Goal: Information Seeking & Learning: Learn about a topic

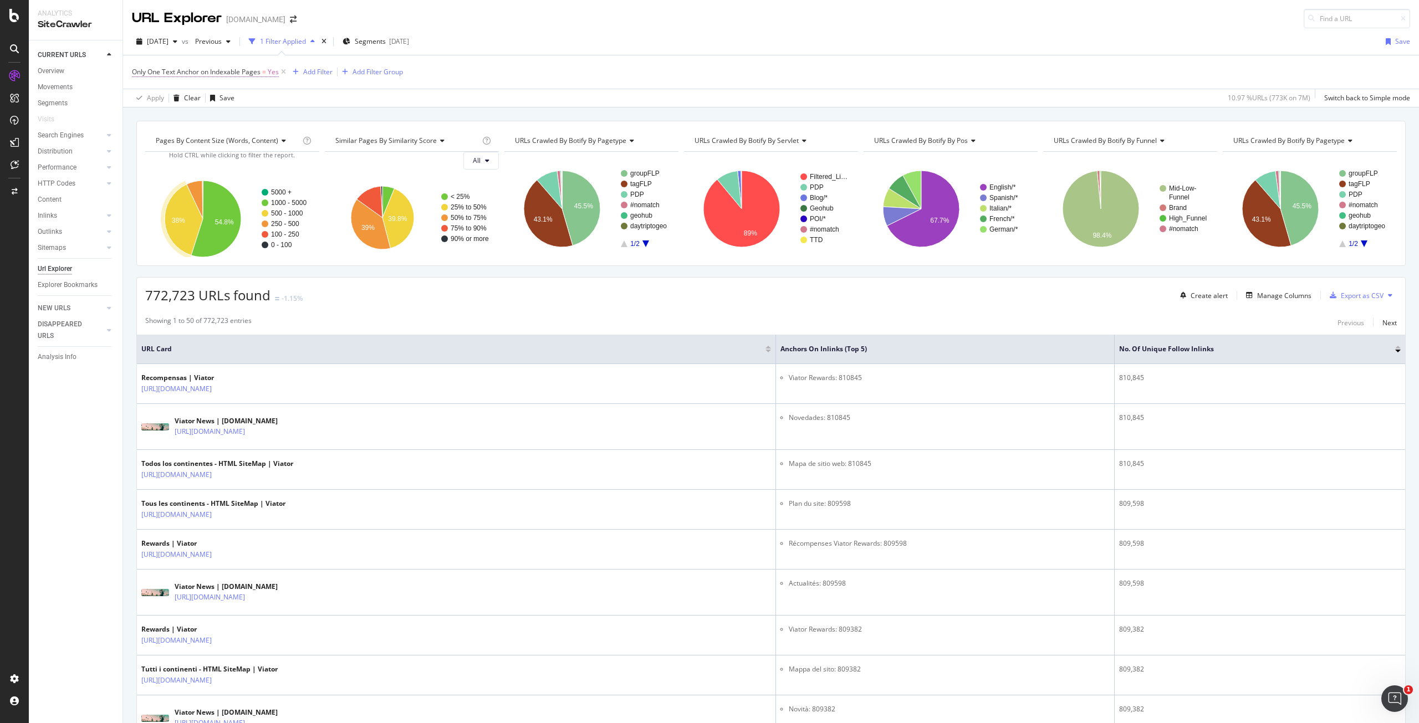
click at [214, 72] on span "Only One Text Anchor on Indexable Pages" at bounding box center [196, 71] width 129 height 9
click at [139, 68] on icon at bounding box center [138, 70] width 3 height 7
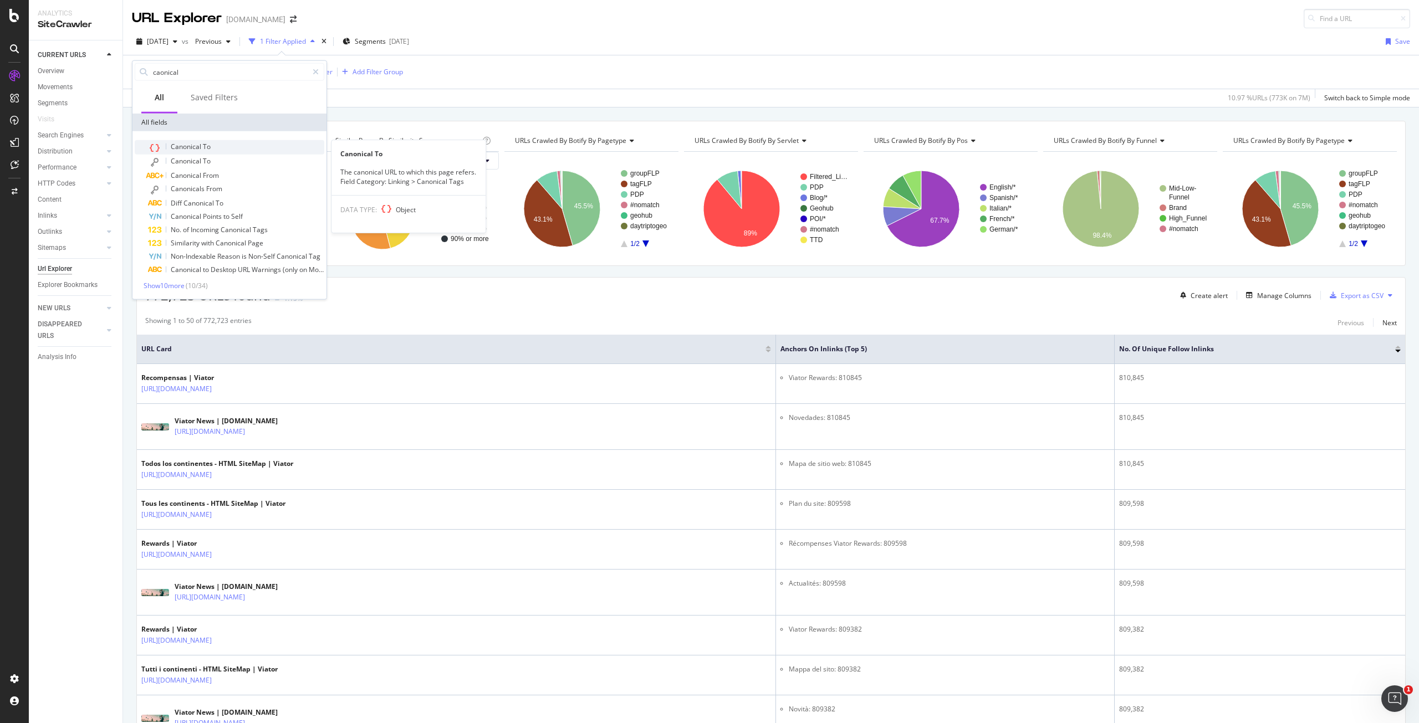
type input "caonical"
click at [221, 149] on div "Canonical To" at bounding box center [236, 147] width 176 height 14
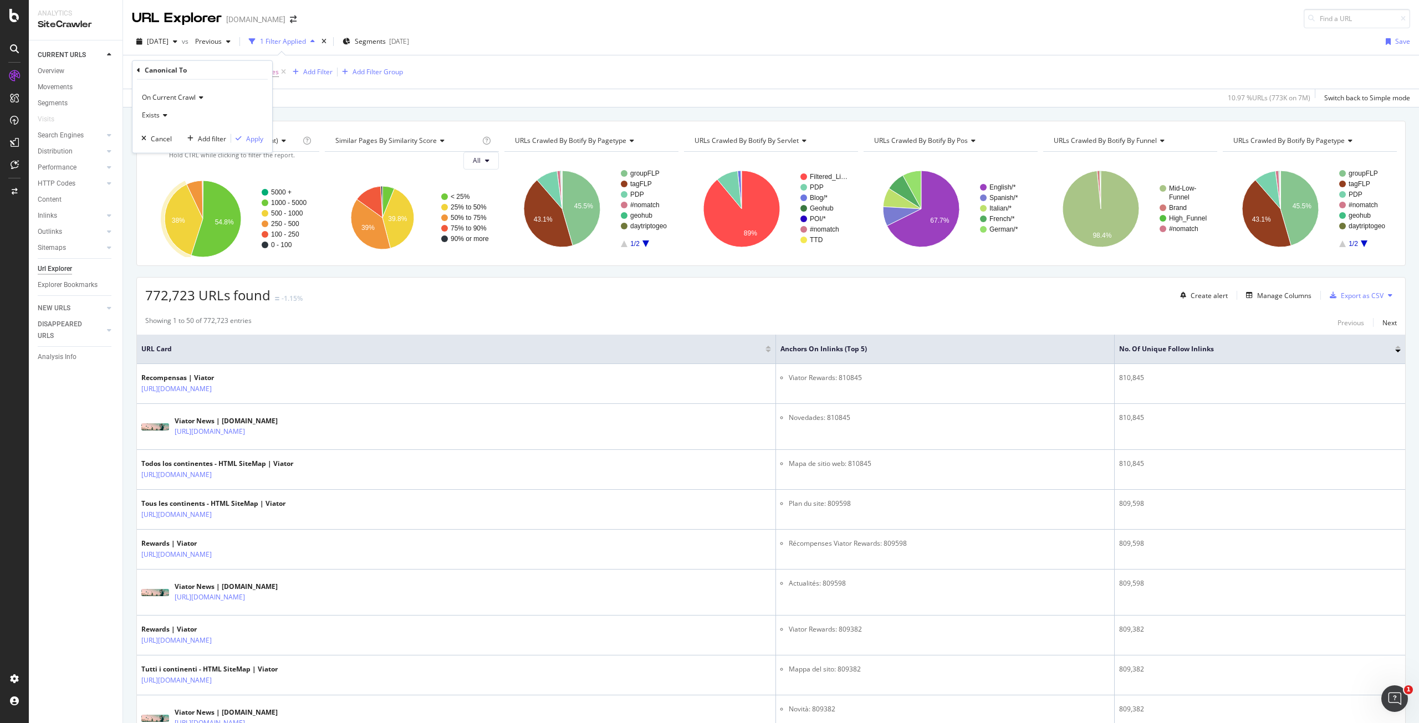
click at [158, 121] on div "Exists" at bounding box center [202, 115] width 122 height 18
click at [168, 150] on span "Doesn't exist" at bounding box center [167, 151] width 40 height 9
click at [248, 139] on div "Apply" at bounding box center [254, 138] width 17 height 9
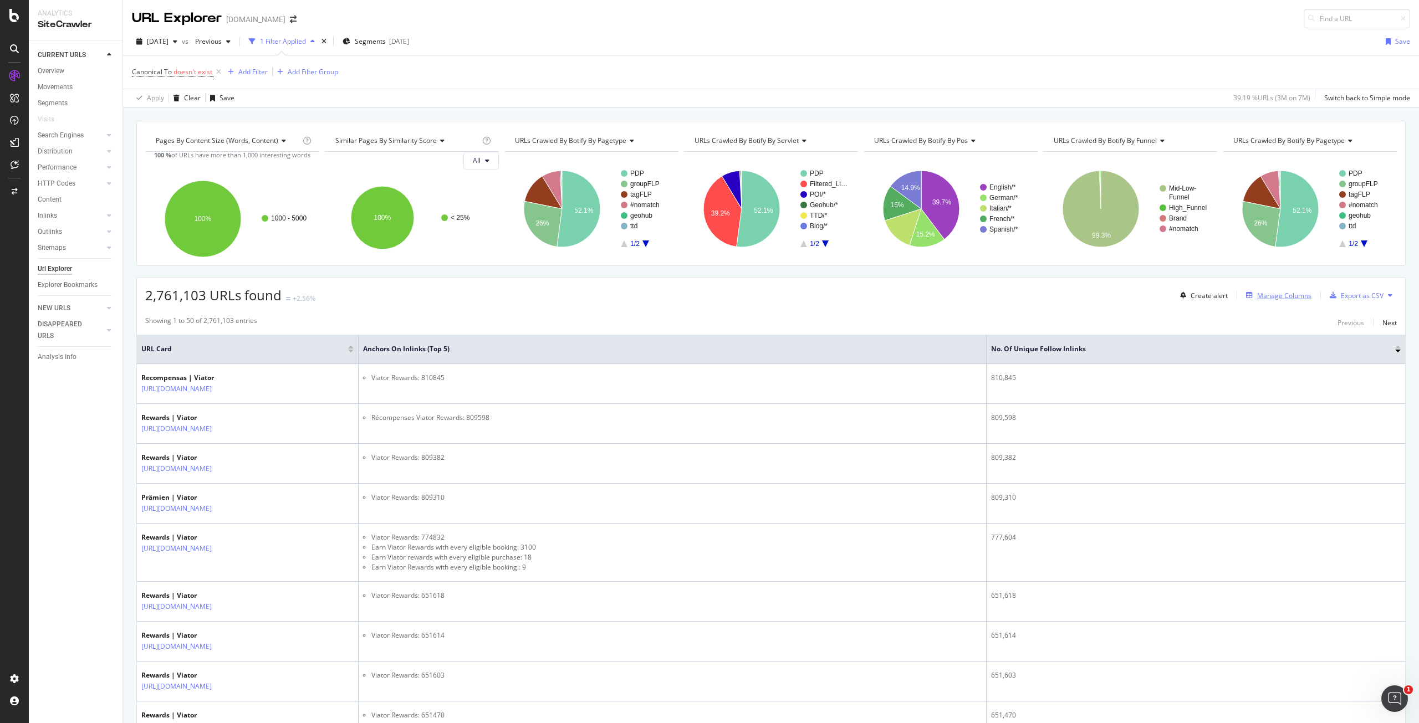
click at [1288, 292] on div "Manage Columns" at bounding box center [1284, 295] width 54 height 9
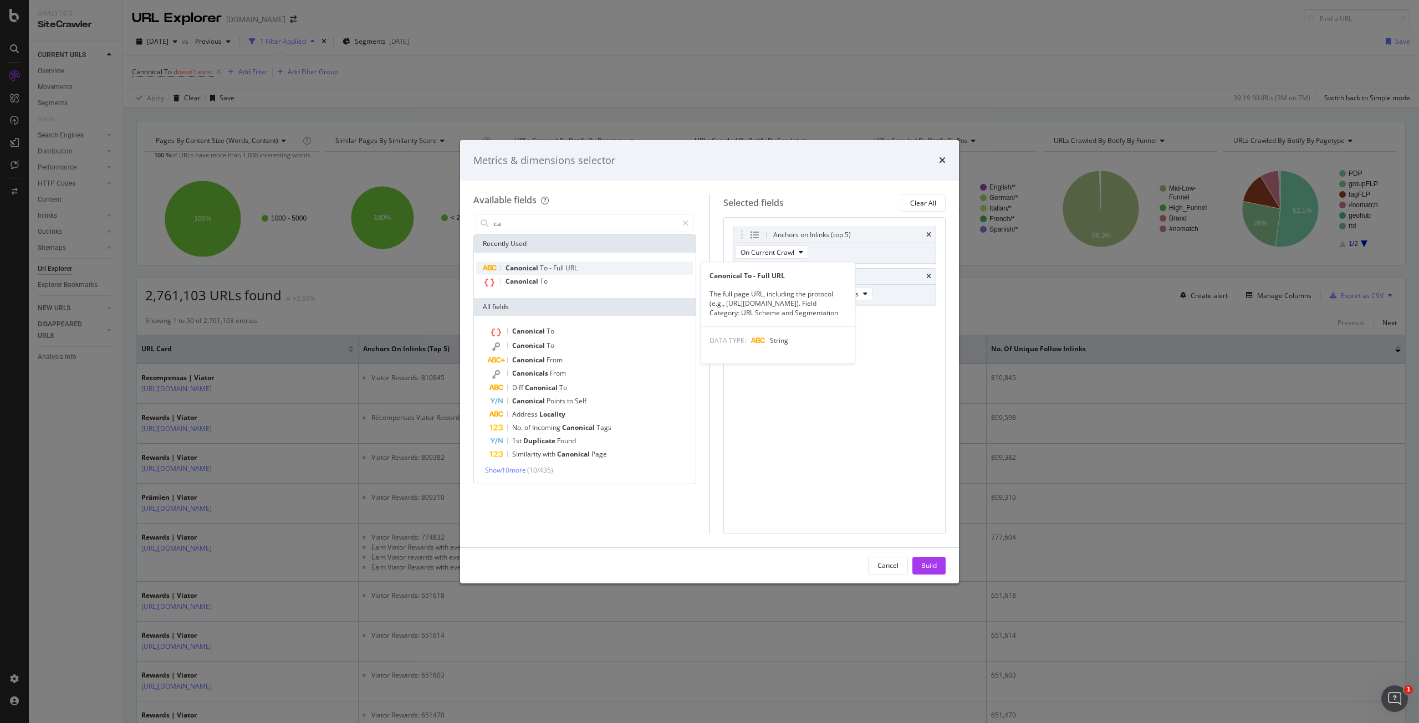
type input "ca"
click at [588, 272] on div "Canonical To - Full URL" at bounding box center [584, 268] width 217 height 13
click at [926, 237] on icon "times" at bounding box center [928, 235] width 5 height 7
click at [924, 569] on div "Build" at bounding box center [929, 565] width 16 height 9
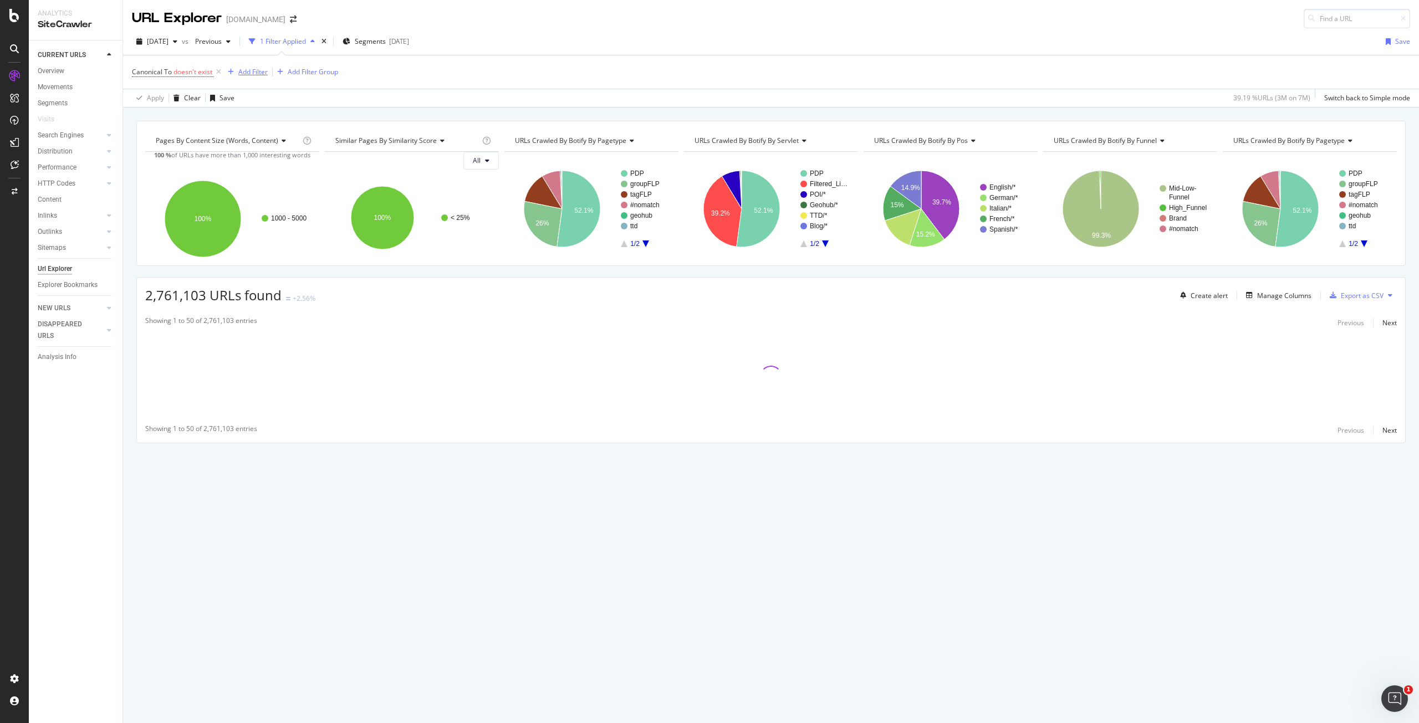
click at [262, 70] on div "Add Filter" at bounding box center [252, 71] width 29 height 9
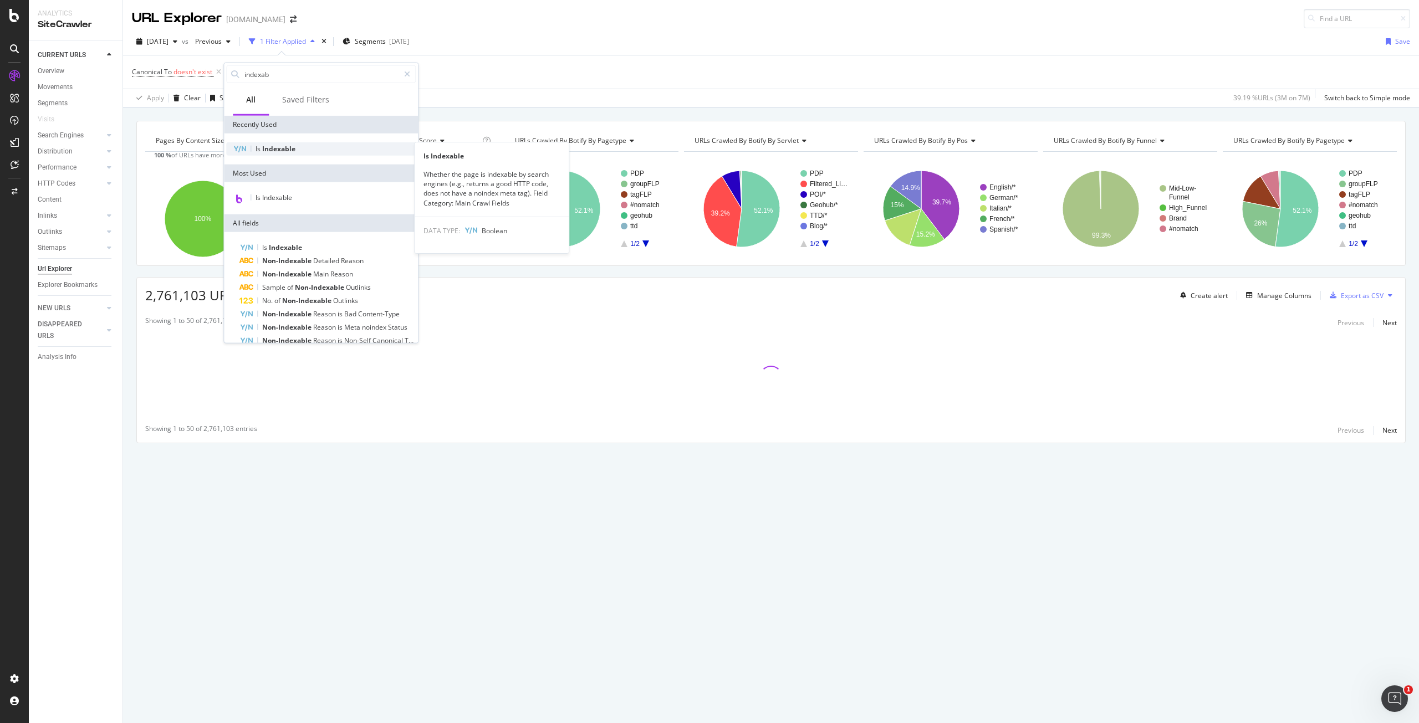
type input "indexab"
click at [297, 144] on div "Is Indexable" at bounding box center [321, 148] width 190 height 13
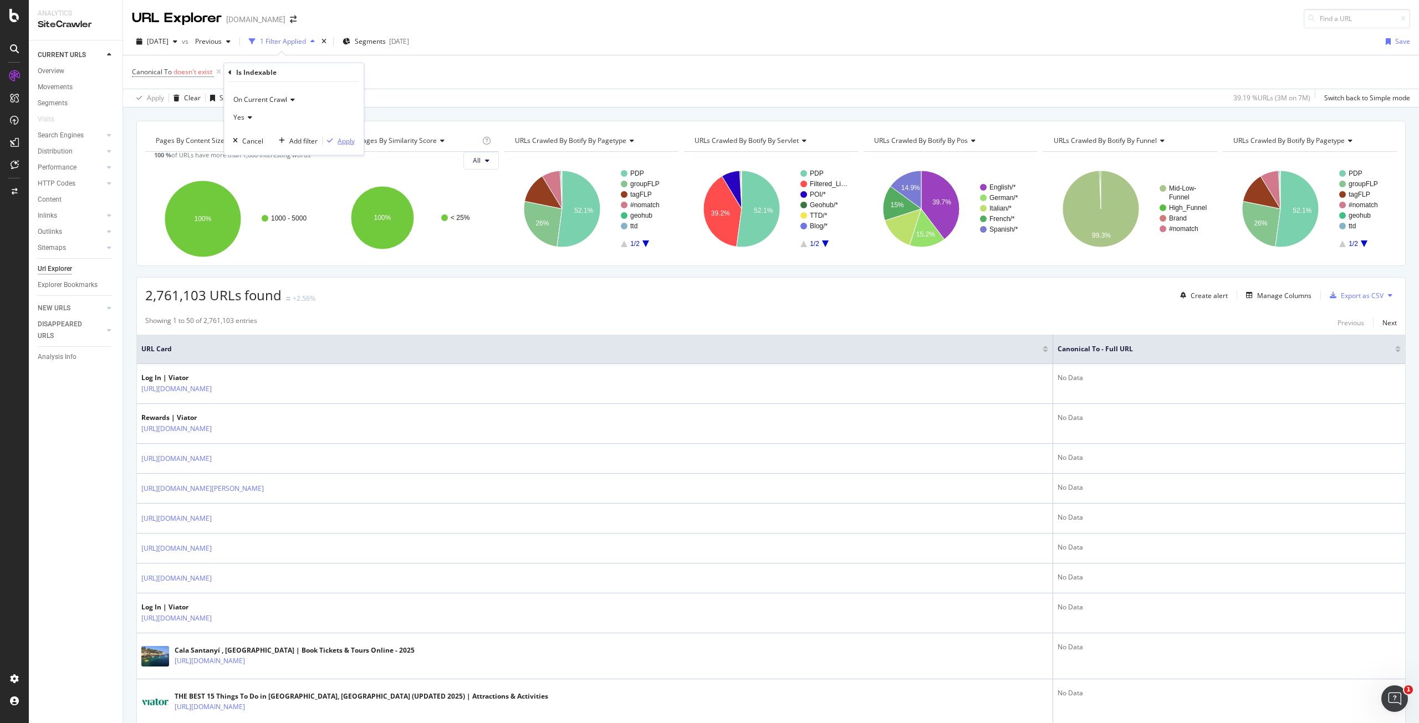
click at [347, 139] on div "Apply" at bounding box center [346, 140] width 17 height 9
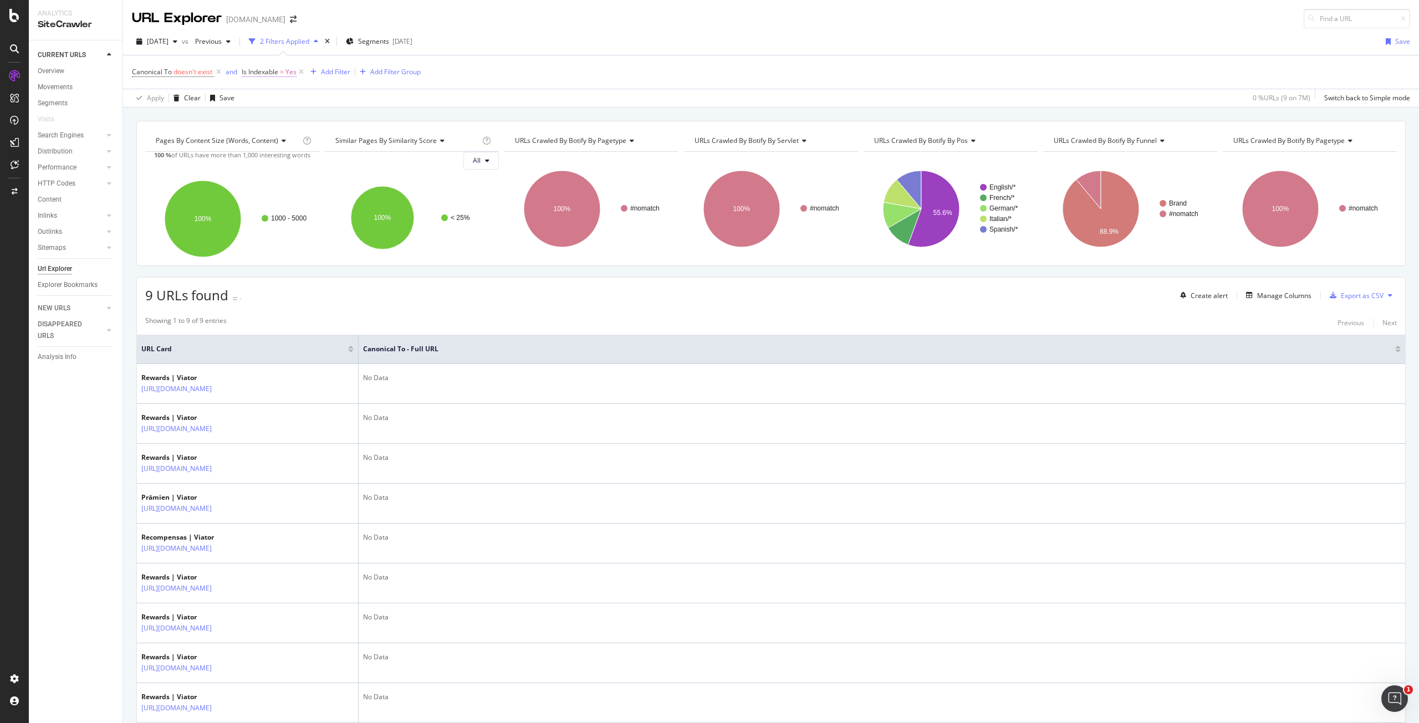
click at [278, 71] on span "Is Indexable" at bounding box center [260, 71] width 37 height 9
click at [266, 115] on icon at bounding box center [267, 115] width 8 height 7
click at [272, 146] on div "No" at bounding box center [313, 152] width 119 height 14
click at [368, 139] on div "Apply" at bounding box center [364, 138] width 17 height 9
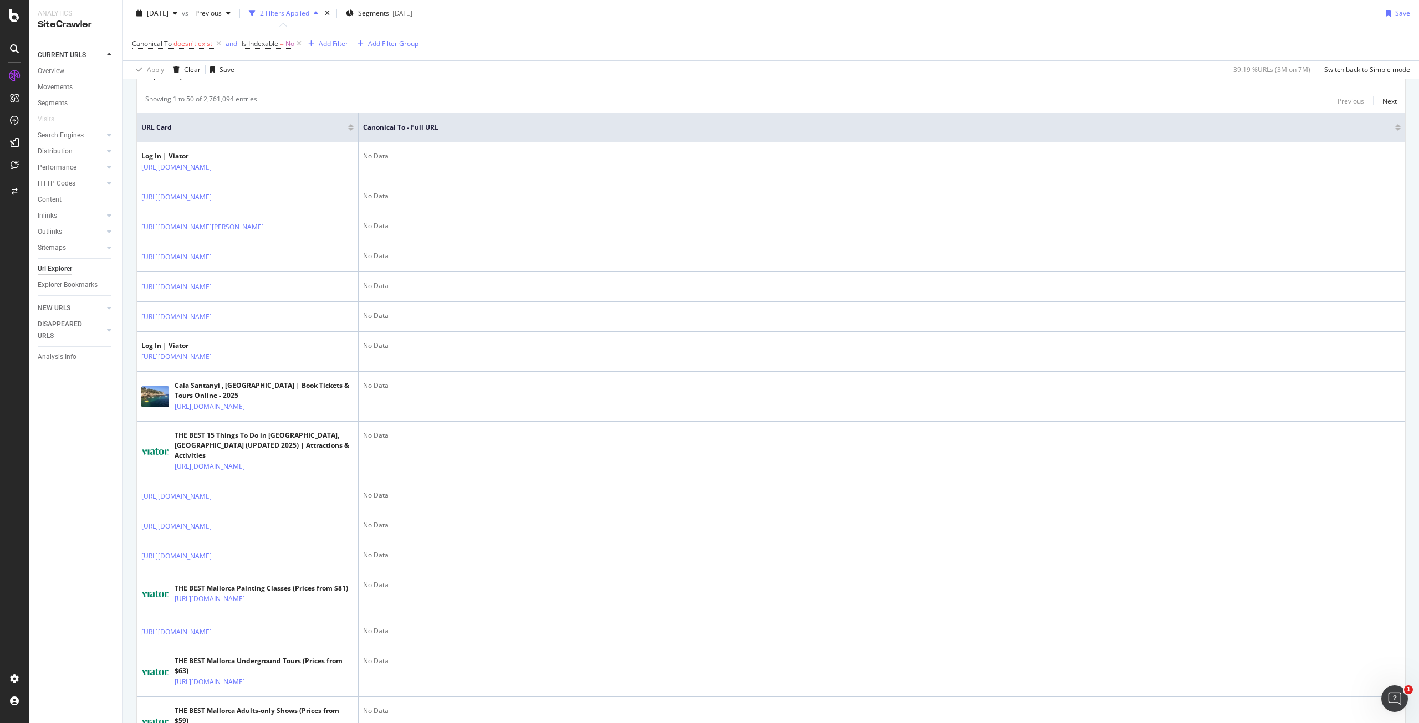
scroll to position [277, 0]
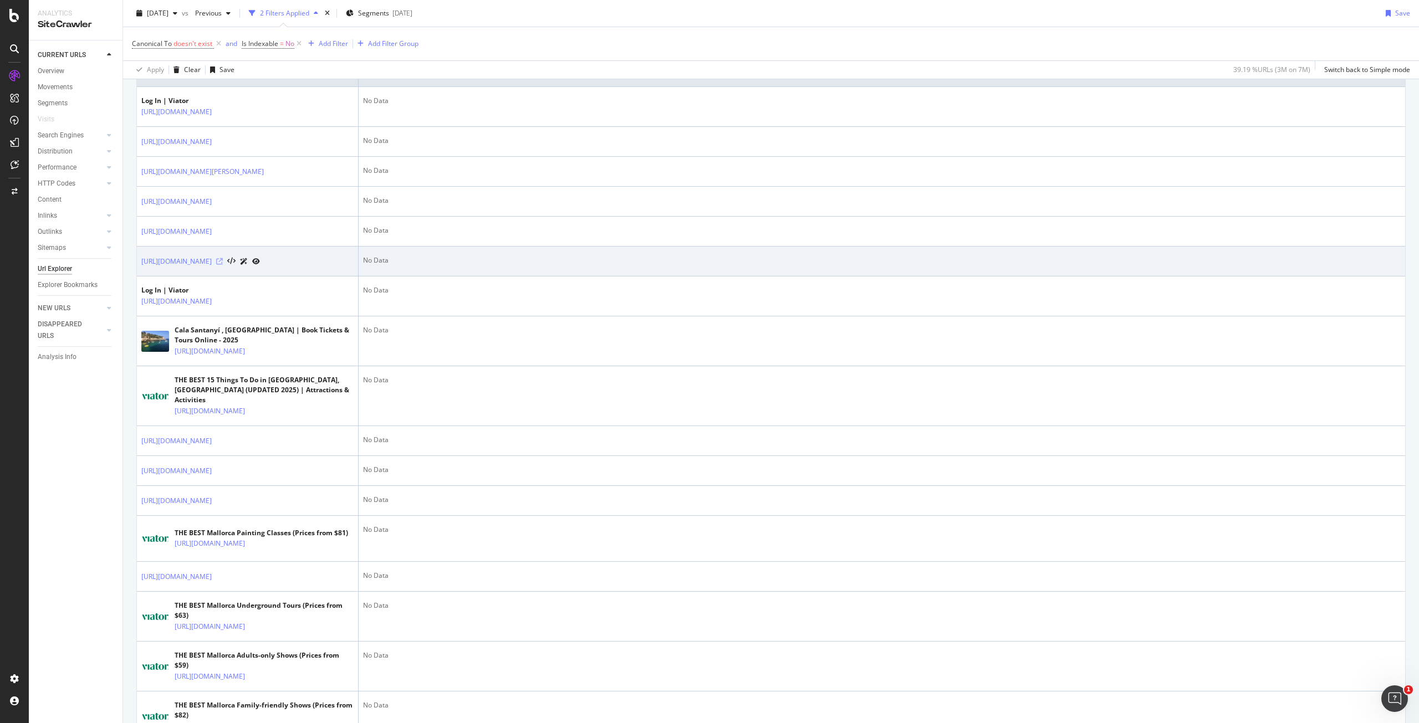
click at [223, 265] on icon at bounding box center [219, 261] width 7 height 7
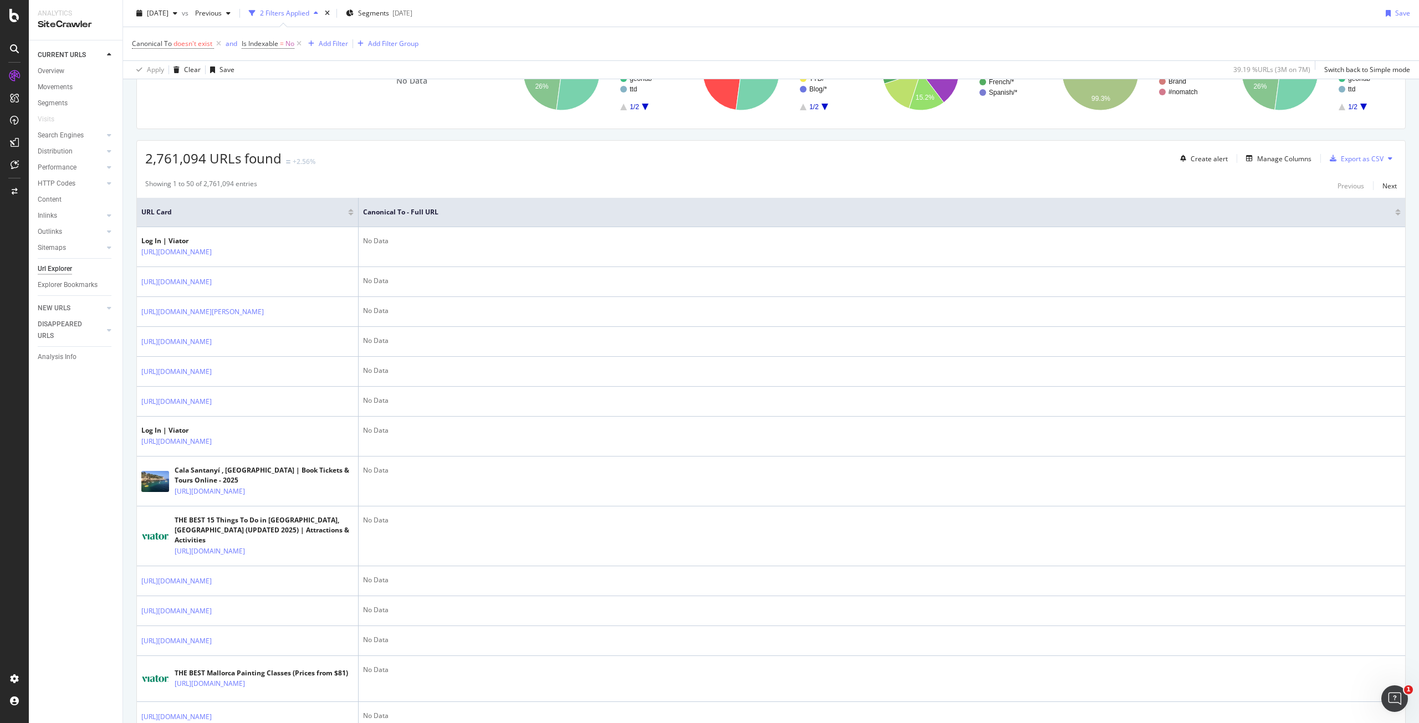
scroll to position [0, 0]
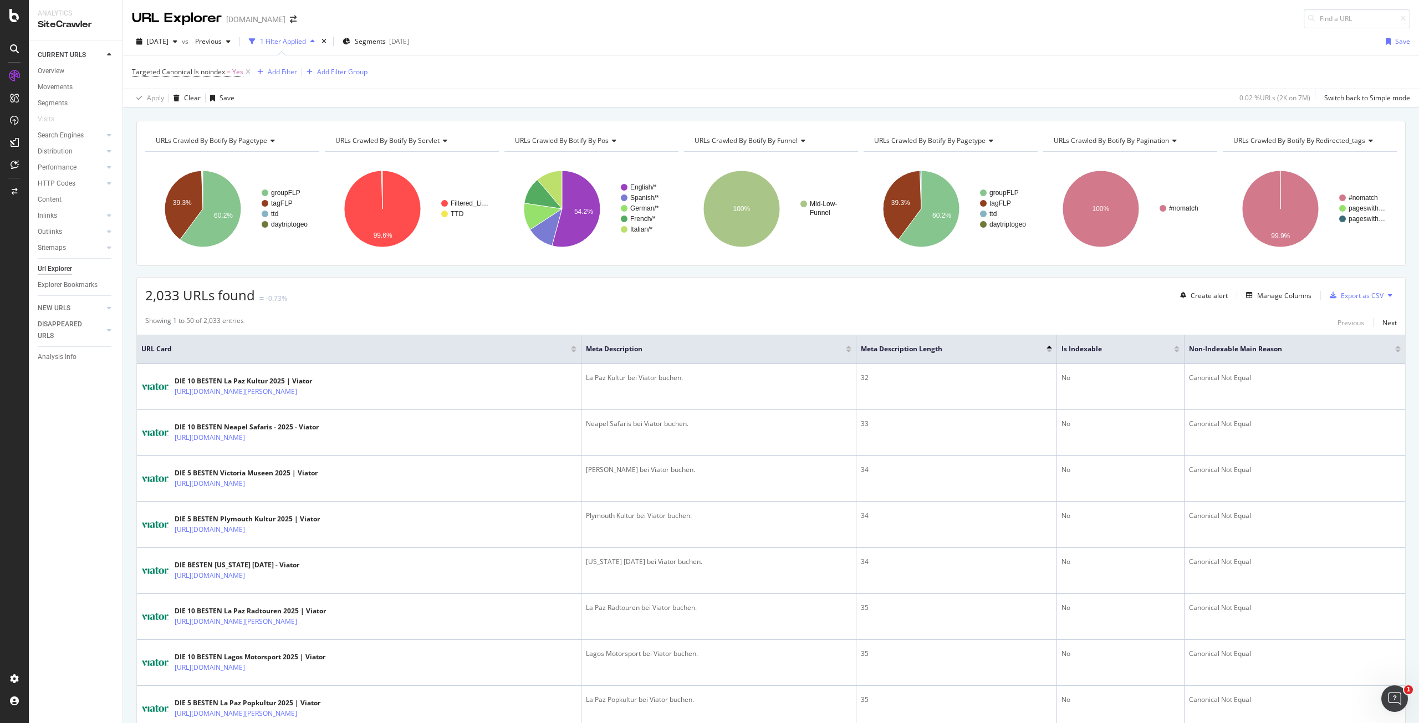
click at [516, 43] on div "2025 Aug. 1st vs Previous 1 Filter Applied Segments 2025-05-30 Save" at bounding box center [771, 44] width 1296 height 22
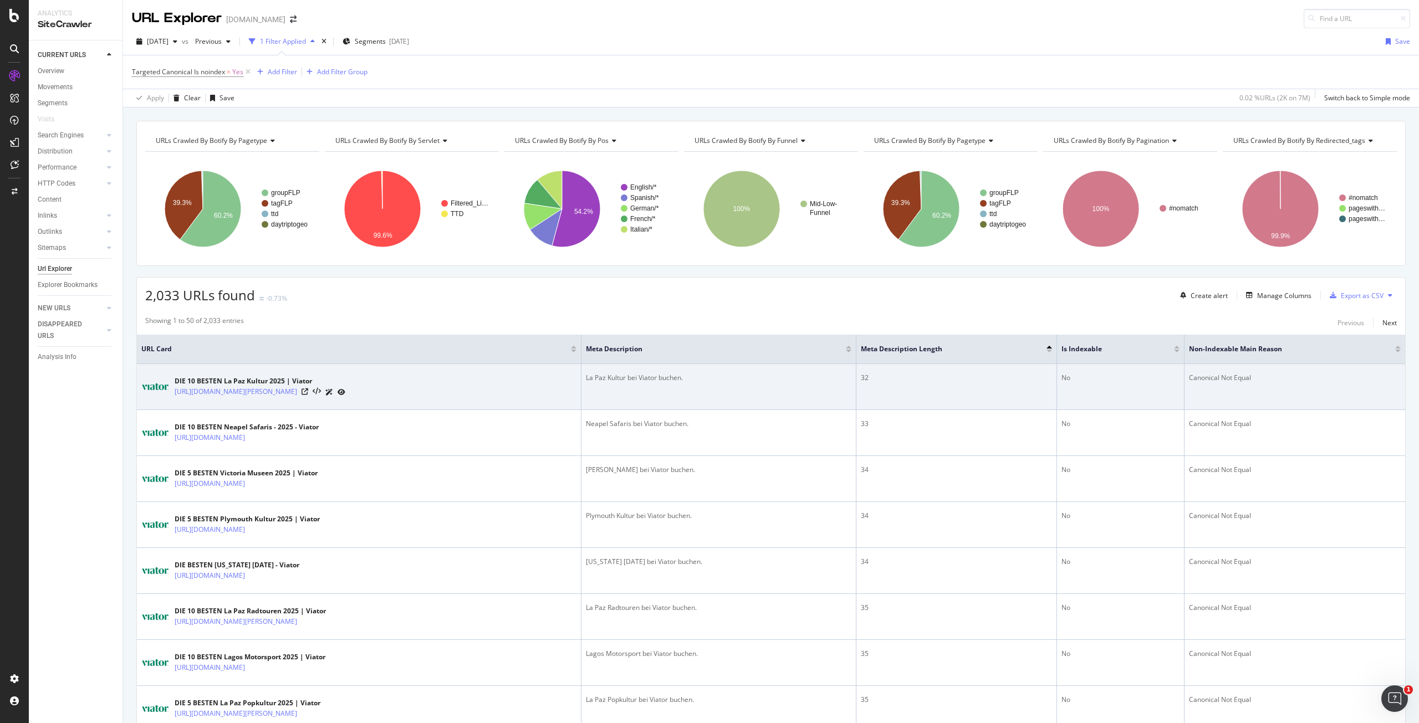
drag, startPoint x: 526, startPoint y: 386, endPoint x: 742, endPoint y: 389, distance: 216.2
click at [308, 389] on icon at bounding box center [305, 392] width 7 height 7
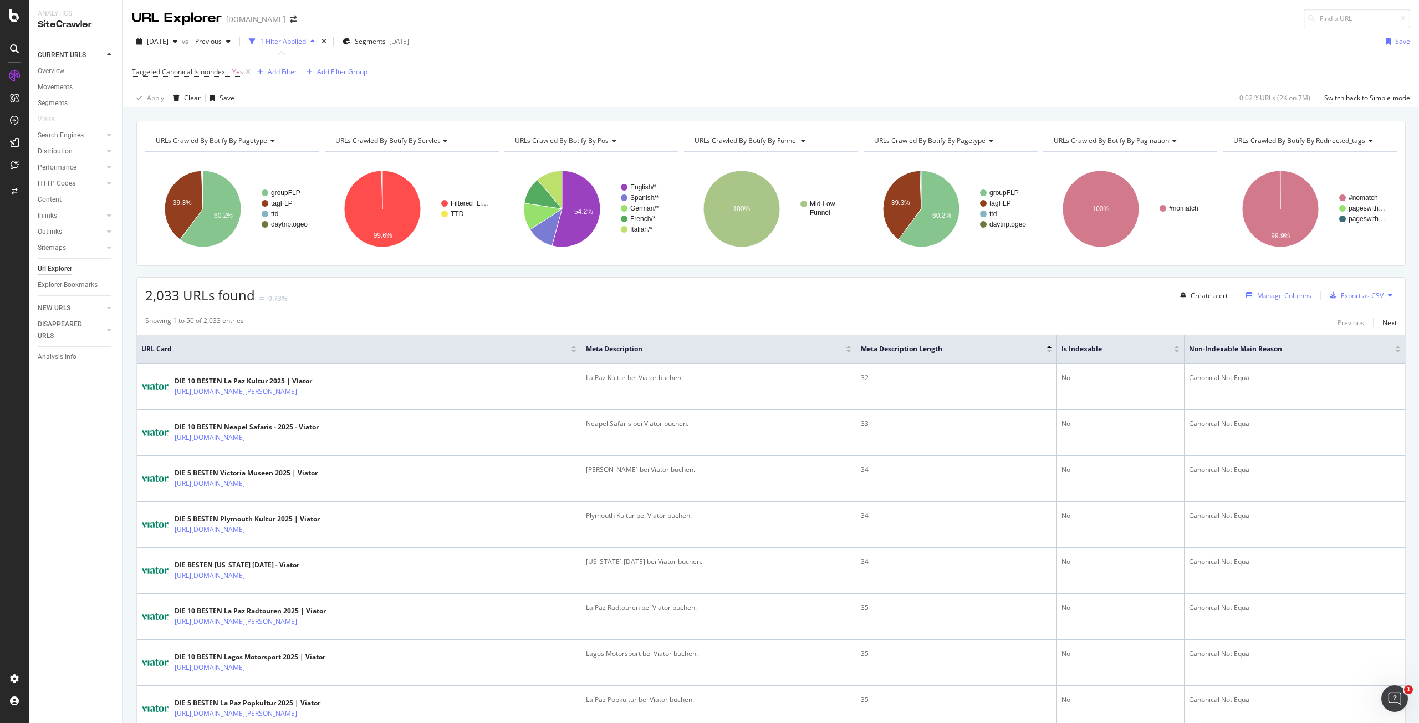
click at [1256, 289] on div "Manage Columns" at bounding box center [1277, 295] width 70 height 12
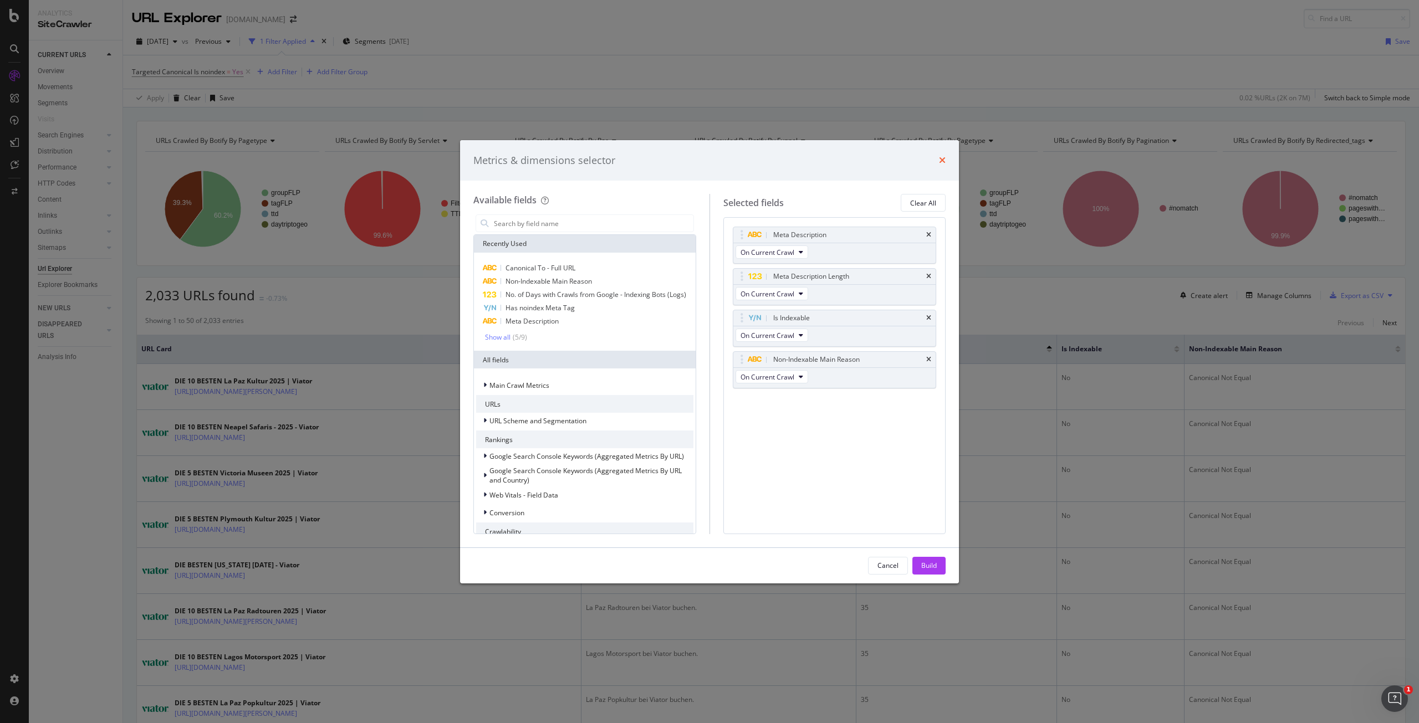
click at [939, 160] on icon "times" at bounding box center [942, 160] width 7 height 9
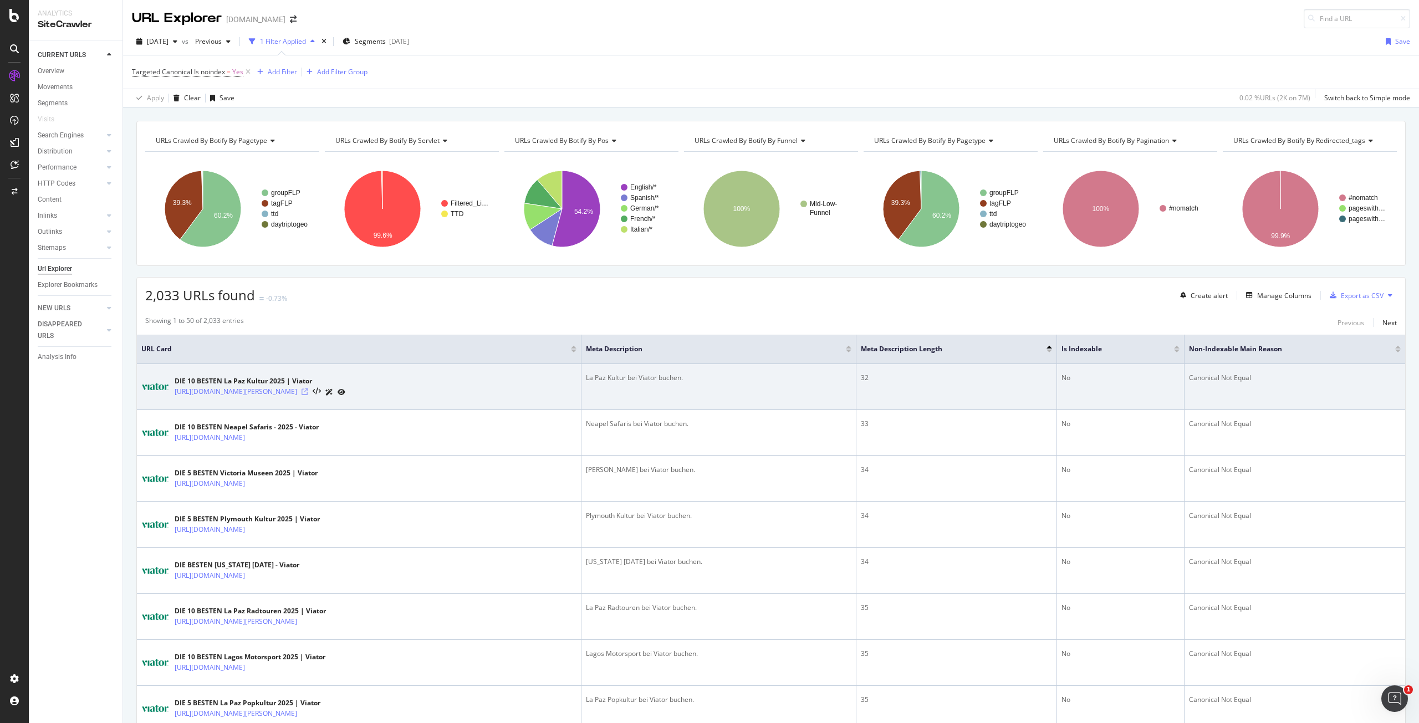
click at [308, 392] on icon at bounding box center [305, 392] width 7 height 7
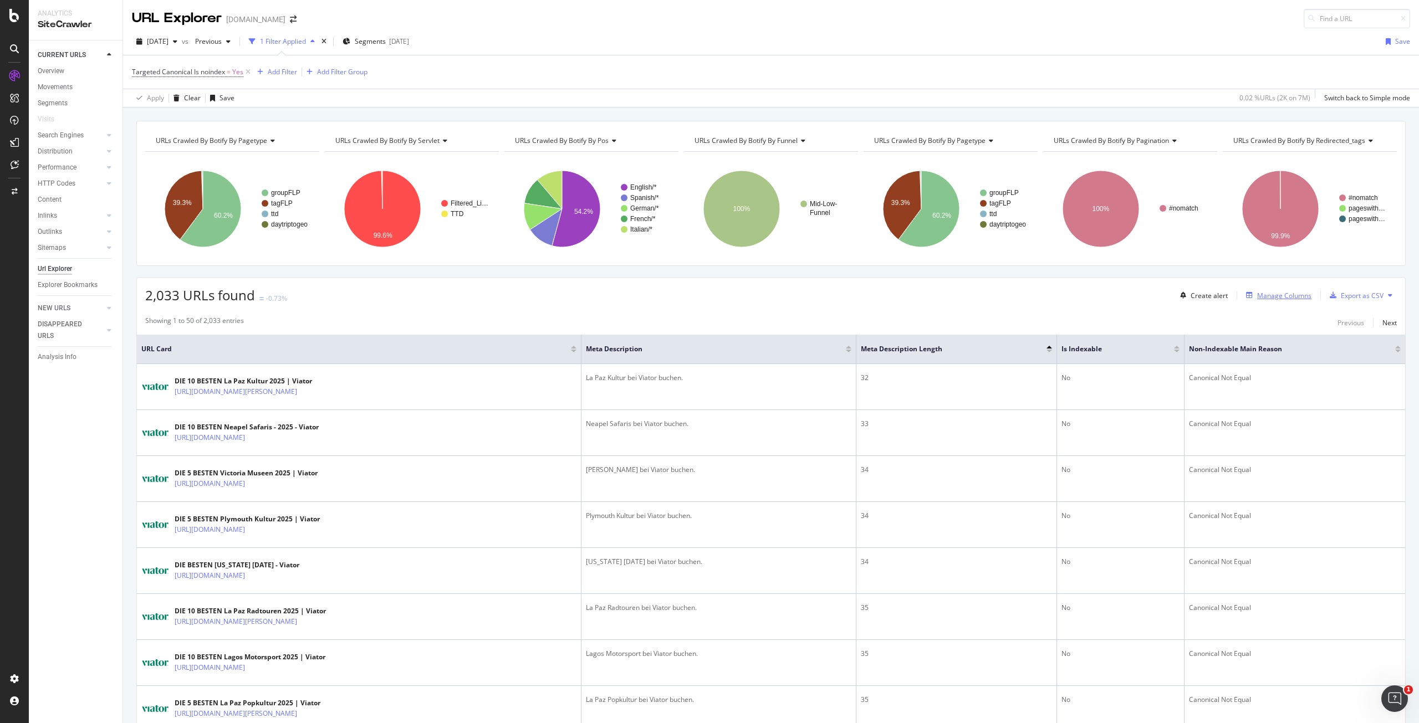
click at [1291, 294] on div "Manage Columns" at bounding box center [1284, 295] width 54 height 9
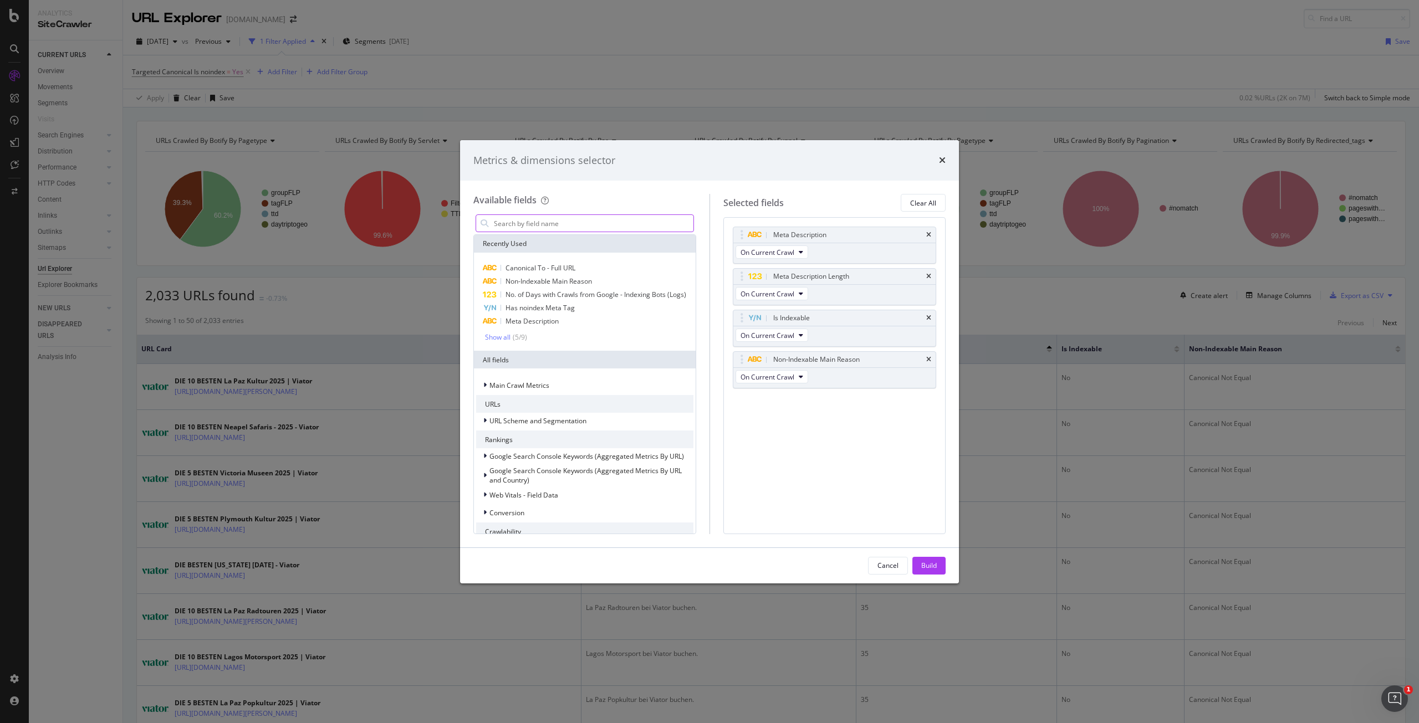
click at [557, 223] on input "modal" at bounding box center [593, 223] width 201 height 17
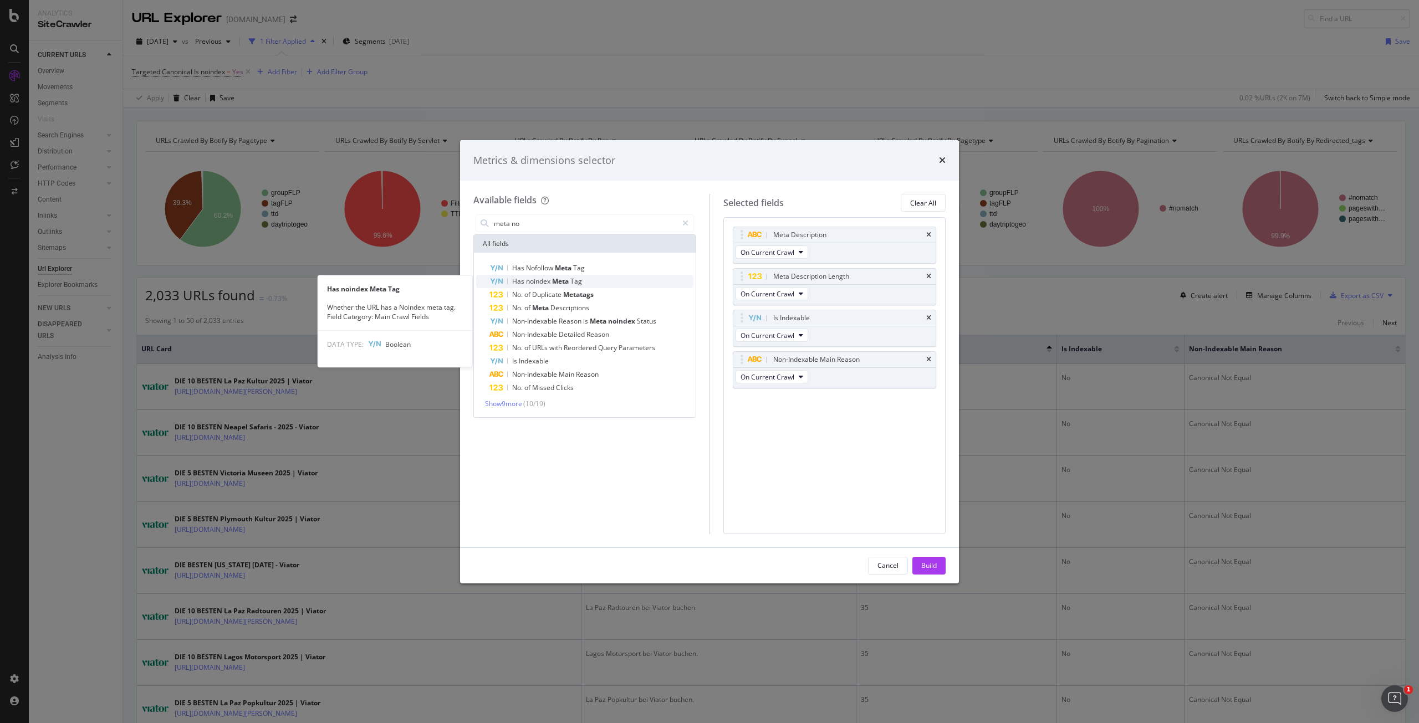
type input "meta no"
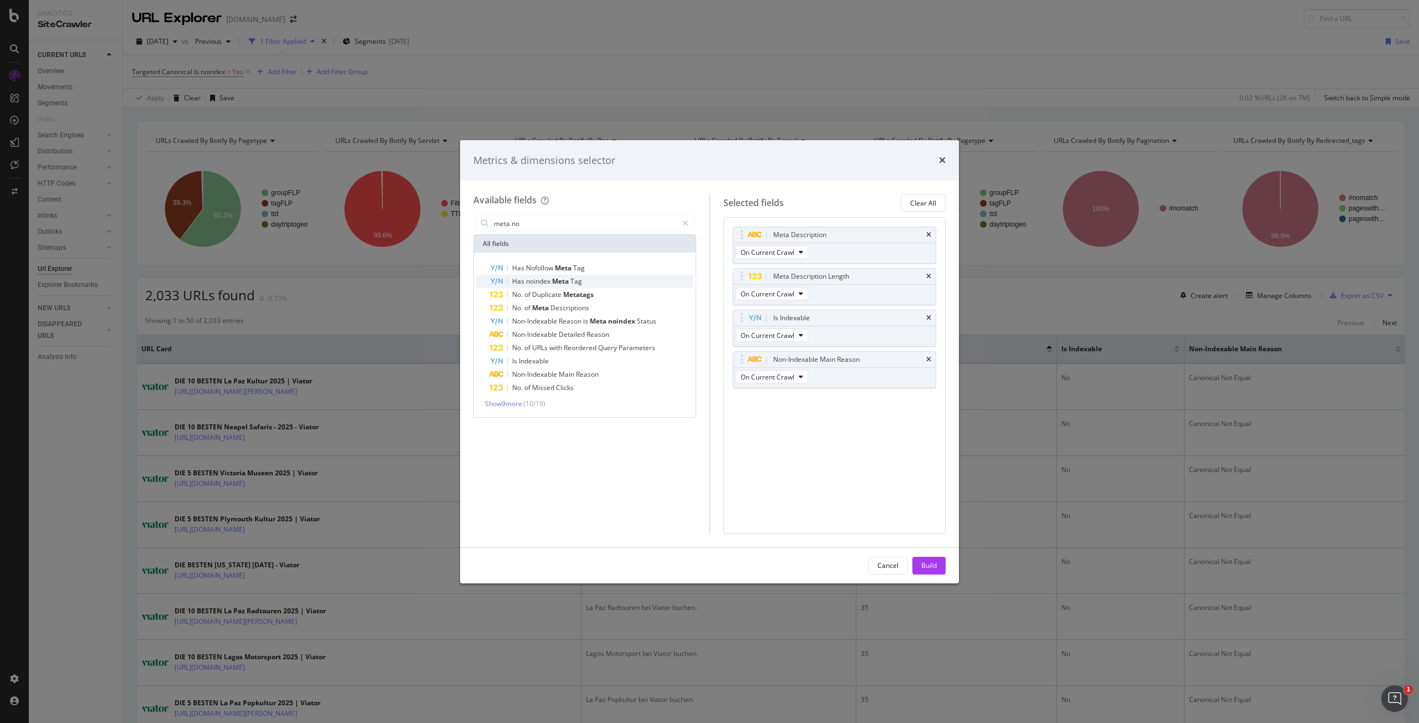
click at [561, 279] on span "Meta" at bounding box center [561, 281] width 18 height 9
click at [792, 415] on span "On Current Crawl" at bounding box center [768, 418] width 54 height 9
click at [846, 448] on div "Meta Description On Current Crawl Meta Description Length On Current Crawl Is I…" at bounding box center [835, 340] width 204 height 227
click at [940, 567] on button "Build" at bounding box center [929, 566] width 33 height 18
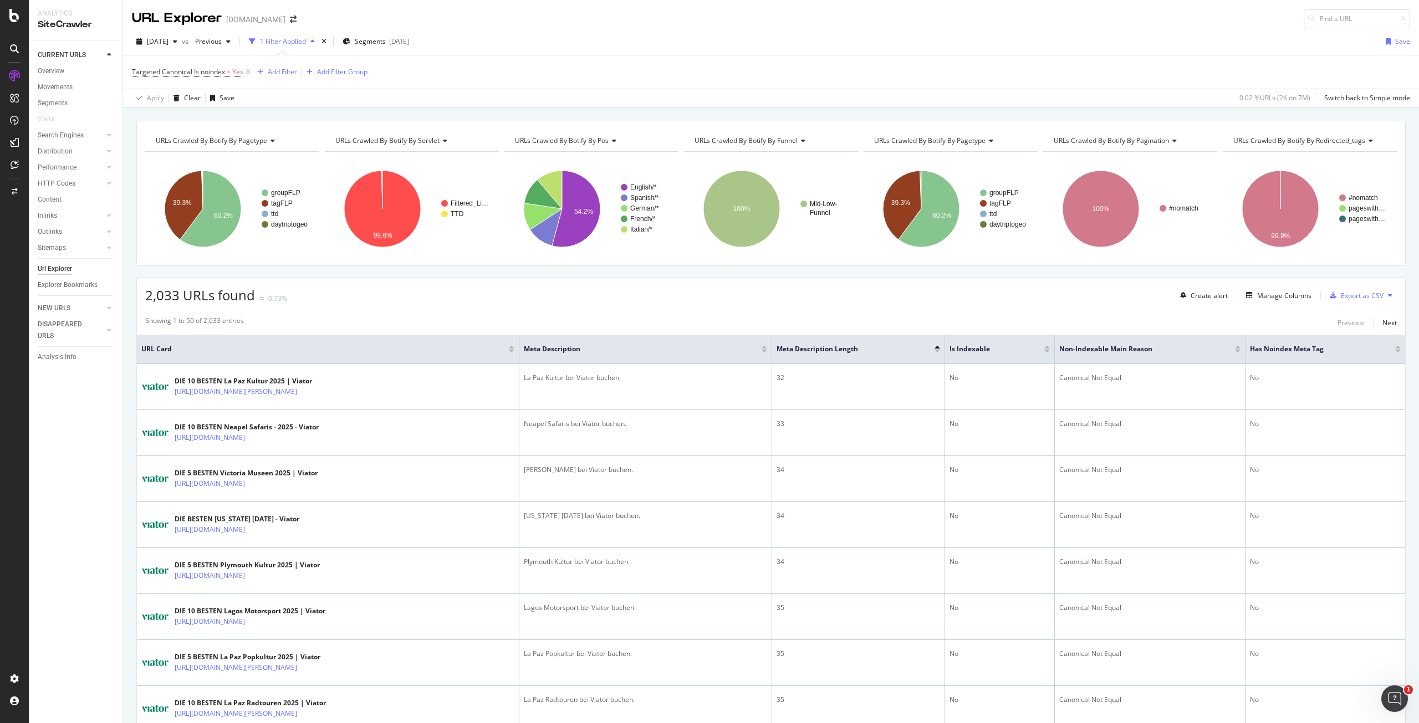
drag, startPoint x: 762, startPoint y: 404, endPoint x: 880, endPoint y: 322, distance: 143.9
click at [288, 68] on div "Add Filter" at bounding box center [282, 71] width 29 height 9
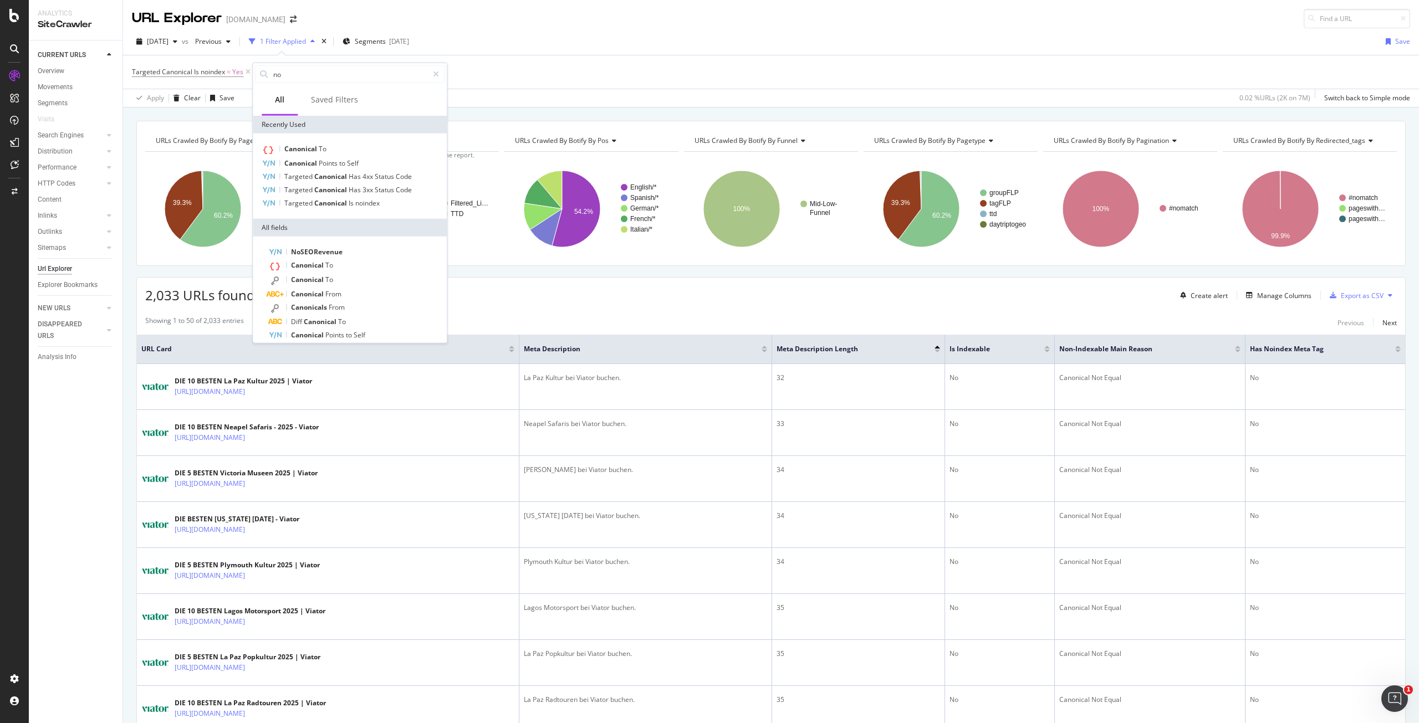
type input "n"
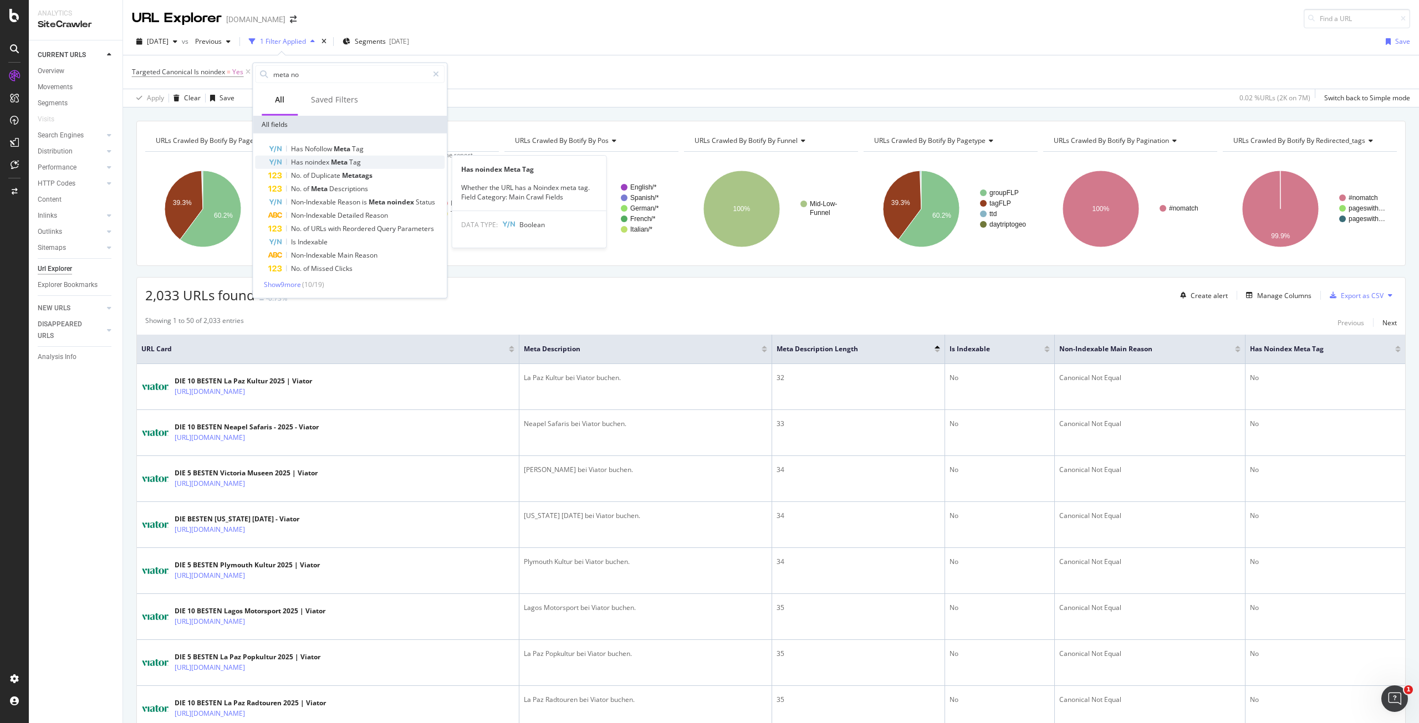
type input "meta no"
click span "Tag"
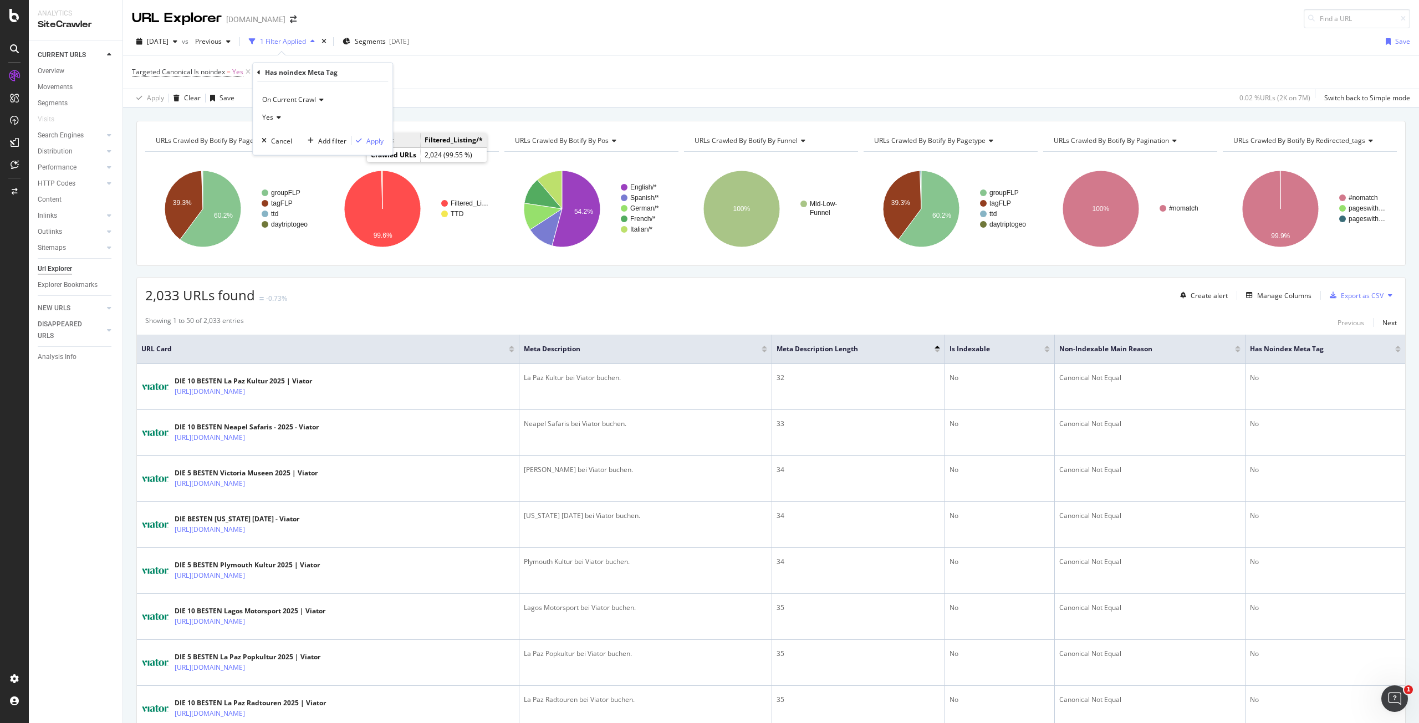
click icon
click span "No"
click div "Apply"
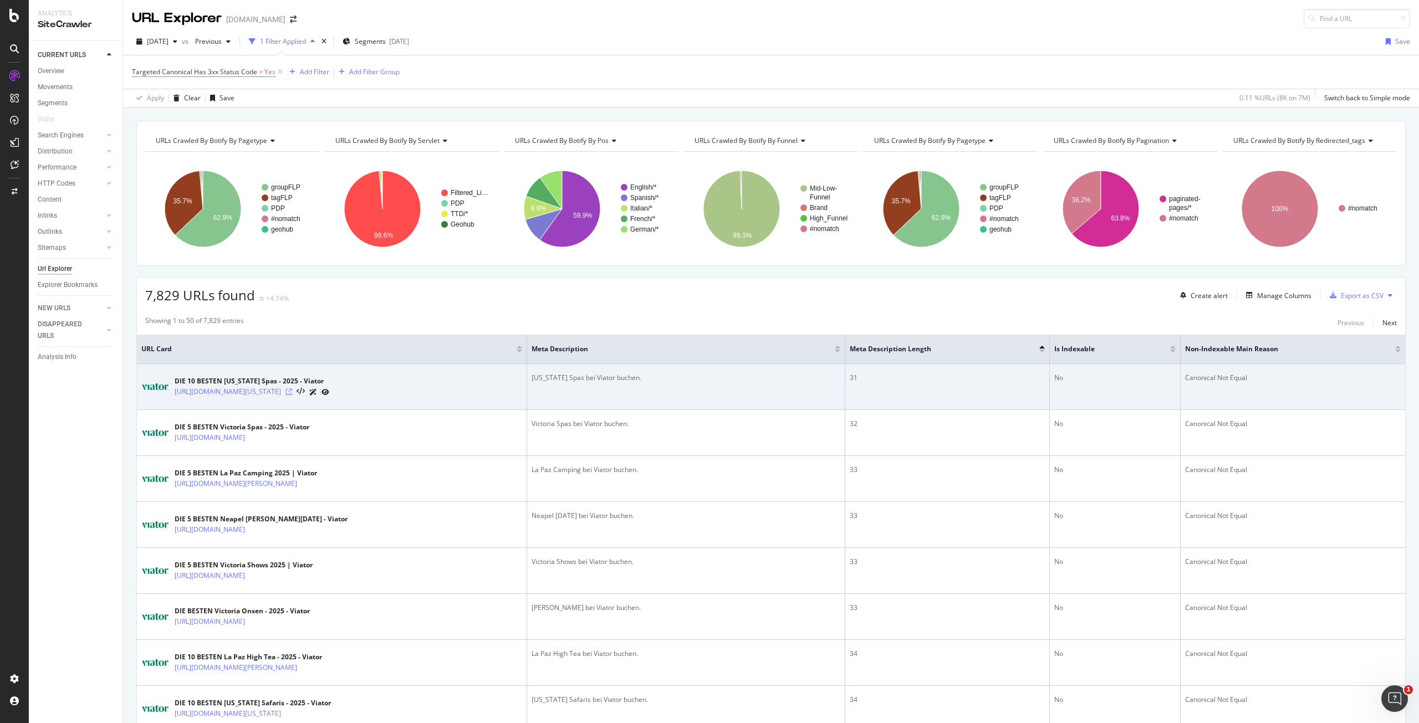
click at [292, 391] on icon at bounding box center [289, 392] width 7 height 7
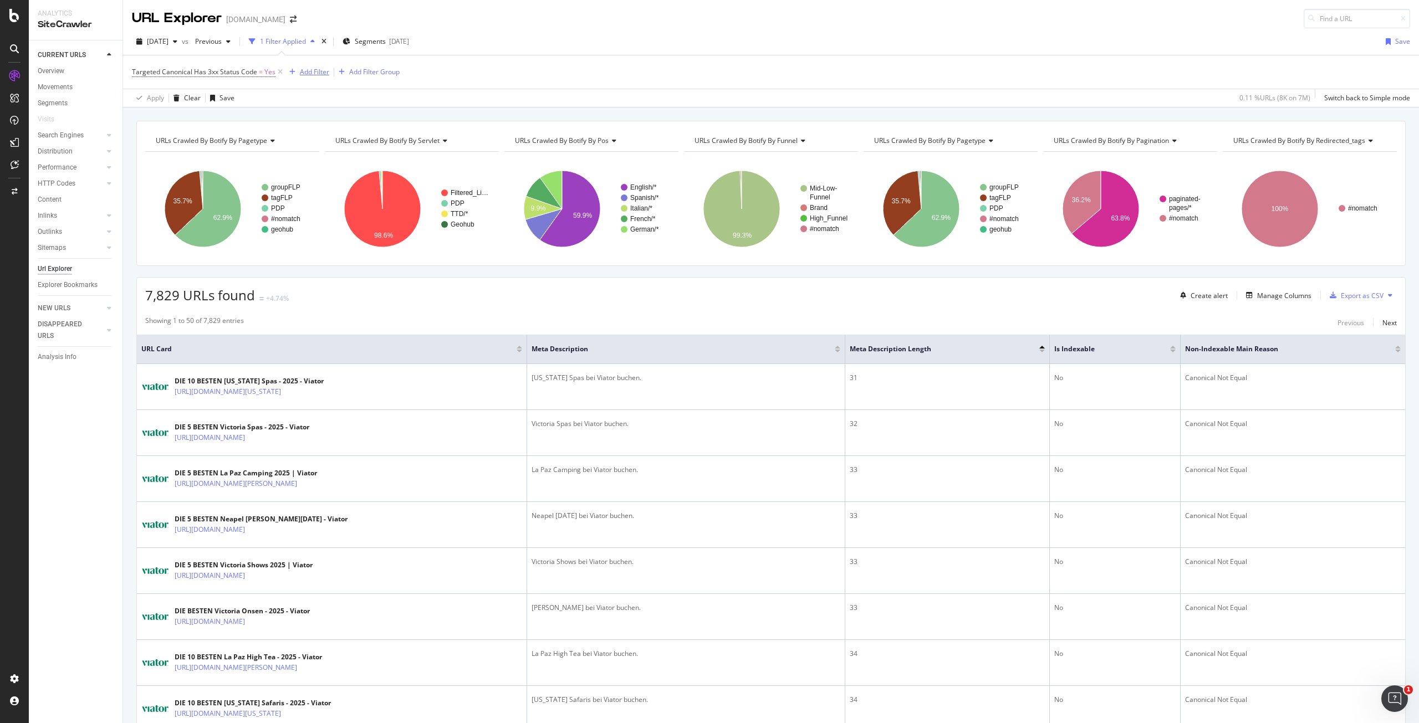
click at [308, 69] on div "Add Filter" at bounding box center [314, 71] width 29 height 9
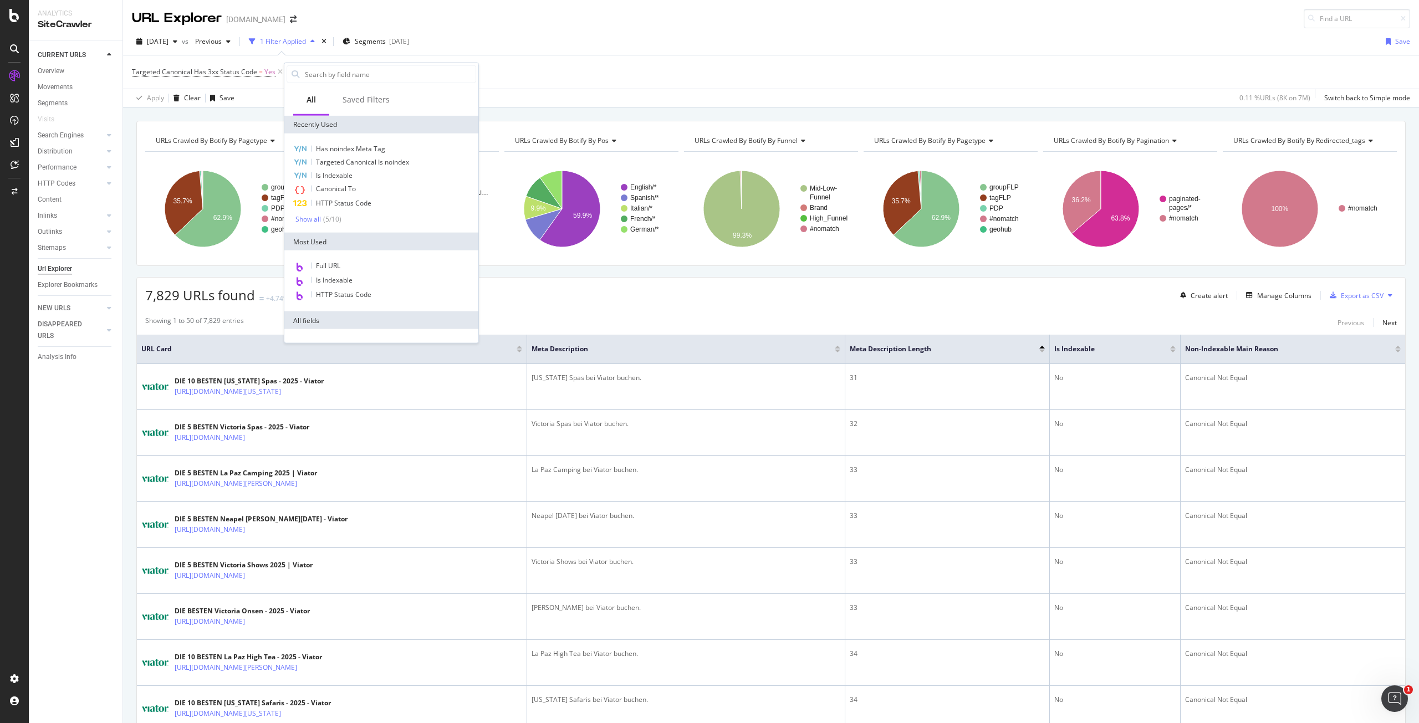
type input "a"
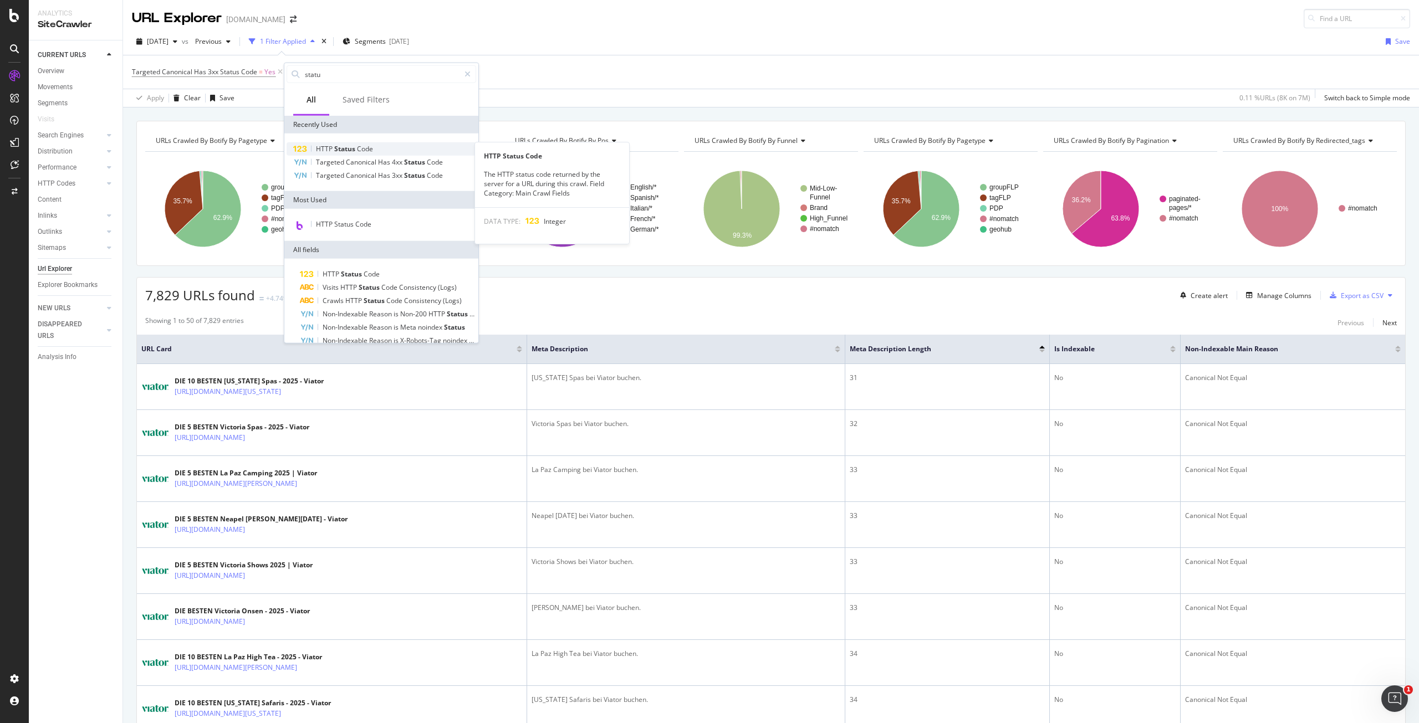
type input "statu"
click at [330, 142] on div "HTTP Status Code" at bounding box center [382, 148] width 190 height 13
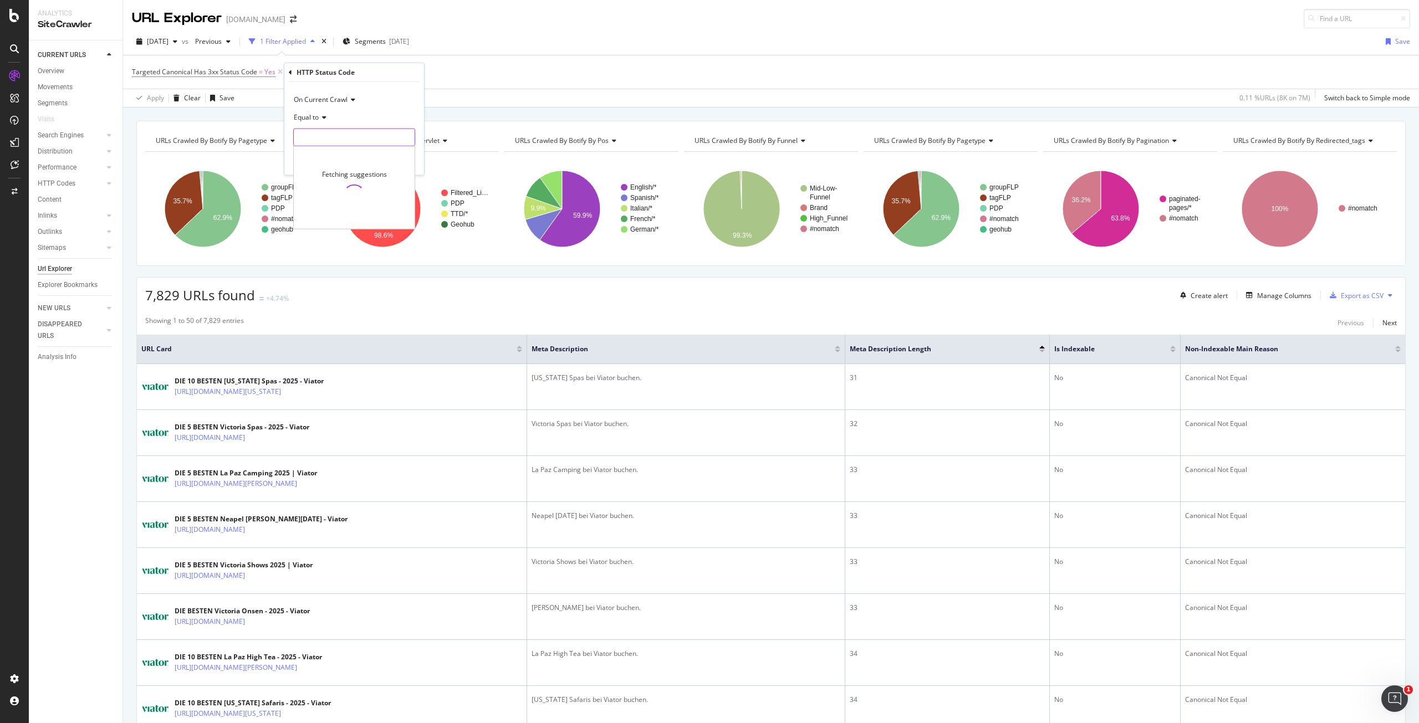
click at [341, 140] on input "number" at bounding box center [354, 138] width 122 height 18
click at [351, 151] on span "200" at bounding box center [331, 151] width 68 height 9
type input "200"
click at [408, 163] on div "Apply" at bounding box center [406, 160] width 17 height 9
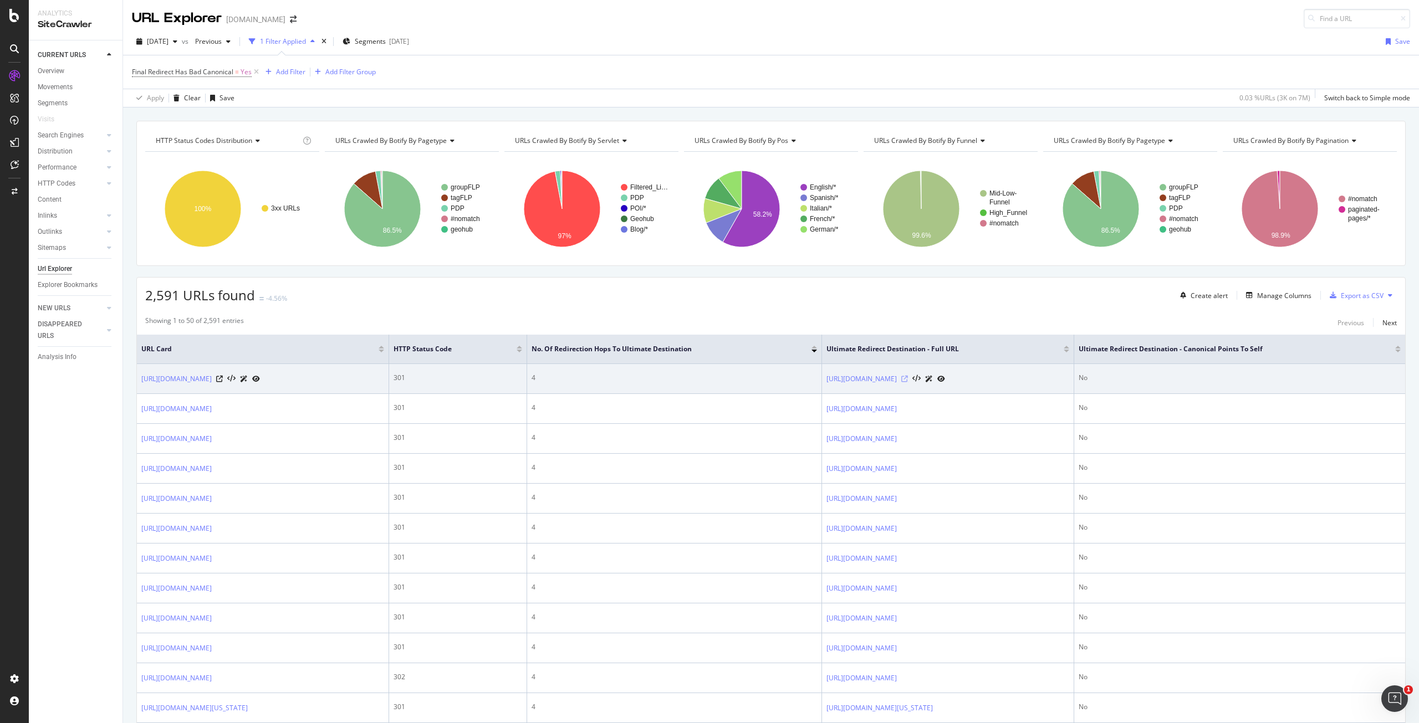
click at [908, 379] on icon at bounding box center [904, 379] width 7 height 7
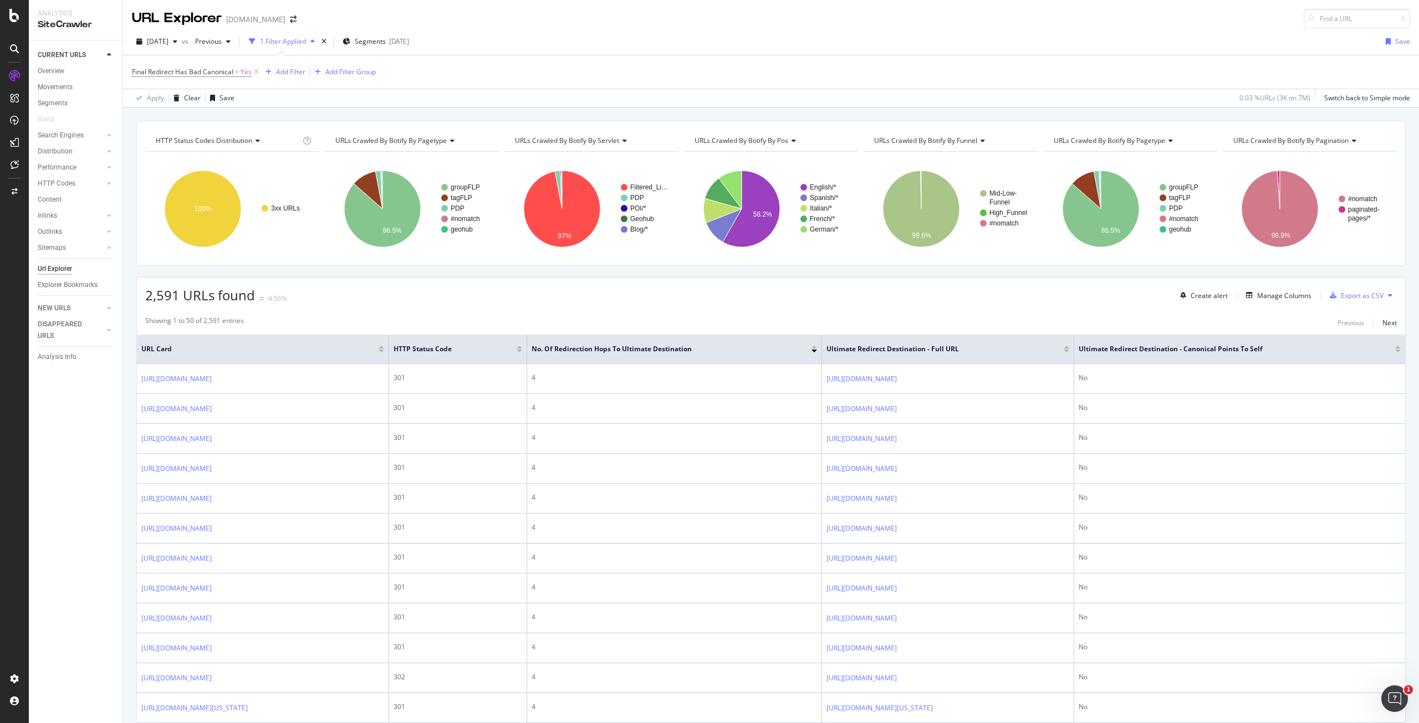
click at [547, 36] on div "2025 Aug. 1st vs Previous 1 Filter Applied Segments 2025-05-30 Save" at bounding box center [771, 44] width 1296 height 22
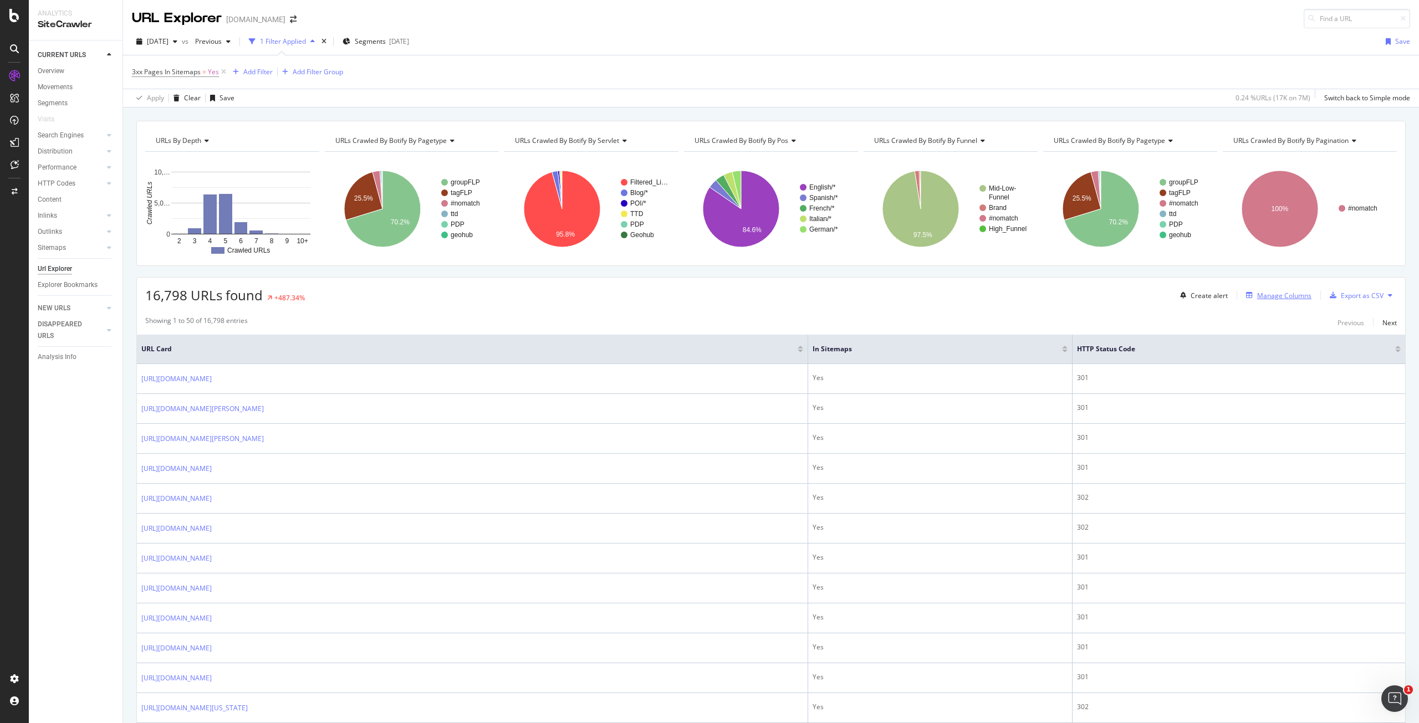
click at [1257, 295] on div "Manage Columns" at bounding box center [1284, 295] width 54 height 9
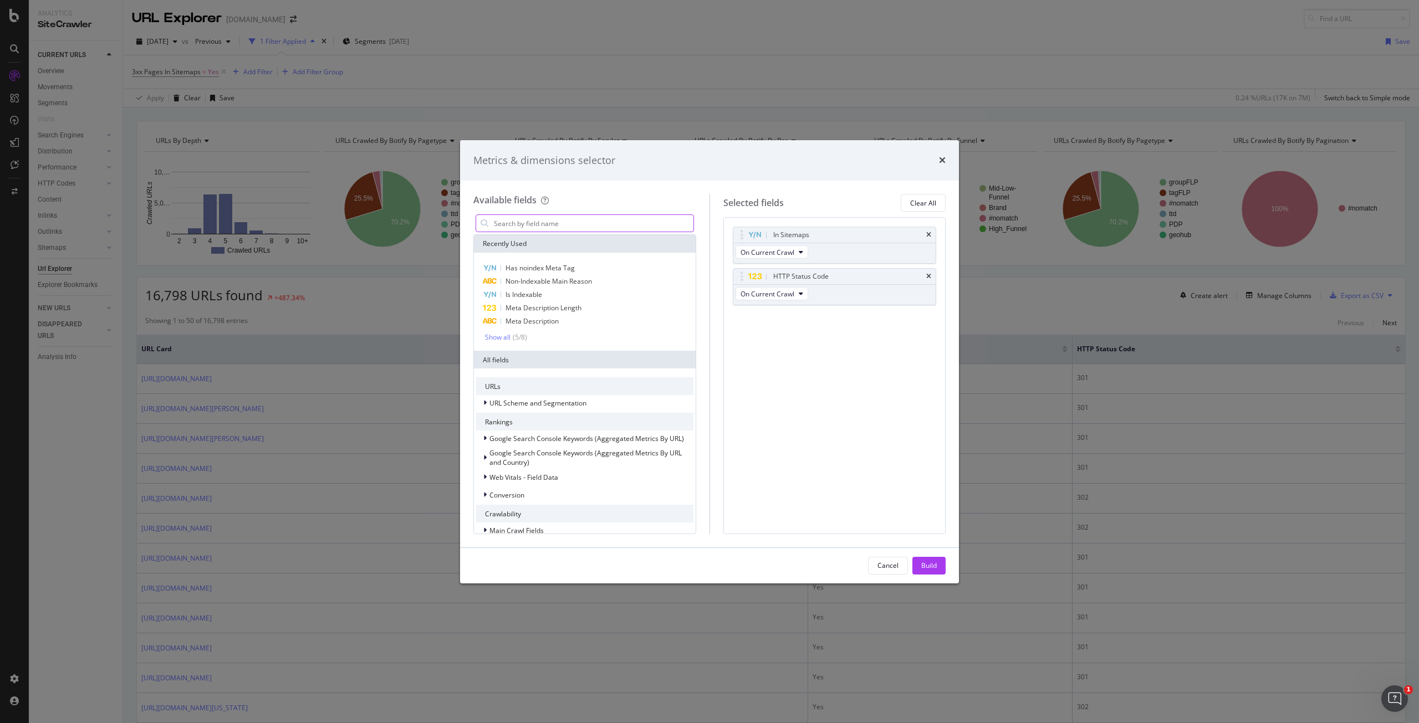
click at [638, 225] on input "modal" at bounding box center [593, 223] width 201 height 17
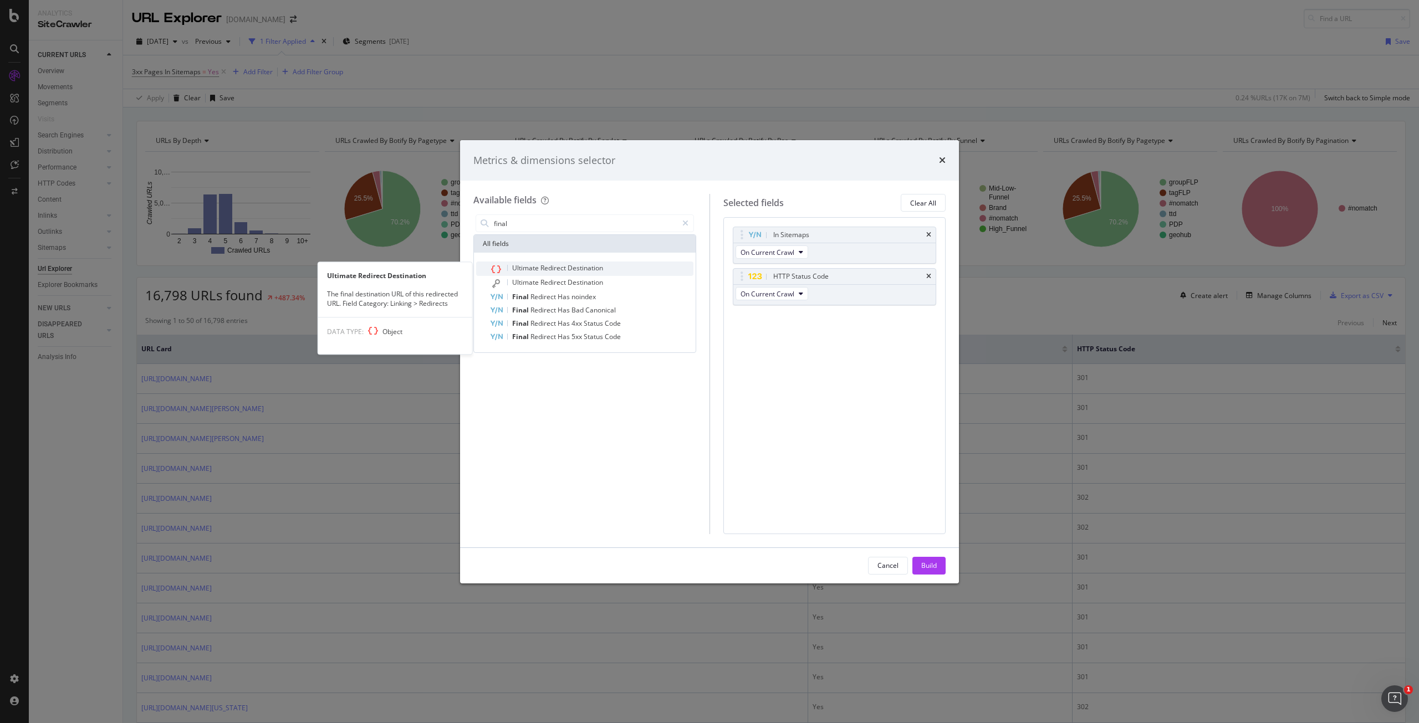
type input "final"
click at [548, 268] on span "Redirect" at bounding box center [554, 267] width 27 height 9
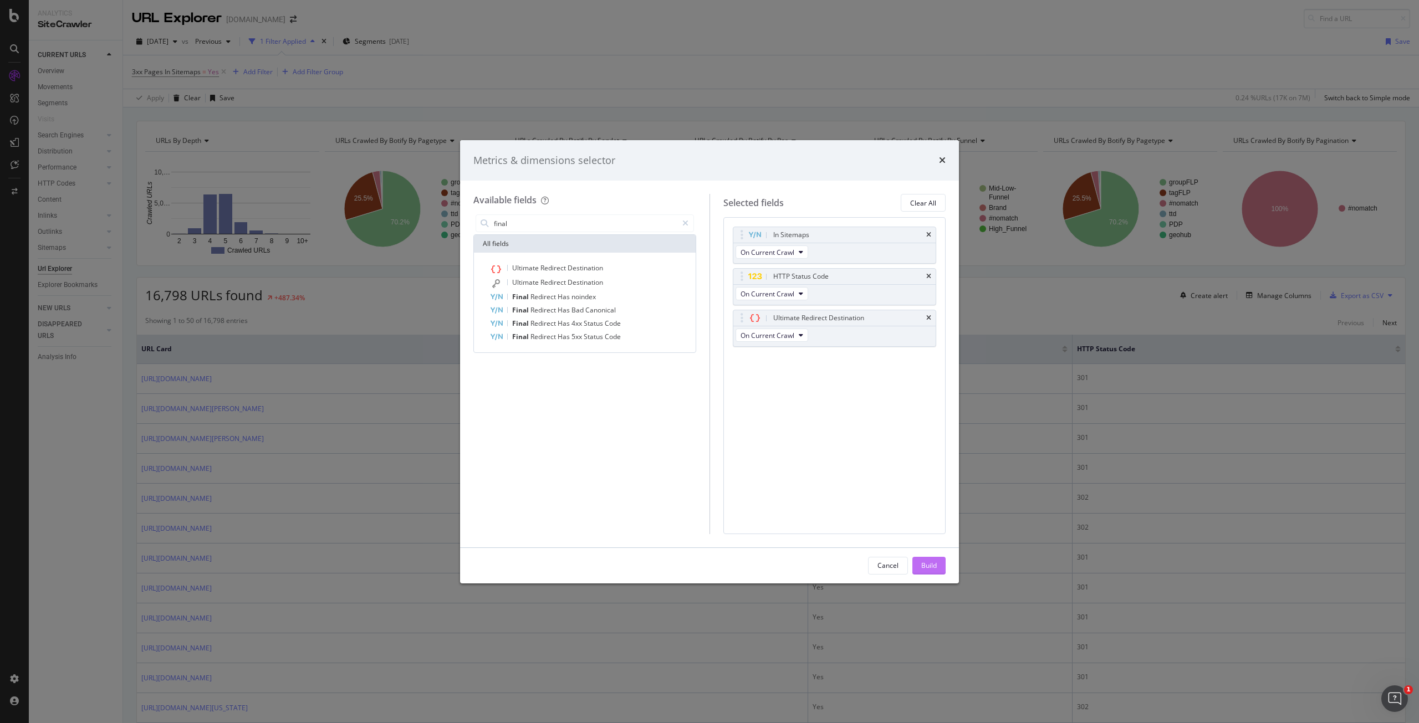
click at [924, 562] on div "Build" at bounding box center [929, 565] width 16 height 9
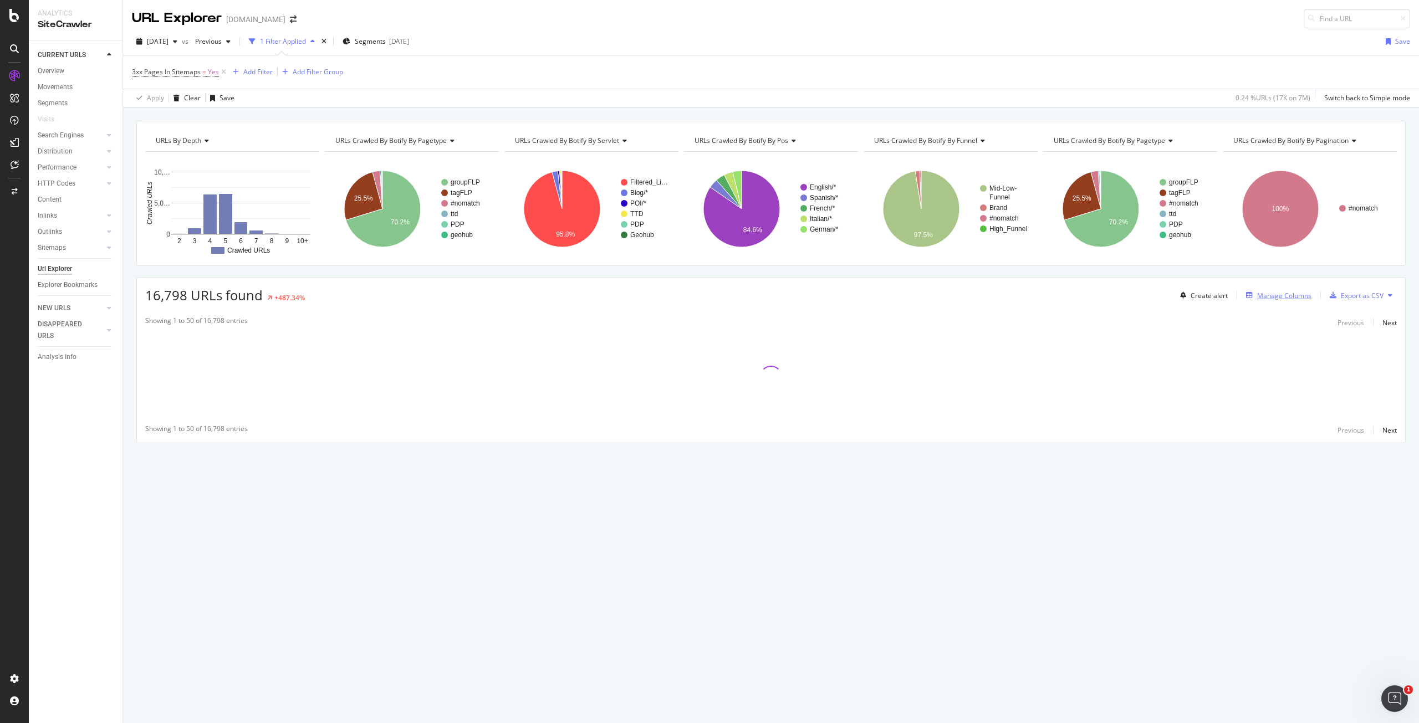
click at [1268, 291] on div "Manage Columns" at bounding box center [1284, 295] width 54 height 9
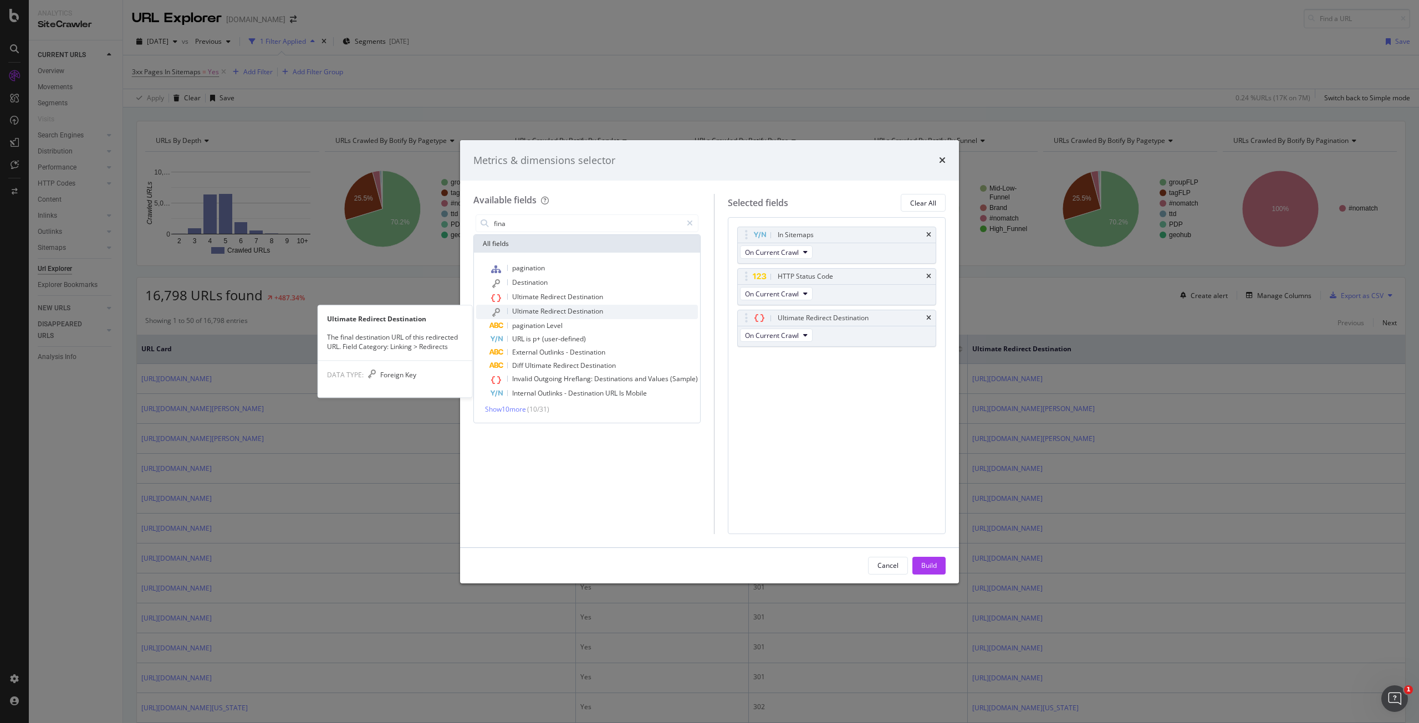
type input "fina"
click at [566, 310] on span "Redirect" at bounding box center [554, 311] width 27 height 9
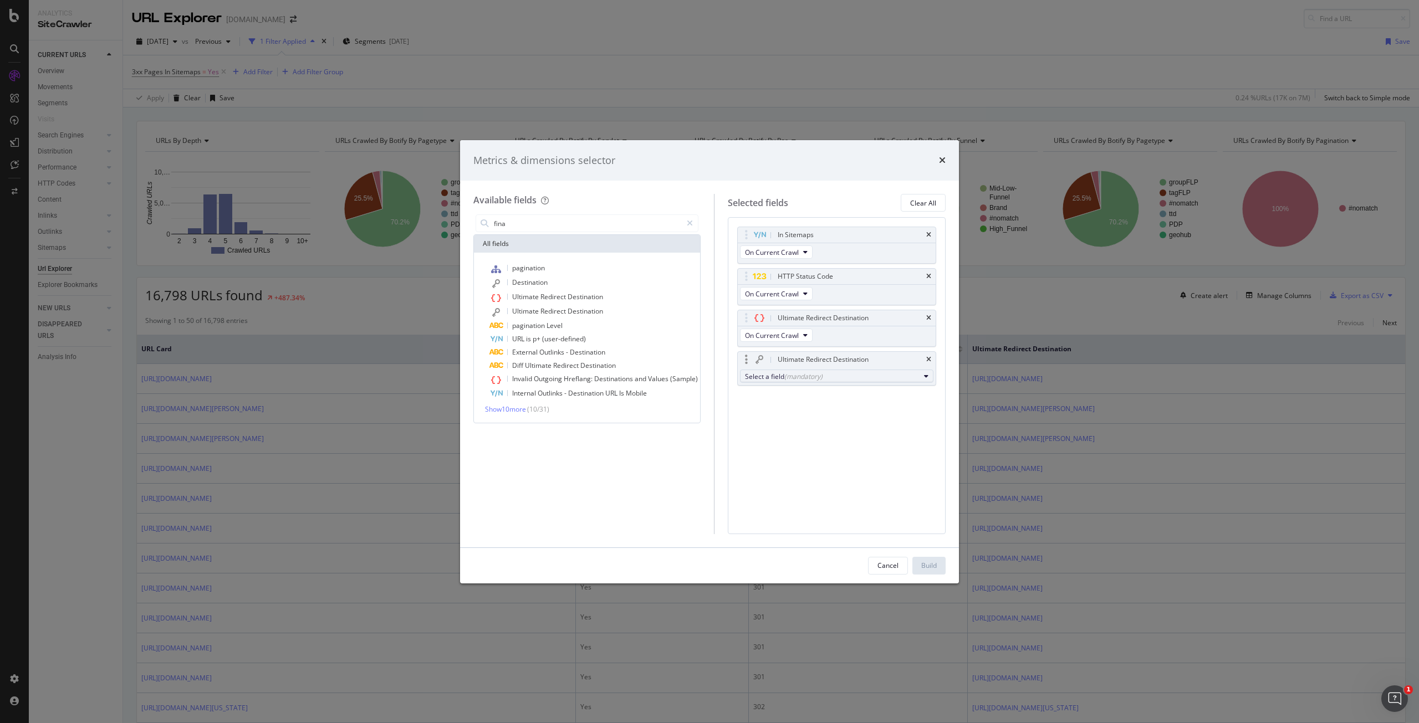
click at [819, 376] on div "(mandatory)" at bounding box center [803, 376] width 38 height 9
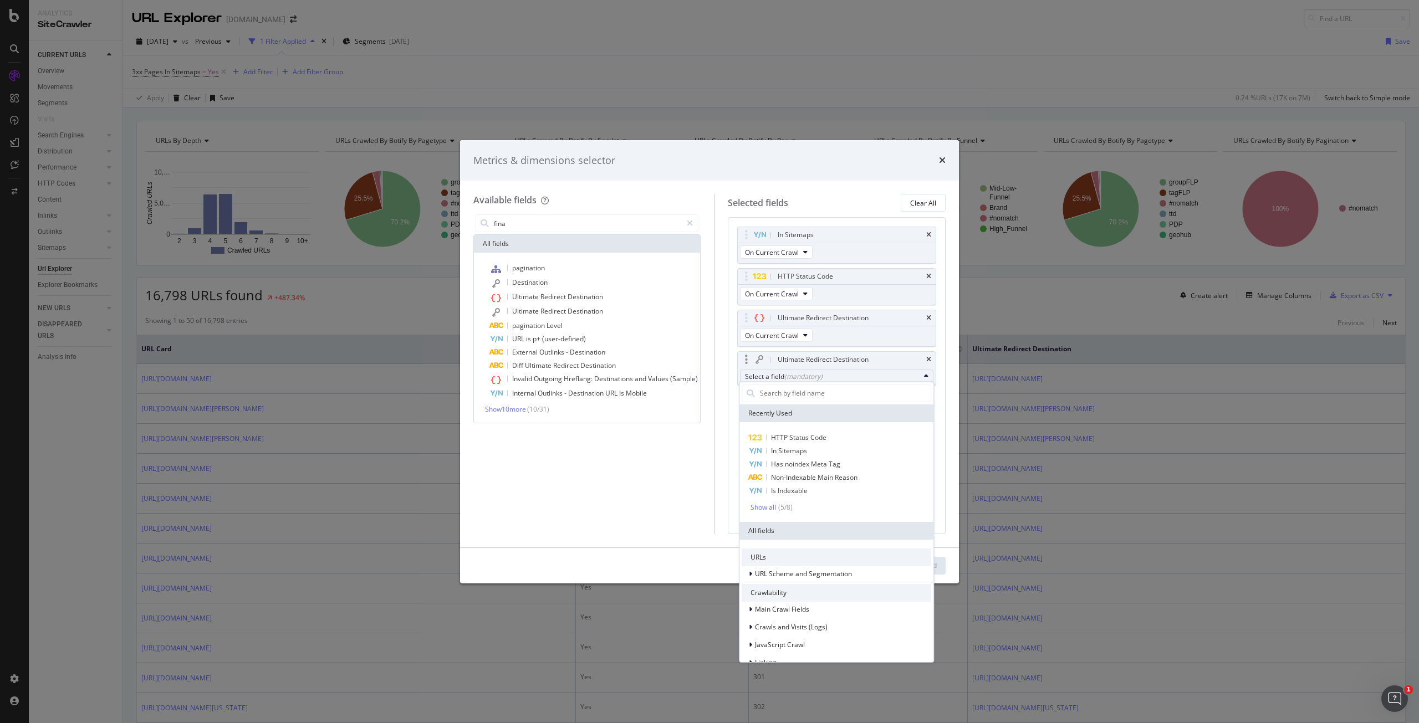
click at [822, 430] on div "HTTP Status Code In Sitemaps Has noindex Meta Tag Non-Indexable Main Reason Is …" at bounding box center [837, 472] width 194 height 100
click at [822, 435] on span "HTTP Status Code" at bounding box center [798, 437] width 55 height 9
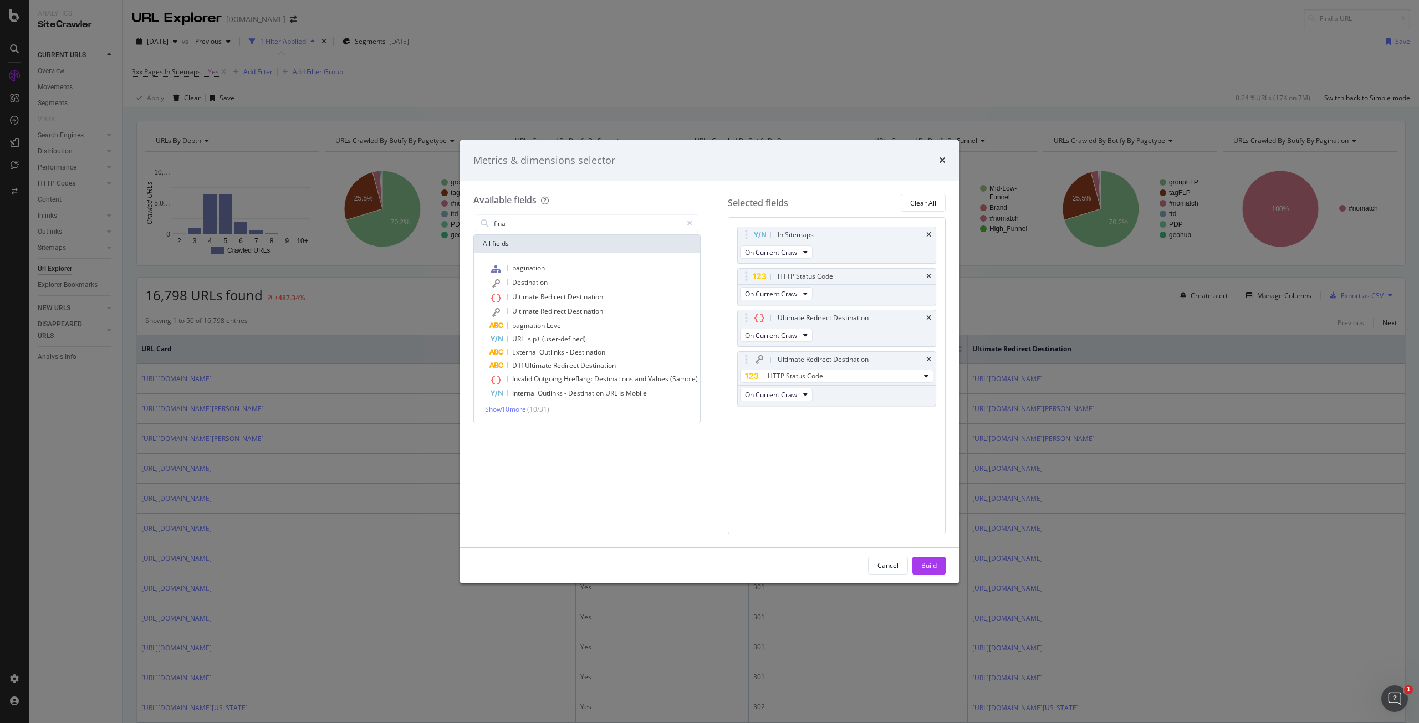
click at [927, 558] on div "Build" at bounding box center [929, 566] width 16 height 17
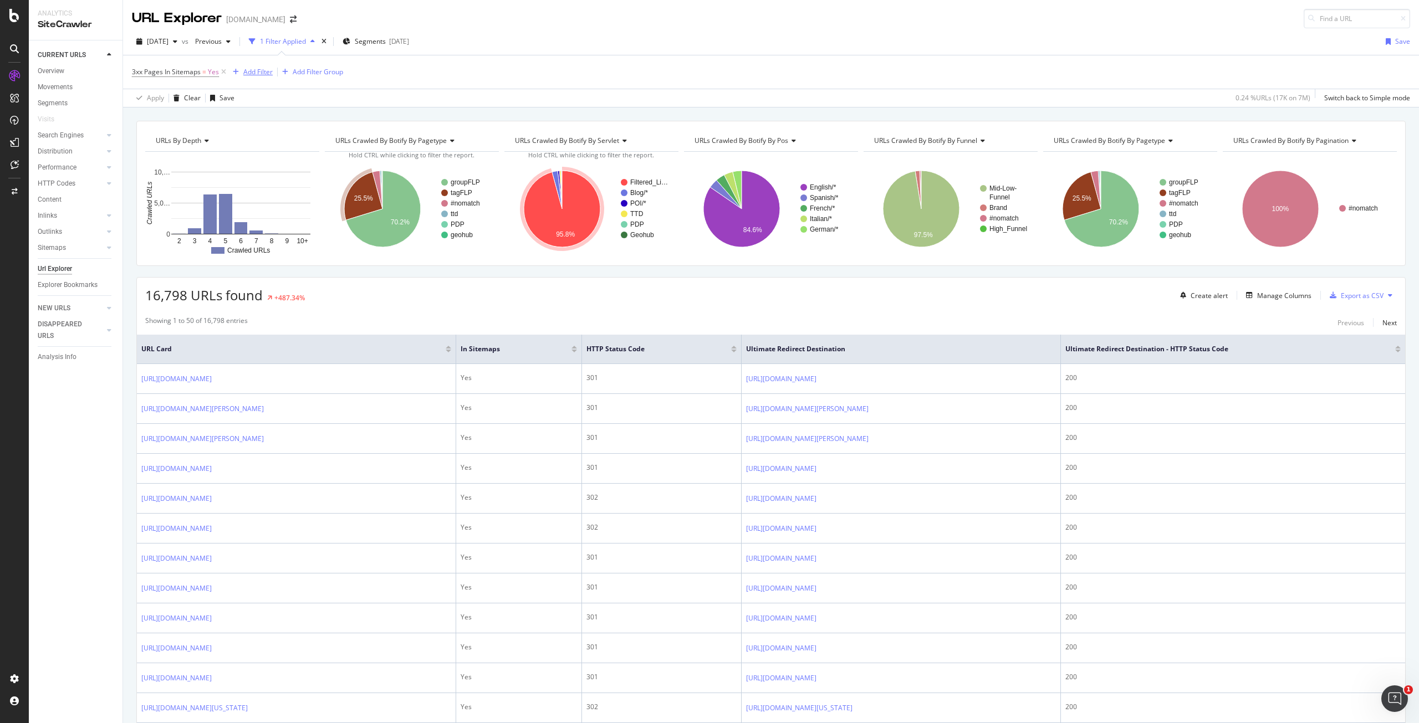
click at [253, 69] on div "Add Filter" at bounding box center [257, 71] width 29 height 9
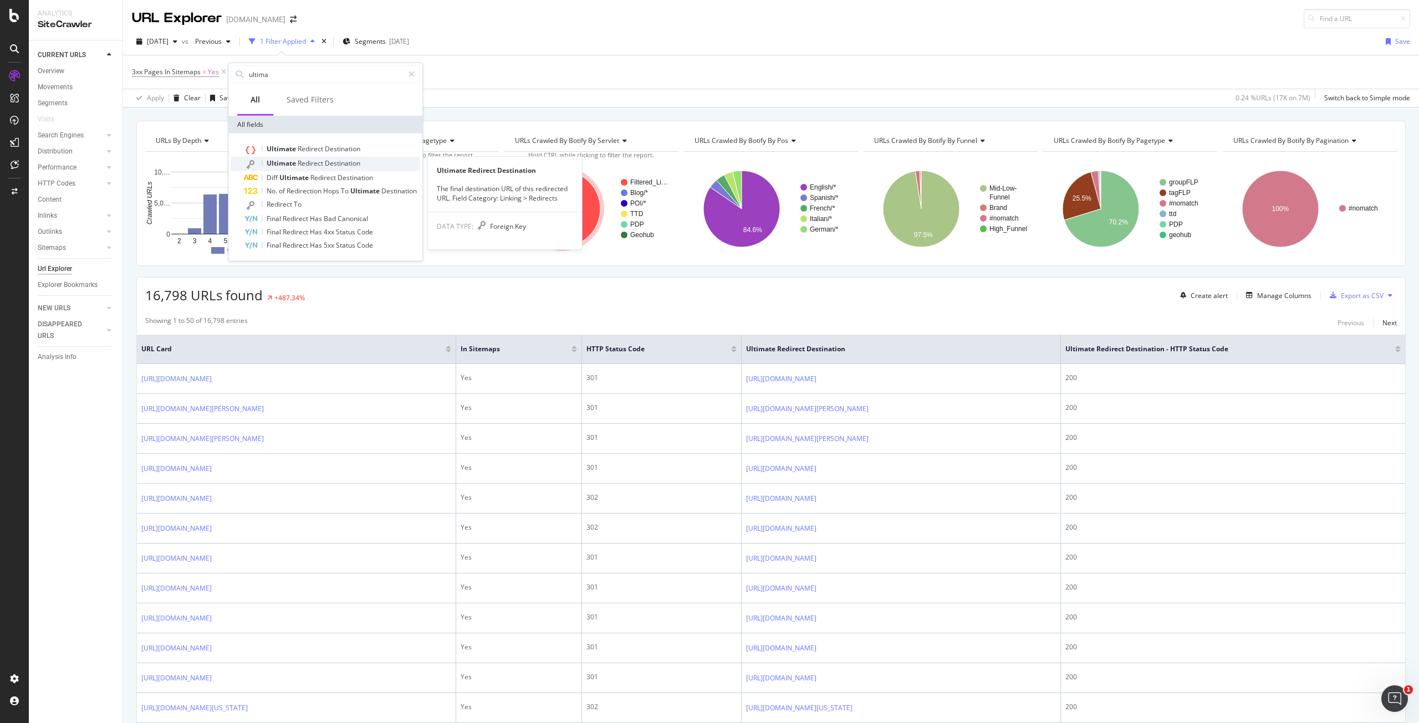
type input "ultima"
click at [329, 165] on span "Destination" at bounding box center [342, 163] width 35 height 9
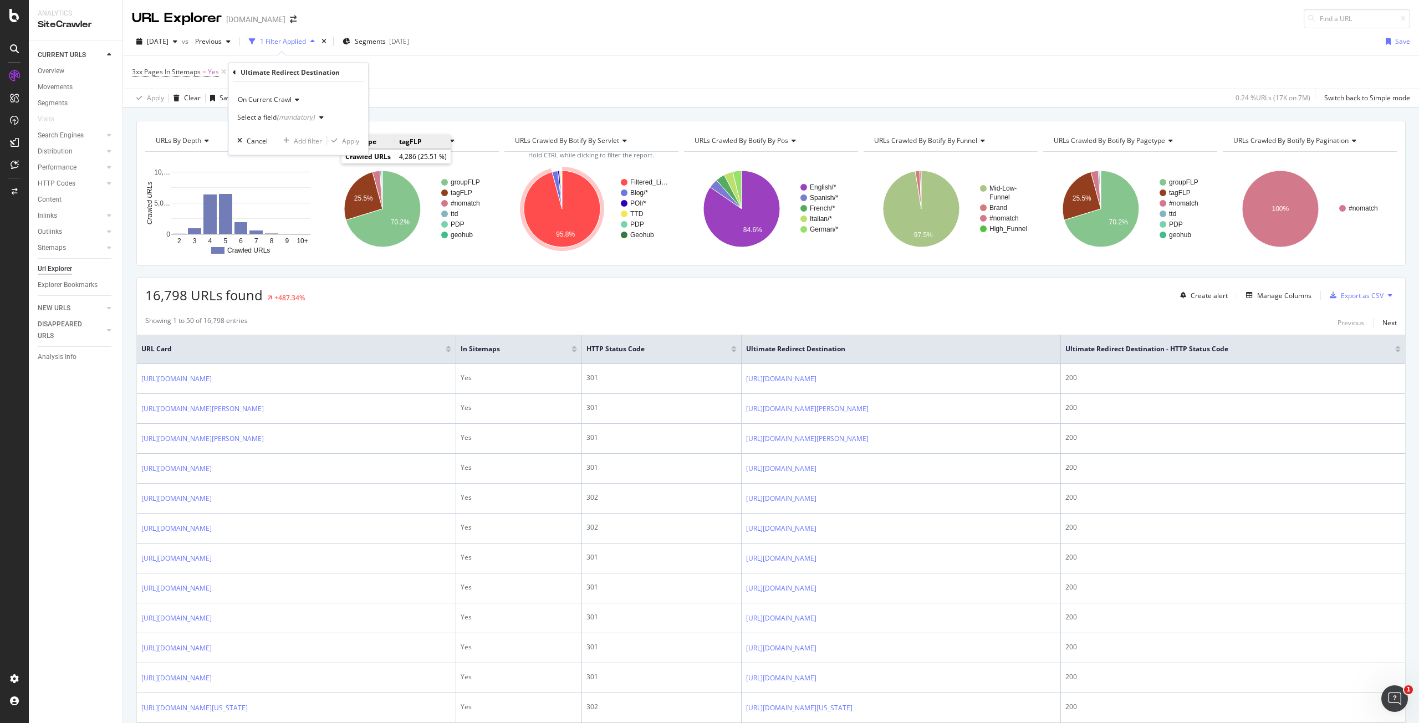
click at [312, 117] on div "(mandatory)" at bounding box center [296, 117] width 38 height 9
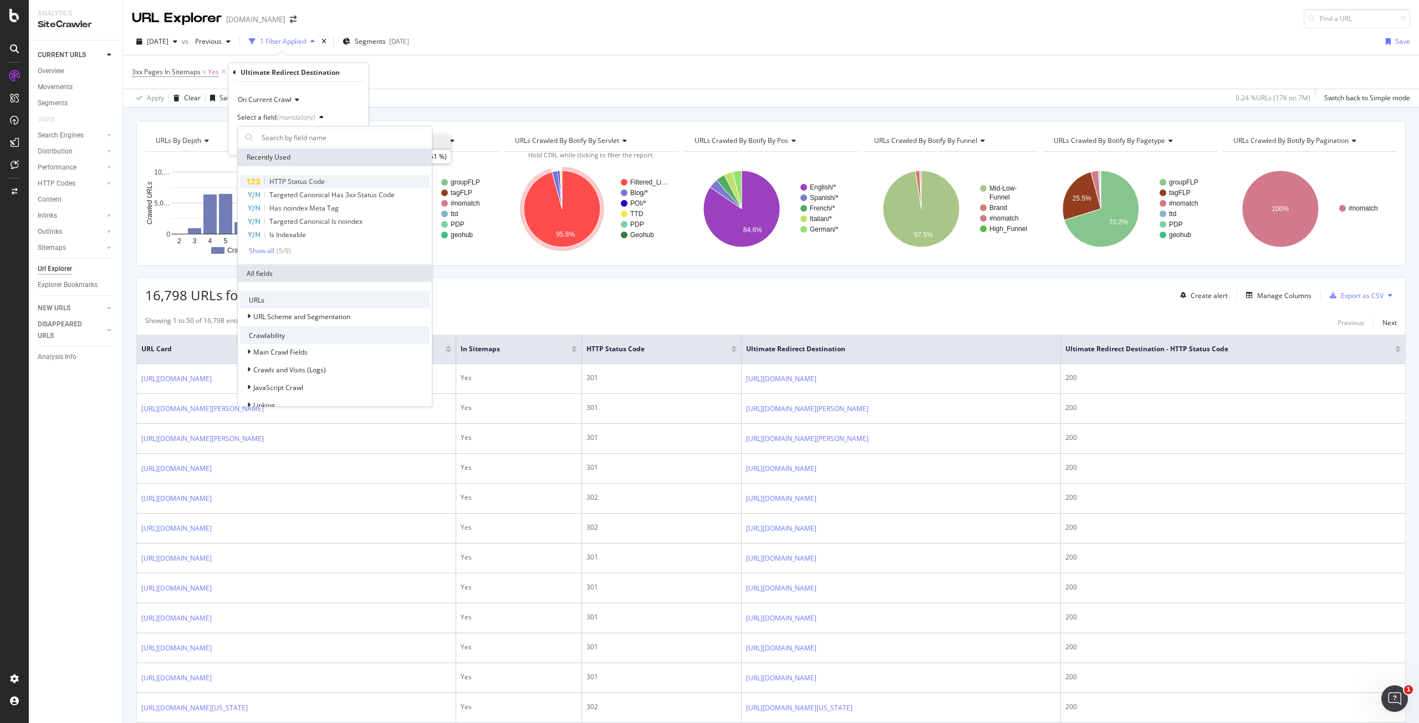
click at [295, 175] on div "HTTP Status Code" at bounding box center [335, 181] width 190 height 13
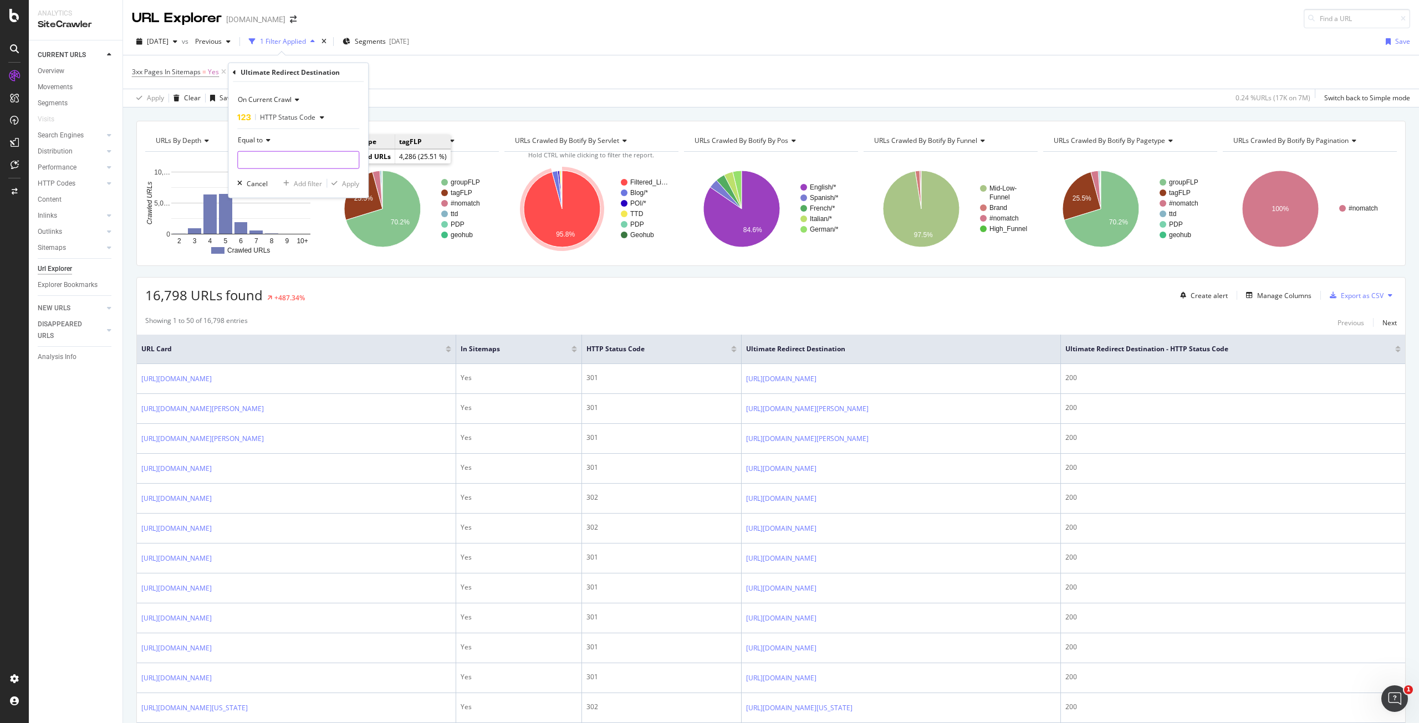
click at [292, 158] on input "number" at bounding box center [298, 160] width 122 height 18
click at [293, 171] on span "200" at bounding box center [275, 174] width 68 height 9
type input "200"
click at [345, 187] on div "Apply" at bounding box center [350, 183] width 17 height 9
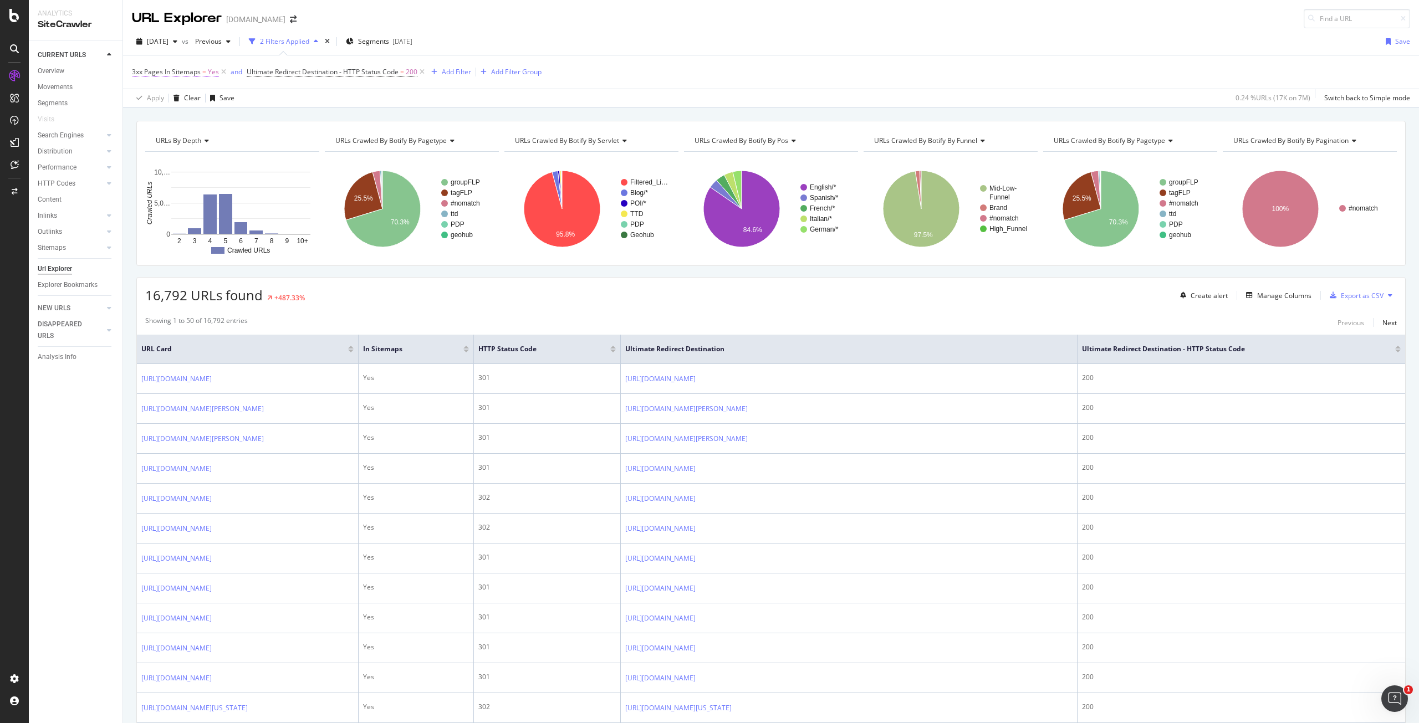
click at [154, 69] on span "3xx Pages In Sitemaps" at bounding box center [166, 71] width 69 height 9
click at [142, 69] on div "3xx Pages In Sitemaps" at bounding box center [202, 70] width 131 height 19
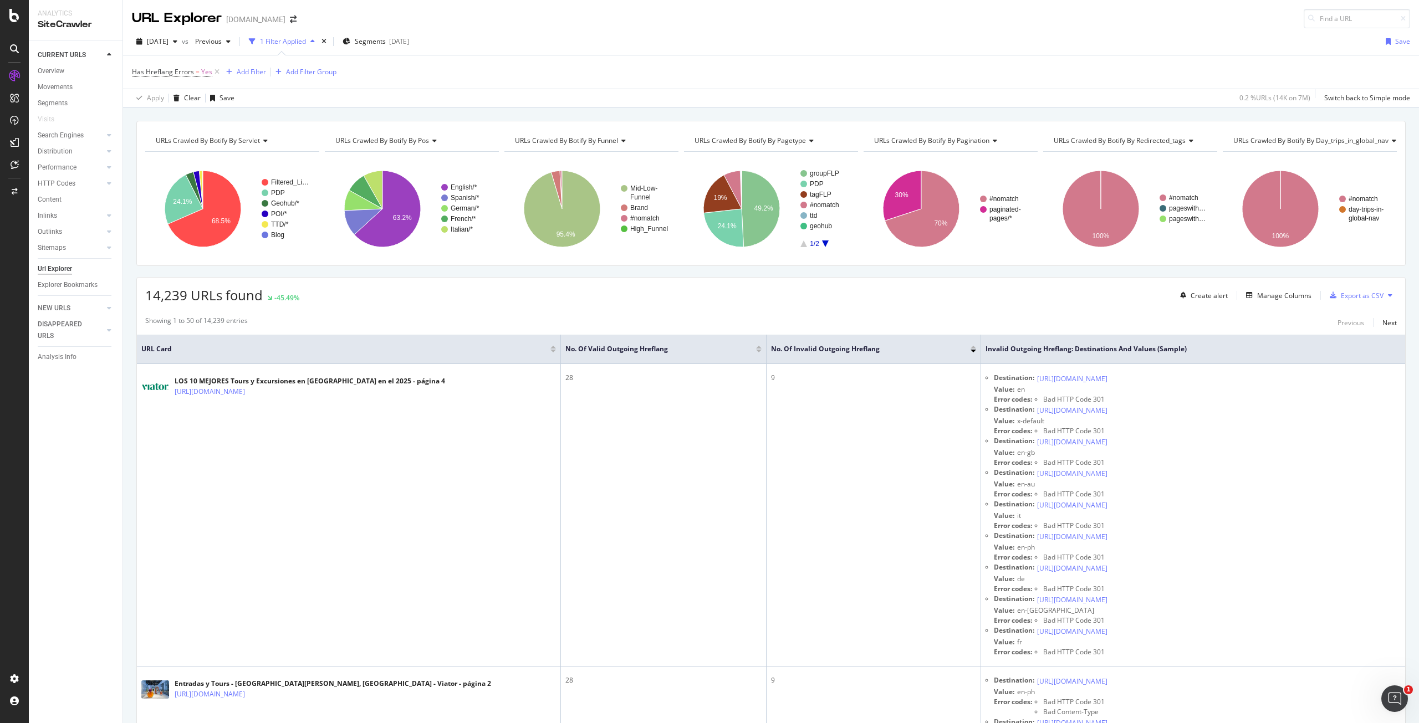
click at [532, 99] on div "Apply Clear Save 0.2 % URLs ( 14K on 7M ) Switch back to Simple mode" at bounding box center [771, 98] width 1296 height 18
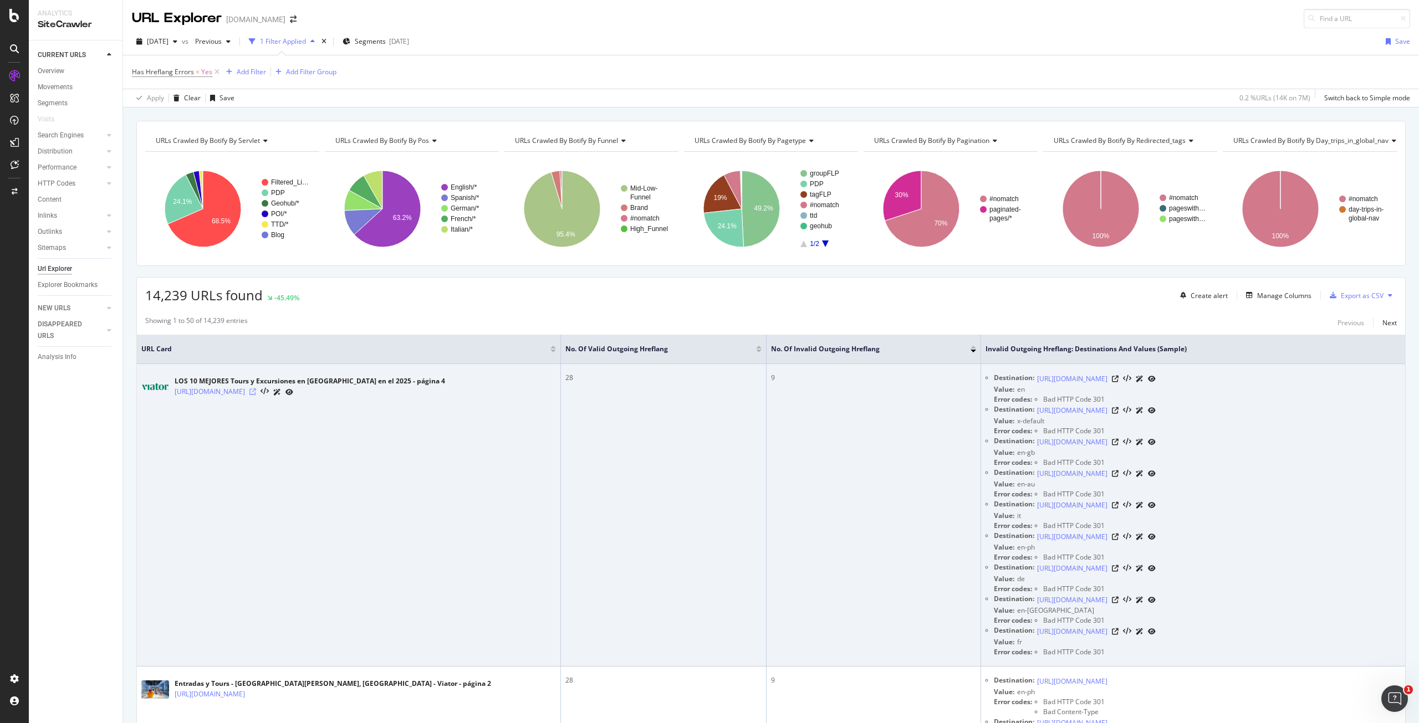
click at [256, 391] on icon at bounding box center [252, 392] width 7 height 7
click at [1119, 378] on icon at bounding box center [1115, 379] width 7 height 7
click at [1119, 439] on icon at bounding box center [1115, 442] width 7 height 7
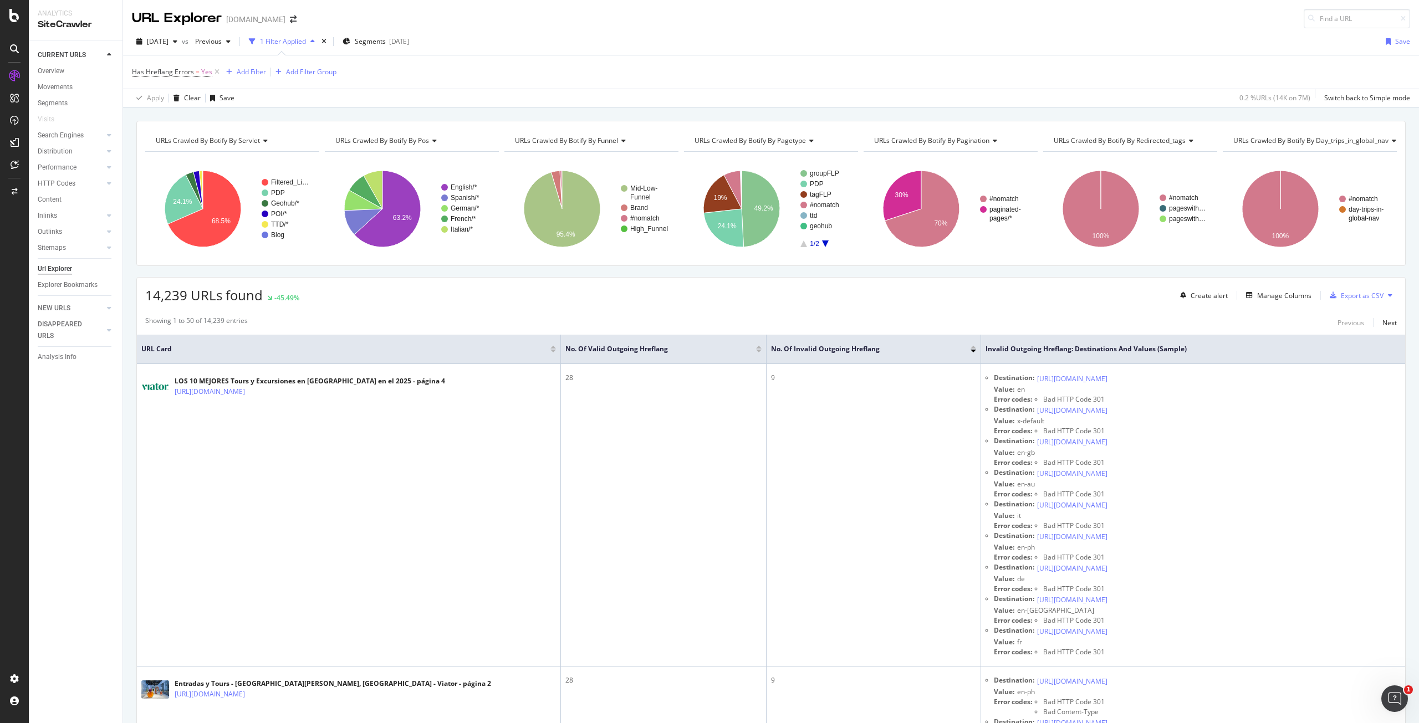
click at [644, 71] on div "Has Hreflang Errors = Yes Add Filter Add Filter Group" at bounding box center [771, 71] width 1278 height 33
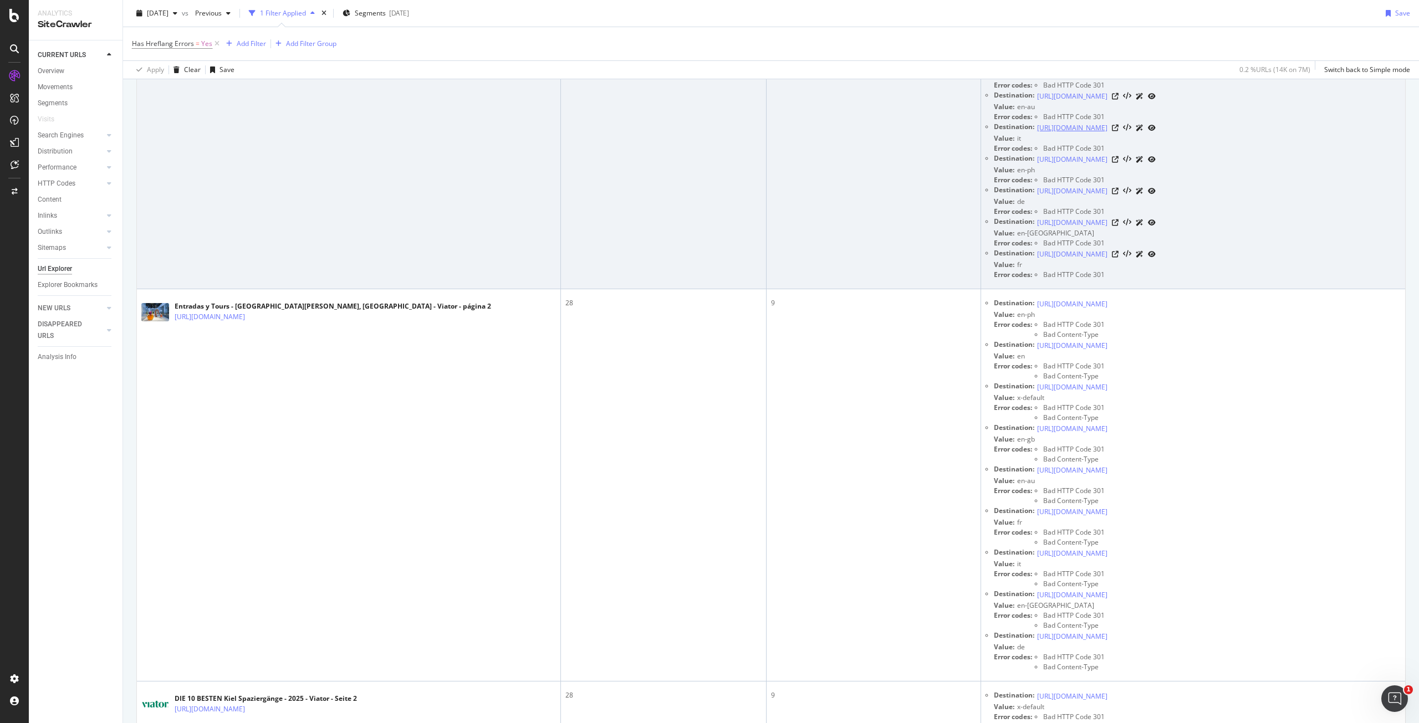
scroll to position [388, 0]
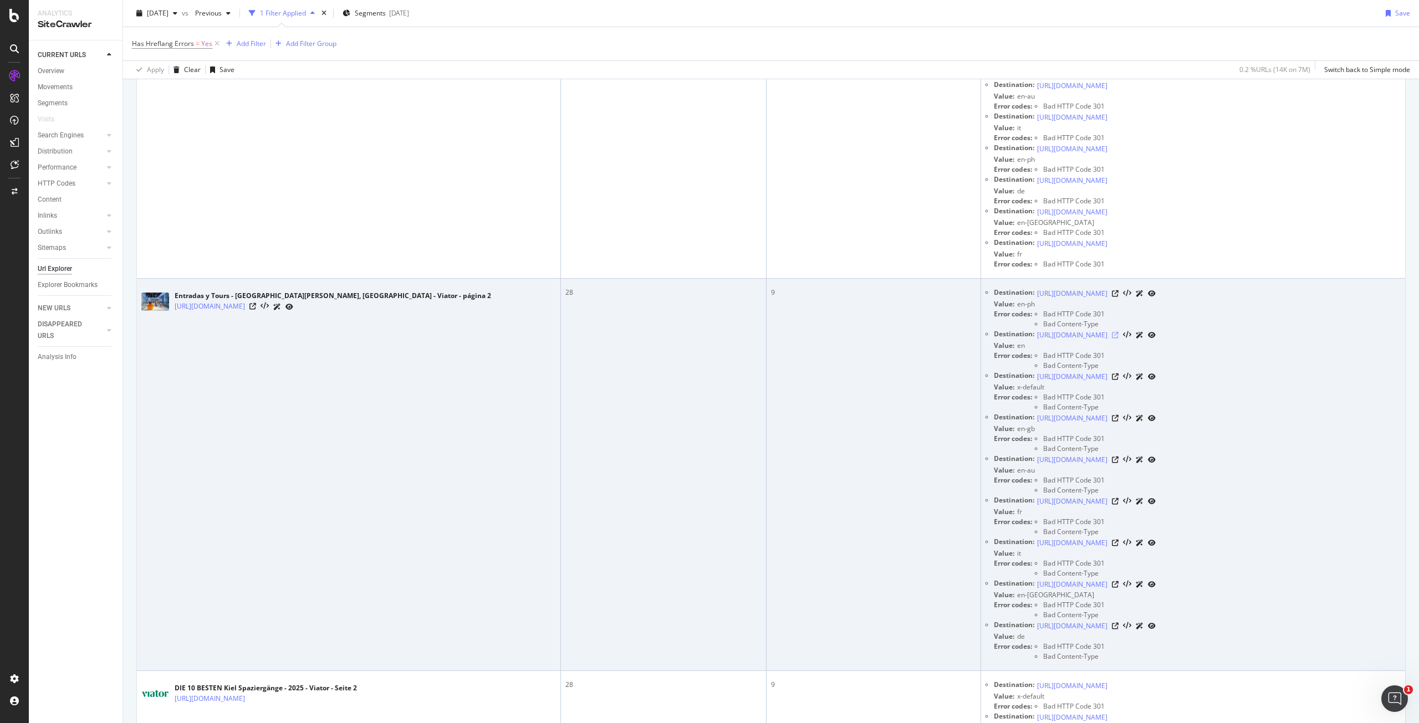
click at [1119, 333] on icon at bounding box center [1115, 335] width 7 height 7
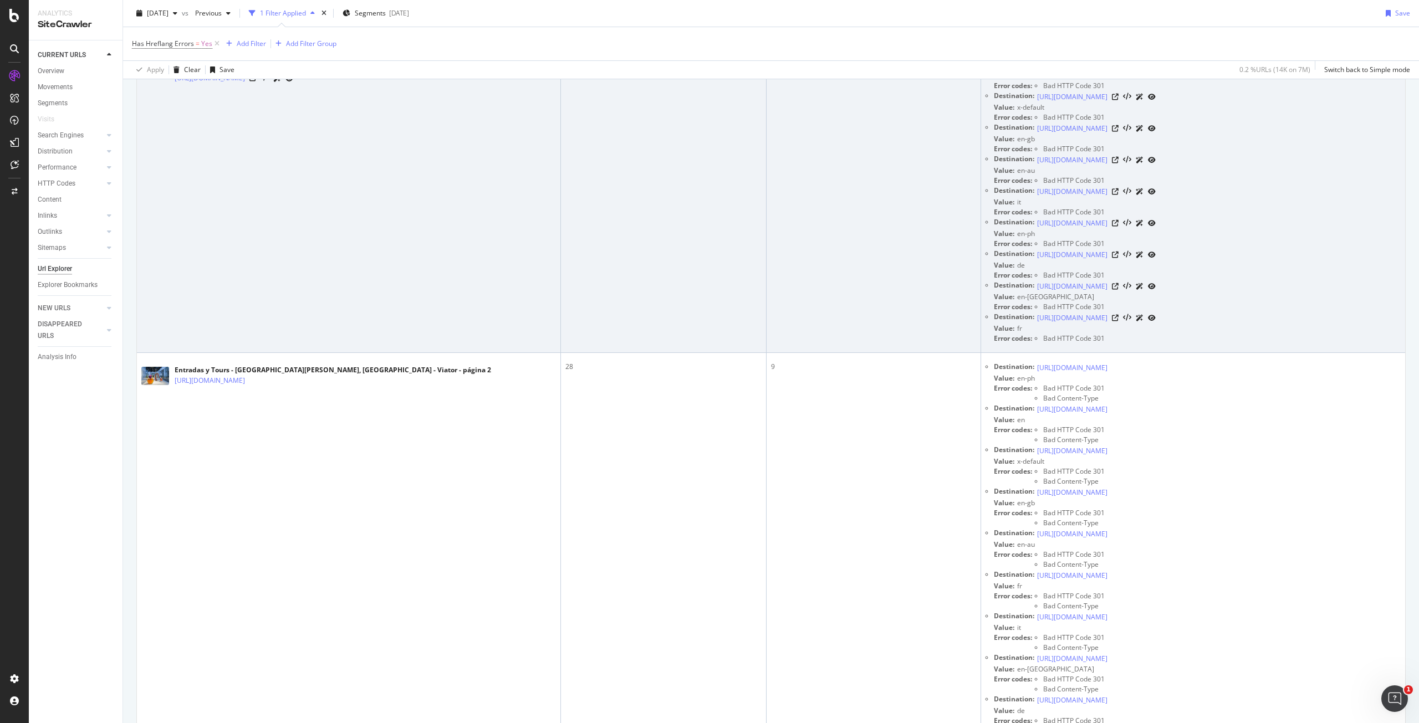
scroll to position [222, 0]
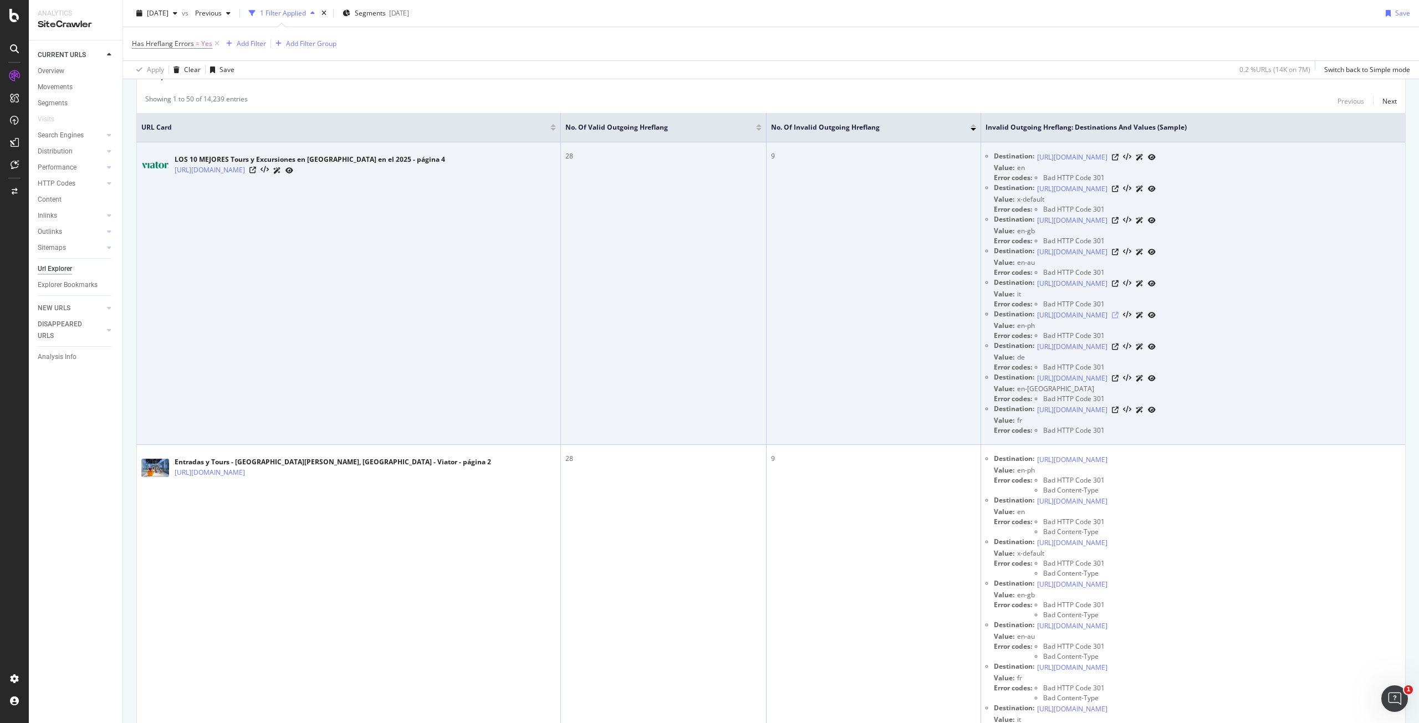
click at [1119, 315] on icon at bounding box center [1115, 315] width 7 height 7
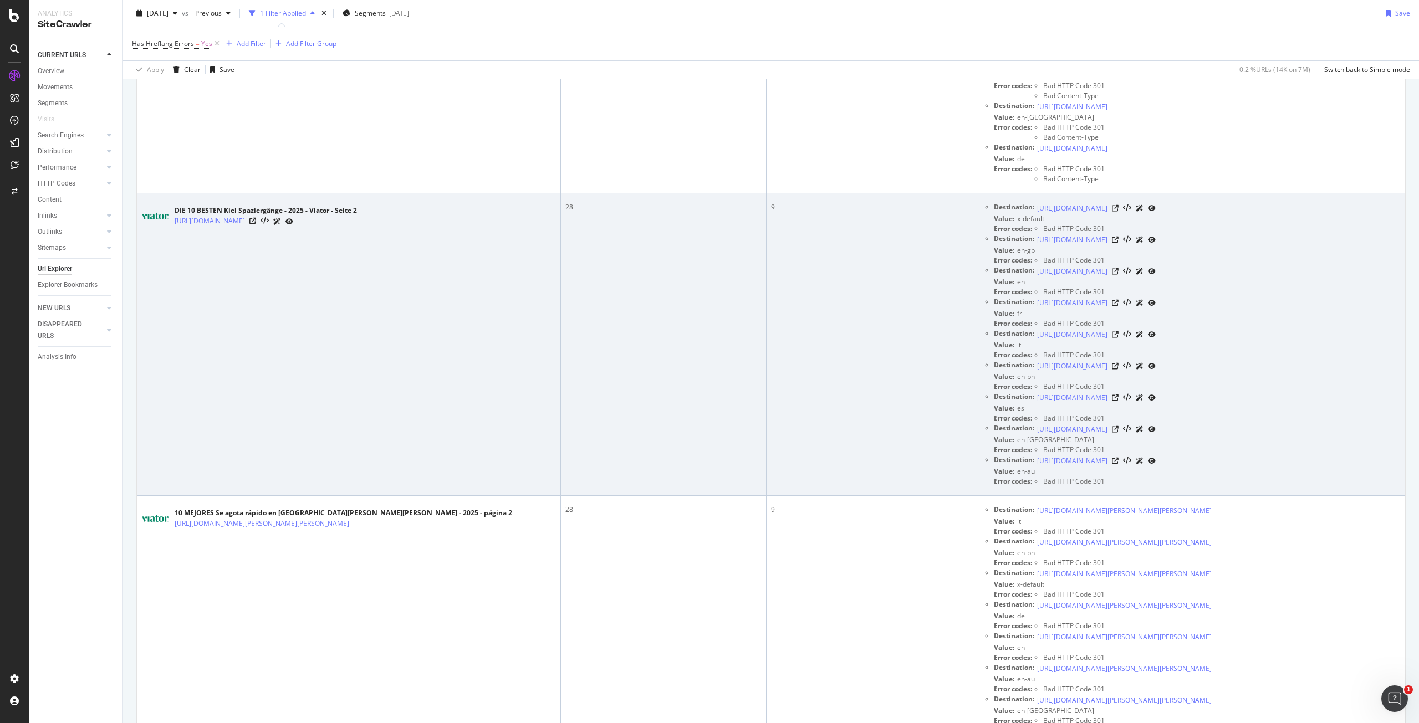
scroll to position [998, 0]
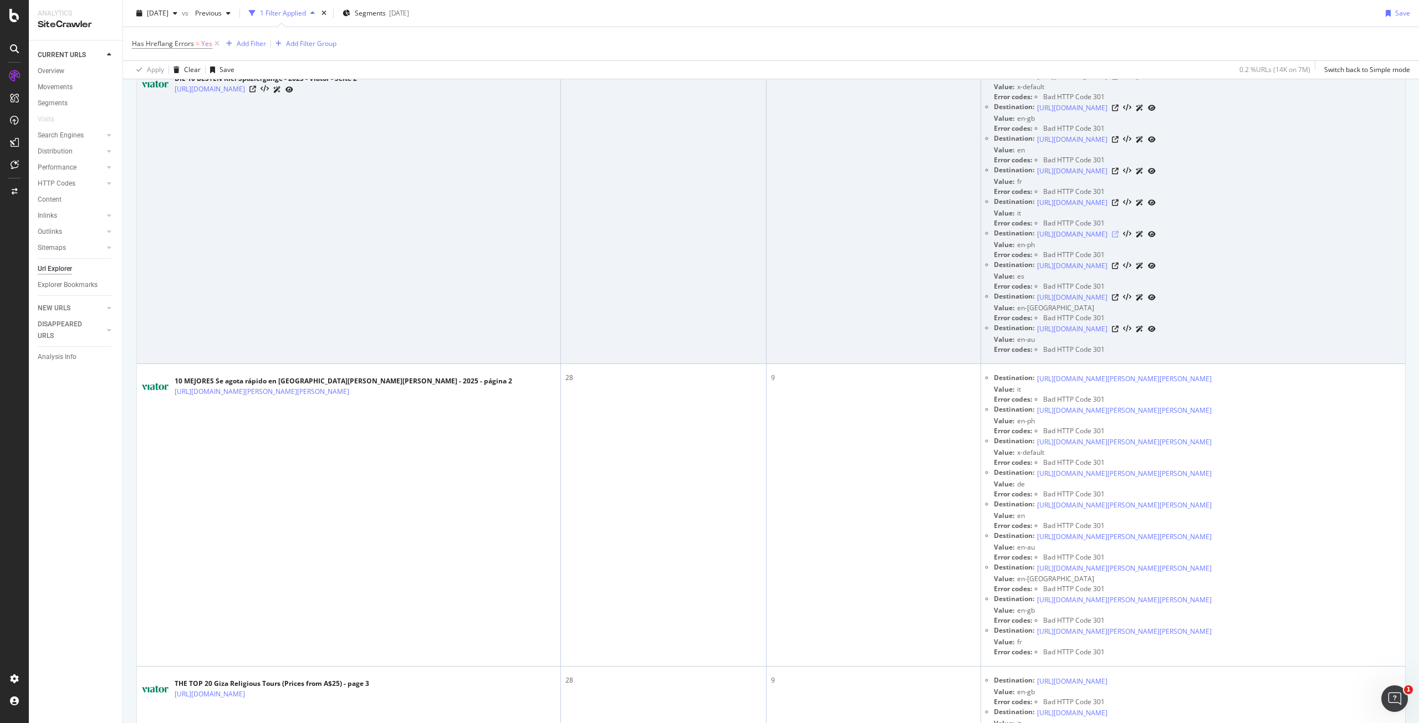
click at [1119, 235] on icon at bounding box center [1115, 234] width 7 height 7
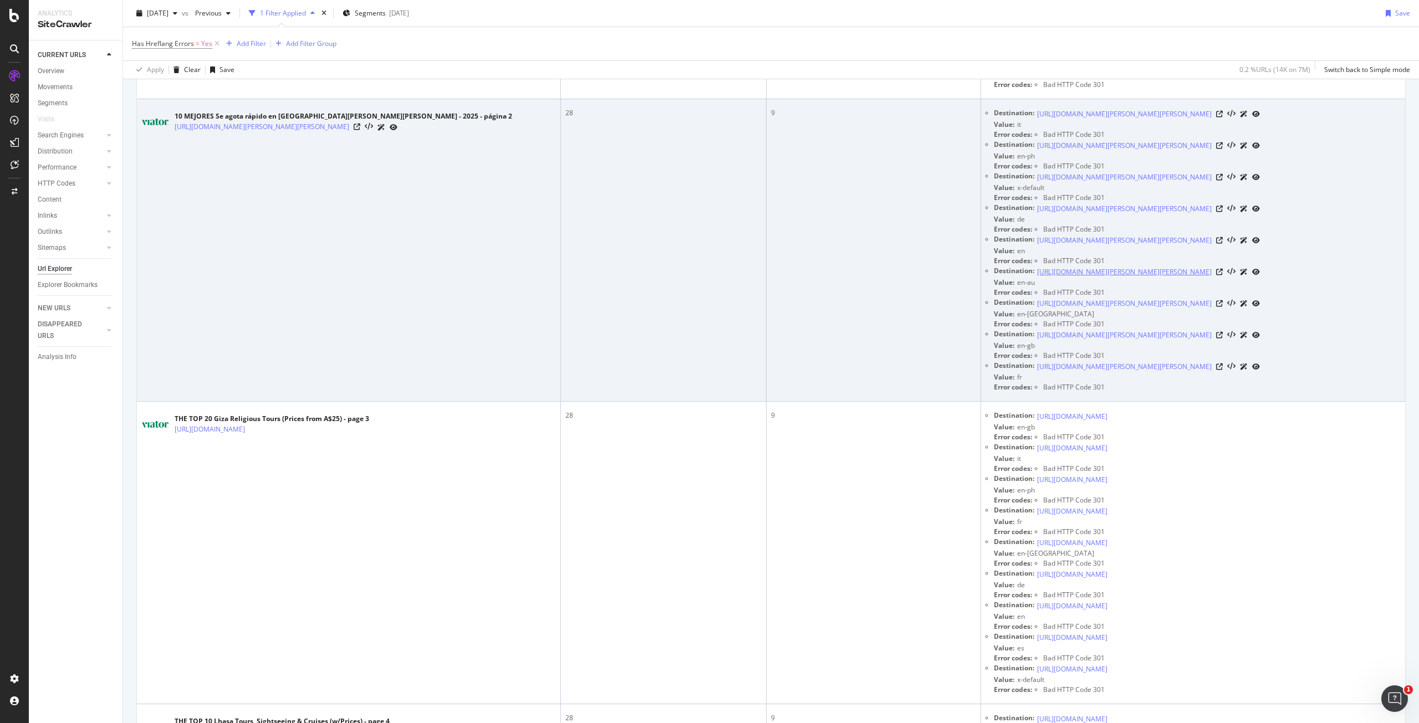
scroll to position [1331, 0]
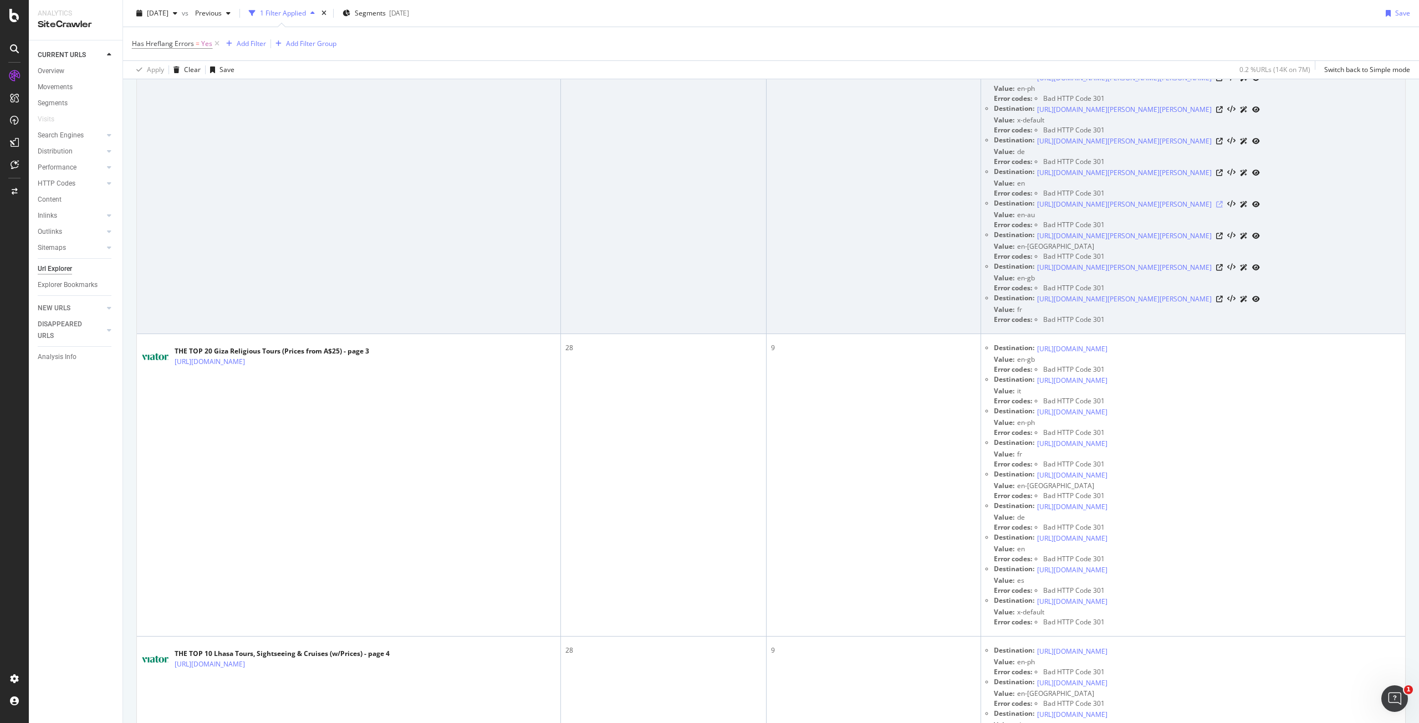
click at [1223, 208] on icon at bounding box center [1219, 204] width 7 height 7
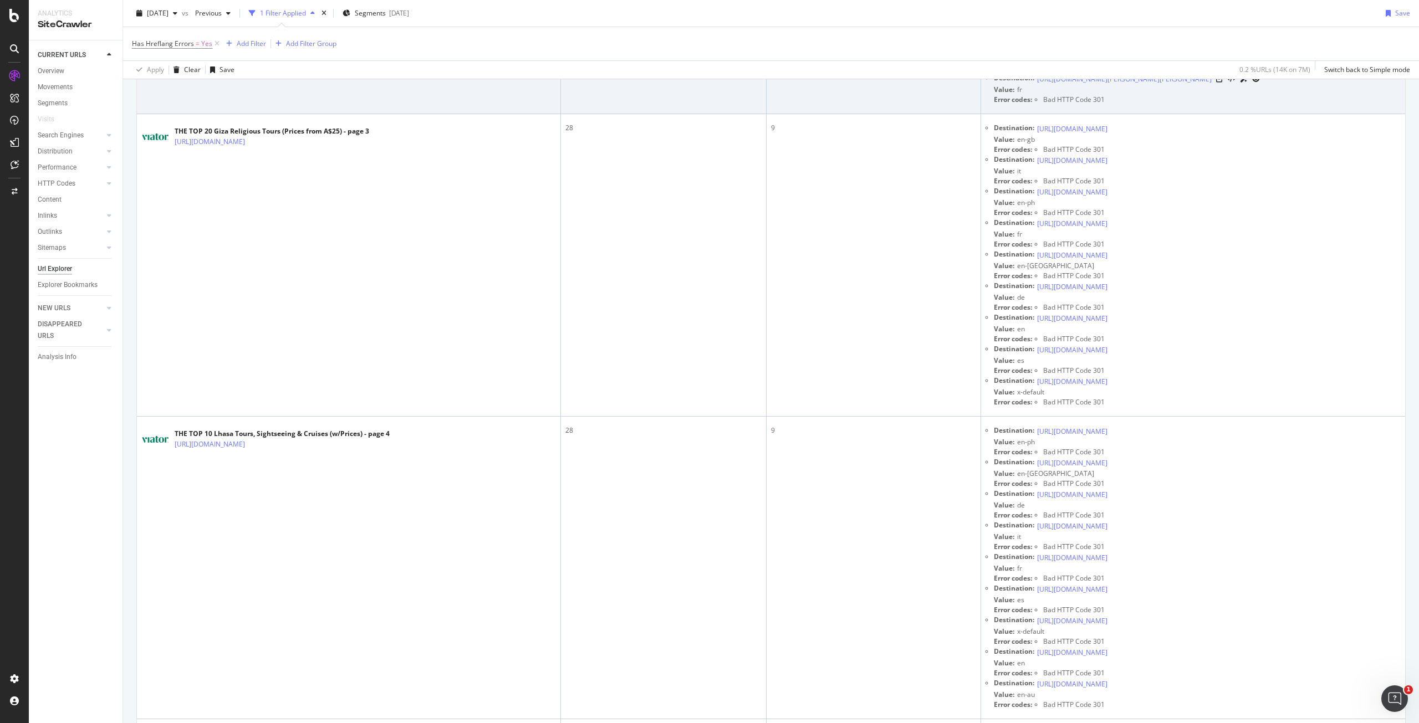
scroll to position [1552, 0]
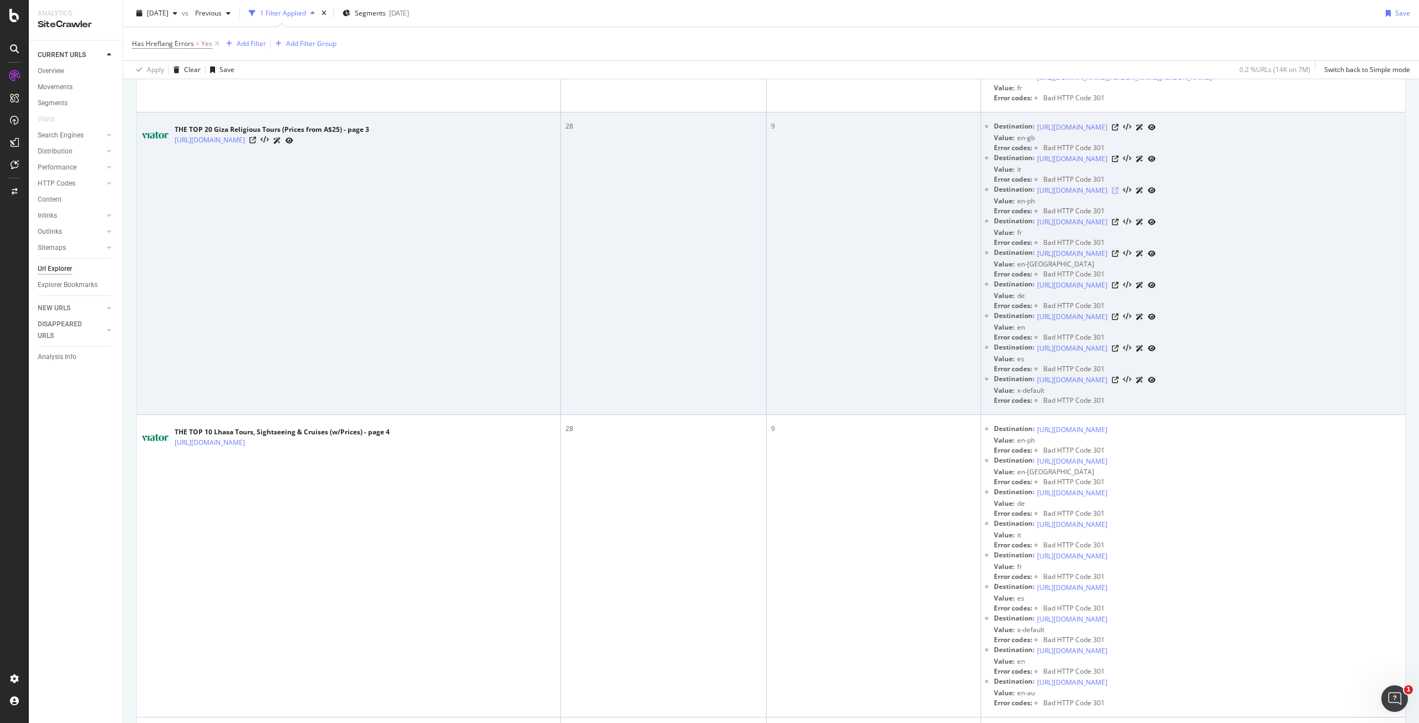
click at [1119, 194] on icon at bounding box center [1115, 190] width 7 height 7
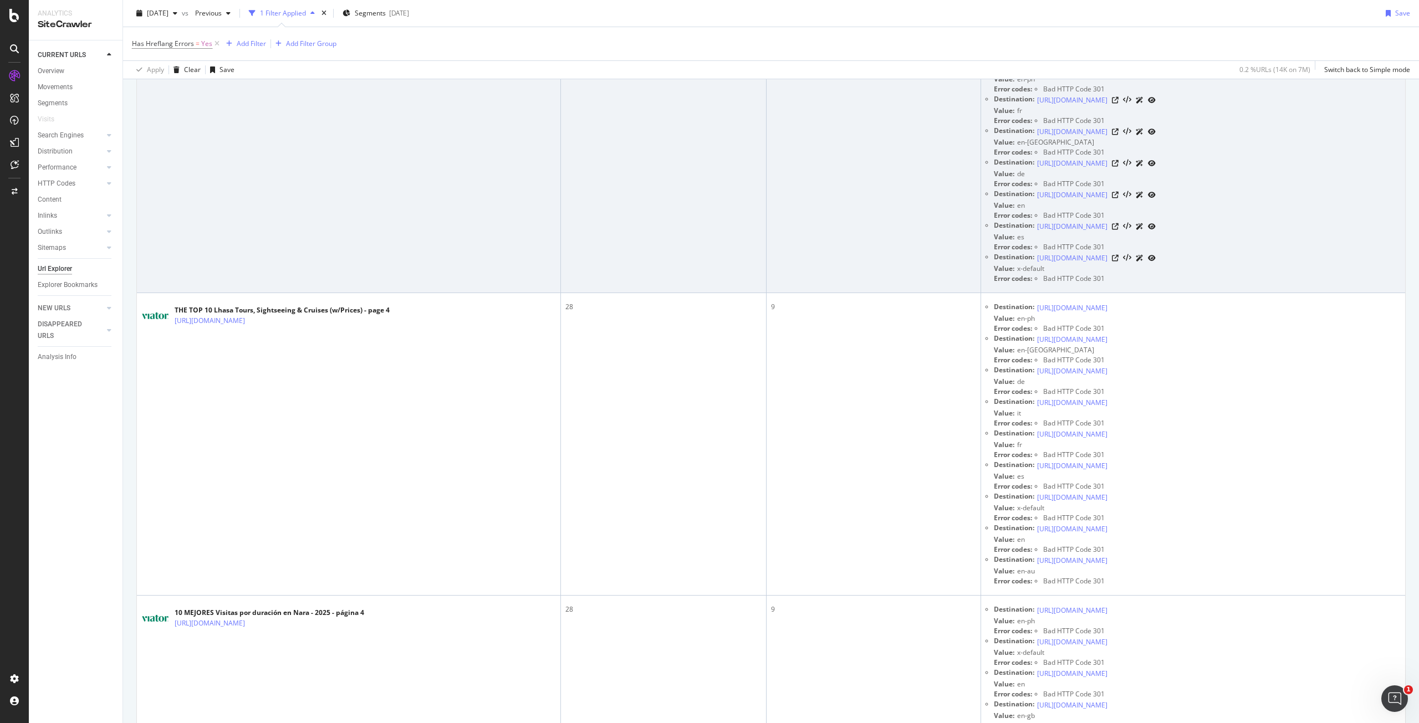
scroll to position [1885, 0]
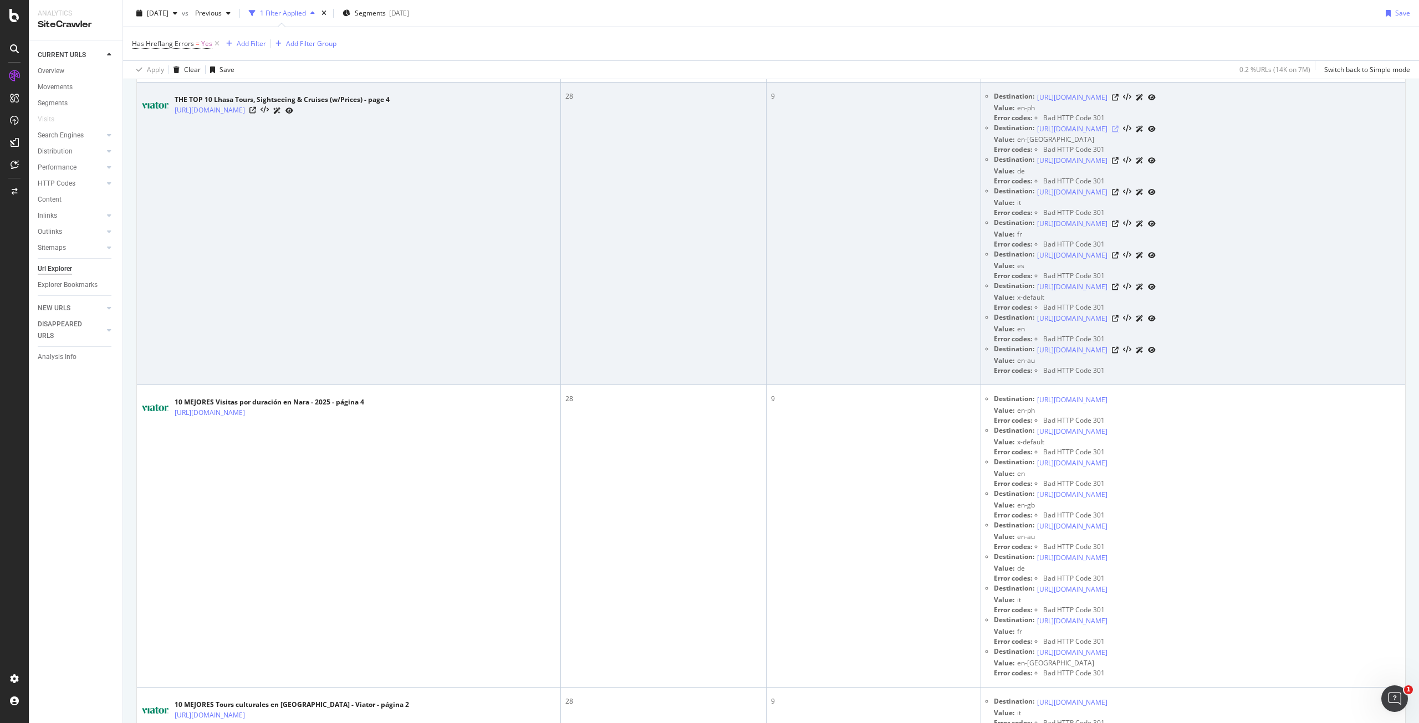
click at [1119, 132] on icon at bounding box center [1115, 129] width 7 height 7
click at [256, 114] on icon at bounding box center [252, 110] width 7 height 7
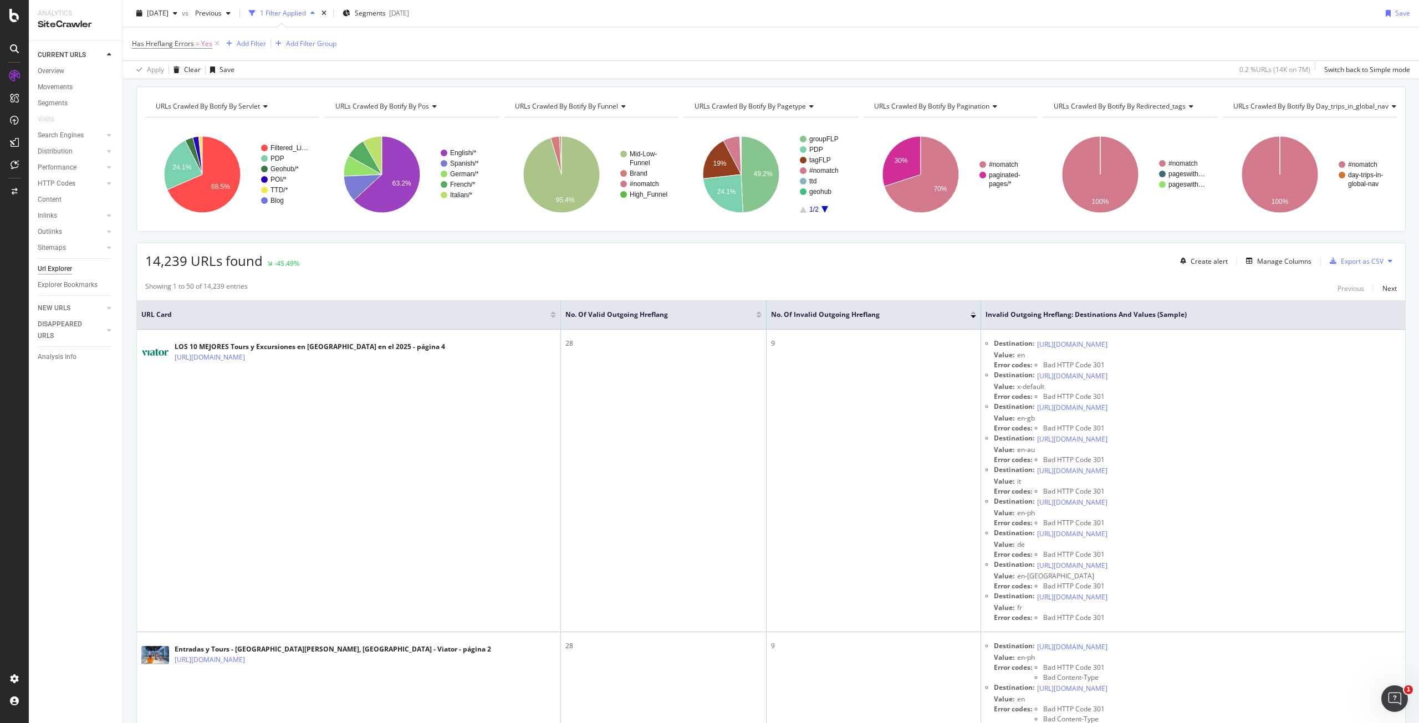
scroll to position [0, 0]
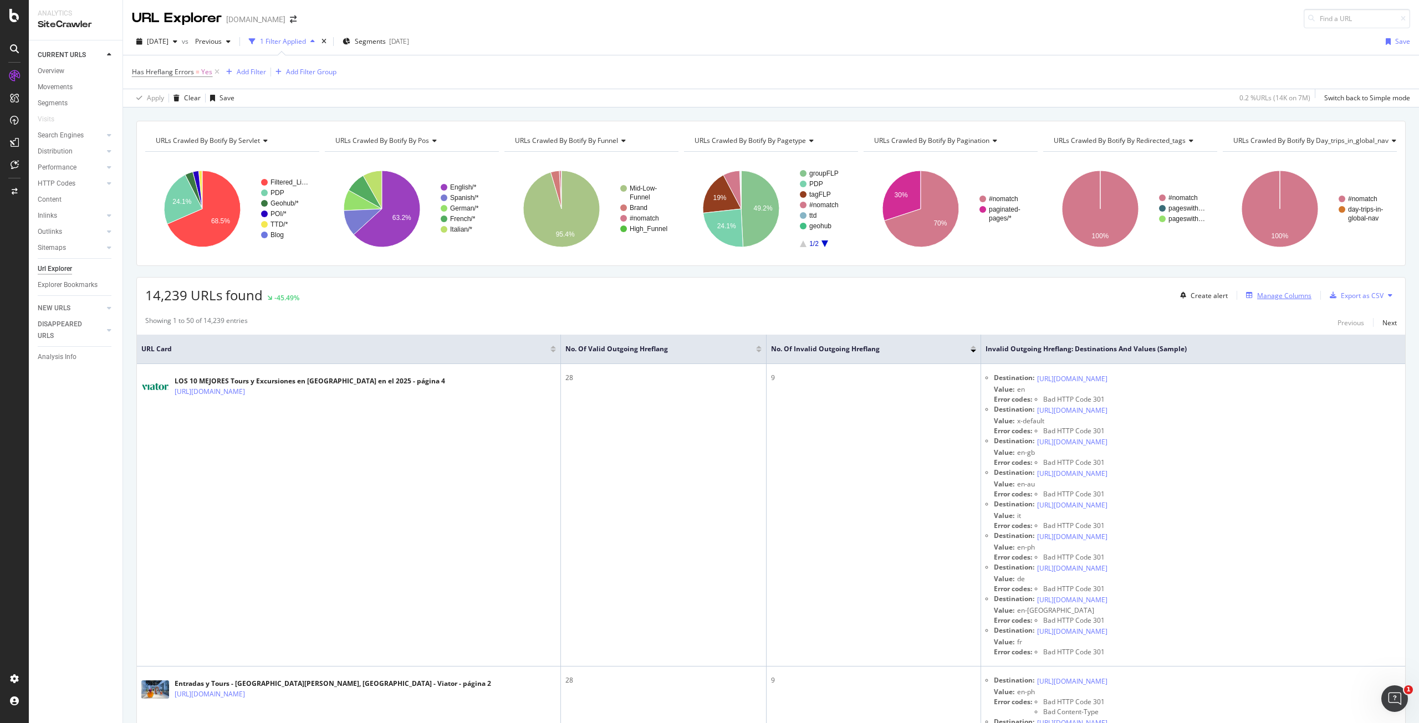
click at [1286, 291] on div "Manage Columns" at bounding box center [1284, 295] width 54 height 9
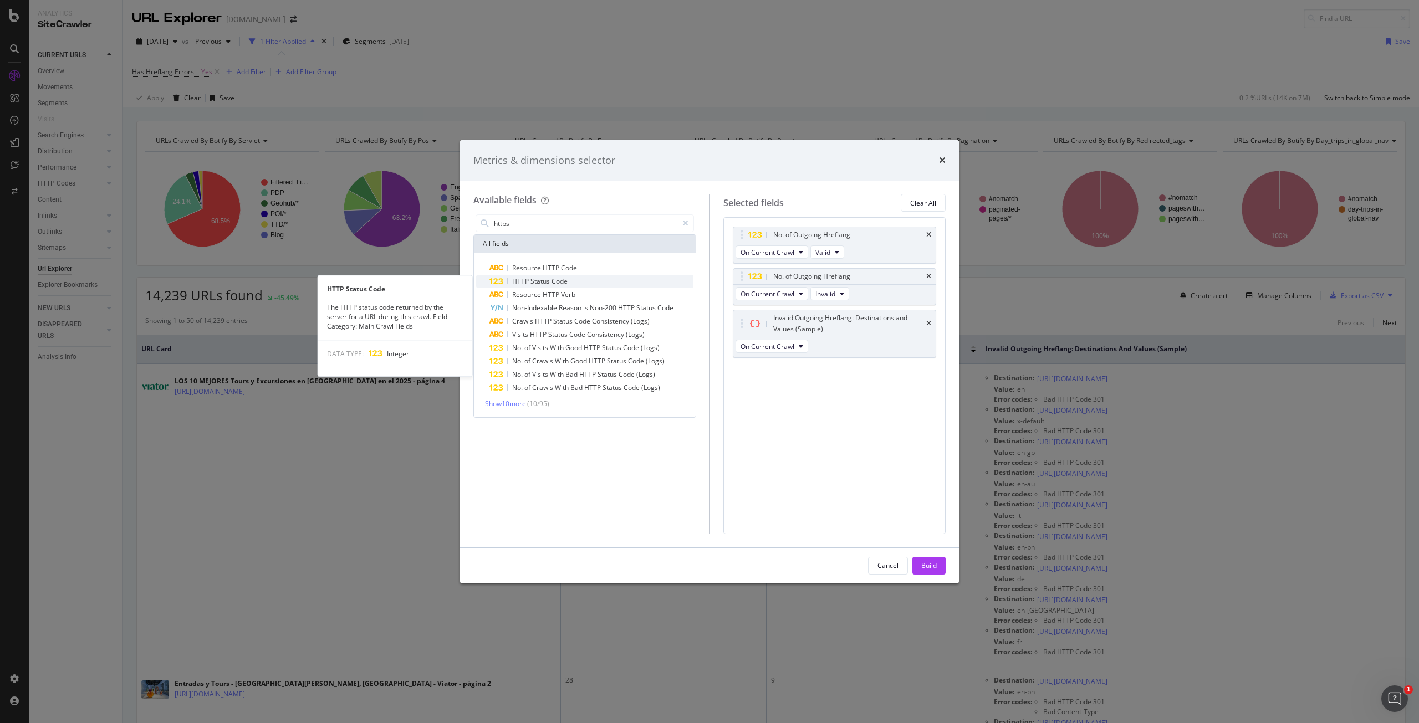
type input "https"
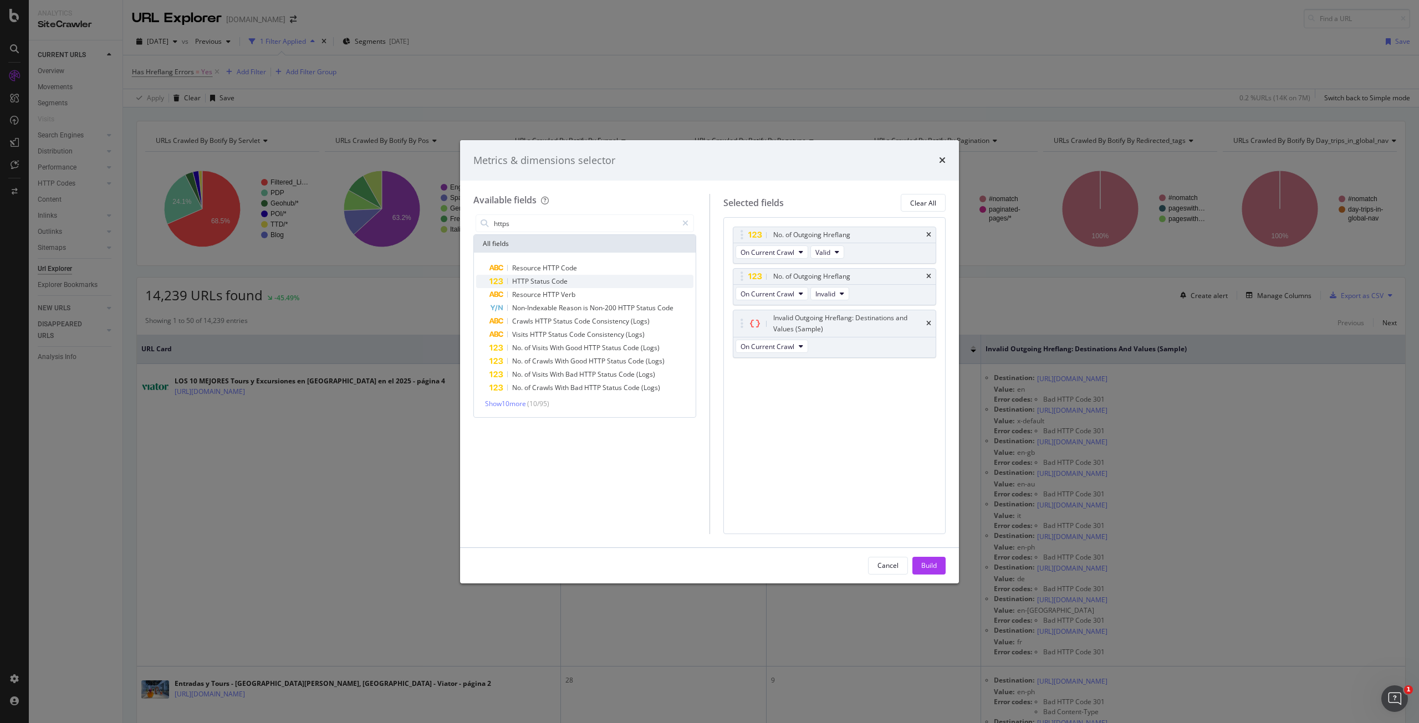
click at [590, 281] on div "HTTP Status Code" at bounding box center [592, 281] width 204 height 13
drag, startPoint x: 806, startPoint y: 368, endPoint x: 826, endPoint y: 225, distance: 143.9
click body "Analytics SiteCrawler CURRENT URLS Overview Movements Segments Visits Search En…"
click div "Build"
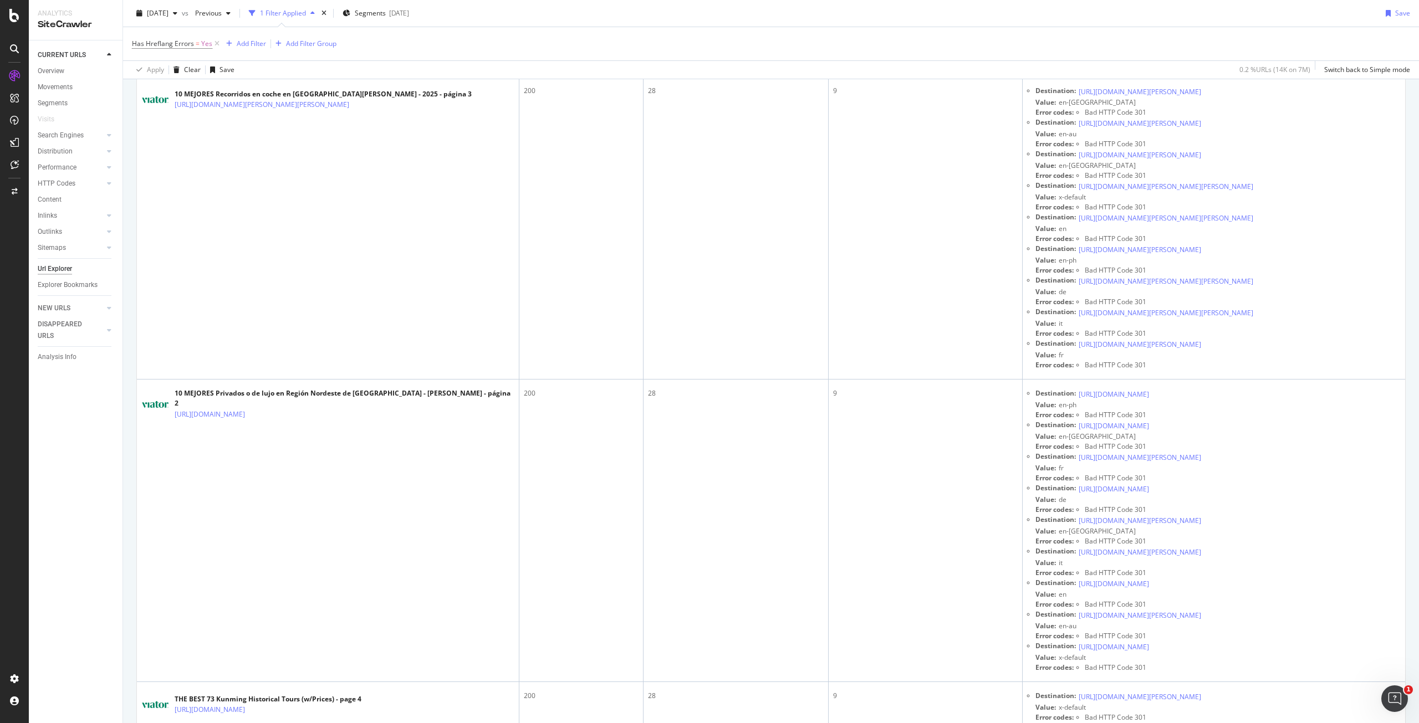
scroll to position [721, 0]
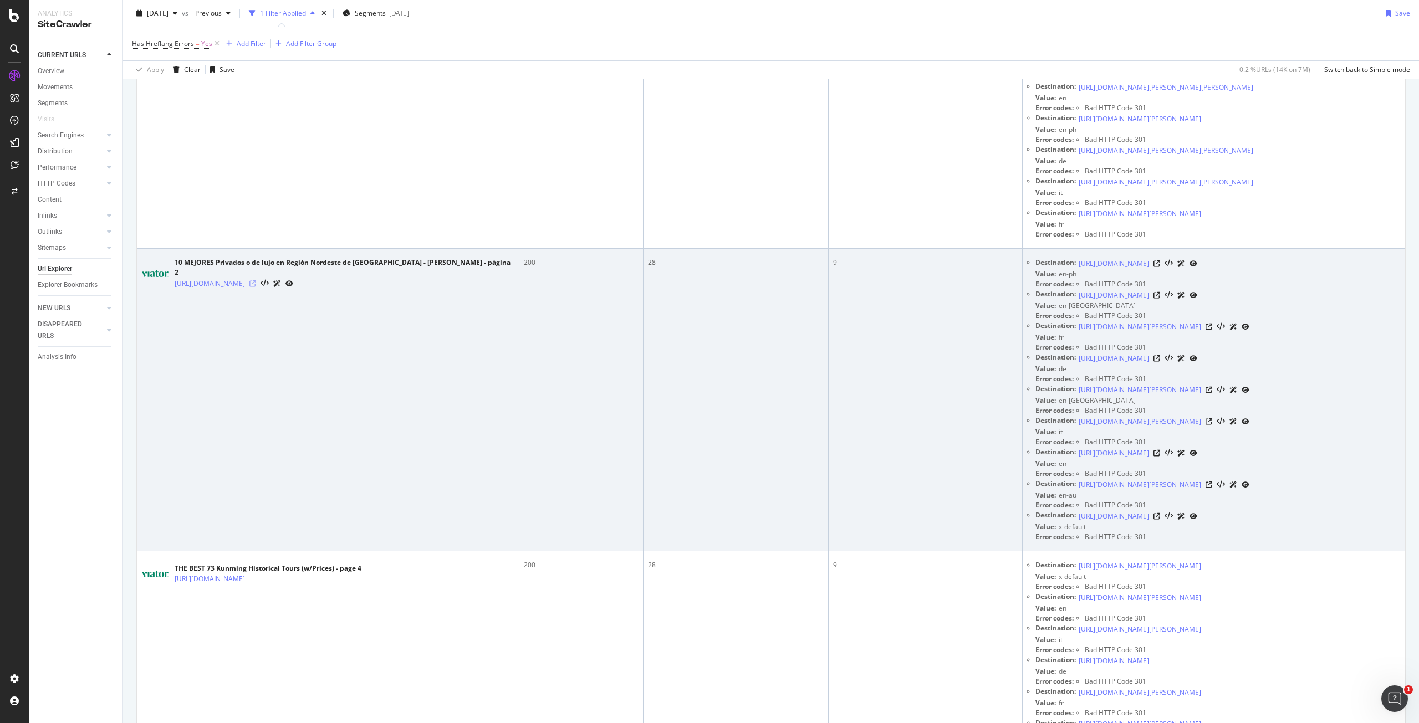
click icon
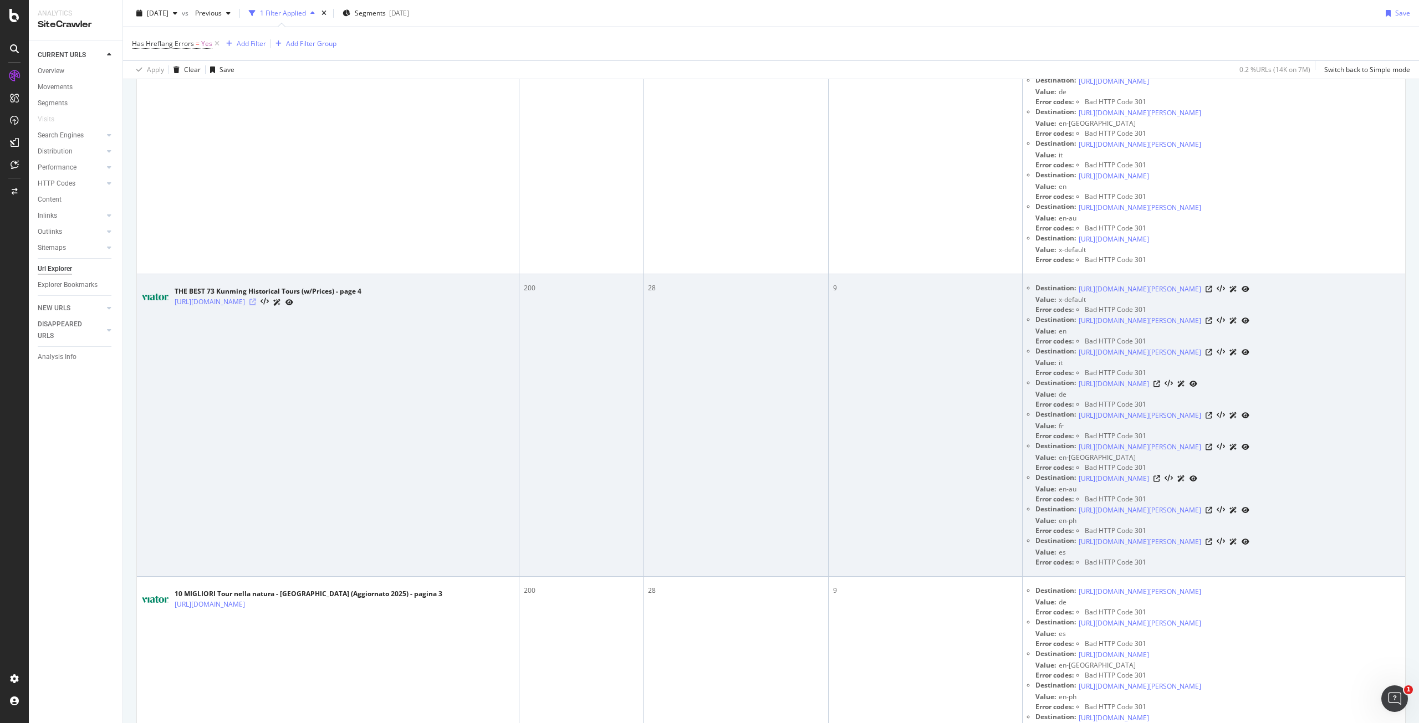
click icon
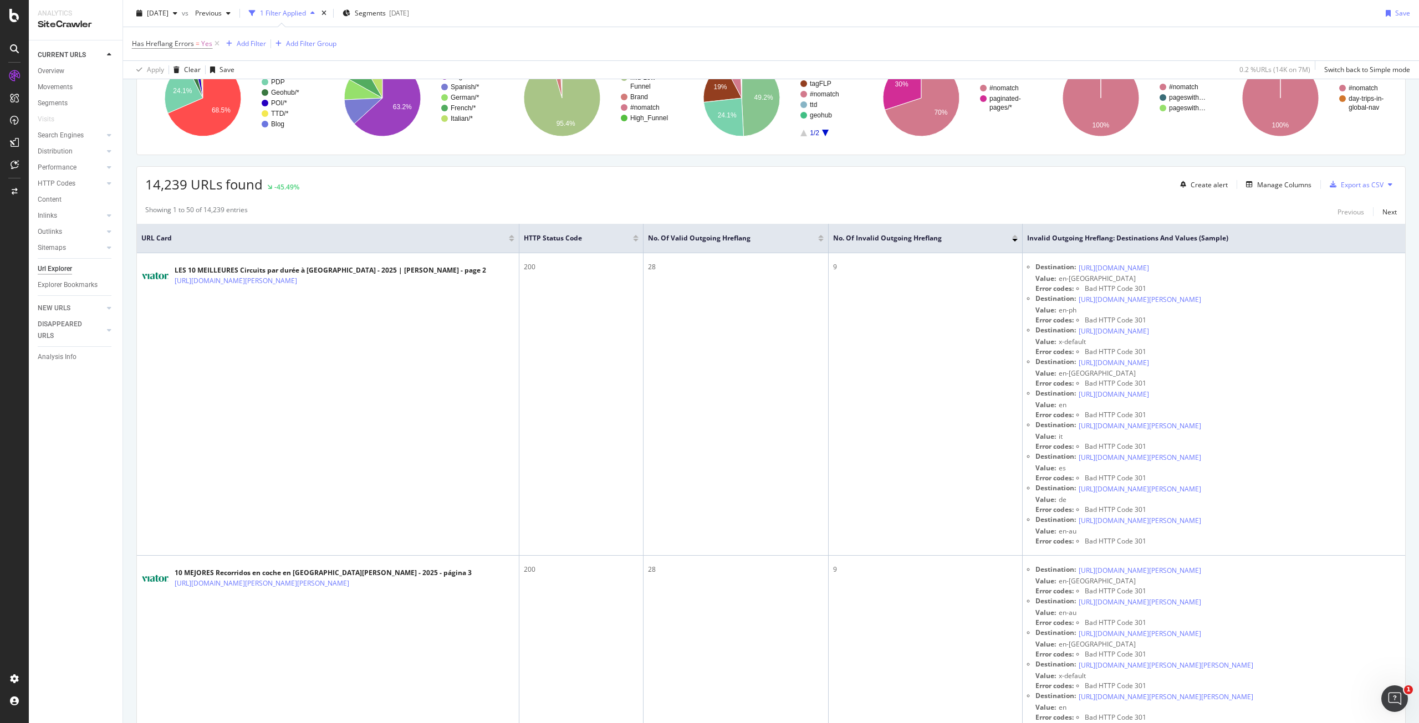
scroll to position [0, 0]
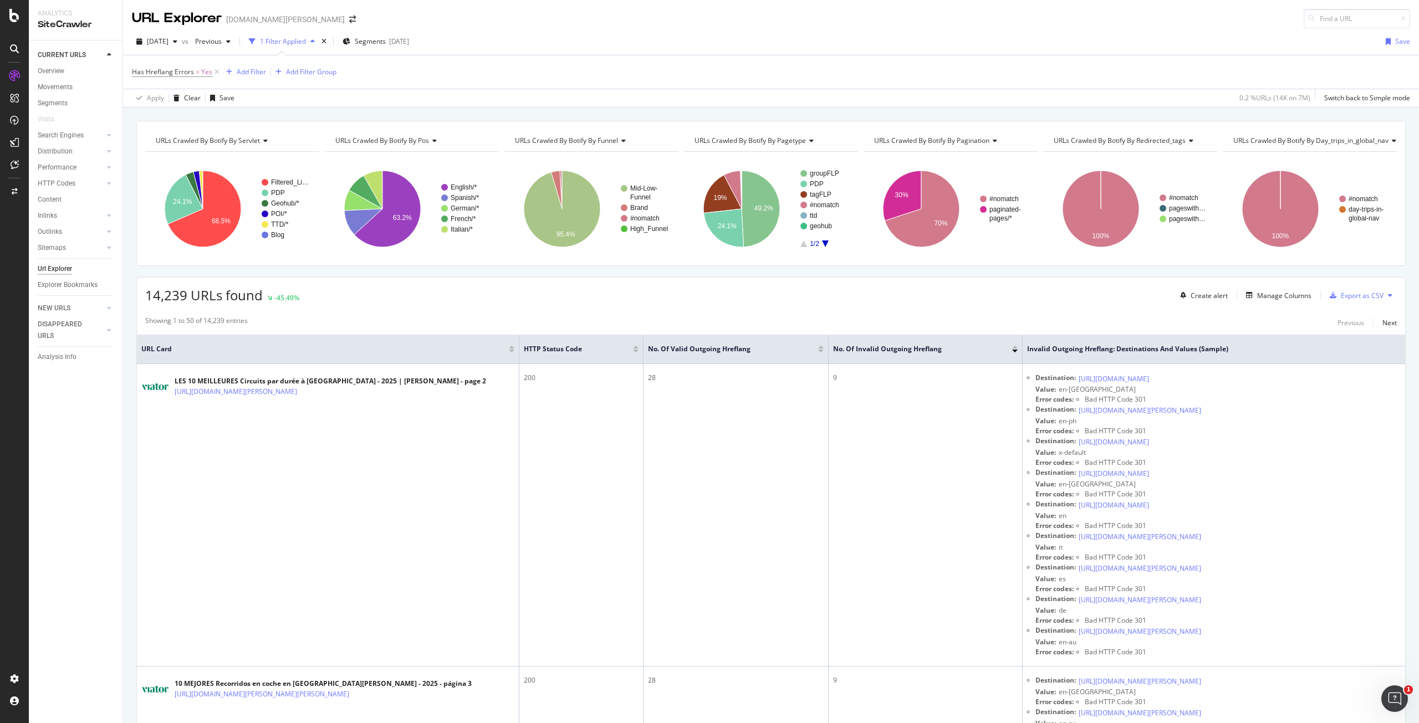
click div "14,239 URLs found -45.49% Create alert Manage Columns Export as CSV"
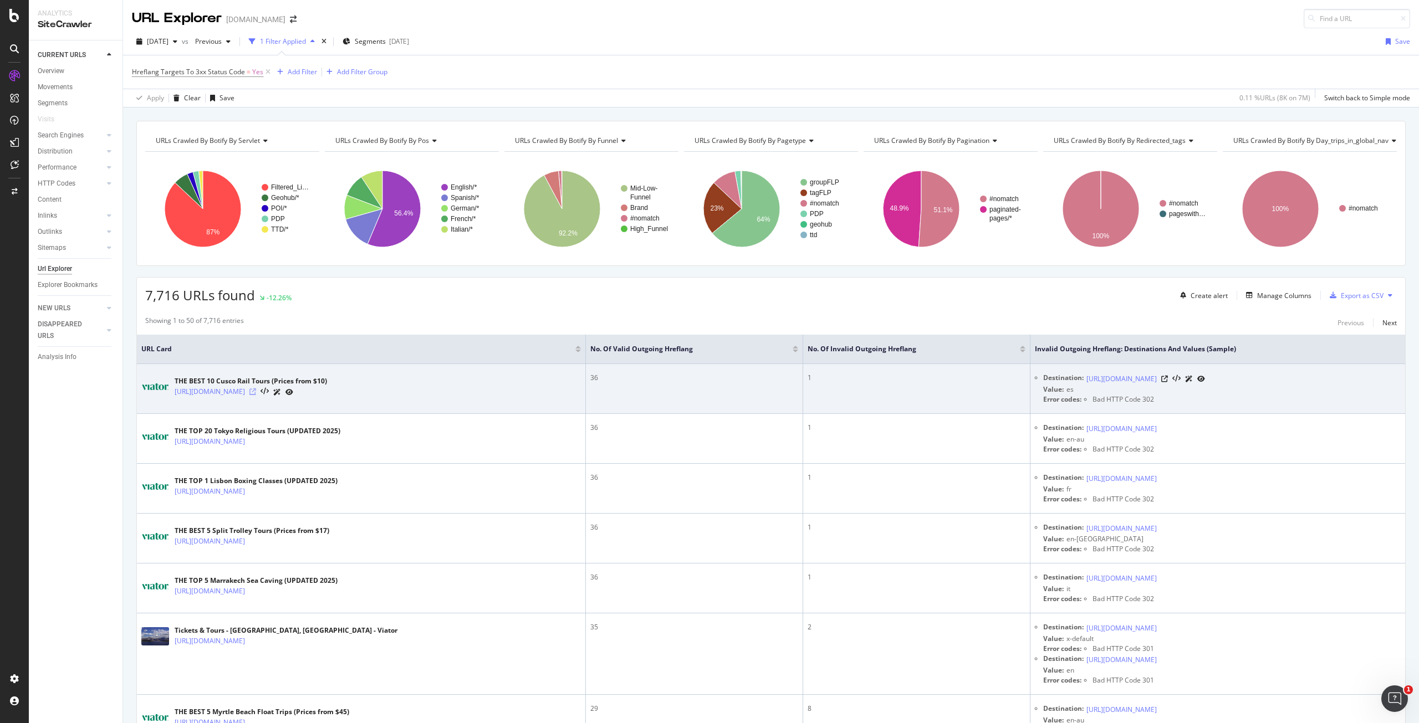
click at [256, 390] on icon at bounding box center [252, 392] width 7 height 7
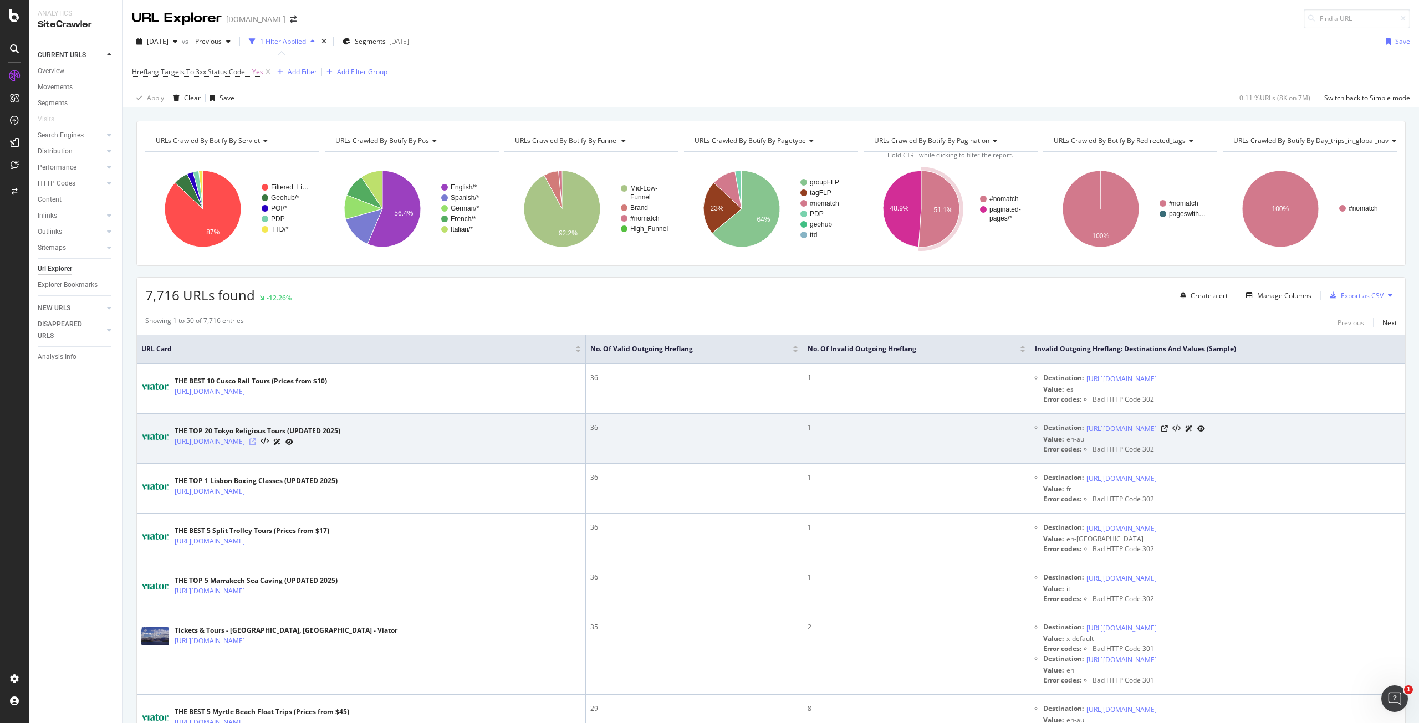
click at [256, 439] on icon at bounding box center [252, 442] width 7 height 7
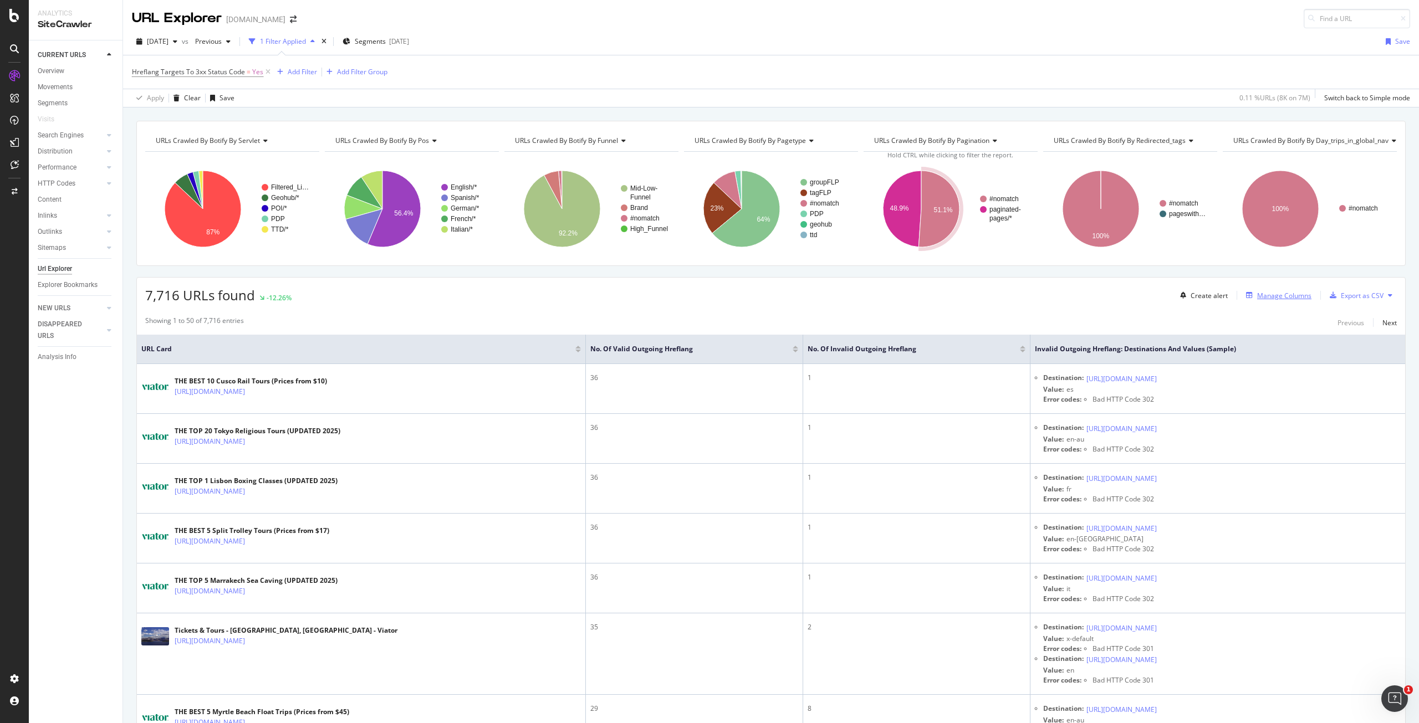
click at [1264, 289] on div "Manage Columns" at bounding box center [1277, 295] width 70 height 12
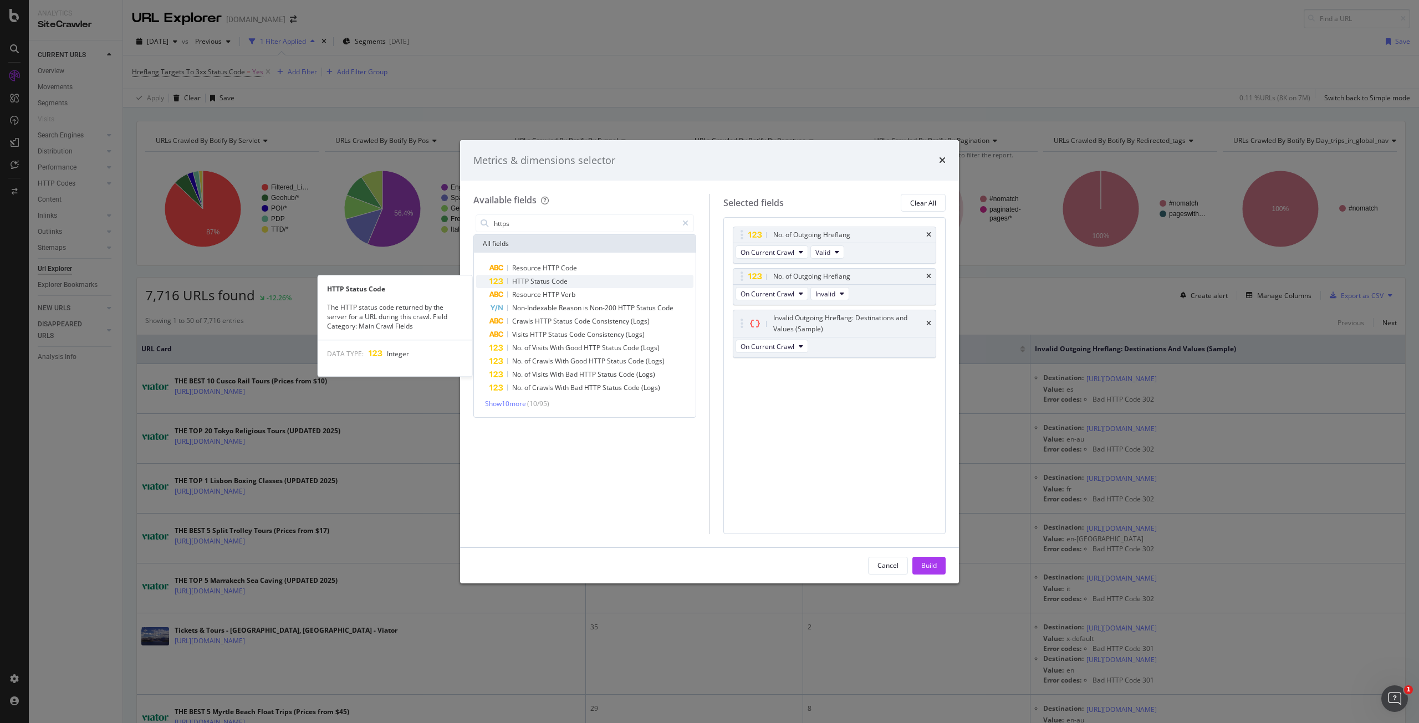
type input "https"
click at [609, 281] on div "HTTP Status Code" at bounding box center [592, 281] width 204 height 13
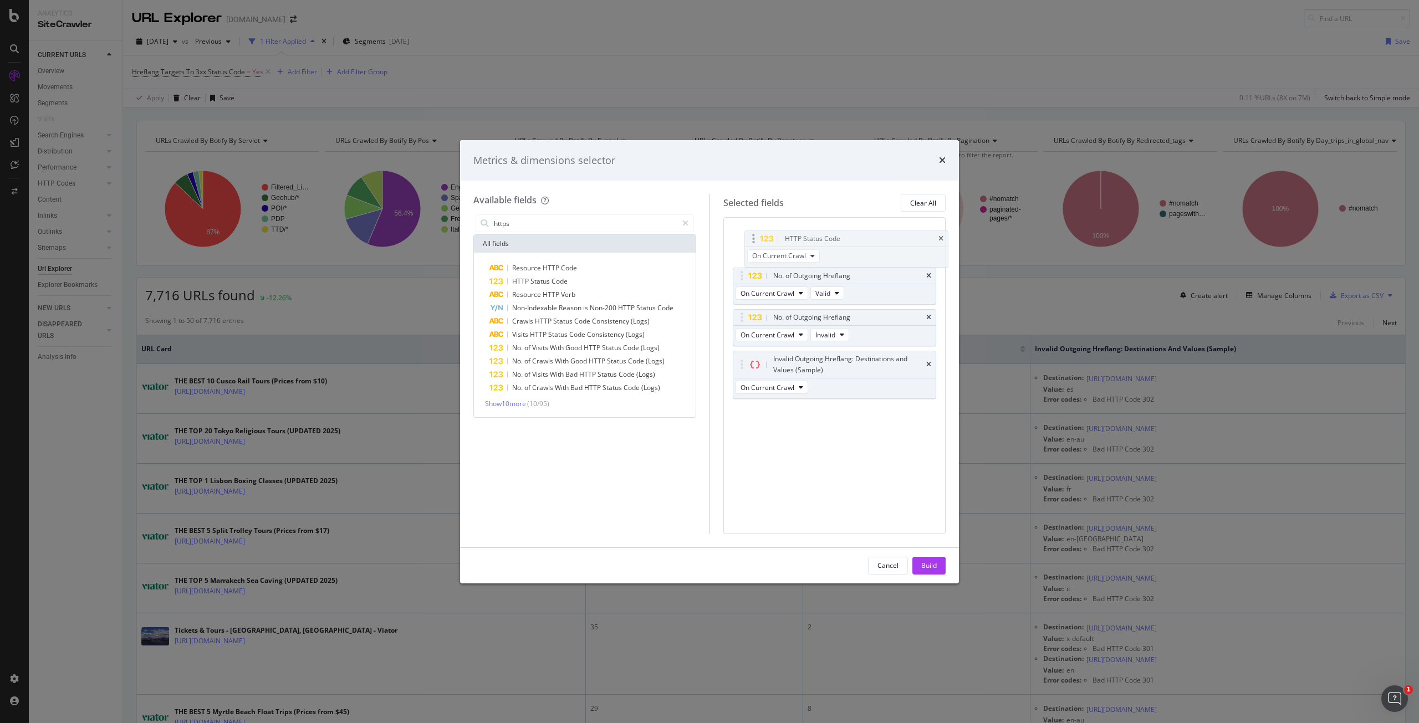
drag, startPoint x: 815, startPoint y: 369, endPoint x: 828, endPoint y: 238, distance: 131.4
click at [828, 238] on body "Analytics SiteCrawler CURRENT URLS Overview Movements Segments Visits Search En…" at bounding box center [709, 361] width 1419 height 723
click at [931, 560] on div "Build" at bounding box center [929, 566] width 16 height 17
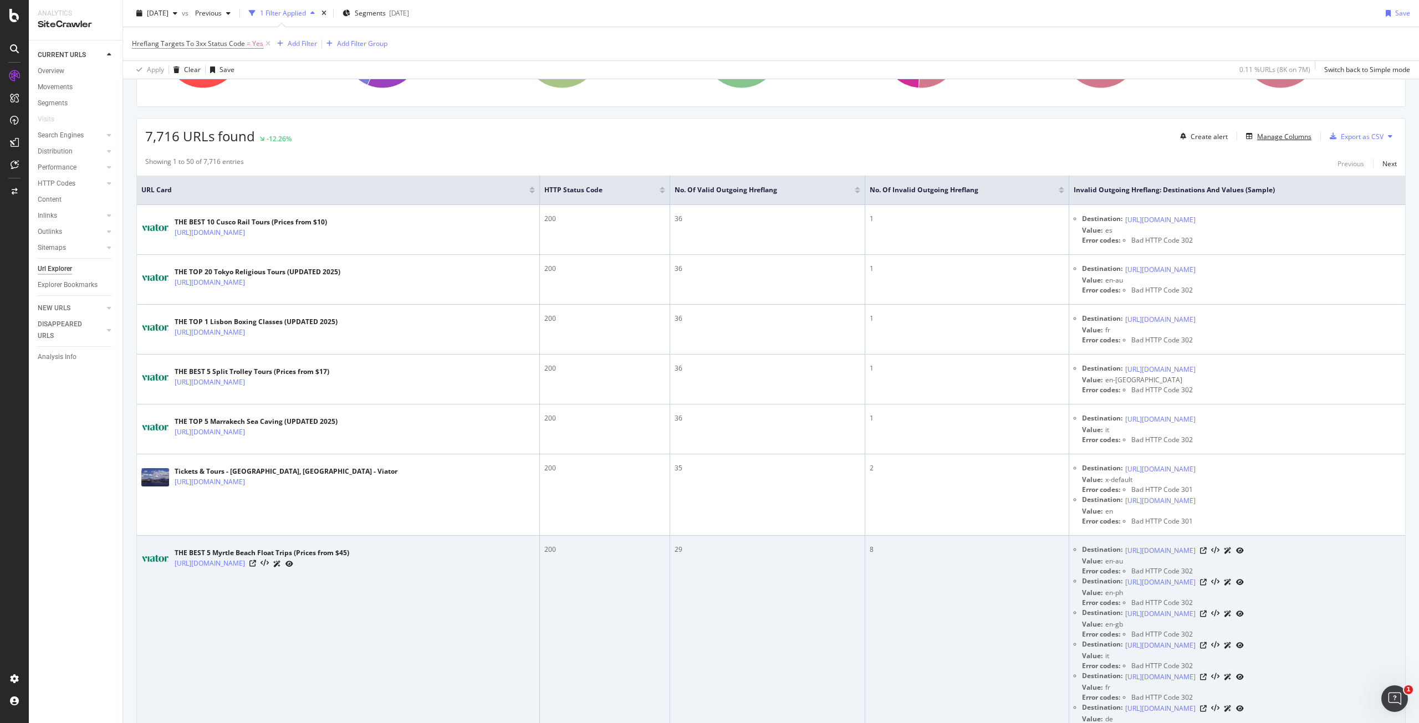
scroll to position [388, 0]
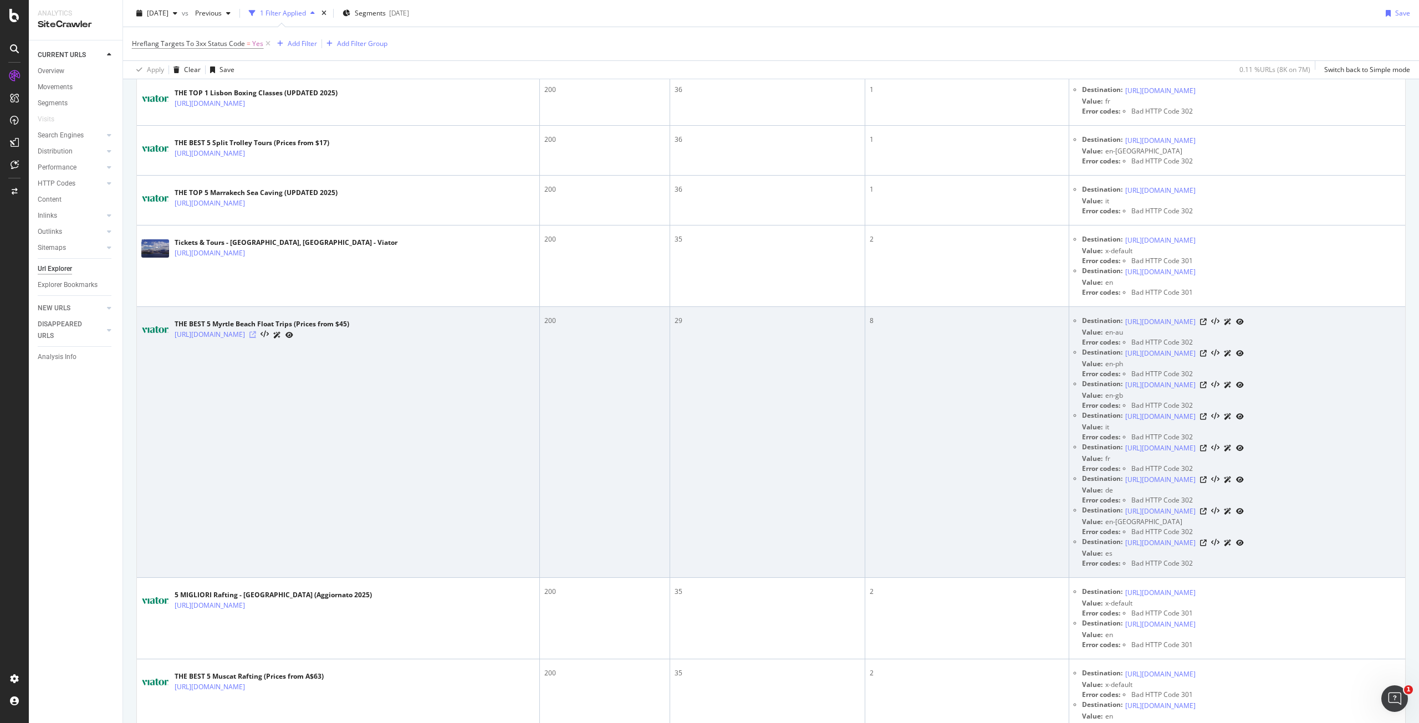
click at [256, 332] on icon at bounding box center [252, 335] width 7 height 7
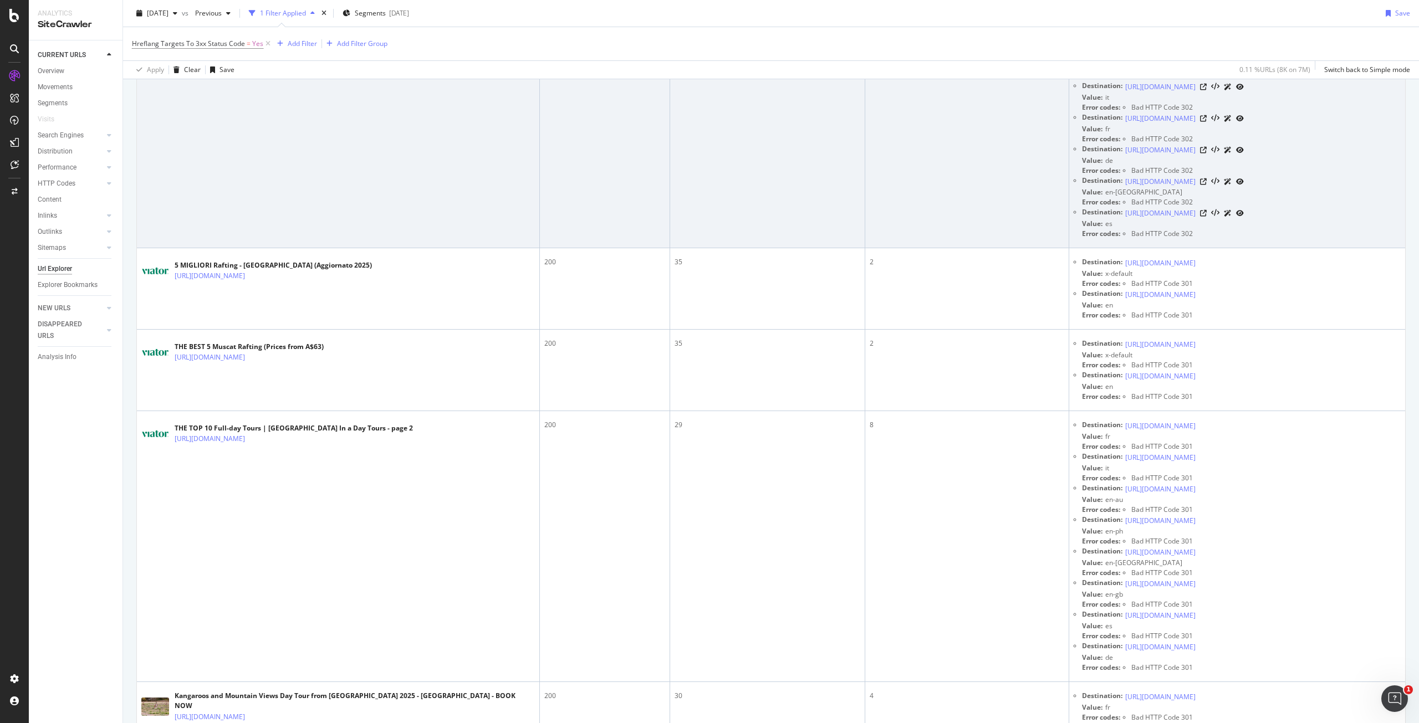
scroll to position [721, 0]
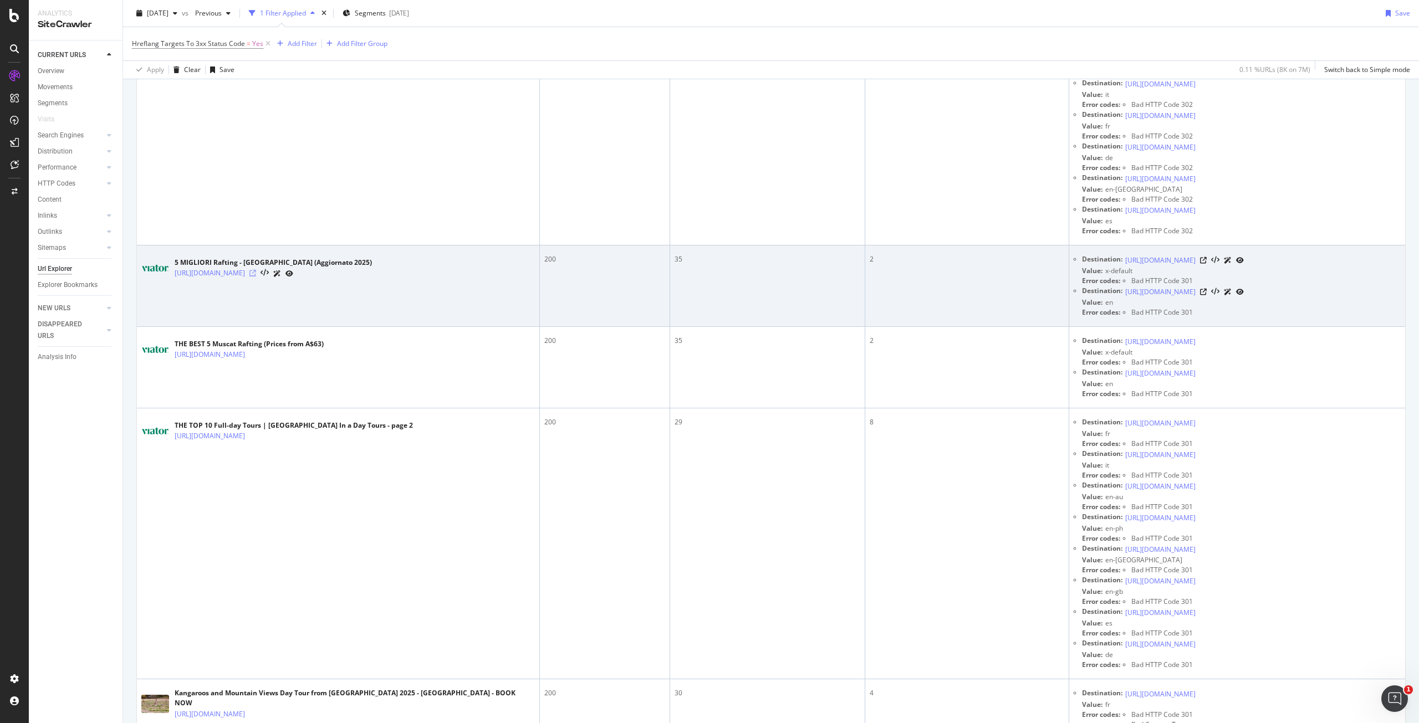
click at [256, 270] on icon at bounding box center [252, 273] width 7 height 7
click at [1244, 259] on div "[URL][DOMAIN_NAME]" at bounding box center [1184, 260] width 119 height 12
click at [1207, 259] on icon at bounding box center [1203, 260] width 7 height 7
click at [256, 270] on icon at bounding box center [252, 273] width 7 height 7
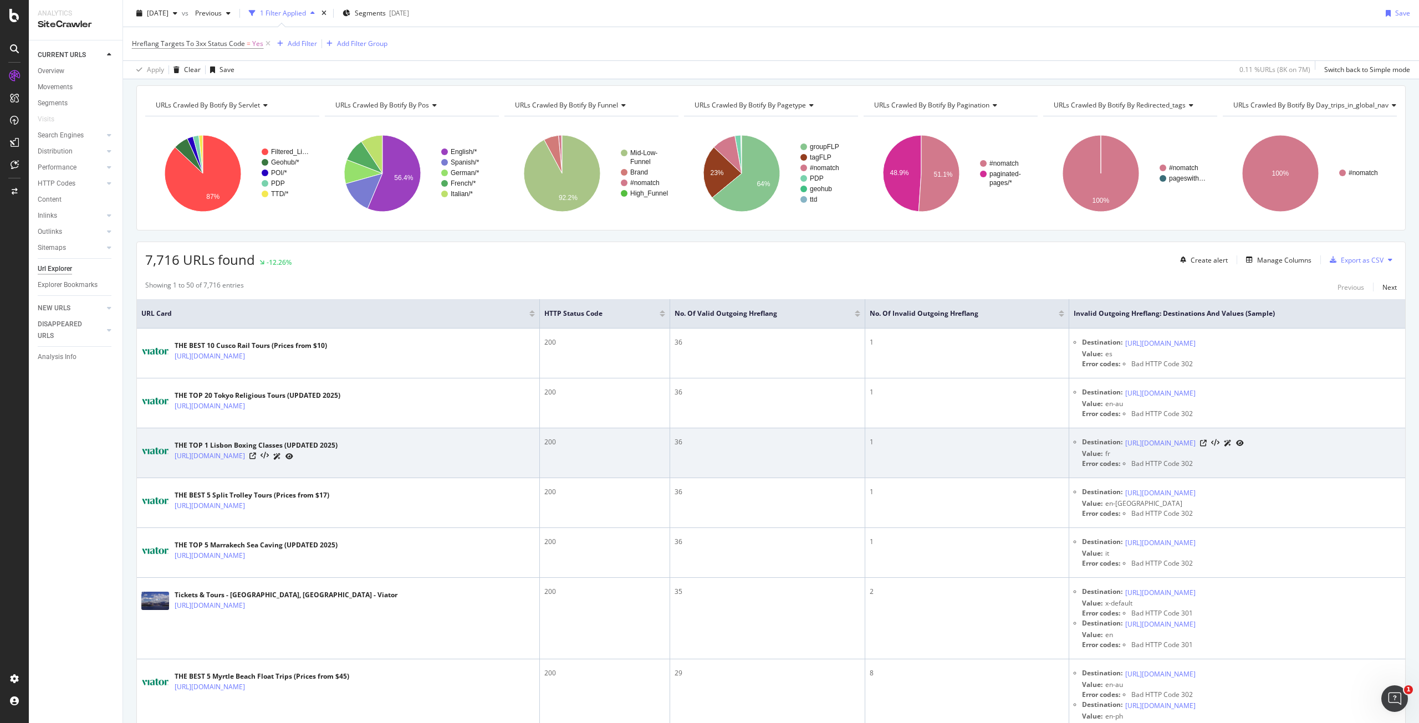
scroll to position [0, 0]
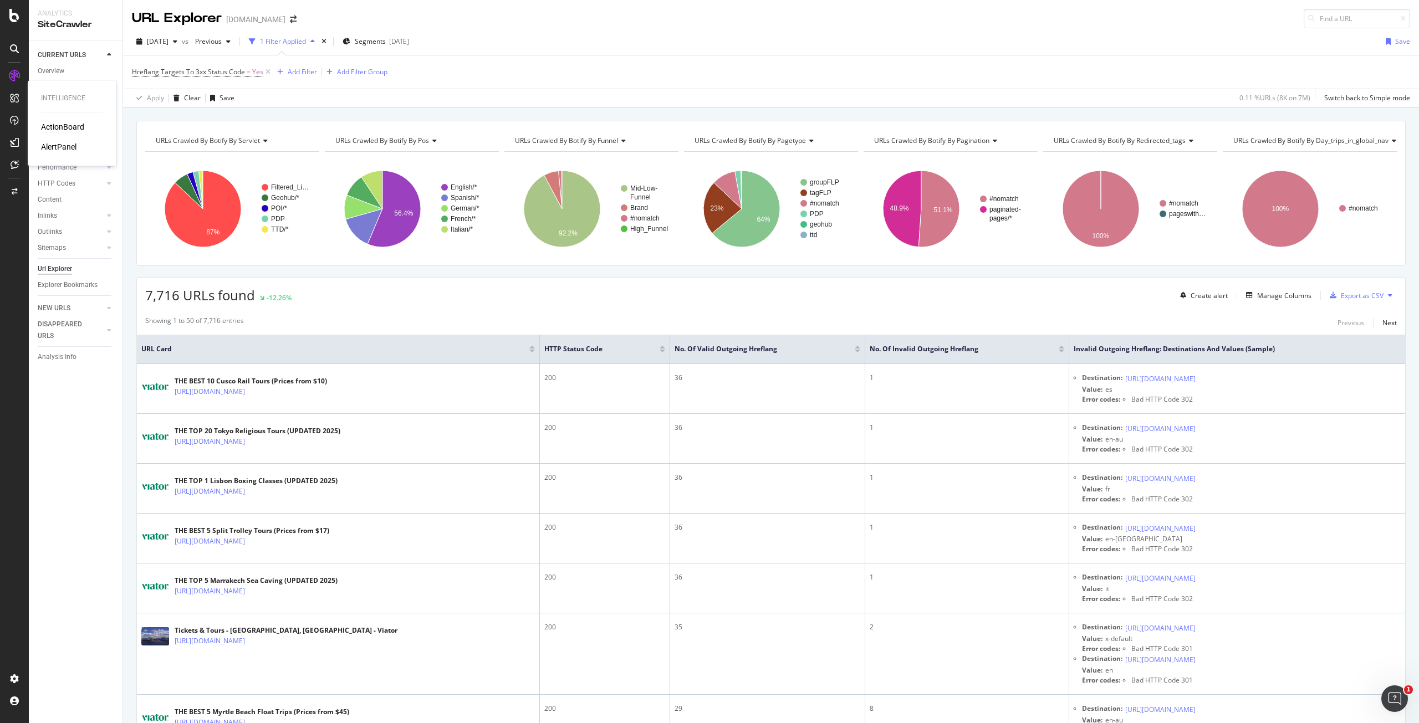
click at [68, 124] on div "ActionBoard" at bounding box center [62, 126] width 43 height 11
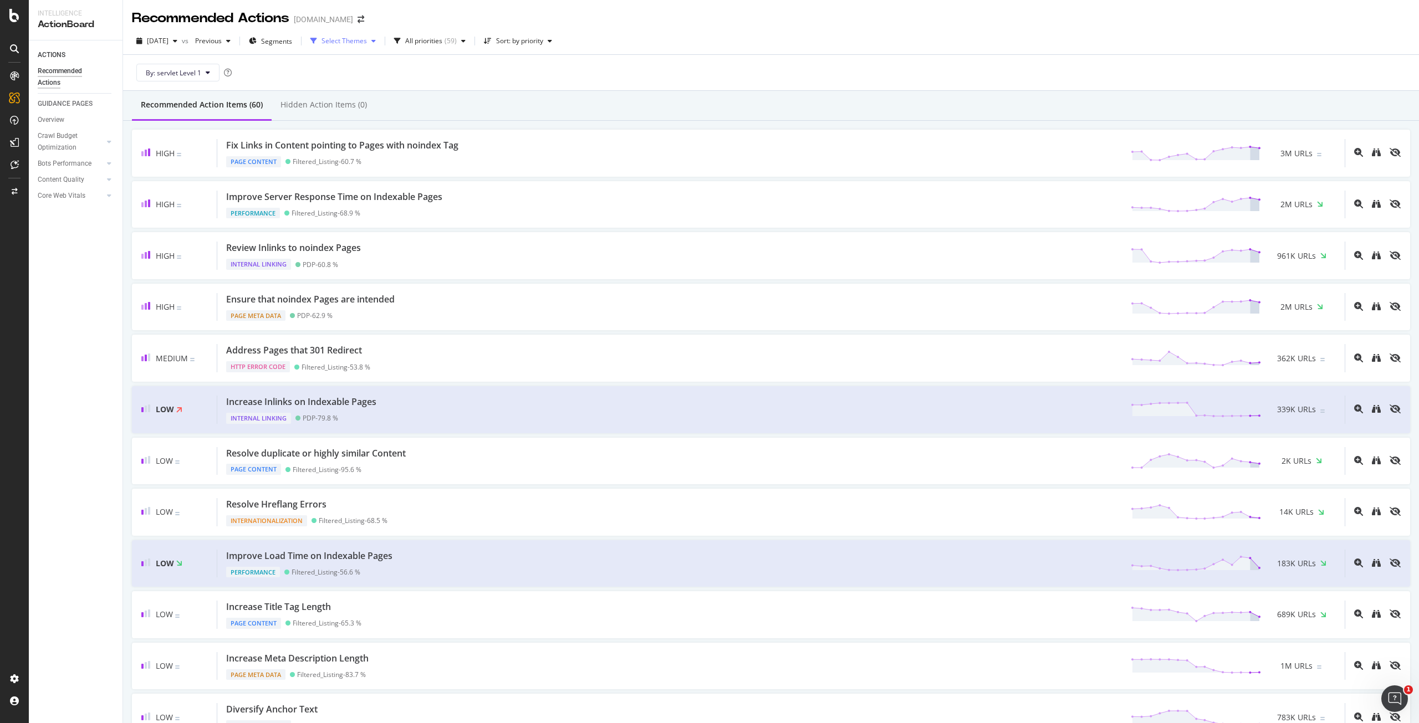
click at [367, 42] on div "Select Themes" at bounding box center [344, 41] width 45 height 7
click at [375, 152] on div "Internationalization" at bounding box center [376, 155] width 60 height 9
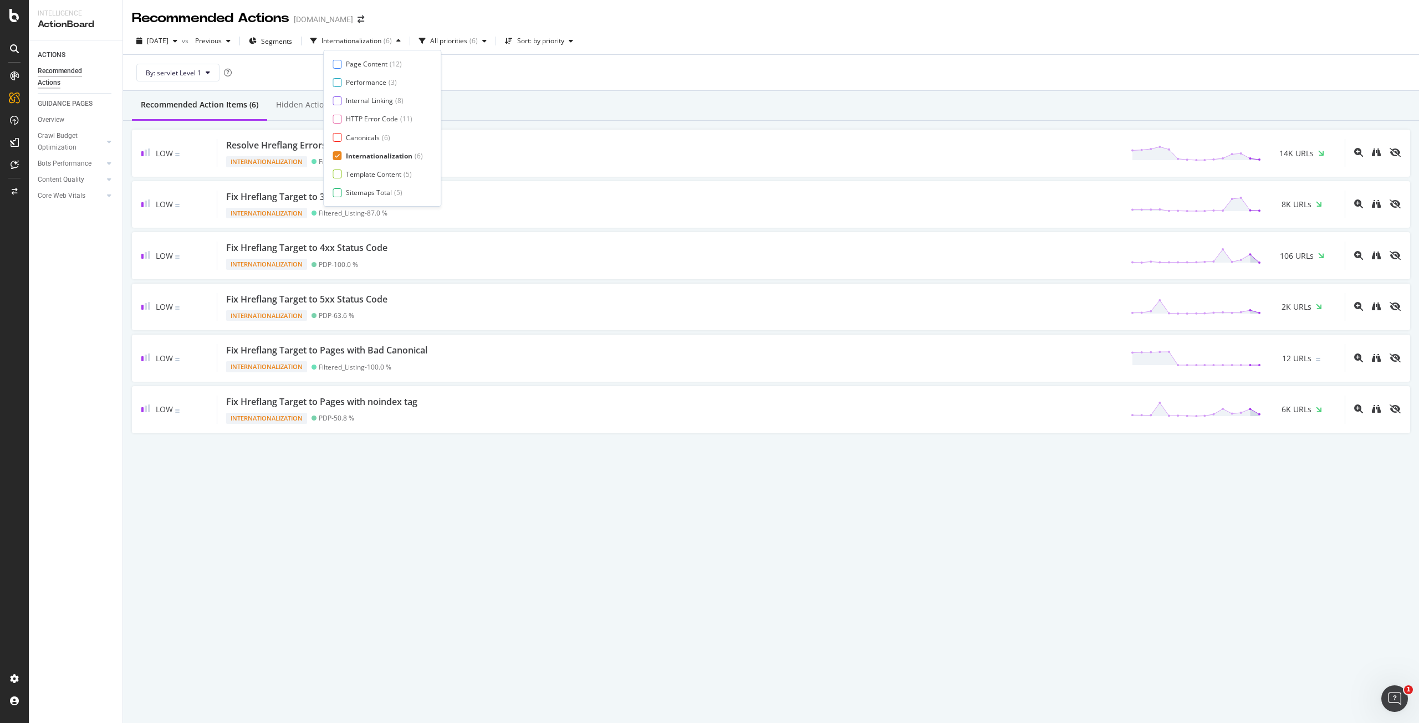
click at [640, 101] on div "Recommended Action Items (6) Hidden Action Items (0)" at bounding box center [771, 106] width 1296 height 30
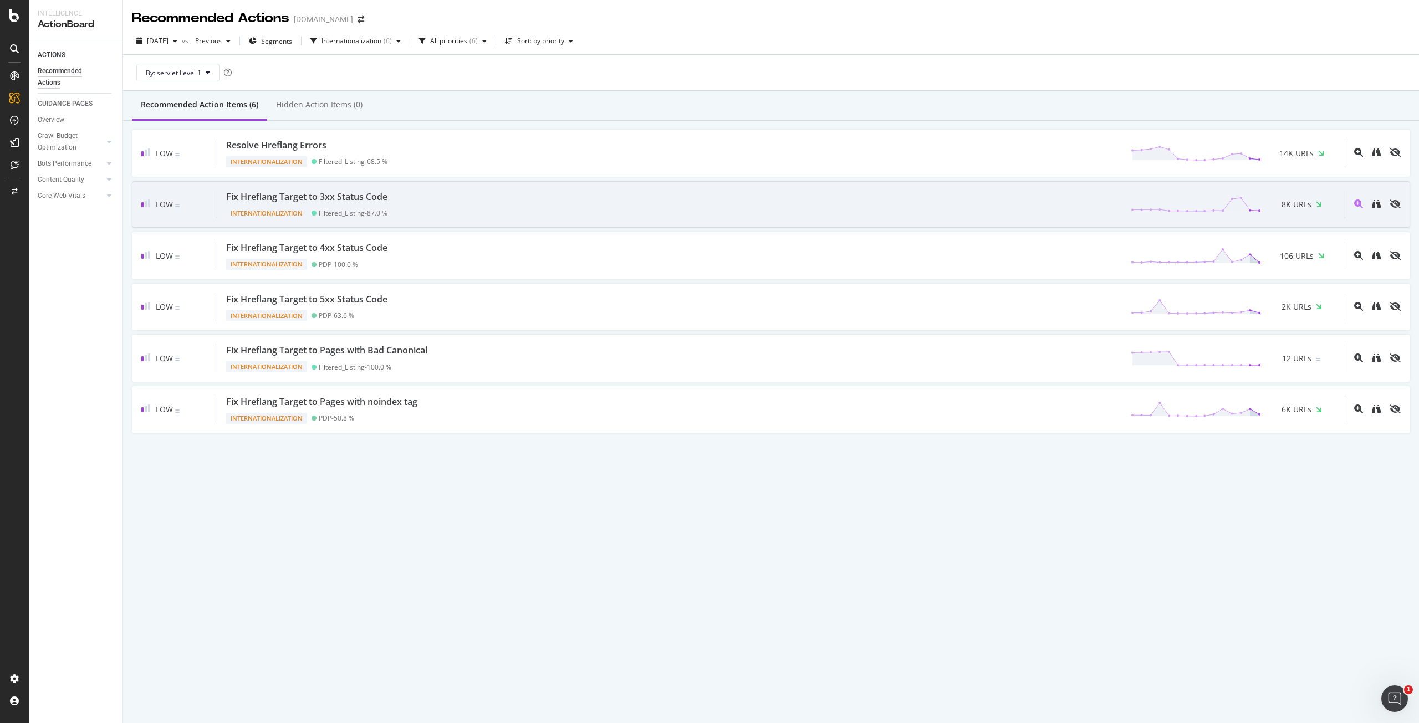
click at [481, 201] on div "Fix Hreflang Target to 3xx Status Code Internationalization Filtered_Listing - …" at bounding box center [781, 205] width 1128 height 28
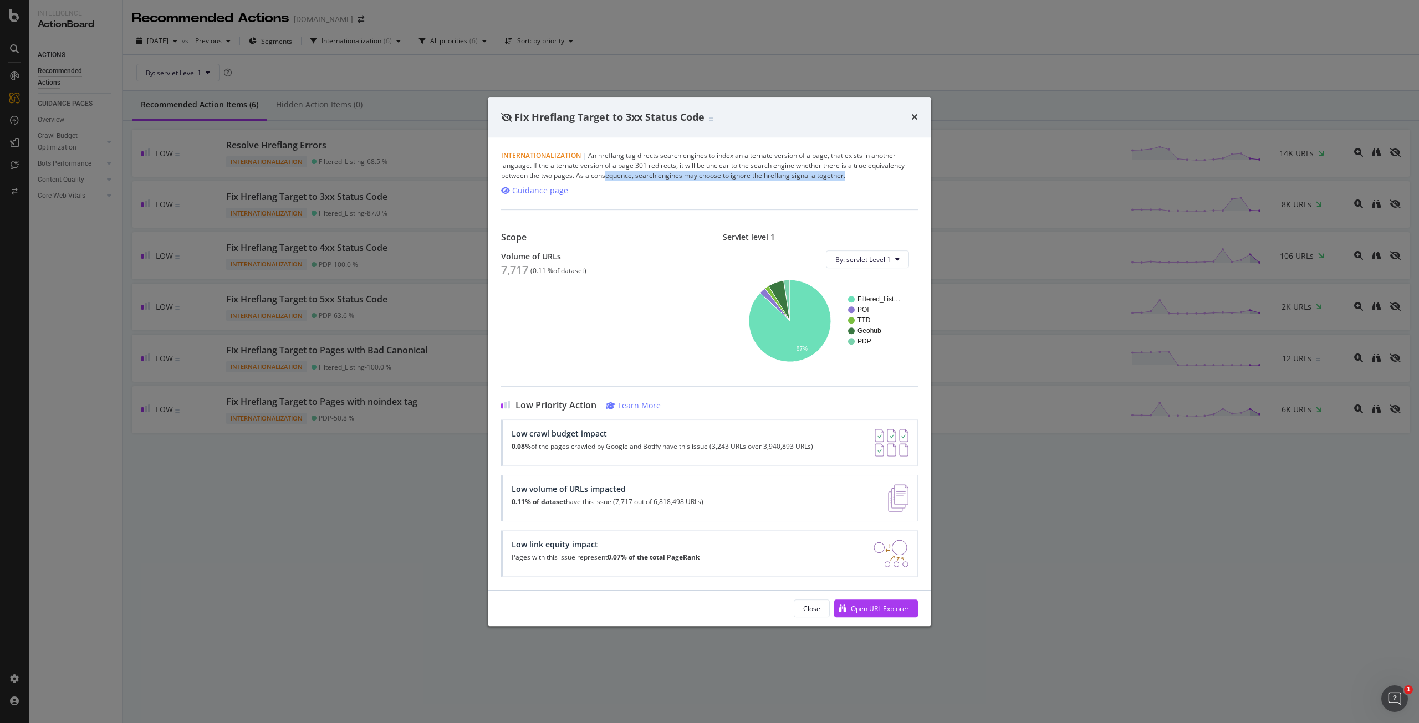
drag, startPoint x: 855, startPoint y: 176, endPoint x: 605, endPoint y: 174, distance: 249.5
click at [605, 174] on div "Internationalization | An hreflang tag directs search engines to index an alter…" at bounding box center [709, 166] width 417 height 30
click at [680, 173] on div "Internationalization | An hreflang tag directs search engines to index an alter…" at bounding box center [709, 166] width 417 height 30
click at [859, 609] on div "Open URL Explorer" at bounding box center [880, 608] width 58 height 9
click at [826, 77] on div "Fix Hreflang Target to 3xx Status Code Internationalization | An hreflang tag d…" at bounding box center [709, 361] width 1419 height 723
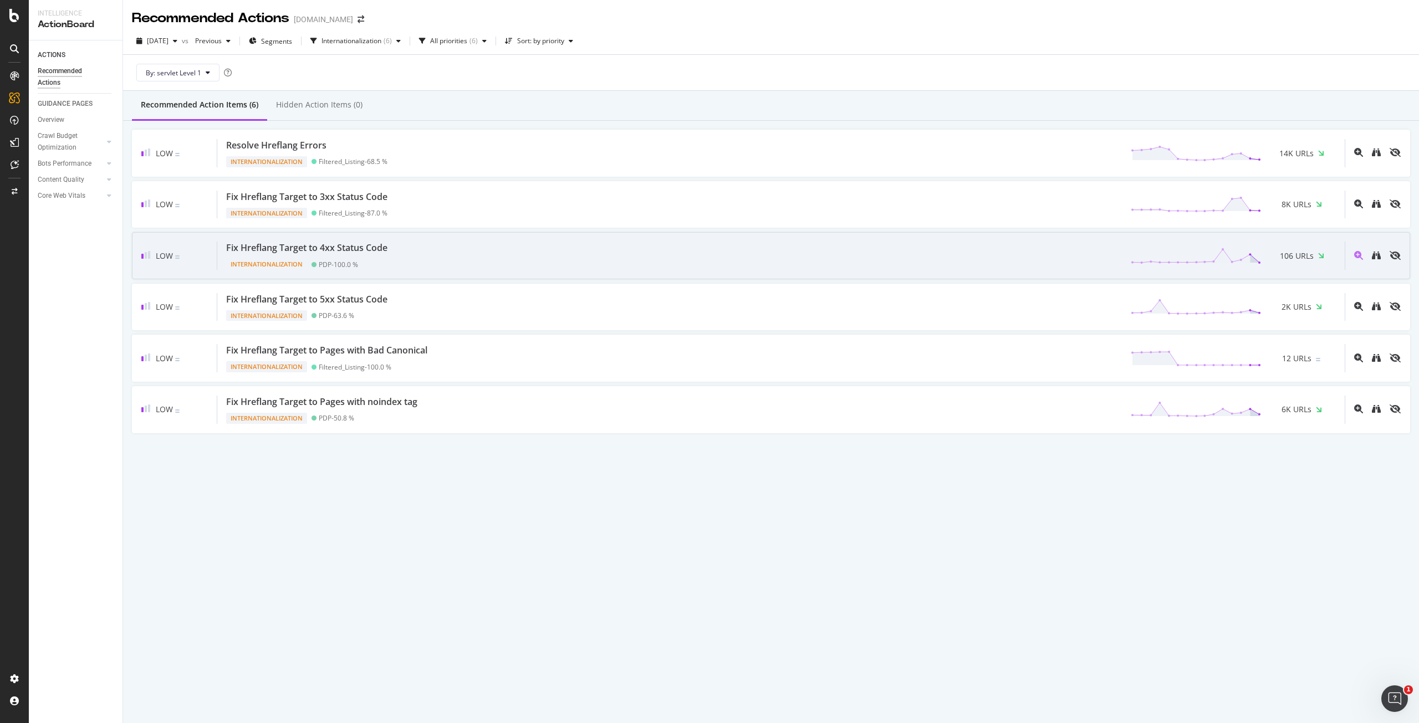
click at [485, 249] on div "Fix Hreflang Target to 4xx Status Code Internationalization PDP - 100.0 % 106 U…" at bounding box center [781, 256] width 1128 height 28
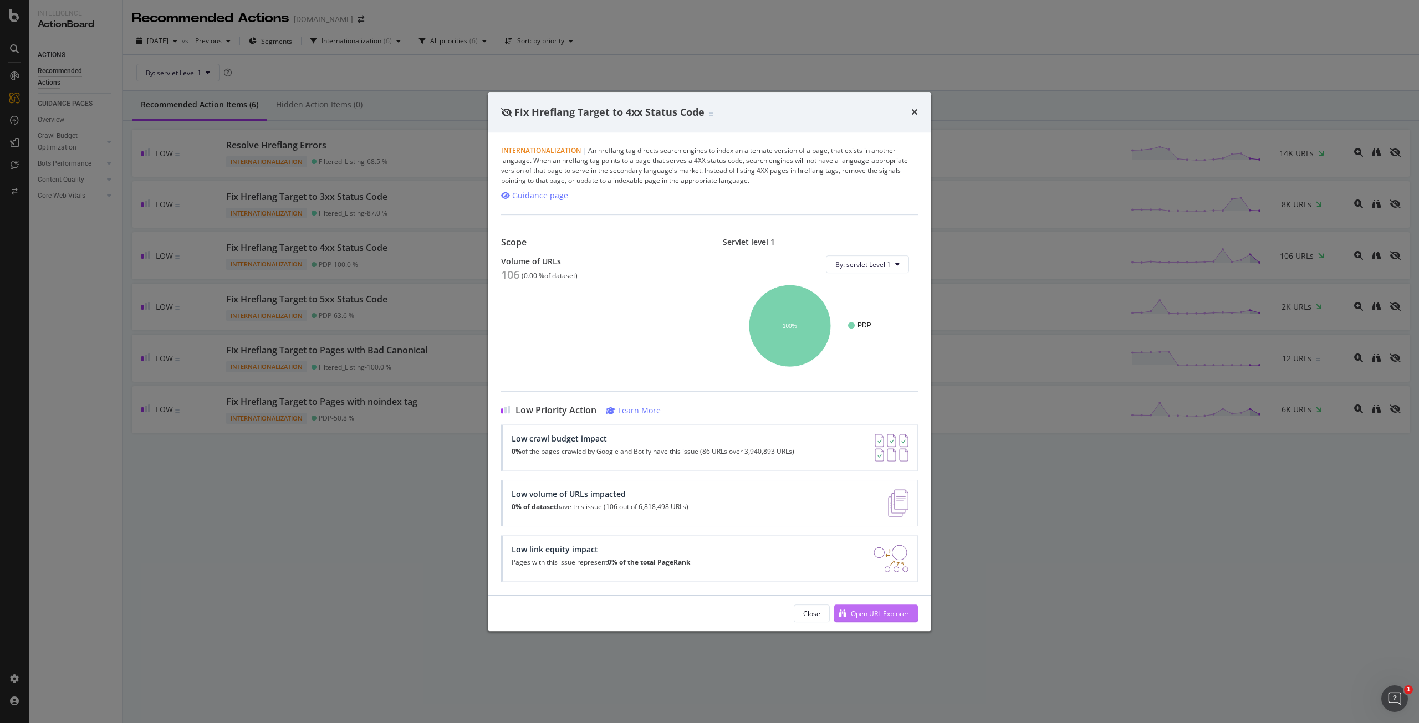
click at [895, 620] on div "Open URL Explorer" at bounding box center [871, 613] width 75 height 17
click at [379, 283] on div "Fix Hreflang Target to 4xx Status Code Internationalization | An hreflang tag d…" at bounding box center [709, 361] width 1419 height 723
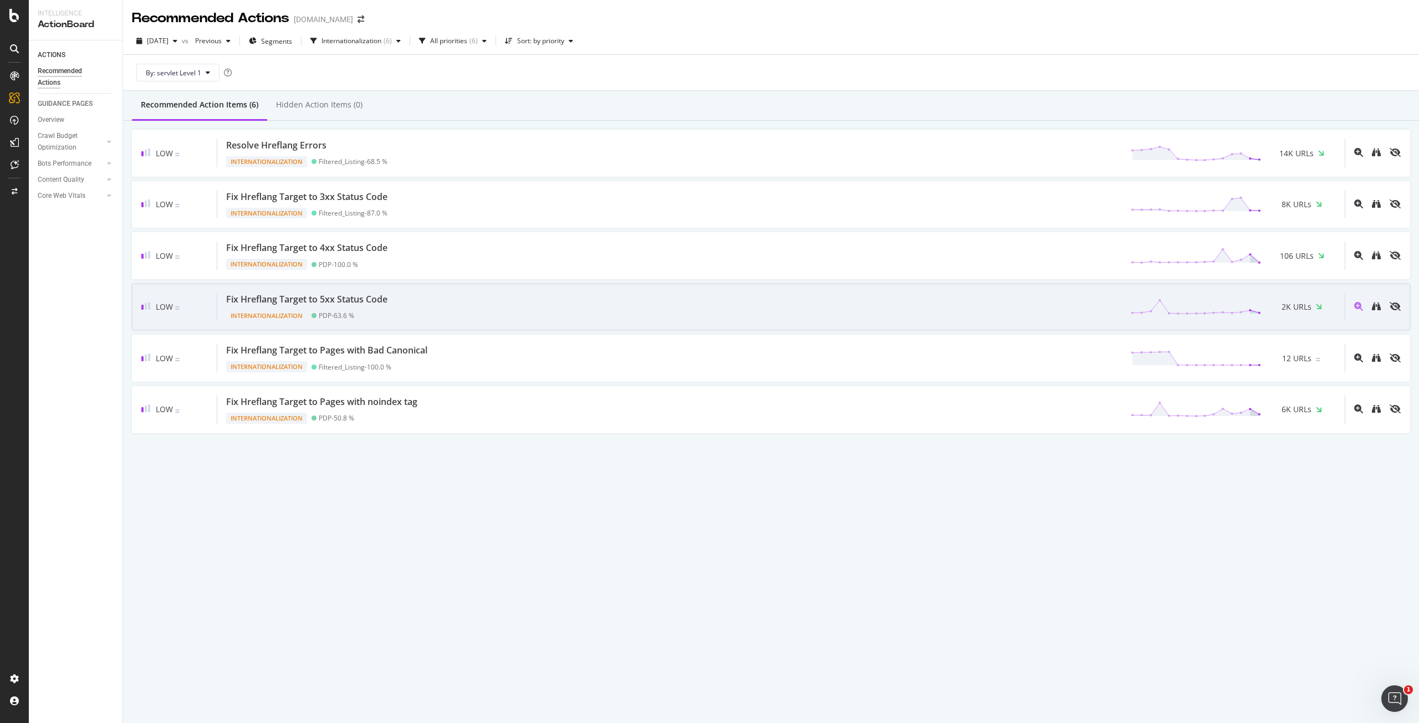
click at [383, 306] on div "Internationalization PDP - 63.6 %" at bounding box center [309, 314] width 166 height 16
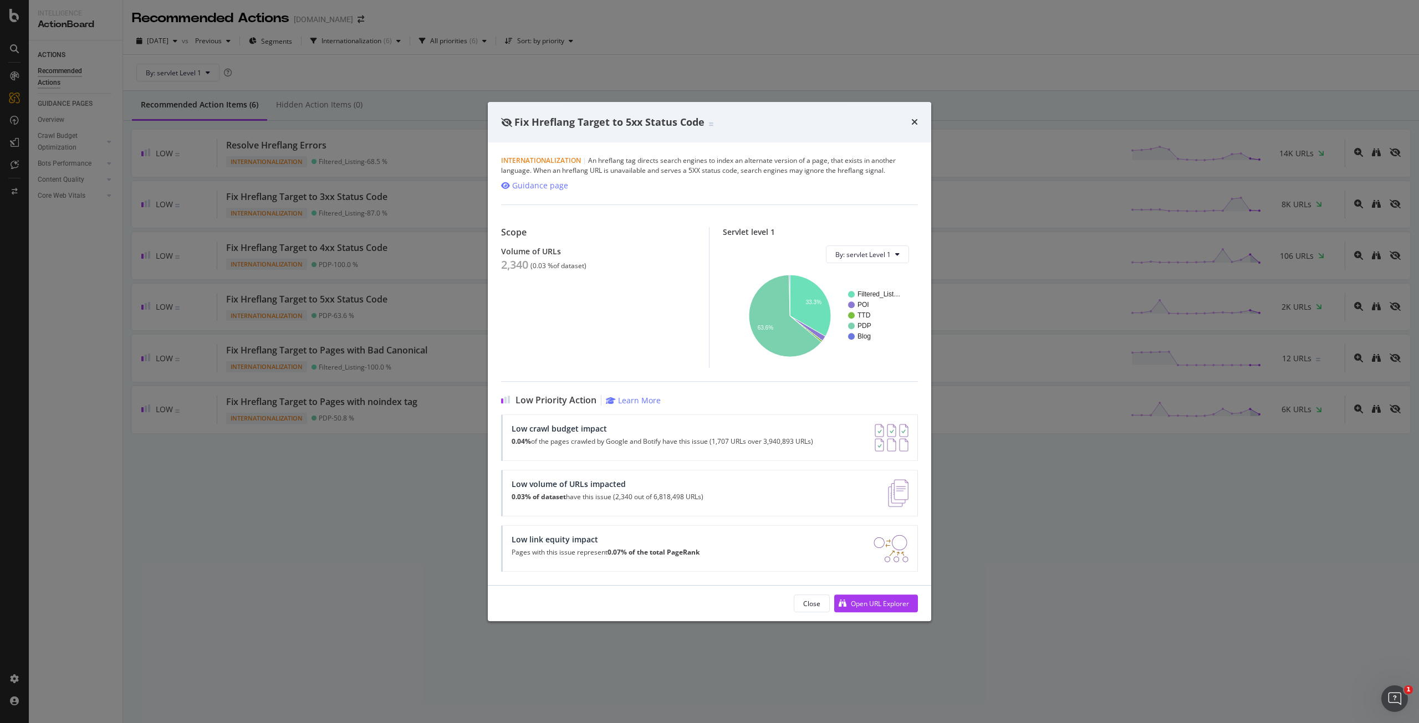
click at [572, 105] on div "Fix Hreflang Target to 5xx Status Code" at bounding box center [710, 122] width 444 height 41
click at [364, 450] on div "Fix Hreflang Target to 5xx Status Code Internationalization | An hreflang tag d…" at bounding box center [709, 361] width 1419 height 723
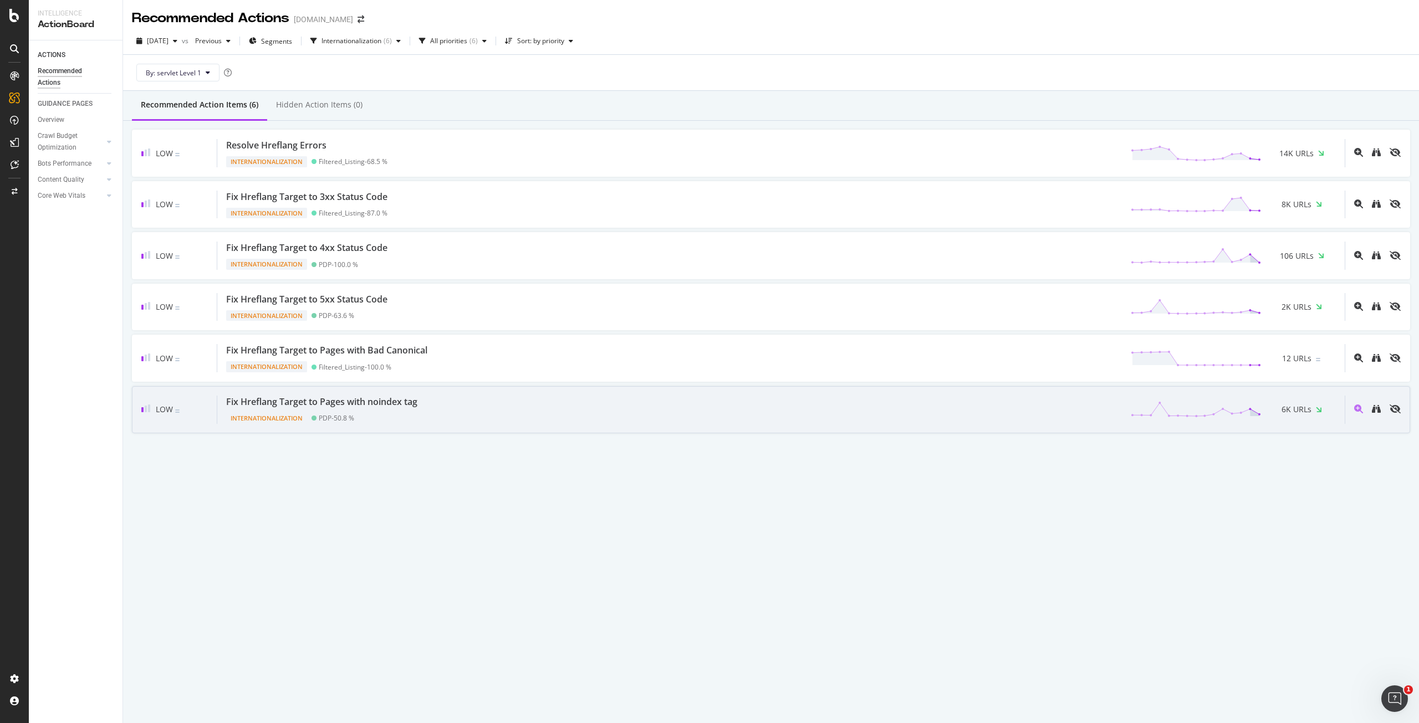
click at [379, 403] on div "Fix Hreflang Target to Pages with noindex tag" at bounding box center [321, 402] width 191 height 13
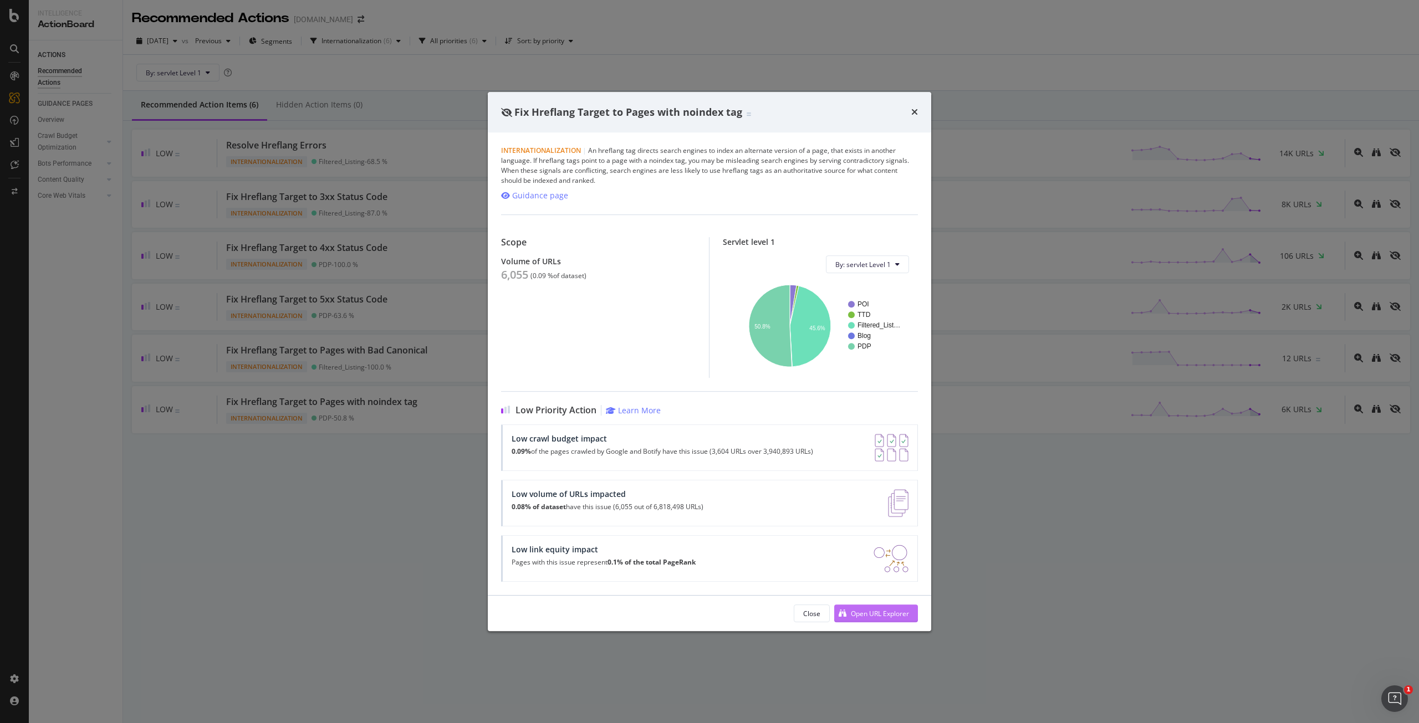
click at [869, 609] on div "Open URL Explorer" at bounding box center [880, 613] width 58 height 9
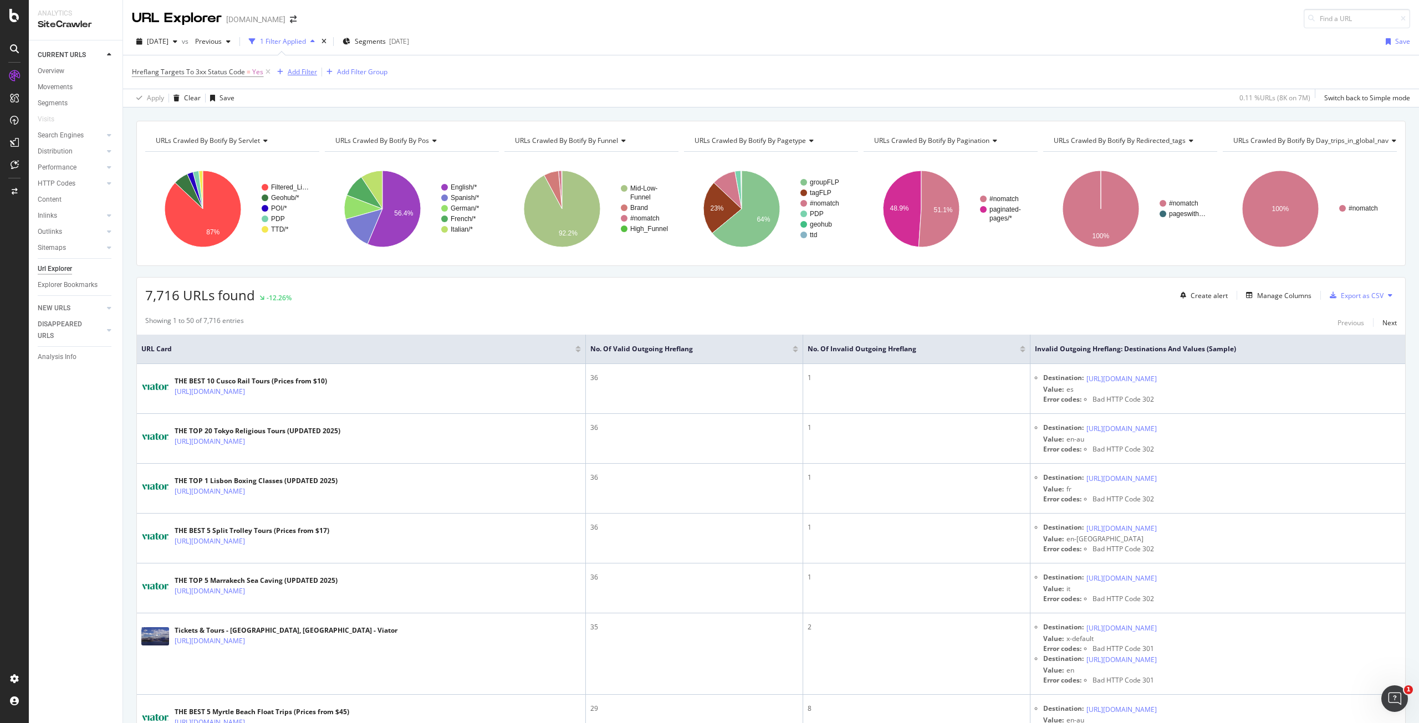
click at [307, 69] on div "Add Filter" at bounding box center [302, 71] width 29 height 9
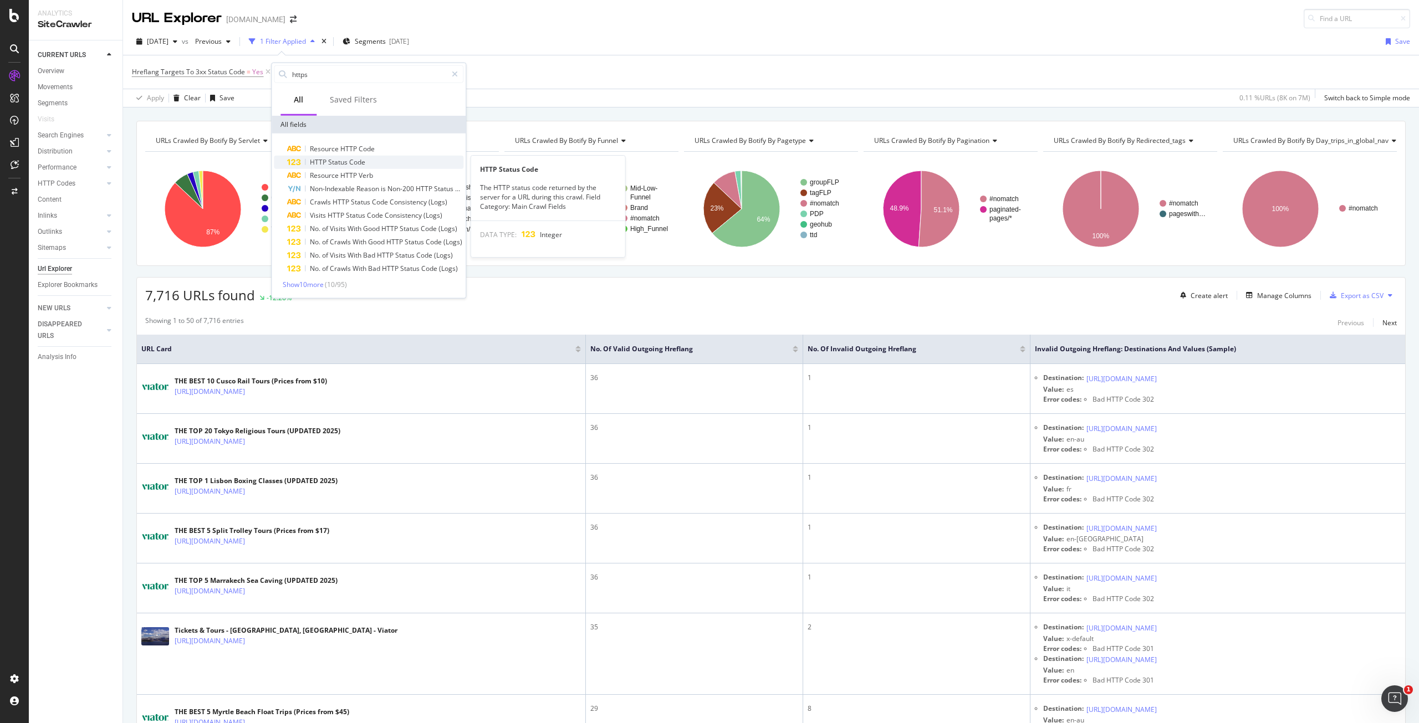
type input "https"
click at [344, 159] on span "Status" at bounding box center [338, 161] width 21 height 9
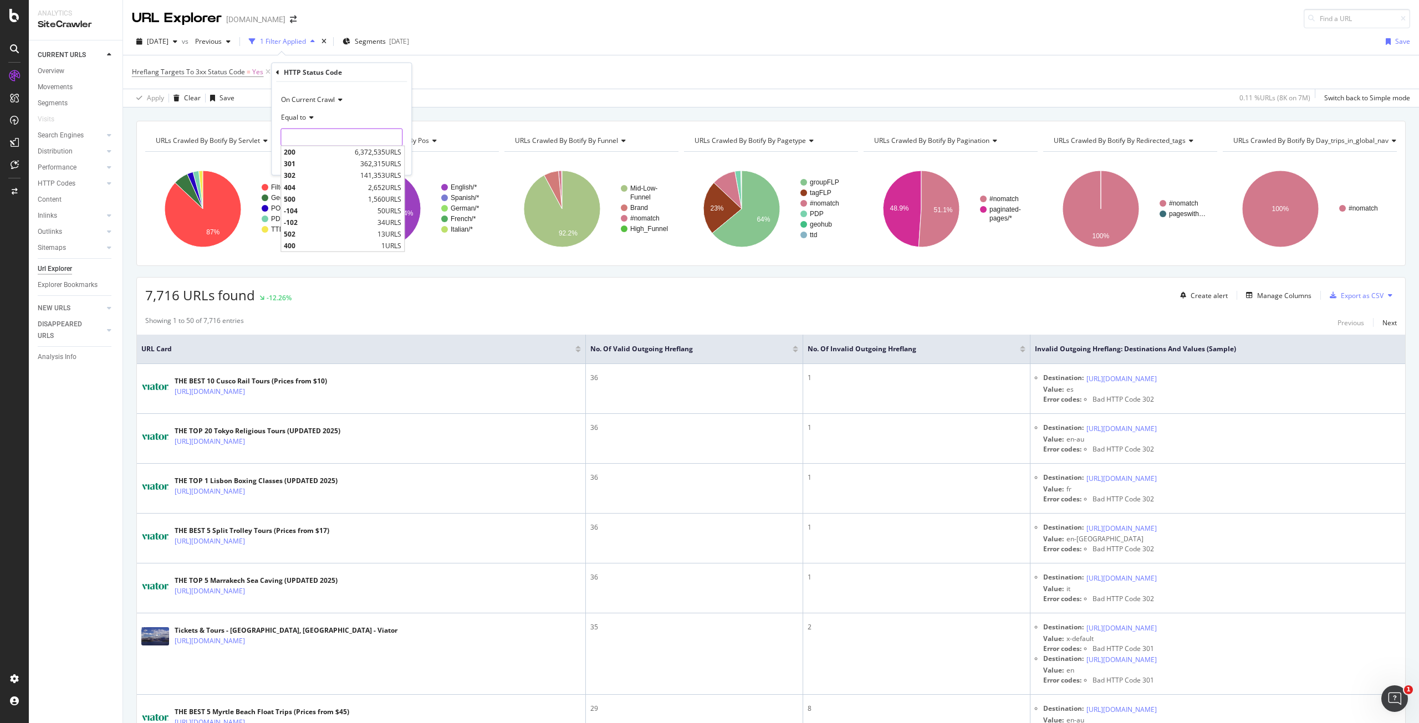
click at [328, 144] on input "number" at bounding box center [342, 138] width 122 height 18
click at [325, 154] on span "200" at bounding box center [318, 151] width 68 height 9
type input "200"
click at [401, 166] on div "On Current Crawl Equal to 200 200 Cancel Add filter Apply" at bounding box center [342, 128] width 140 height 93
click at [401, 160] on div "Apply" at bounding box center [393, 160] width 17 height 9
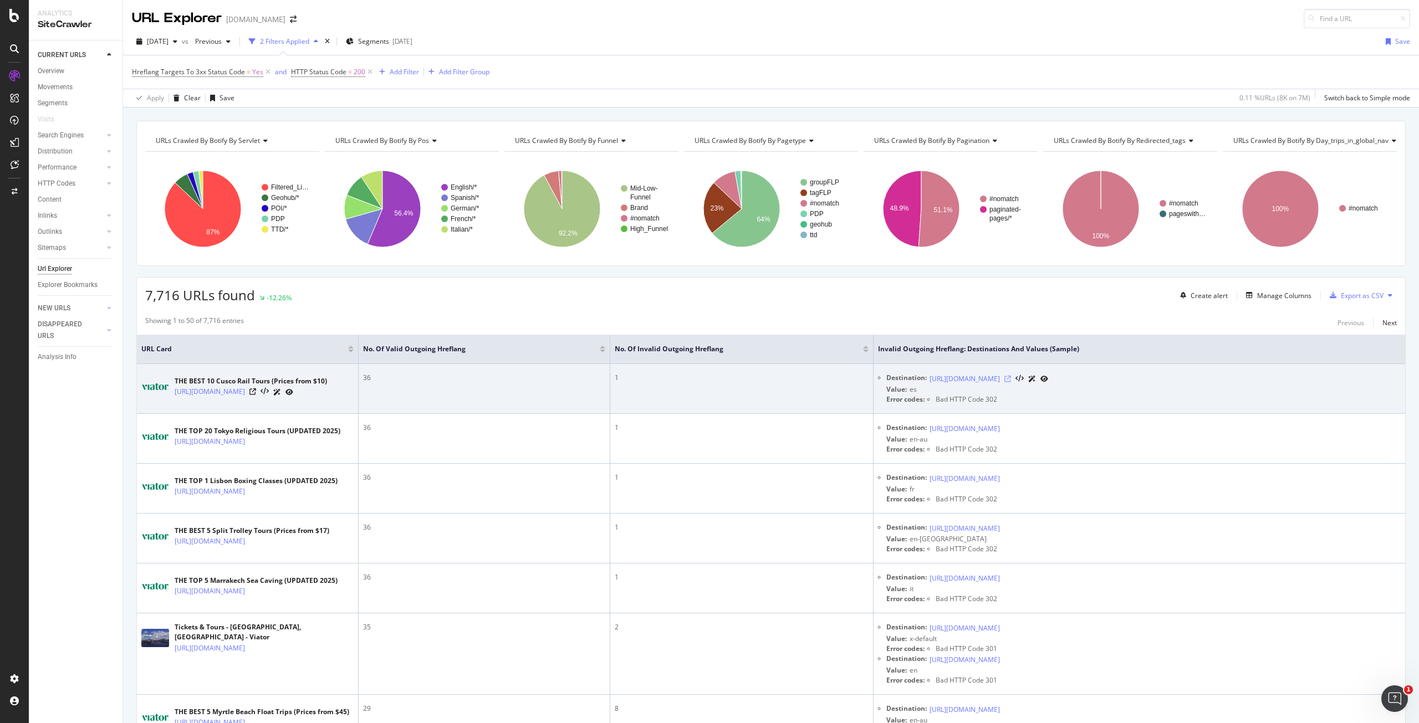
click at [1011, 378] on icon at bounding box center [1008, 379] width 7 height 7
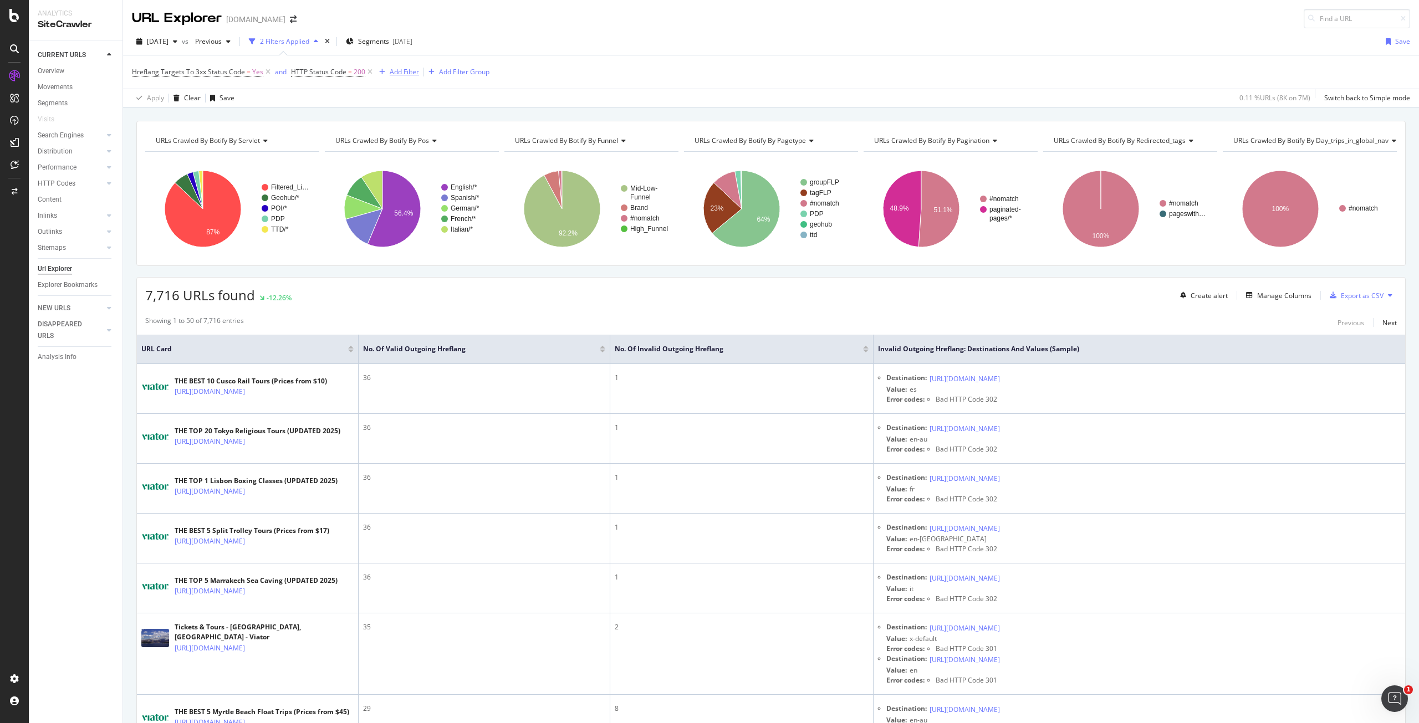
click at [401, 73] on div "Add Filter" at bounding box center [404, 71] width 29 height 9
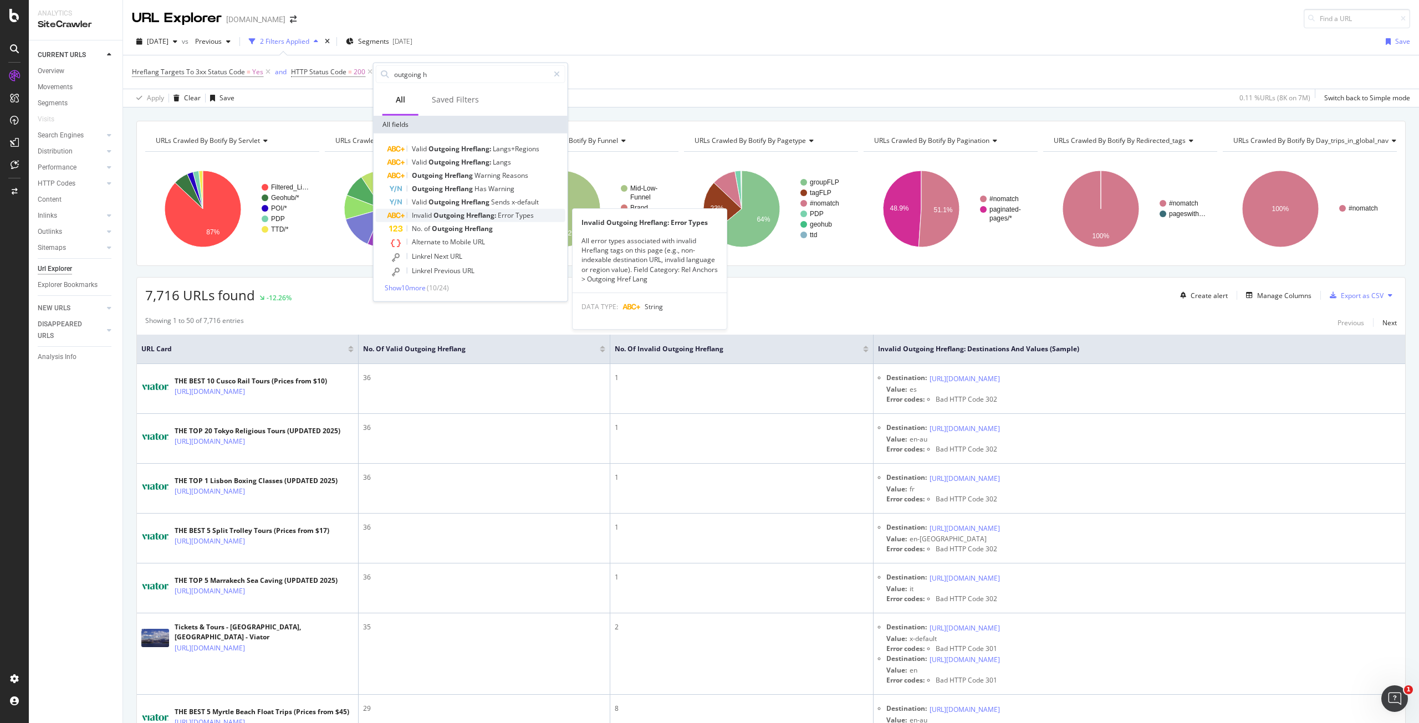
type input "outgoing h"
click at [489, 213] on span "Hreflang:" at bounding box center [482, 215] width 32 height 9
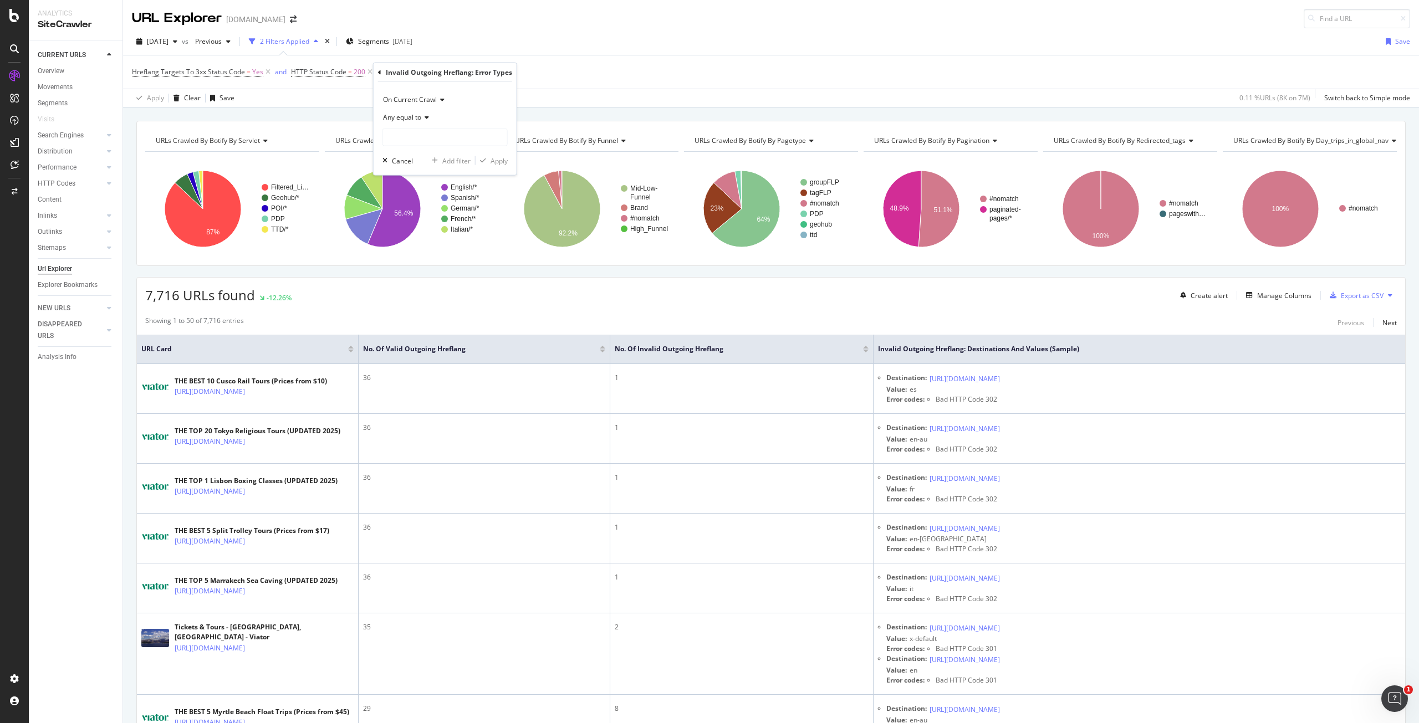
click at [426, 120] on icon at bounding box center [425, 117] width 8 height 7
click at [440, 121] on div "Any equal to" at bounding box center [445, 118] width 125 height 18
click at [427, 138] on input "text" at bounding box center [445, 138] width 124 height 18
type input "302"
click at [492, 159] on div "Apply" at bounding box center [499, 160] width 17 height 9
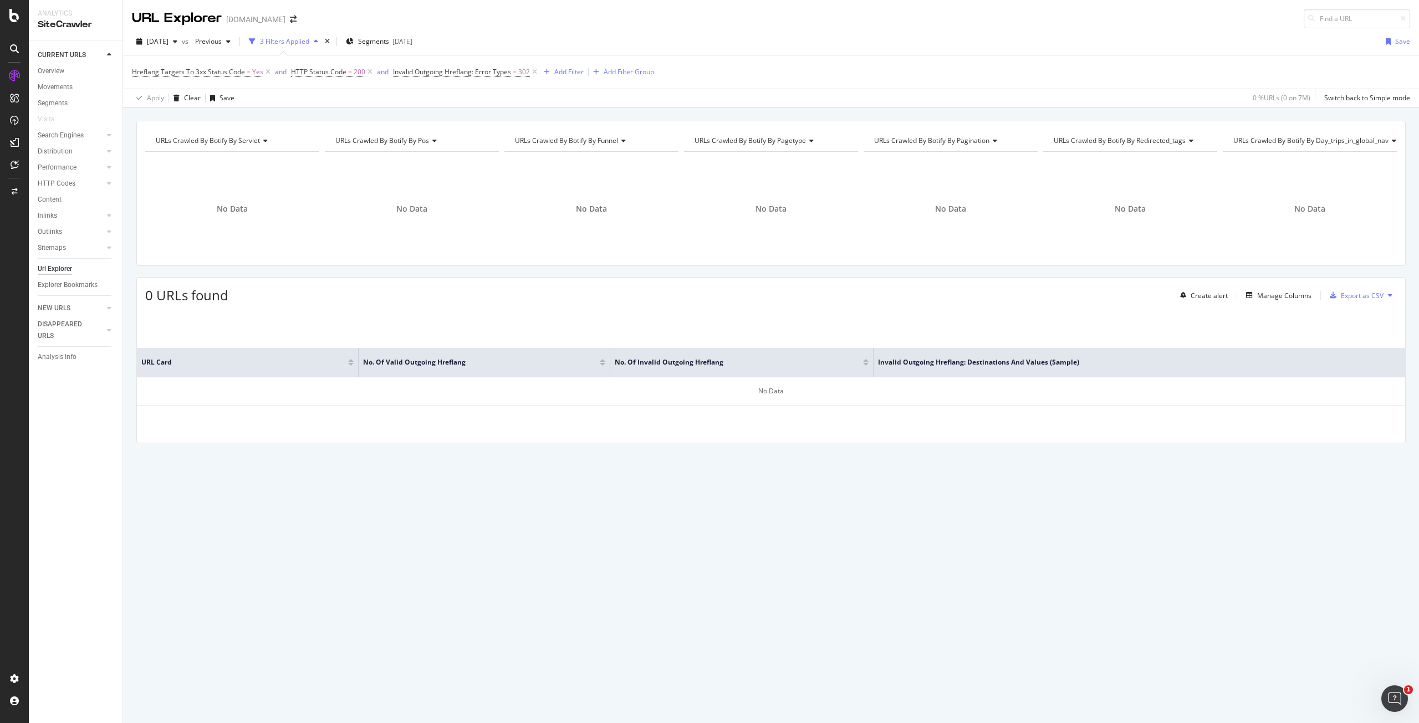
click at [437, 80] on div "Hreflang Targets To 3xx Status Code = Yes and HTTP Status Code = 200 and Invali…" at bounding box center [771, 71] width 1278 height 33
click at [441, 75] on span "Invalid Outgoing Hreflang: Error Types" at bounding box center [452, 71] width 118 height 9
click at [437, 115] on span "Any equal to" at bounding box center [420, 114] width 38 height 9
click at [451, 225] on div "Any contains" at bounding box center [463, 224] width 119 height 14
click at [518, 159] on div "Apply" at bounding box center [517, 158] width 17 height 9
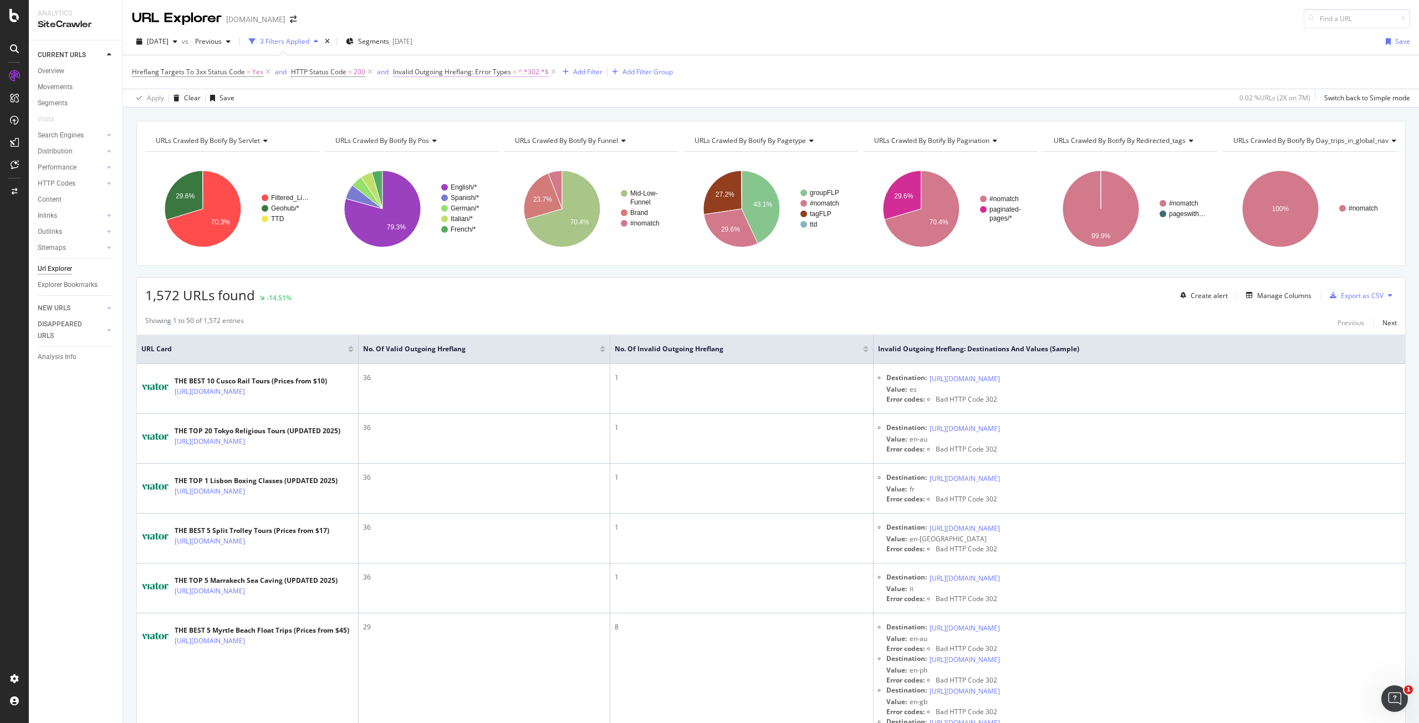
click at [518, 75] on span "^.*302.*$" at bounding box center [533, 72] width 30 height 16
click at [426, 111] on span "Any contains" at bounding box center [420, 114] width 39 height 9
click at [443, 241] on span "None contains" at bounding box center [428, 238] width 44 height 9
click at [517, 160] on div "Apply" at bounding box center [517, 158] width 17 height 9
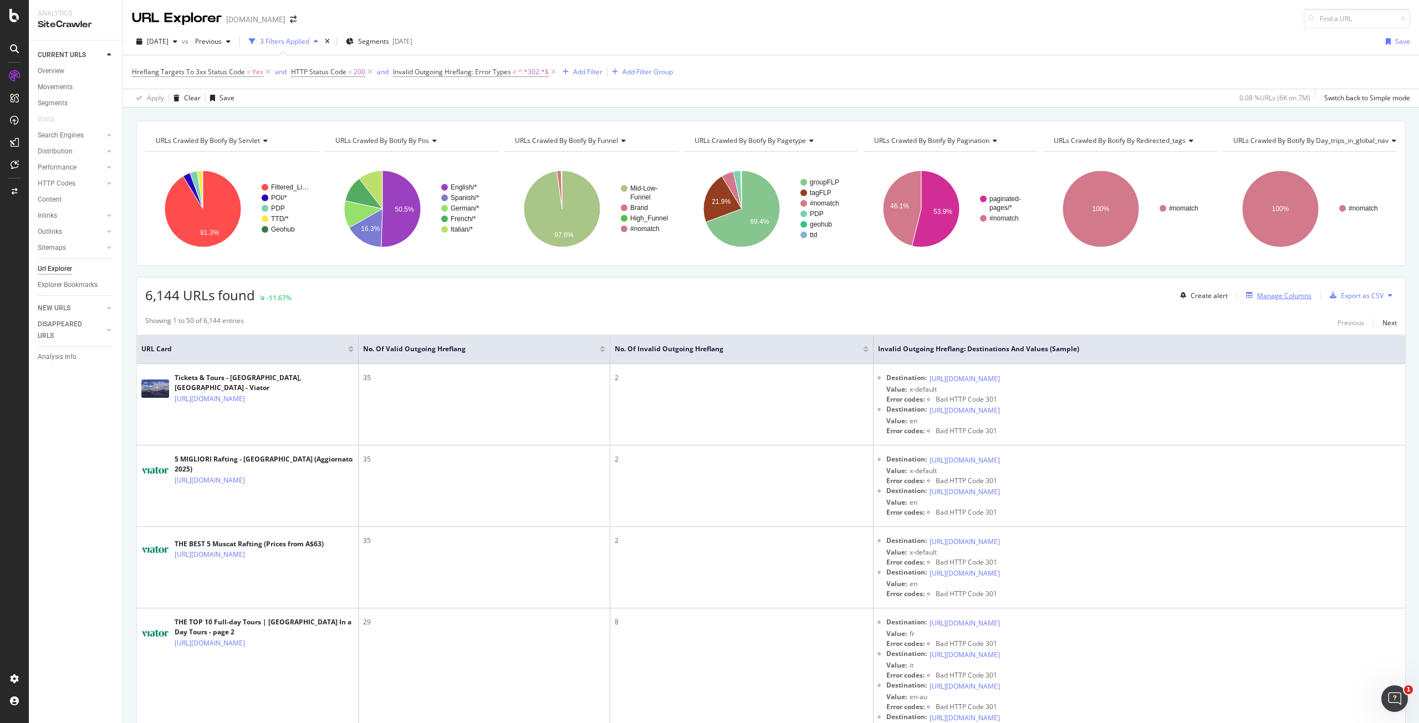
click at [1261, 298] on div "Manage Columns" at bounding box center [1284, 295] width 54 height 9
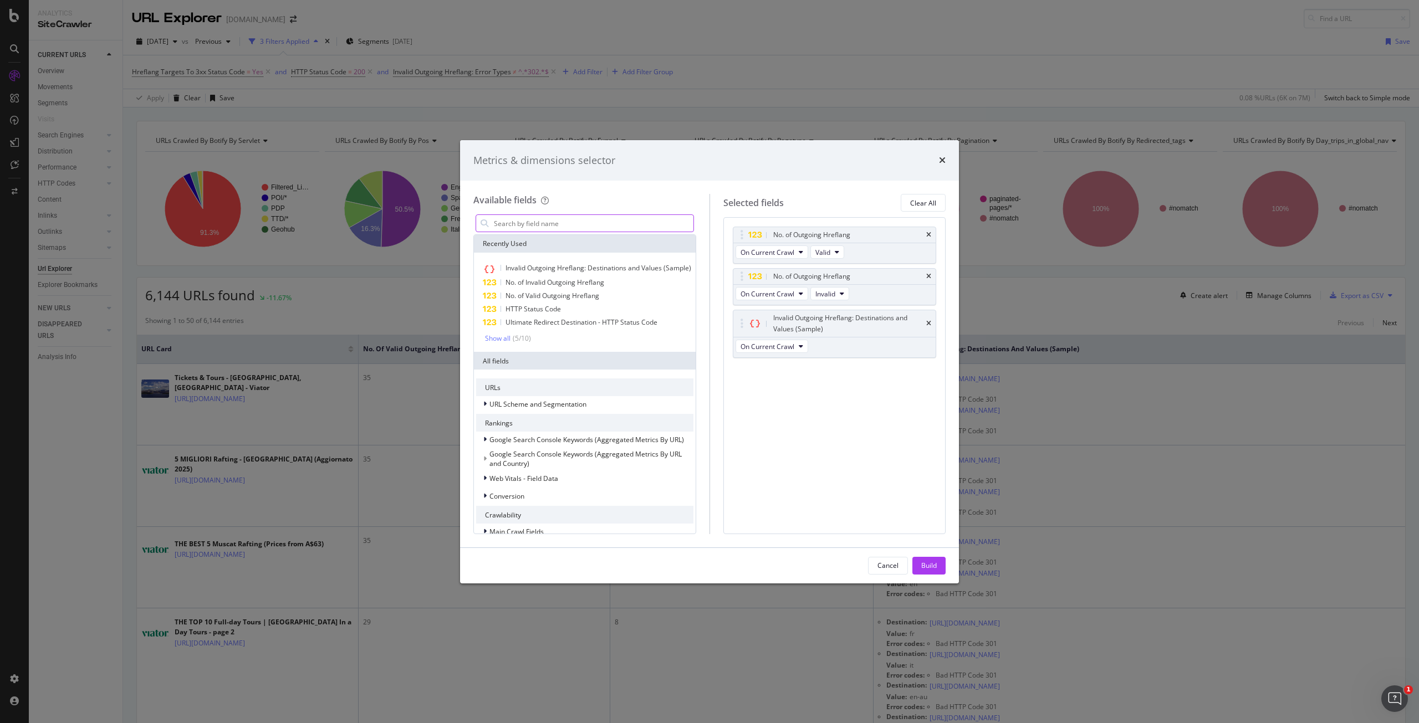
click at [657, 225] on input "modal" at bounding box center [593, 223] width 201 height 17
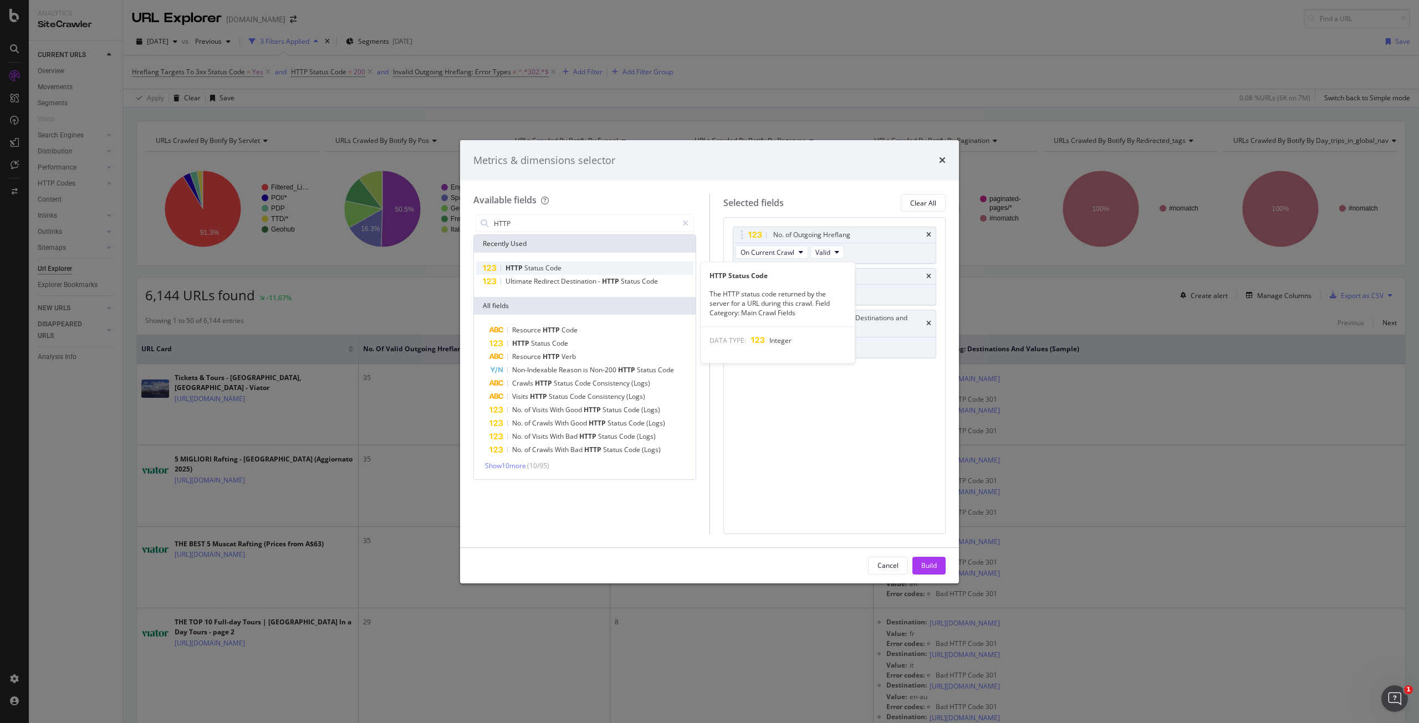
type input "HTTP"
click at [601, 264] on div "HTTP Status Code" at bounding box center [584, 268] width 217 height 13
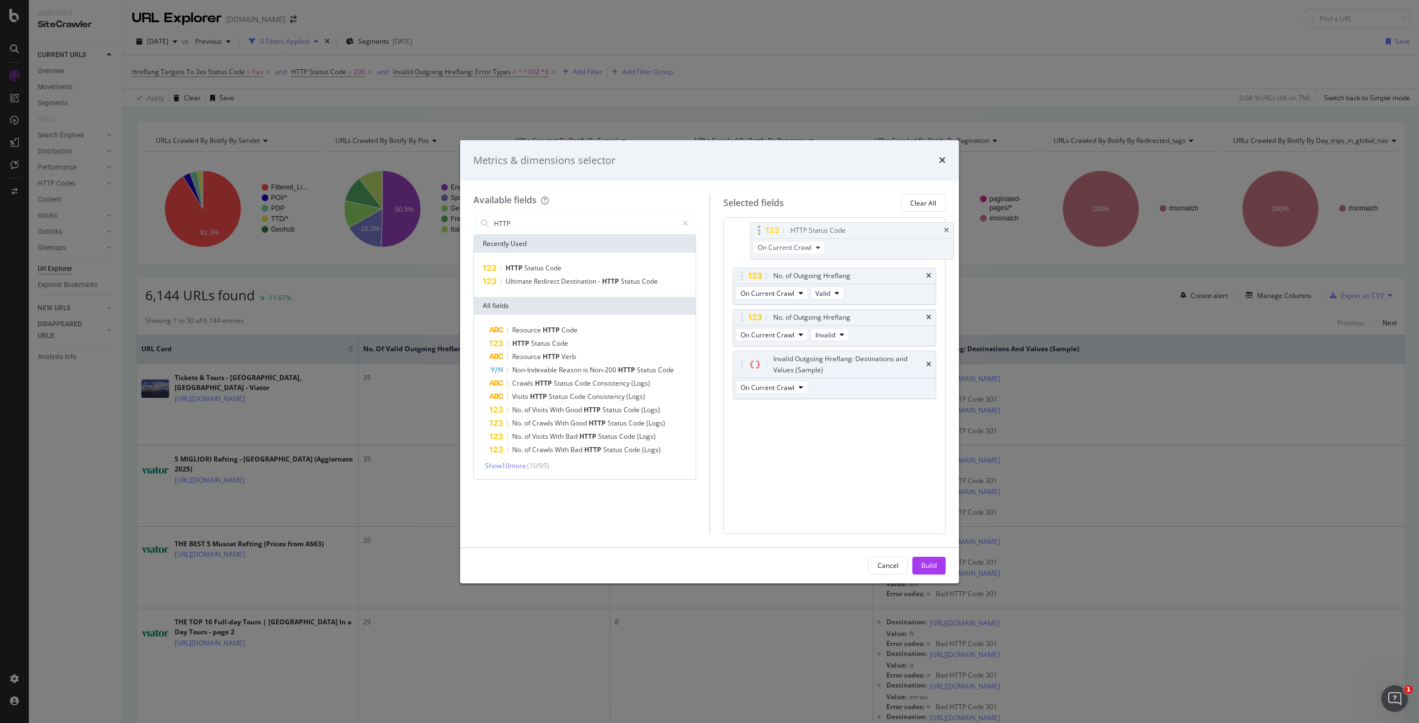
drag, startPoint x: 806, startPoint y: 375, endPoint x: 824, endPoint y: 236, distance: 140.3
click at [824, 236] on body "Analytics SiteCrawler CURRENT URLS Overview Movements Segments Visits Search En…" at bounding box center [709, 361] width 1419 height 723
click at [938, 563] on button "Build" at bounding box center [929, 566] width 33 height 18
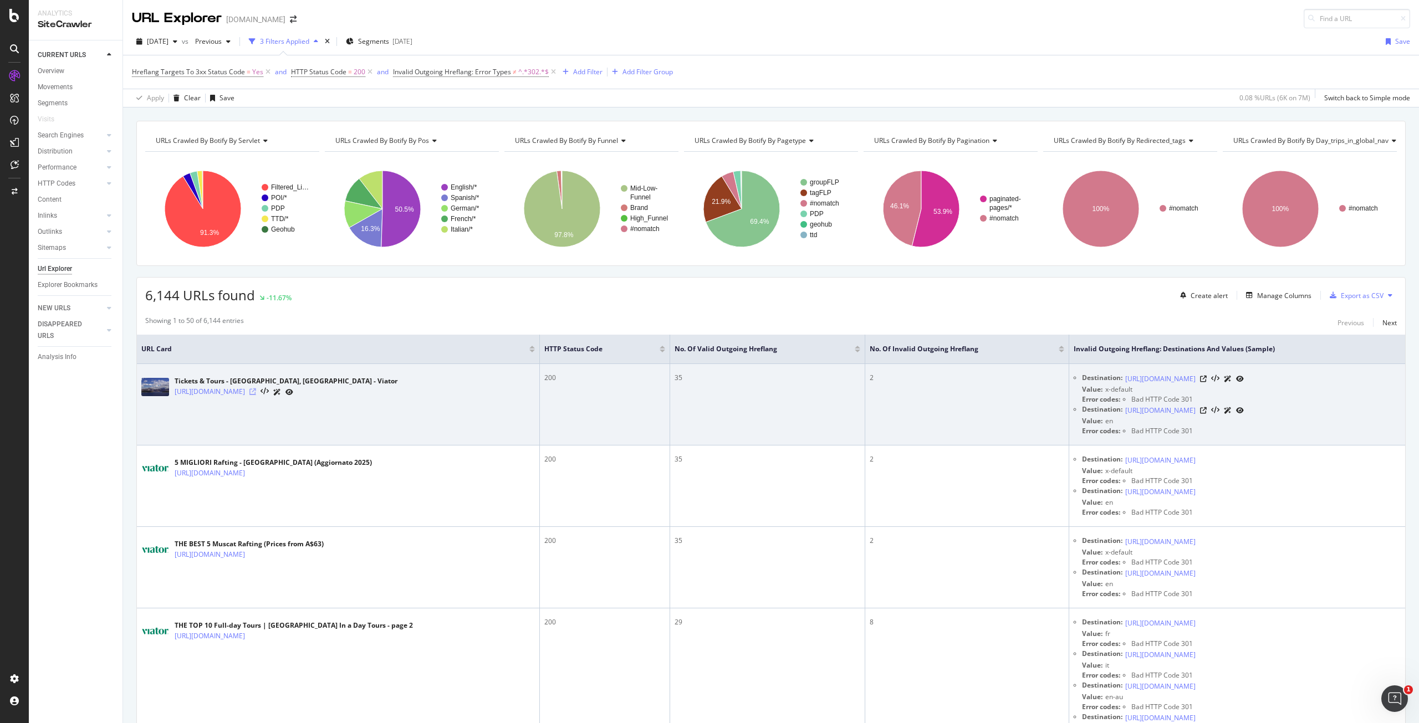
click at [256, 392] on icon at bounding box center [252, 392] width 7 height 7
click at [1207, 377] on icon at bounding box center [1203, 379] width 7 height 7
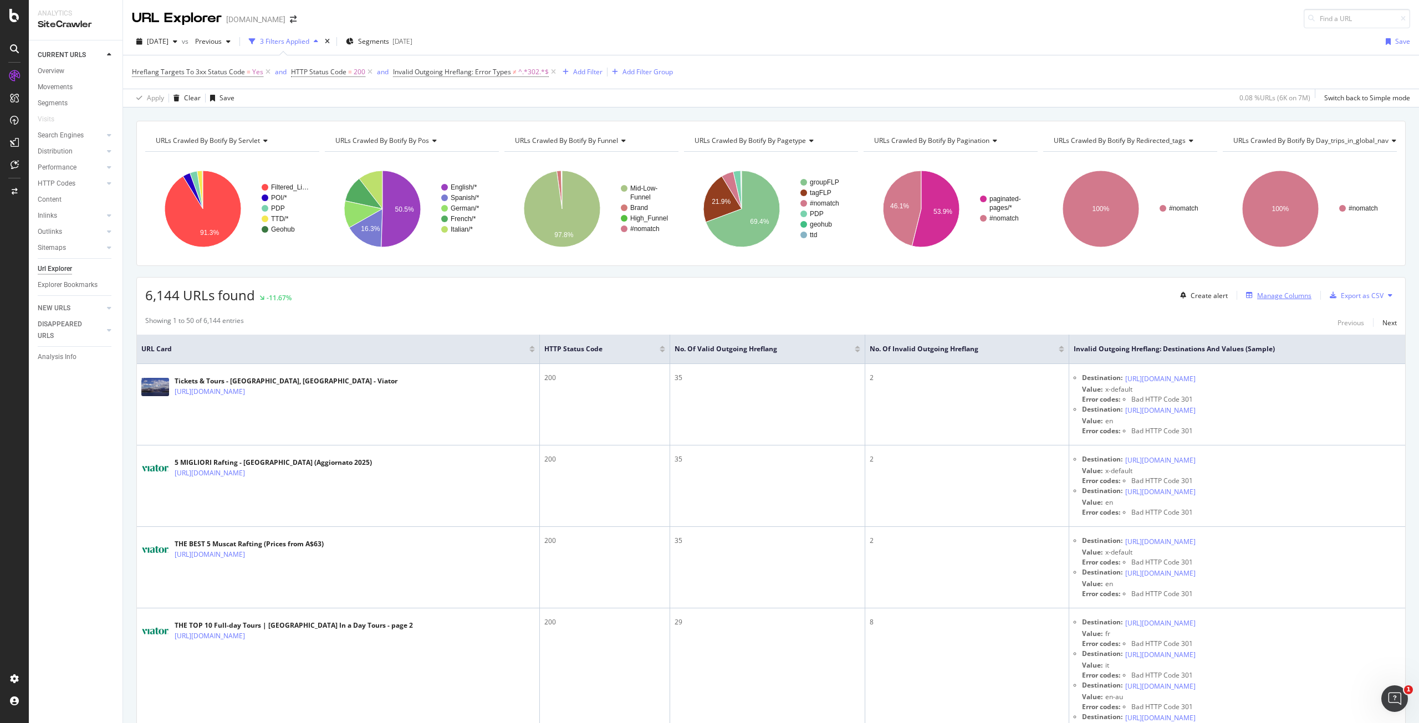
click at [1275, 293] on div "Manage Columns" at bounding box center [1284, 295] width 54 height 9
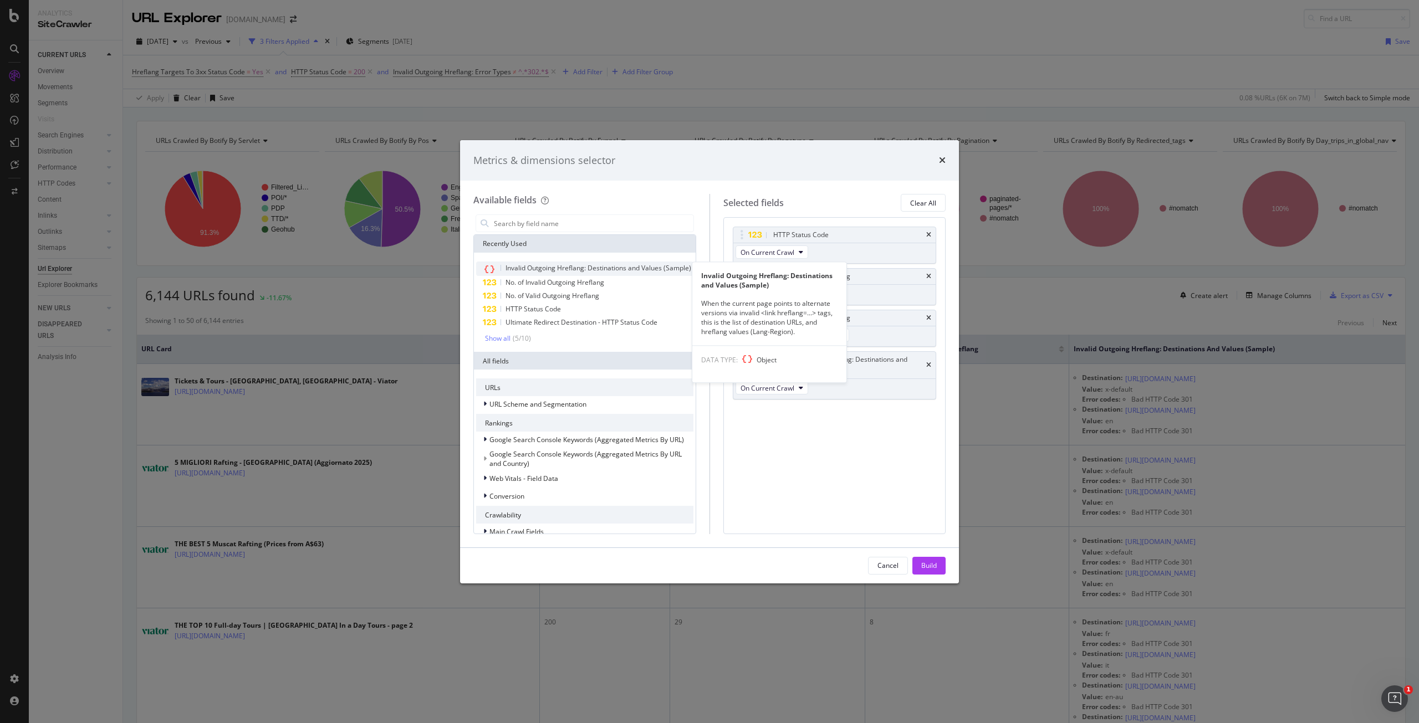
click at [601, 273] on div "Invalid Outgoing Hreflang: Destinations and Values (Sample)" at bounding box center [599, 268] width 186 height 9
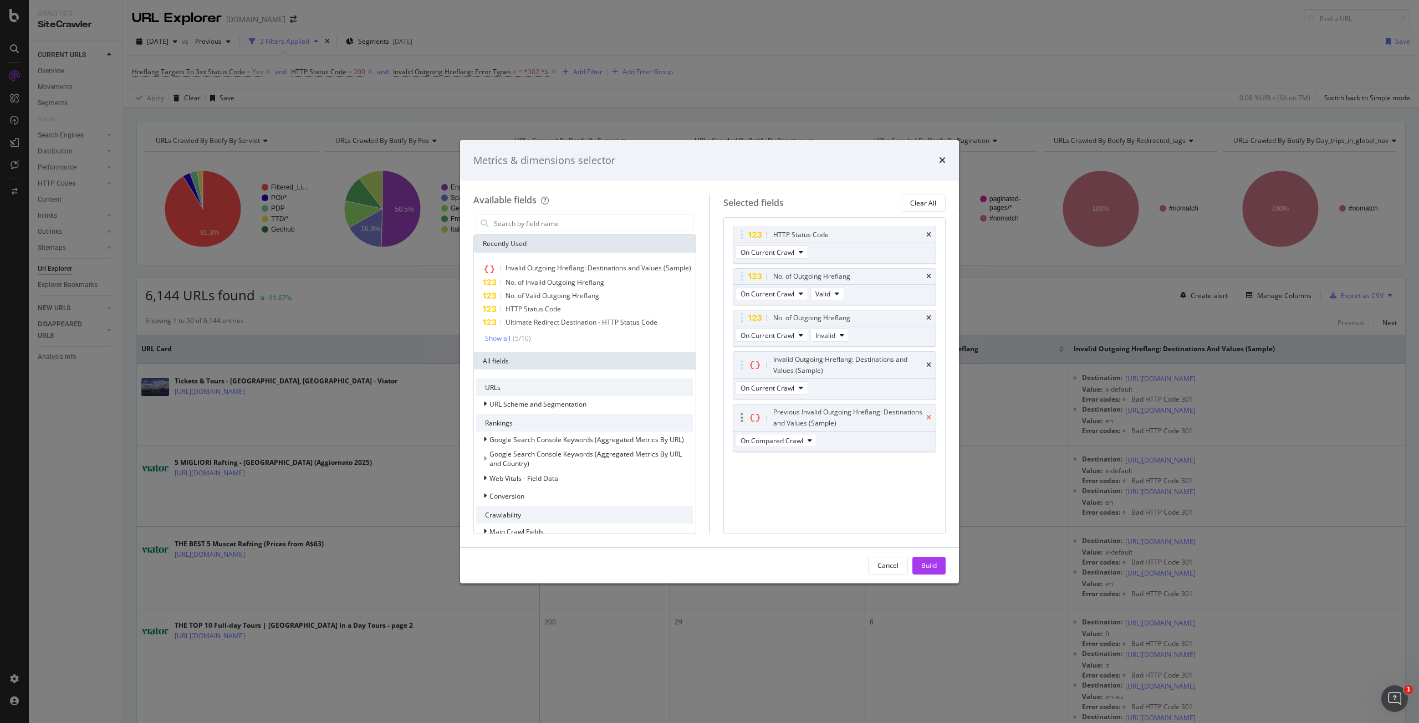
click at [927, 415] on icon "times" at bounding box center [928, 418] width 5 height 7
click at [572, 227] on input "modal" at bounding box center [593, 223] width 201 height 17
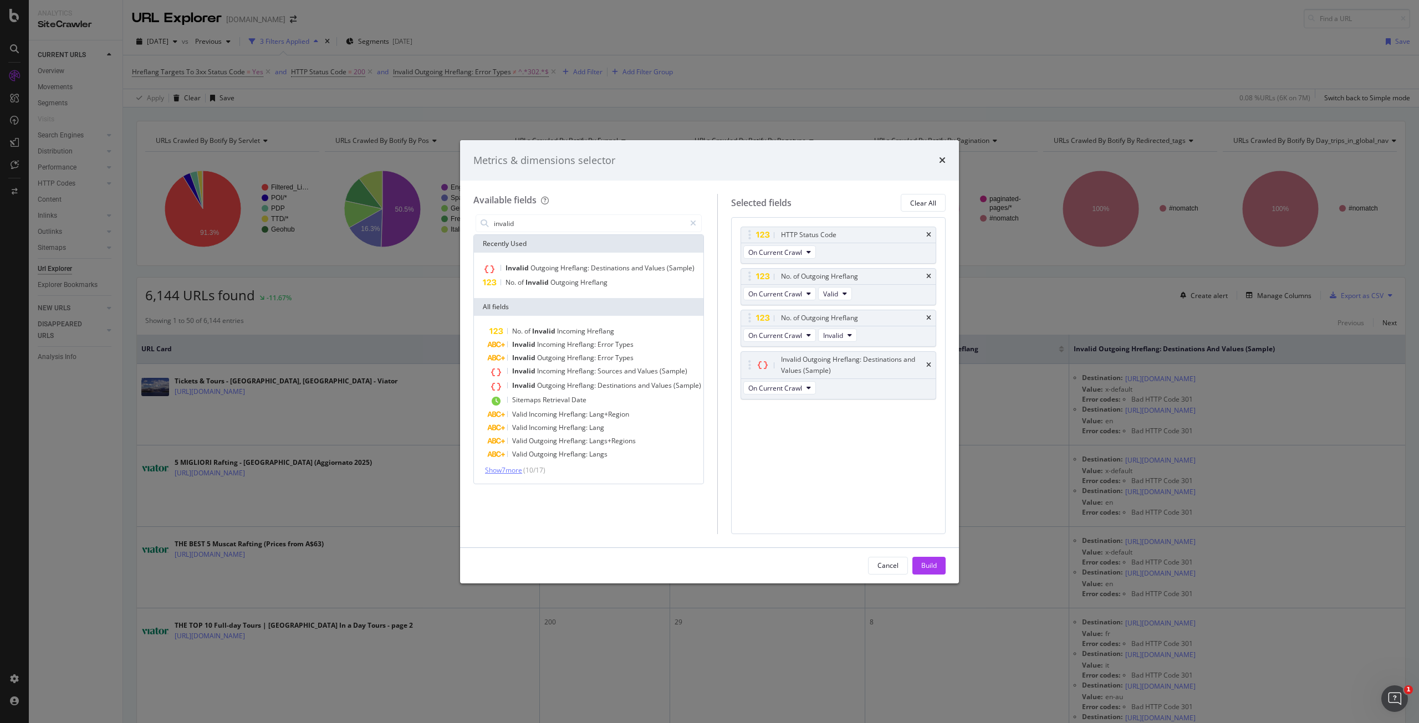
click at [515, 471] on span "Show 7 more" at bounding box center [503, 470] width 37 height 9
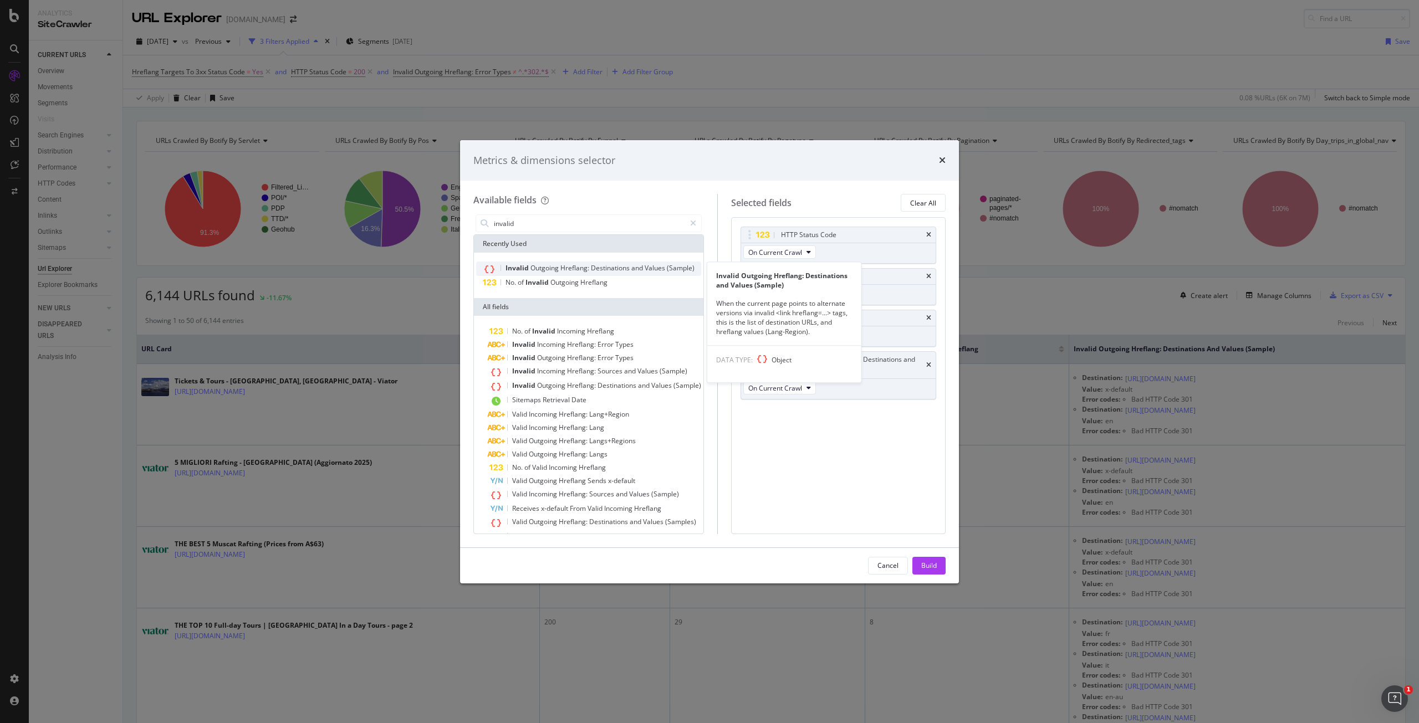
click at [548, 266] on span "Outgoing" at bounding box center [546, 267] width 30 height 9
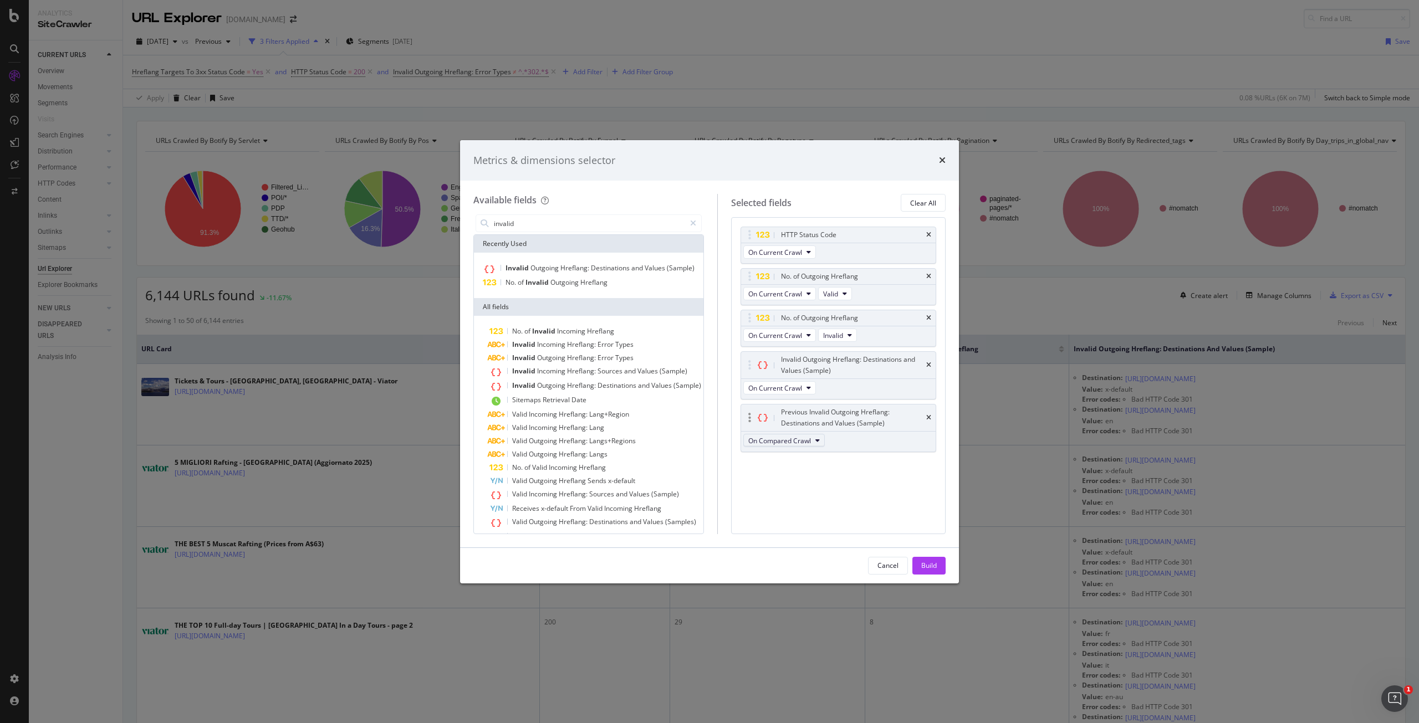
click at [800, 436] on span "On Compared Crawl" at bounding box center [779, 440] width 63 height 9
click at [929, 415] on icon "times" at bounding box center [928, 418] width 5 height 7
click at [534, 217] on input "invalid" at bounding box center [589, 223] width 192 height 17
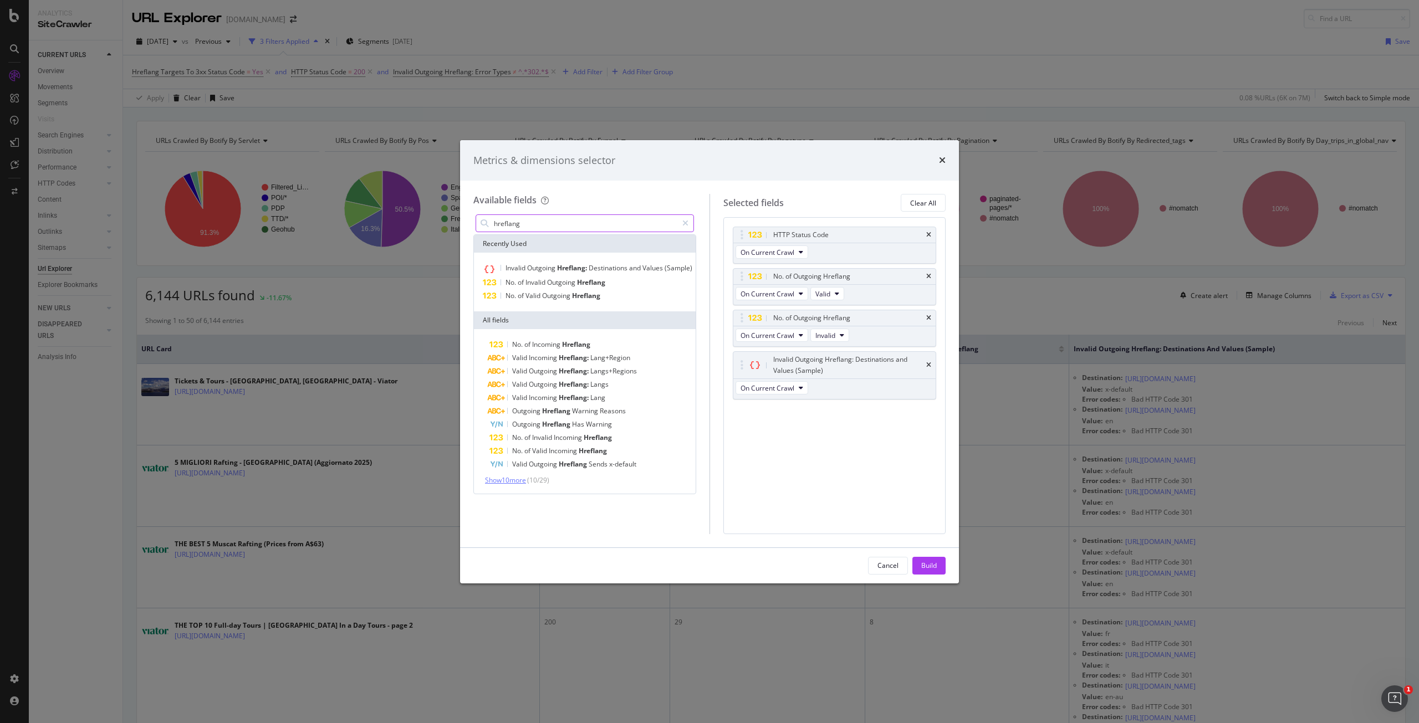
type input "hreflang"
click at [520, 482] on span "Show 10 more" at bounding box center [505, 480] width 41 height 9
click at [942, 160] on icon "times" at bounding box center [942, 160] width 7 height 9
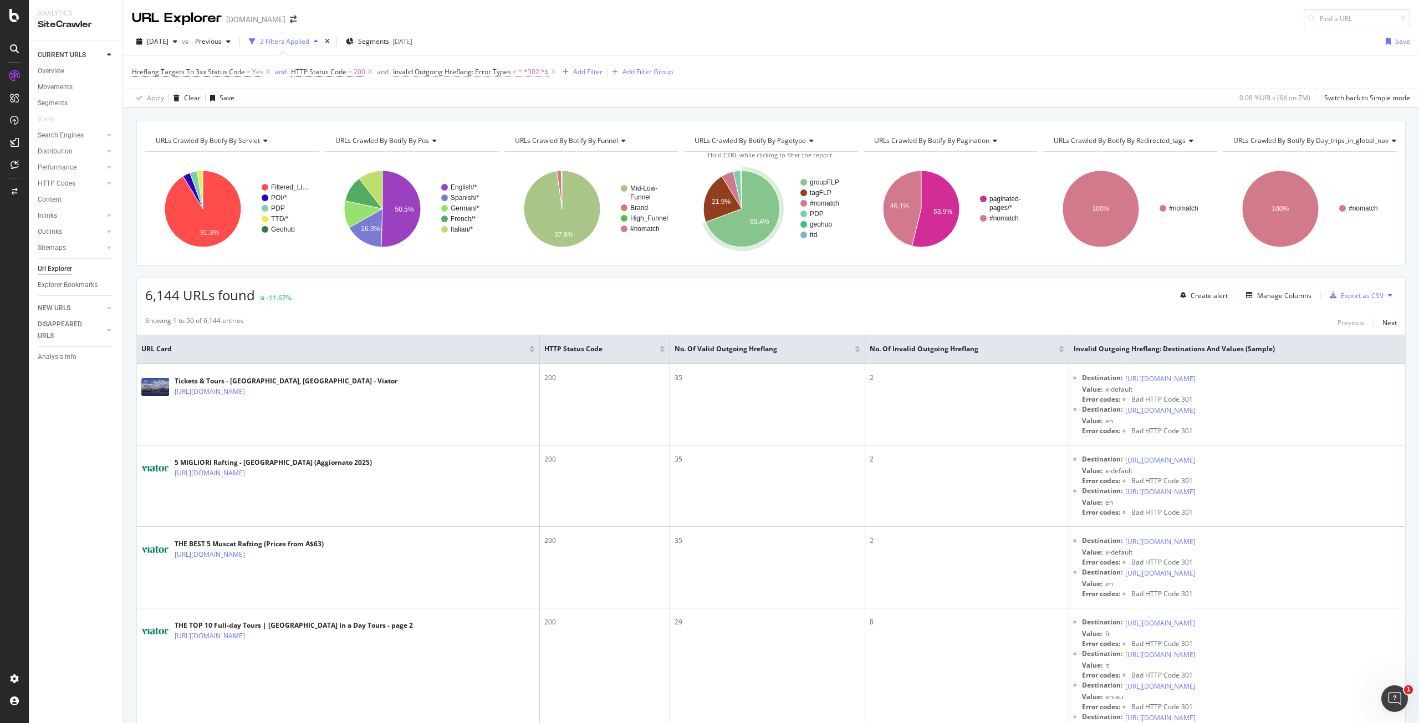
click at [530, 74] on span "^.*302.*$" at bounding box center [533, 72] width 30 height 16
click at [425, 113] on span "None contains" at bounding box center [423, 114] width 44 height 9
click at [440, 224] on span "Any contains" at bounding box center [425, 224] width 39 height 9
type input "301"
click at [479, 160] on div "Add filter" at bounding box center [475, 158] width 28 height 9
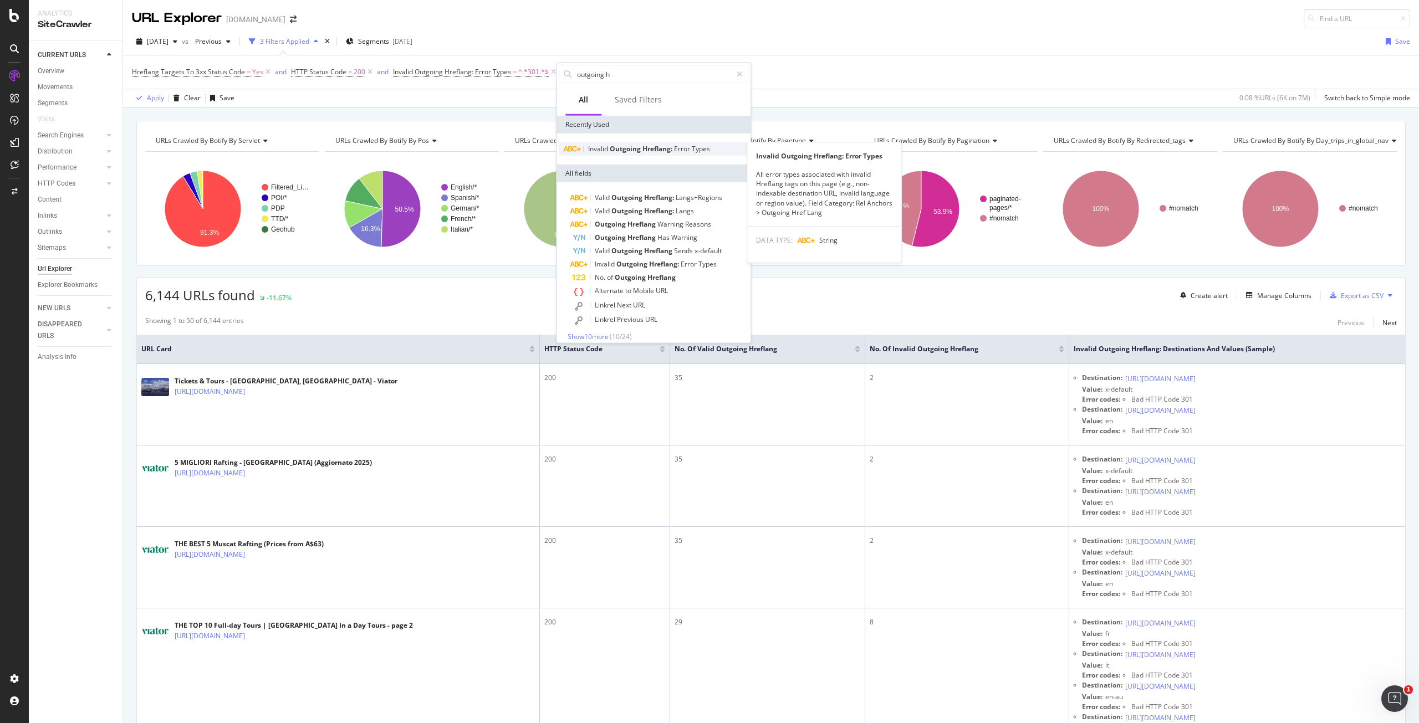
click at [647, 151] on span "Hreflang:" at bounding box center [659, 148] width 32 height 9
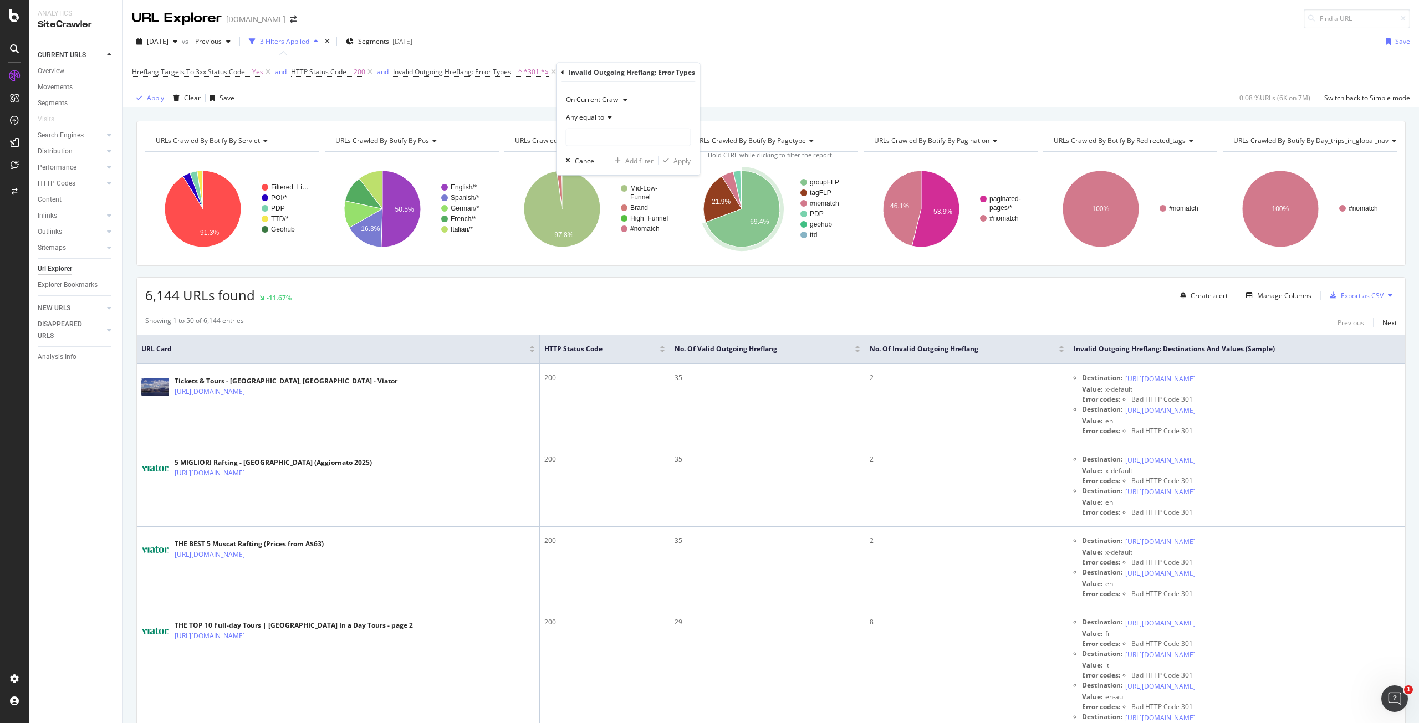
click at [598, 118] on span "Any equal to" at bounding box center [585, 117] width 38 height 9
click at [595, 196] on span "Any ends with" at bounding box center [592, 197] width 43 height 9
click at [593, 114] on span "Any ends with" at bounding box center [587, 117] width 43 height 9
click at [609, 225] on span "Any contains" at bounding box center [590, 226] width 39 height 9
click at [624, 137] on input "text" at bounding box center [628, 138] width 124 height 18
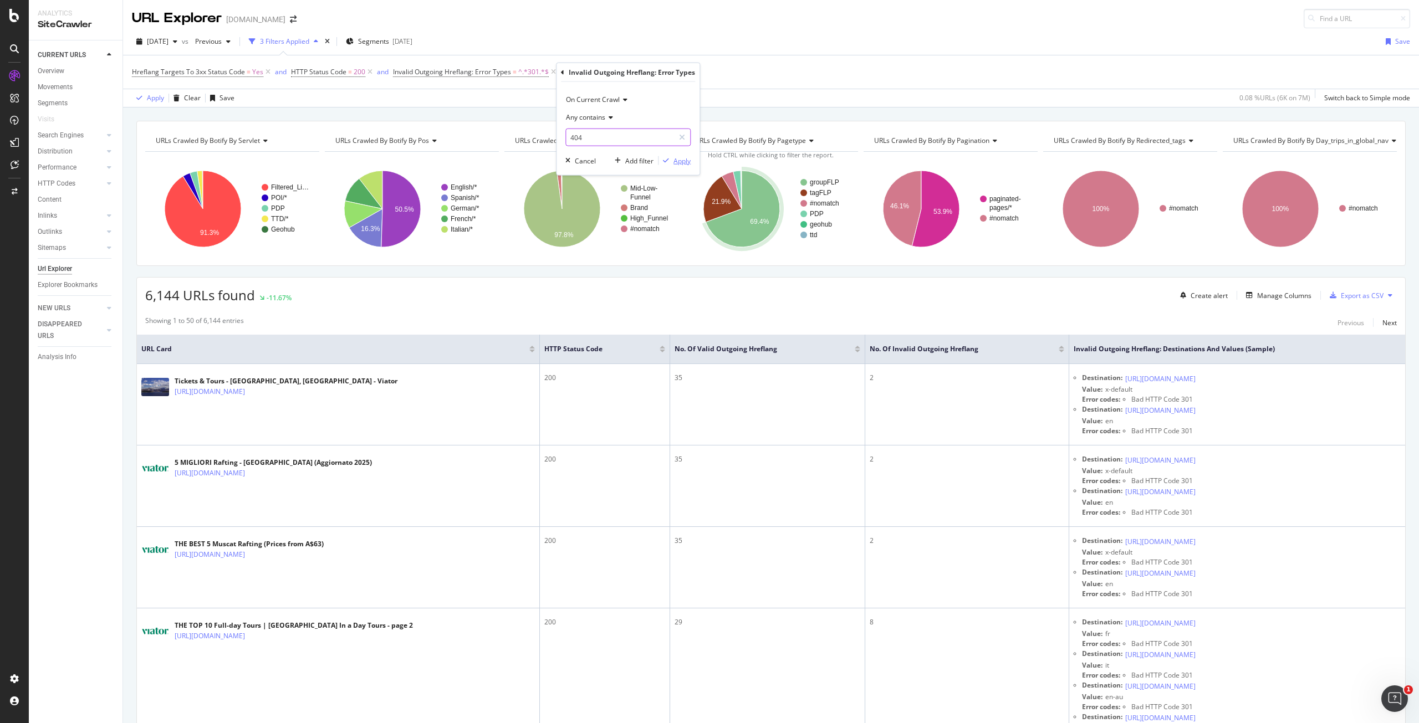
type input "404"
click at [667, 161] on icon "button" at bounding box center [666, 160] width 6 height 7
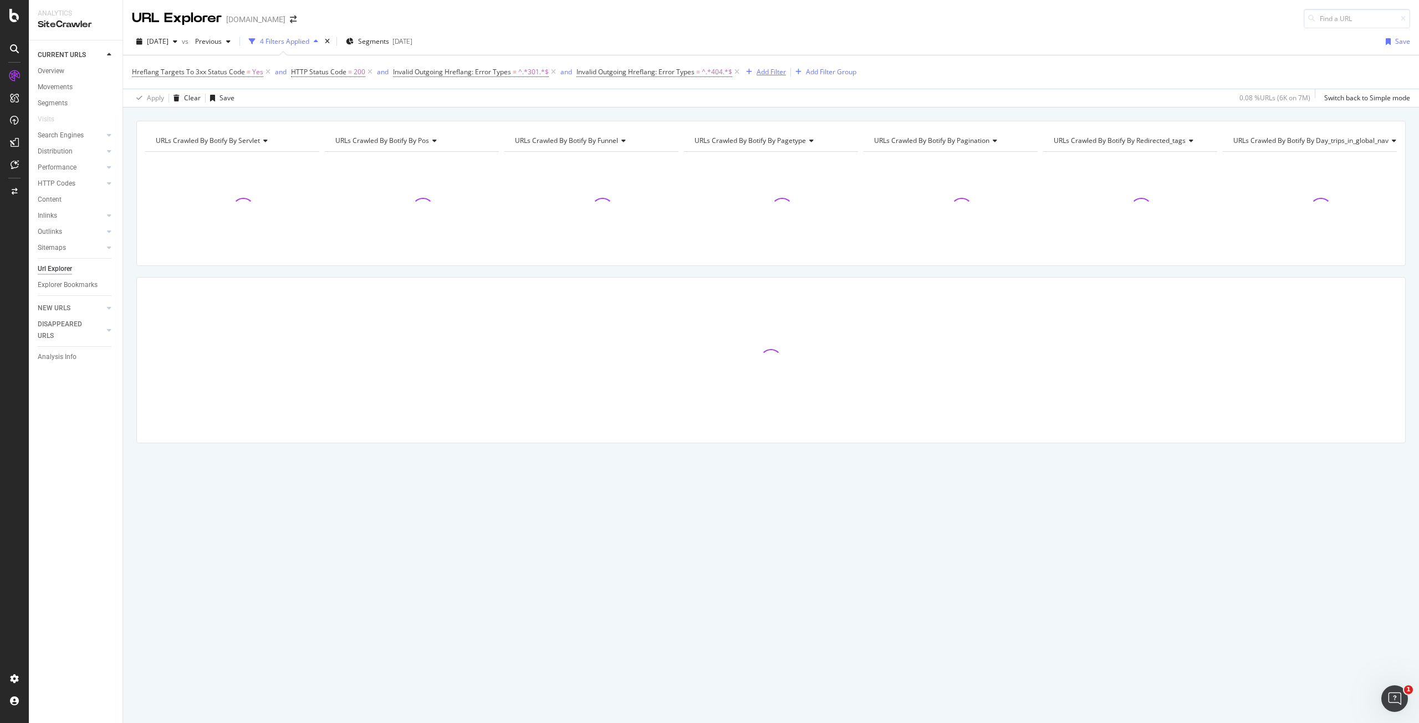
click at [772, 71] on div "Add Filter" at bounding box center [771, 71] width 29 height 9
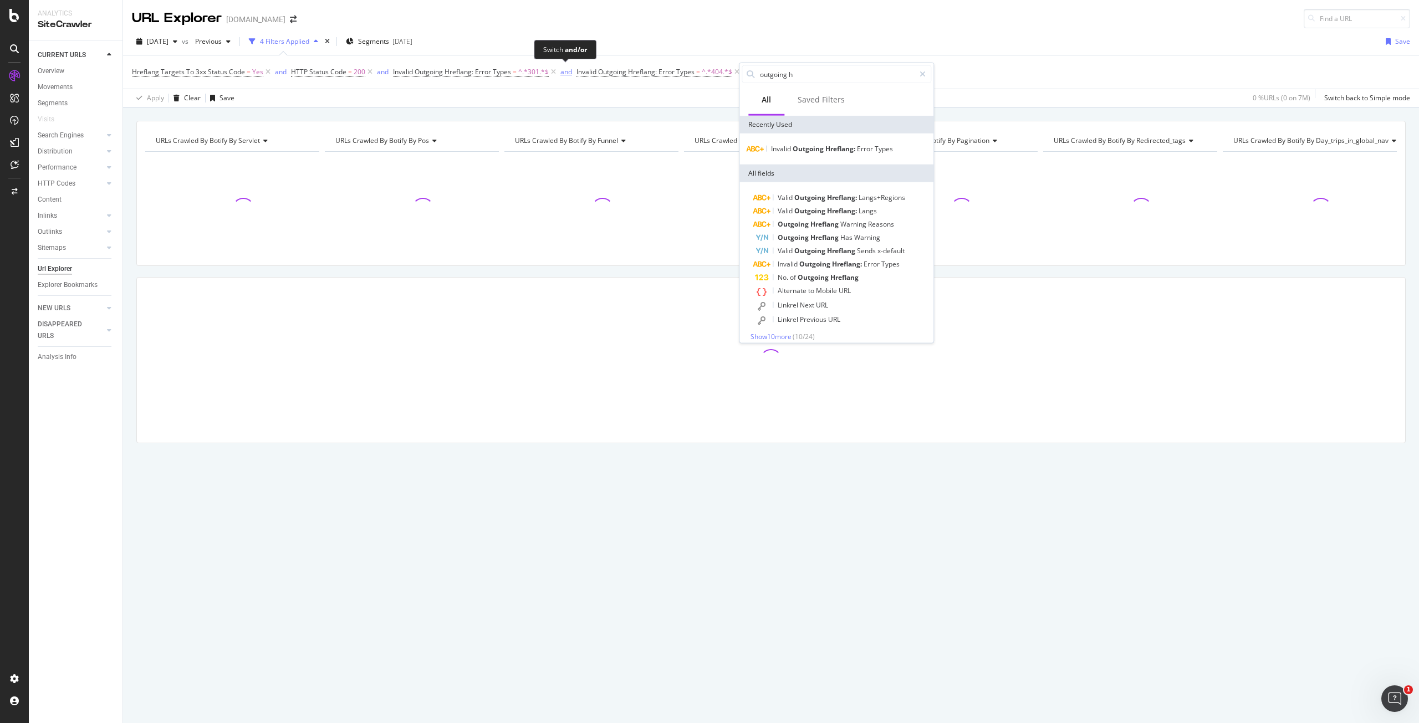
click at [563, 75] on div "and" at bounding box center [566, 71] width 12 height 9
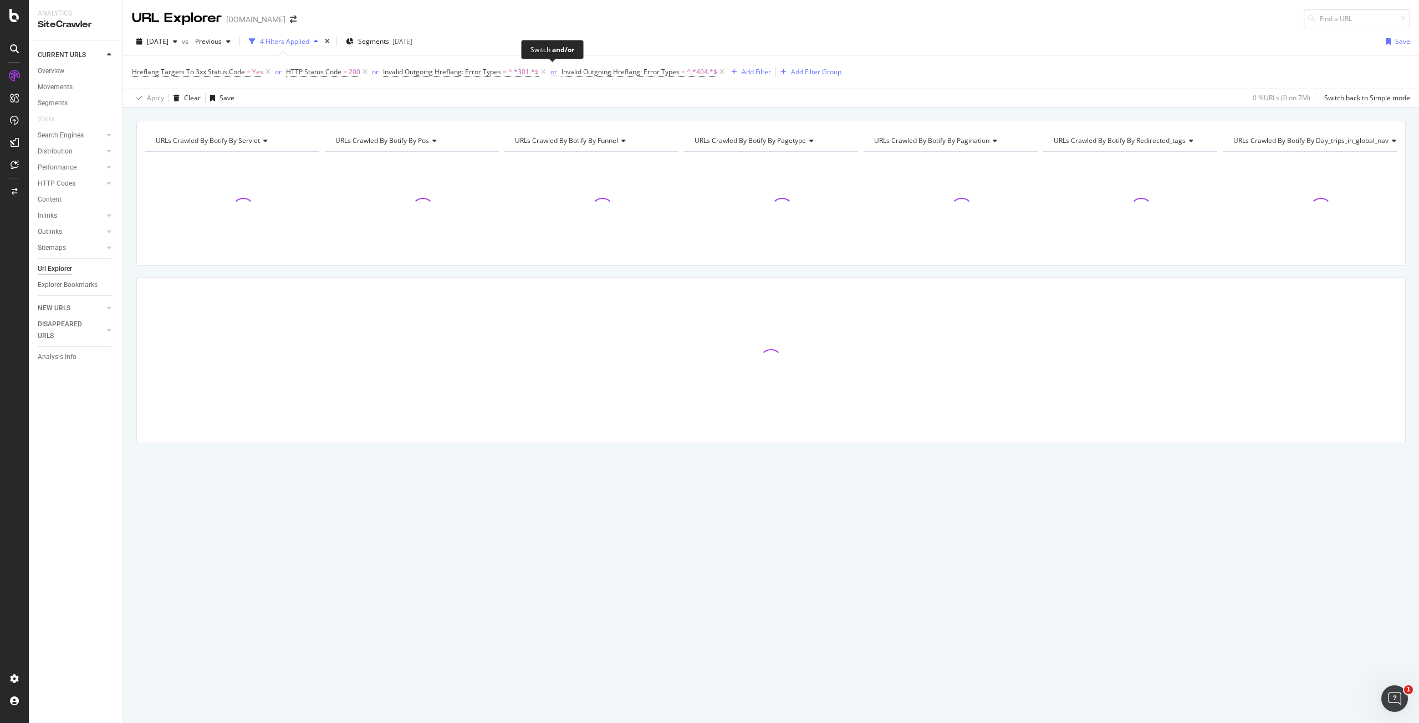
click at [554, 76] on div "or" at bounding box center [553, 71] width 7 height 9
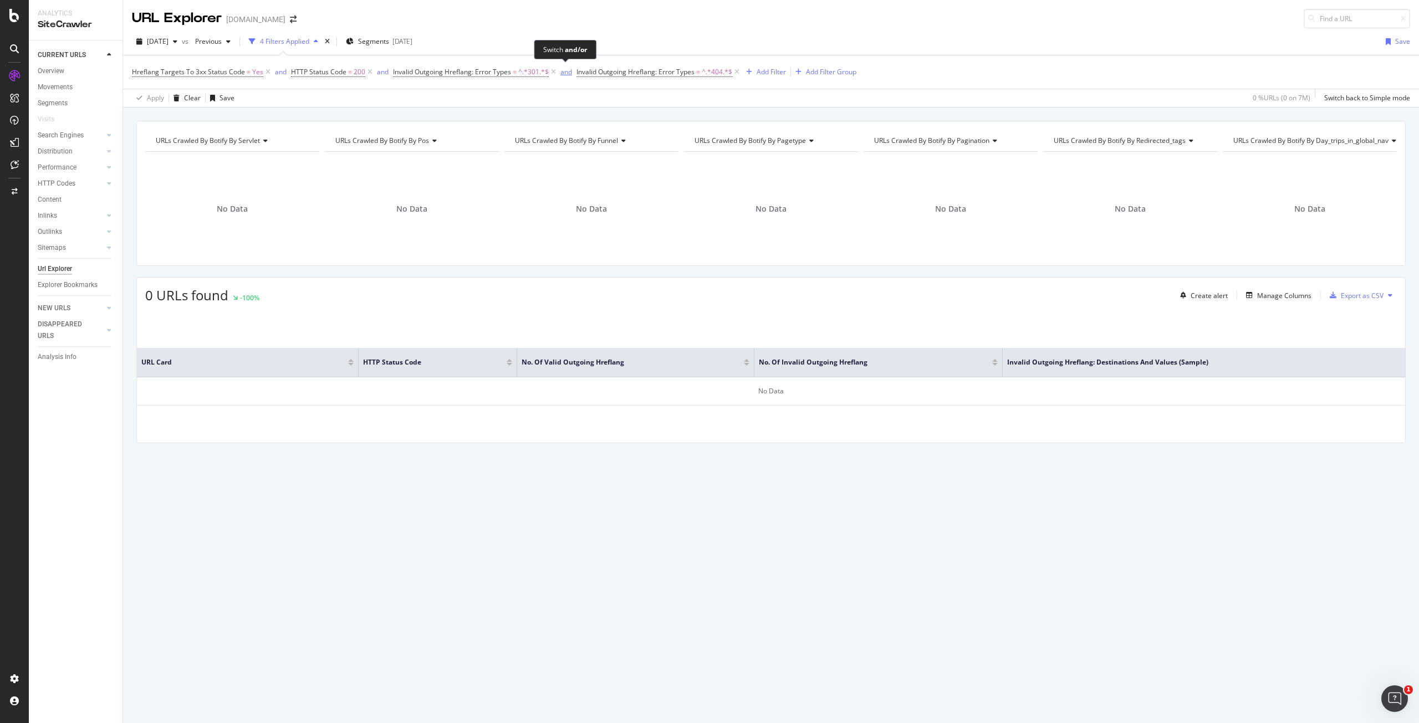
click at [564, 73] on div "and" at bounding box center [566, 71] width 12 height 9
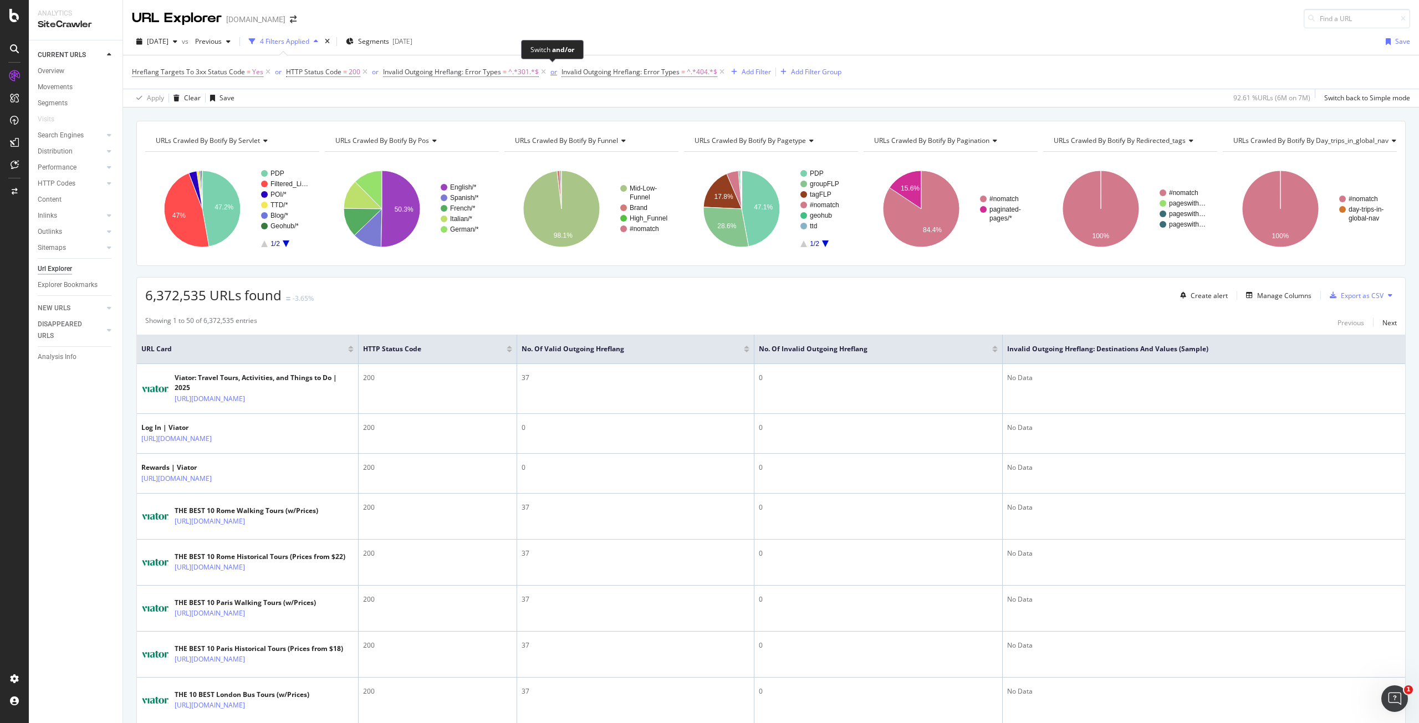
click at [550, 70] on div "or" at bounding box center [553, 71] width 7 height 9
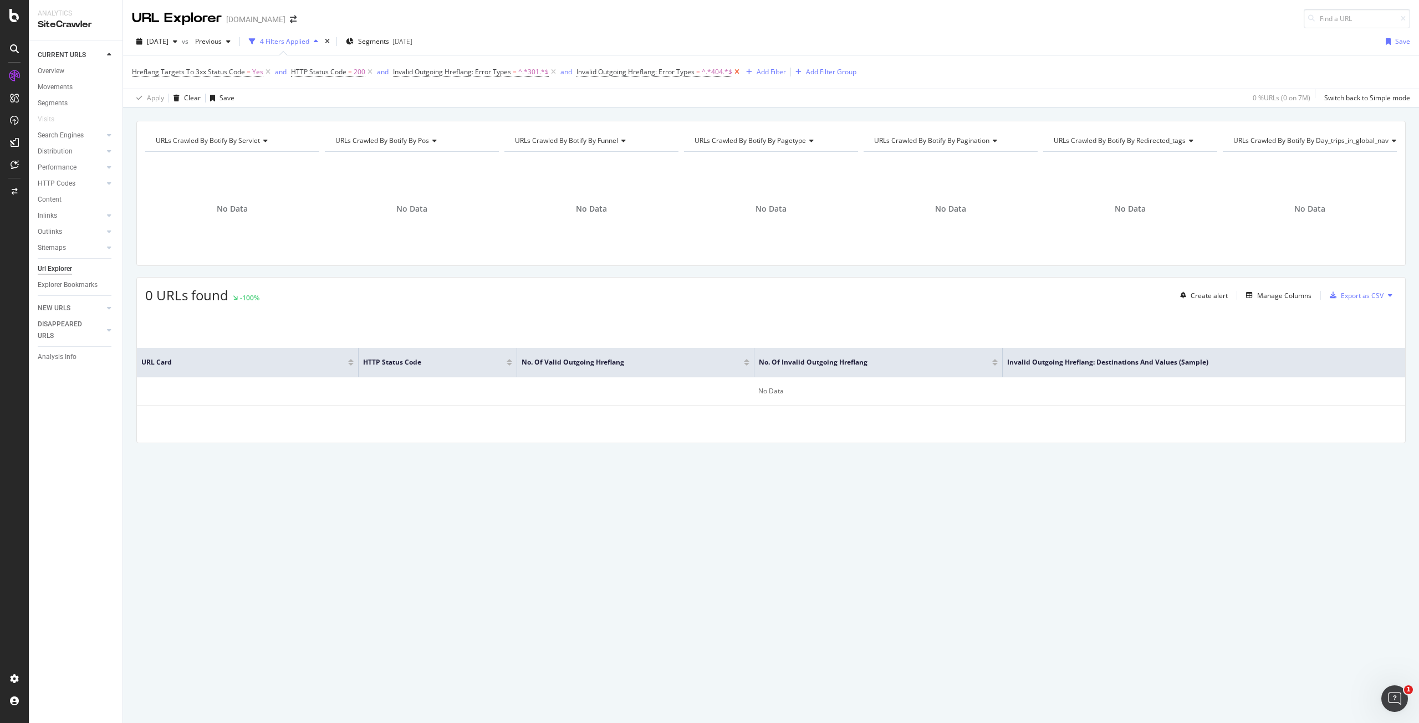
click at [736, 73] on icon at bounding box center [736, 72] width 9 height 11
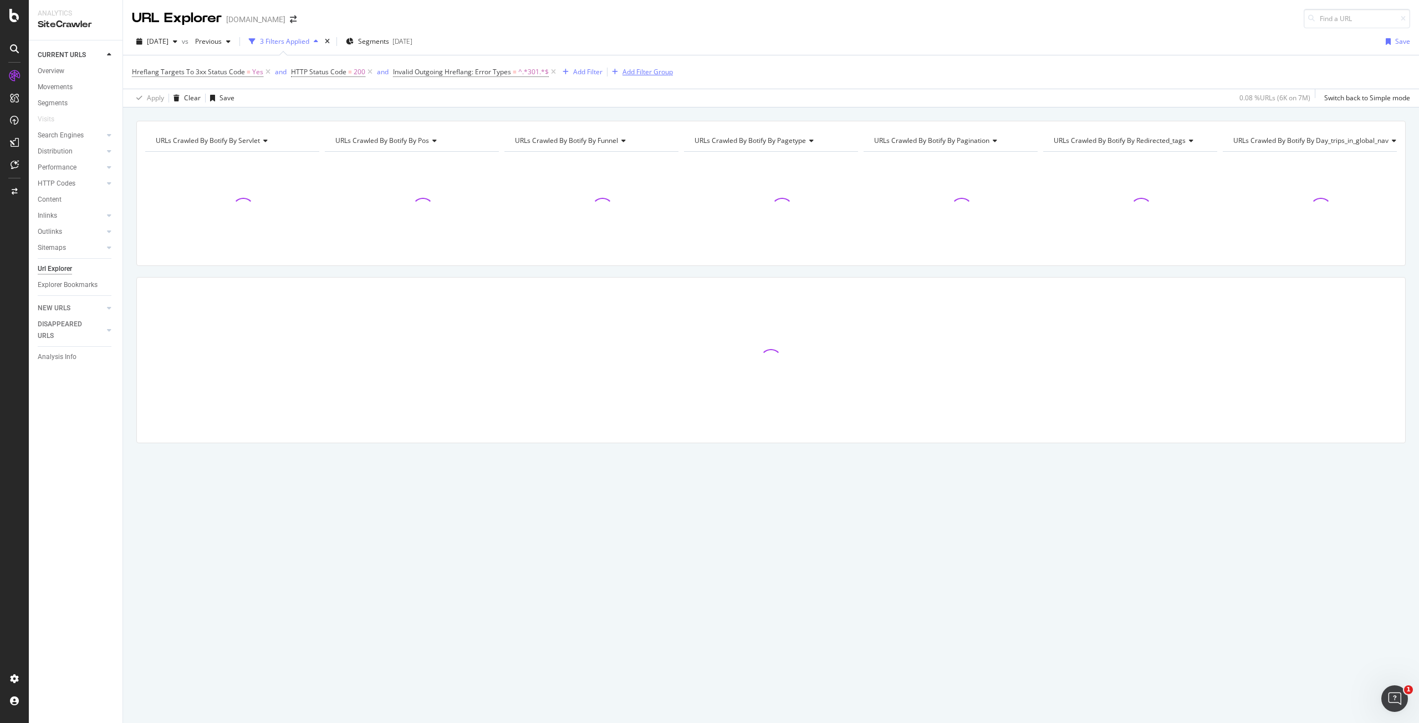
click at [625, 72] on div "Add Filter Group" at bounding box center [648, 71] width 50 height 9
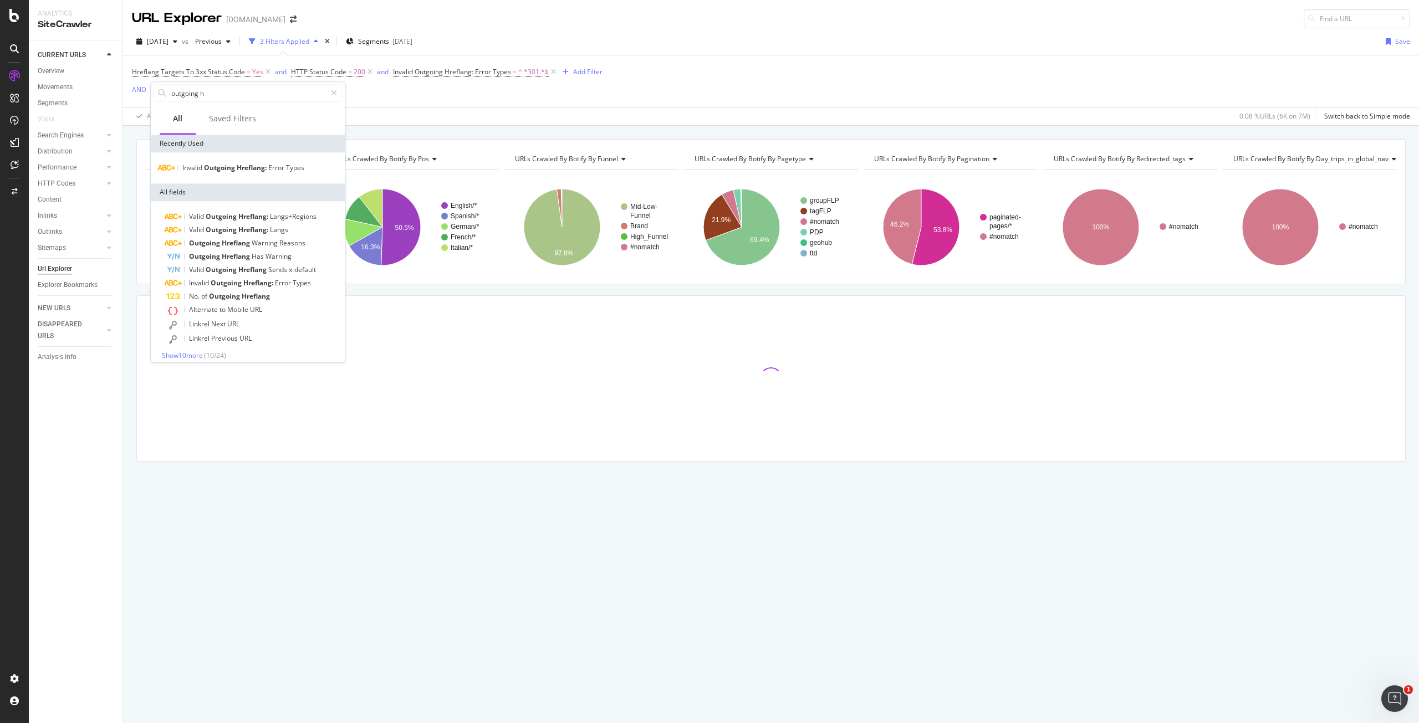
click at [417, 94] on div "Hreflang Targets To 3xx Status Code = Yes and HTTP Status Code = 200 and Invali…" at bounding box center [771, 90] width 1278 height 70
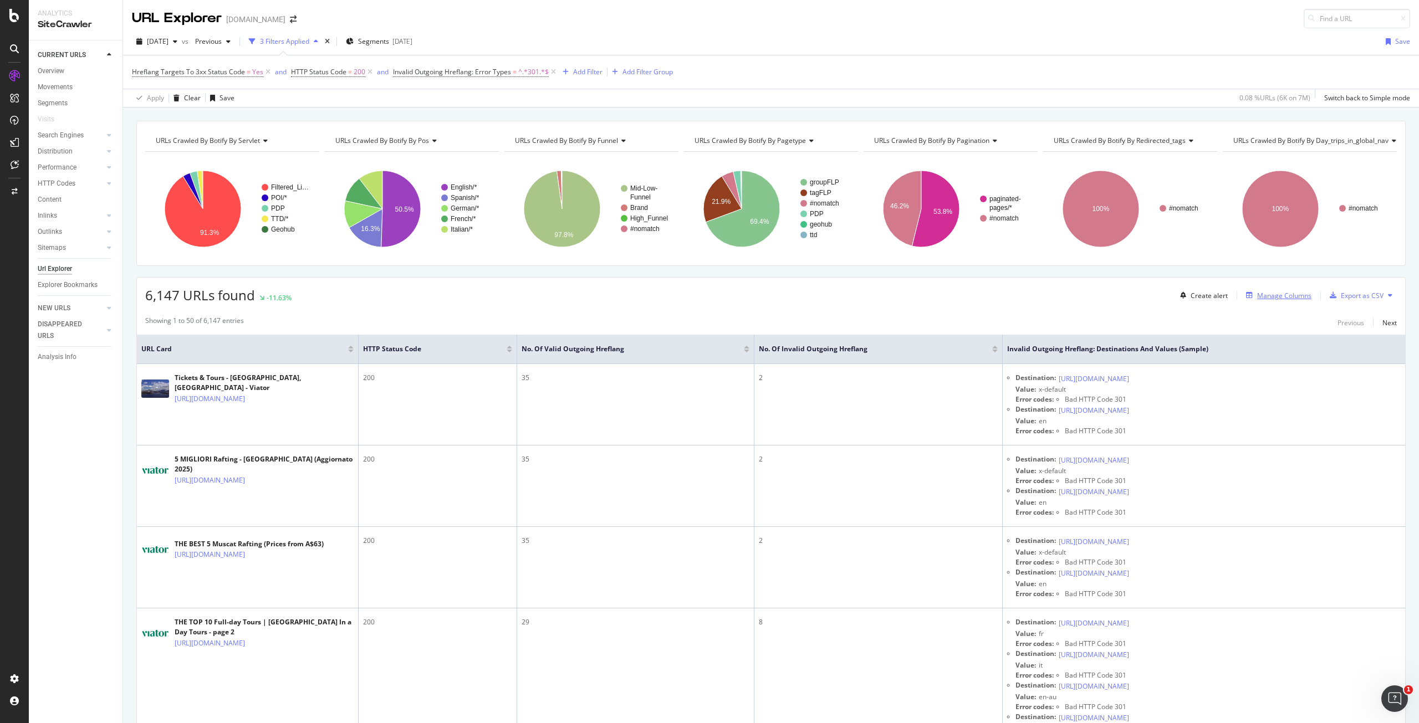
click at [1257, 299] on div "Manage Columns" at bounding box center [1284, 295] width 54 height 9
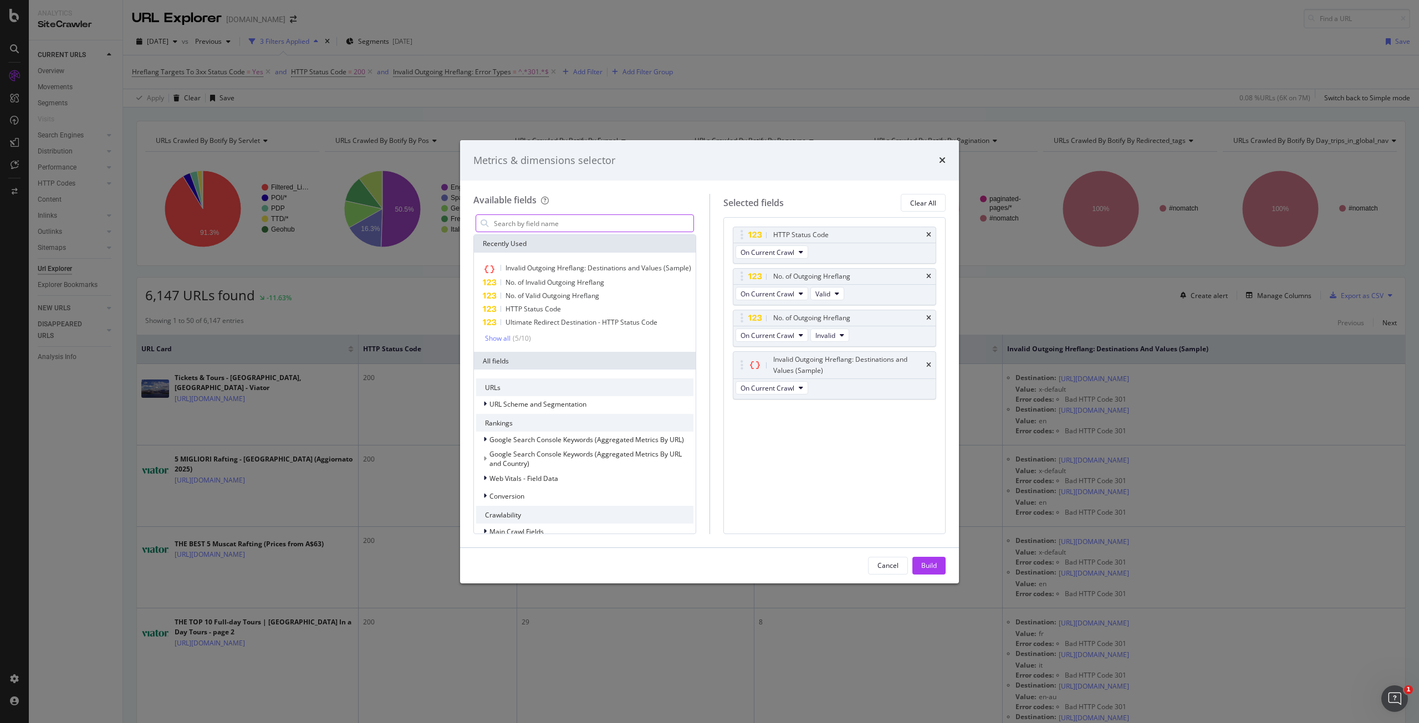
click at [620, 219] on input "modal" at bounding box center [593, 223] width 201 height 17
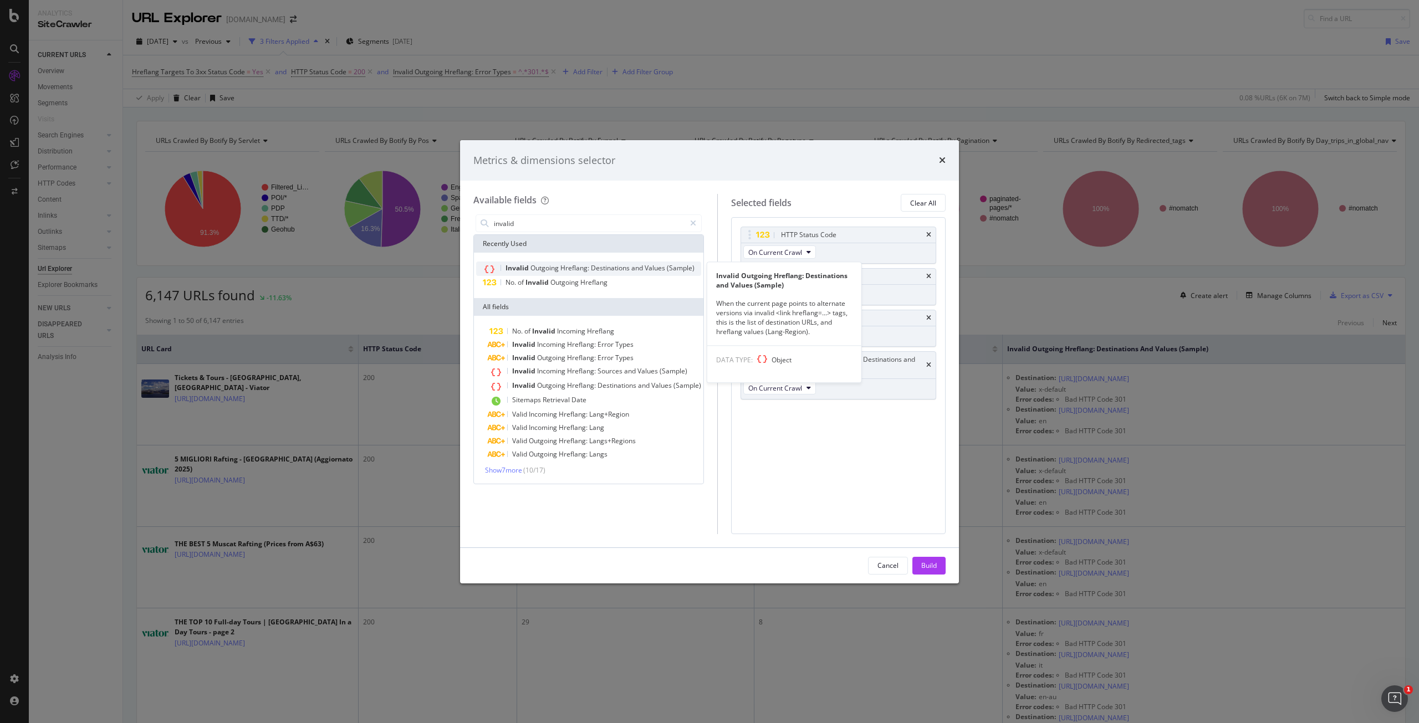
click at [605, 270] on span "Destinations" at bounding box center [611, 267] width 40 height 9
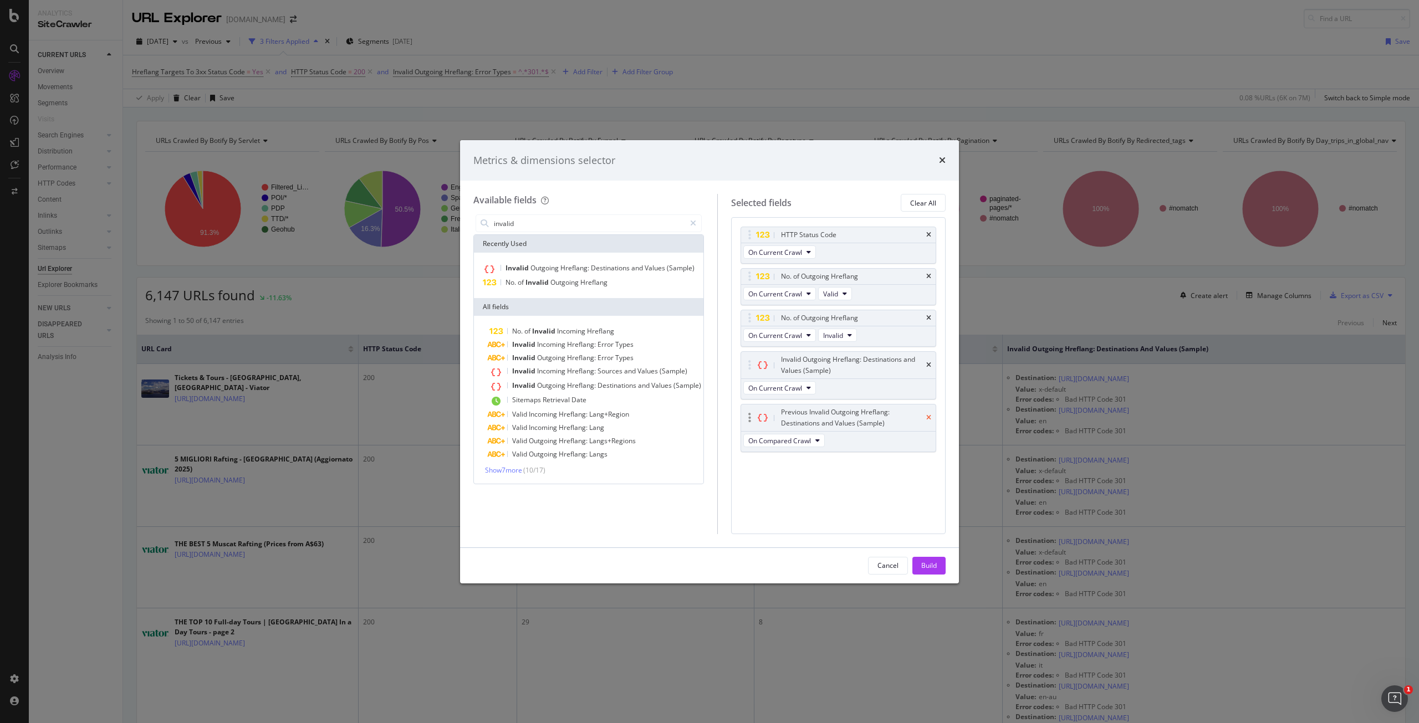
click at [927, 417] on icon "times" at bounding box center [928, 418] width 5 height 7
click at [589, 227] on input "invalid" at bounding box center [589, 223] width 192 height 17
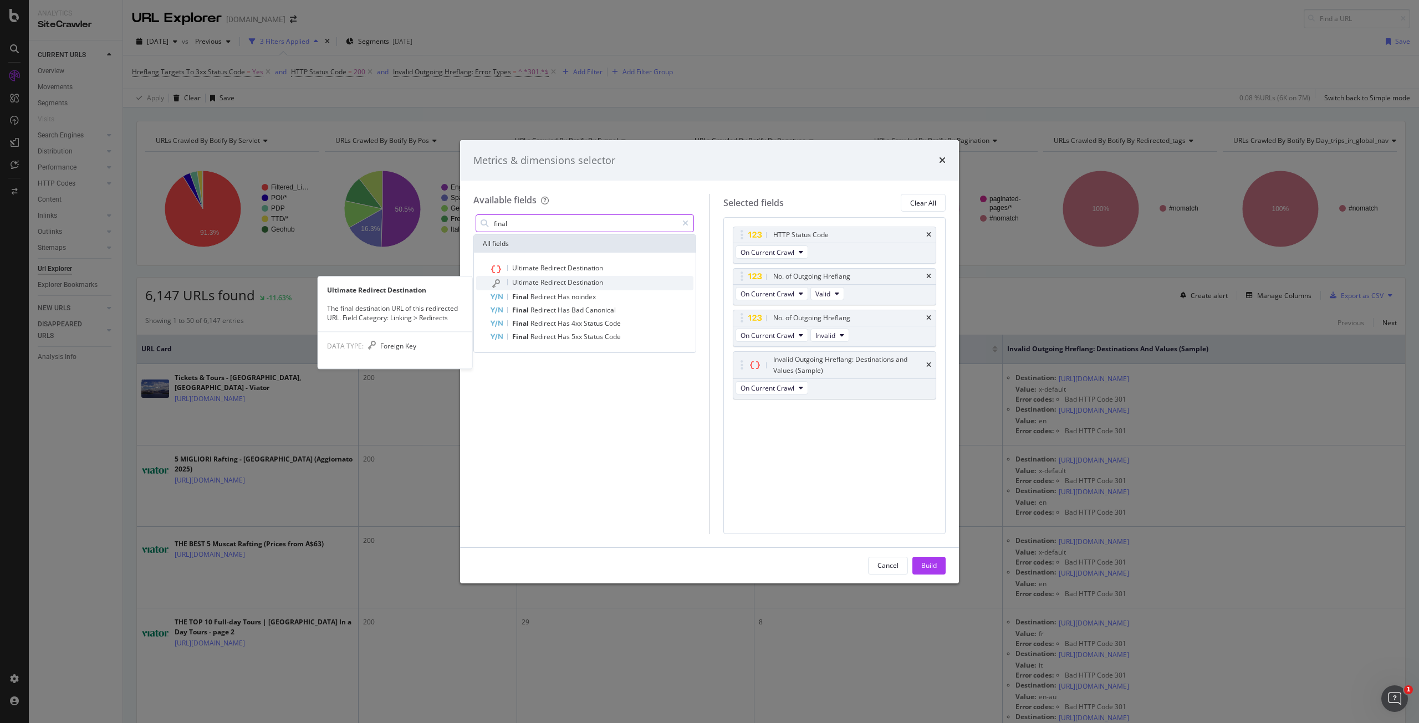
type input "final"
click at [552, 284] on span "Redirect" at bounding box center [554, 282] width 27 height 9
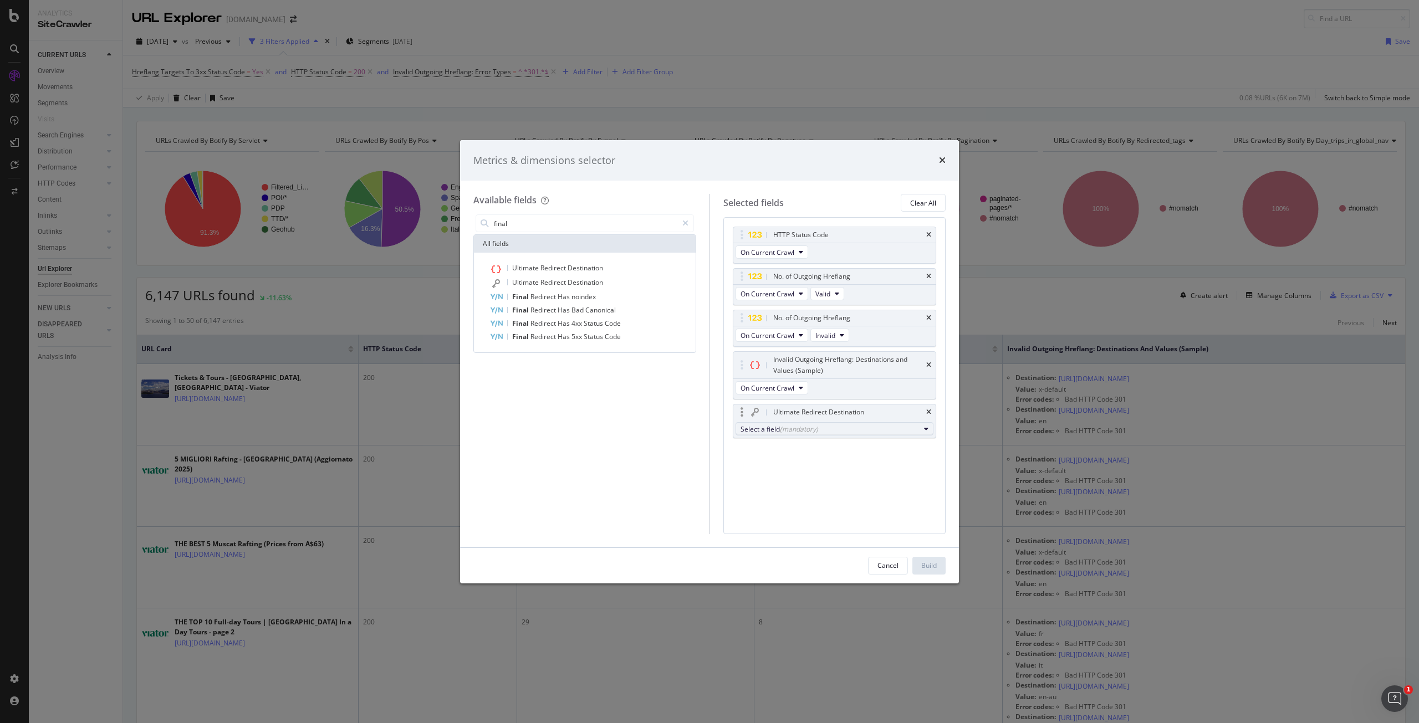
click at [849, 426] on div "Select a field (mandatory)" at bounding box center [831, 429] width 180 height 9
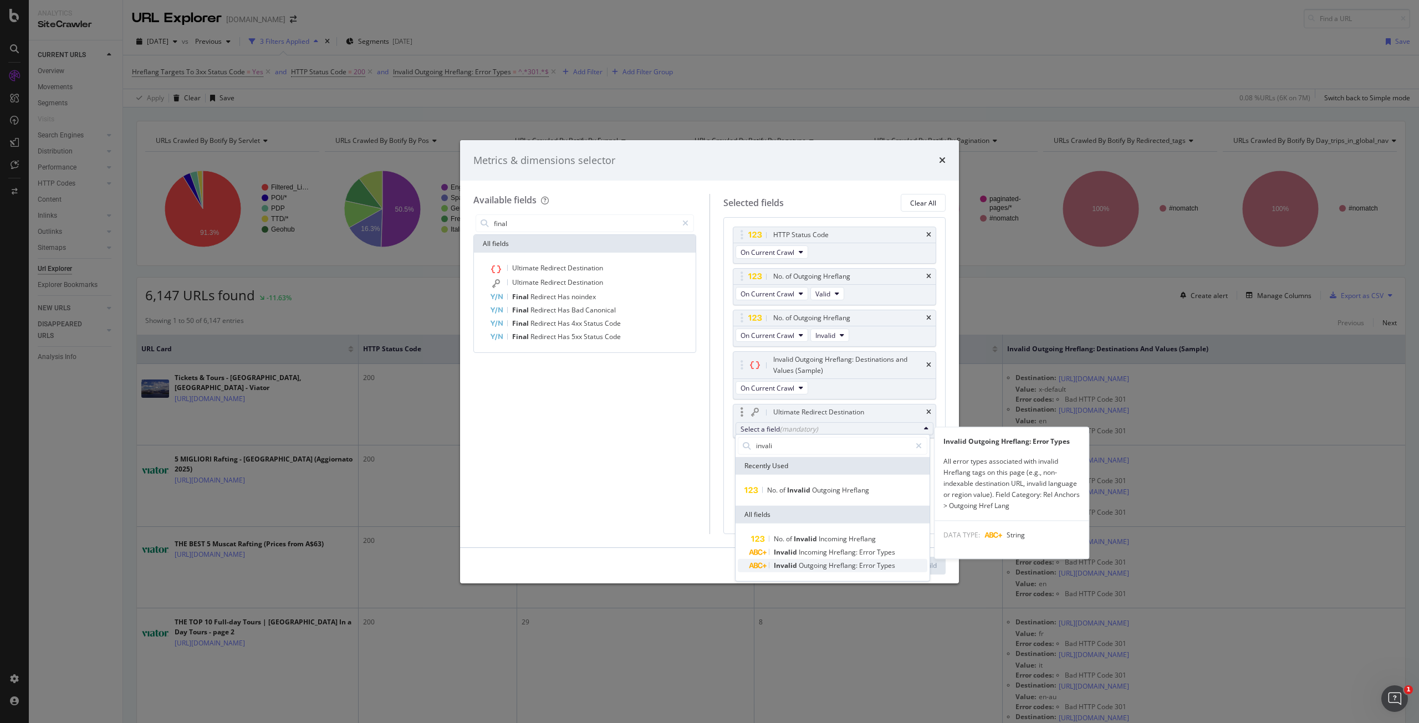
type input "invali"
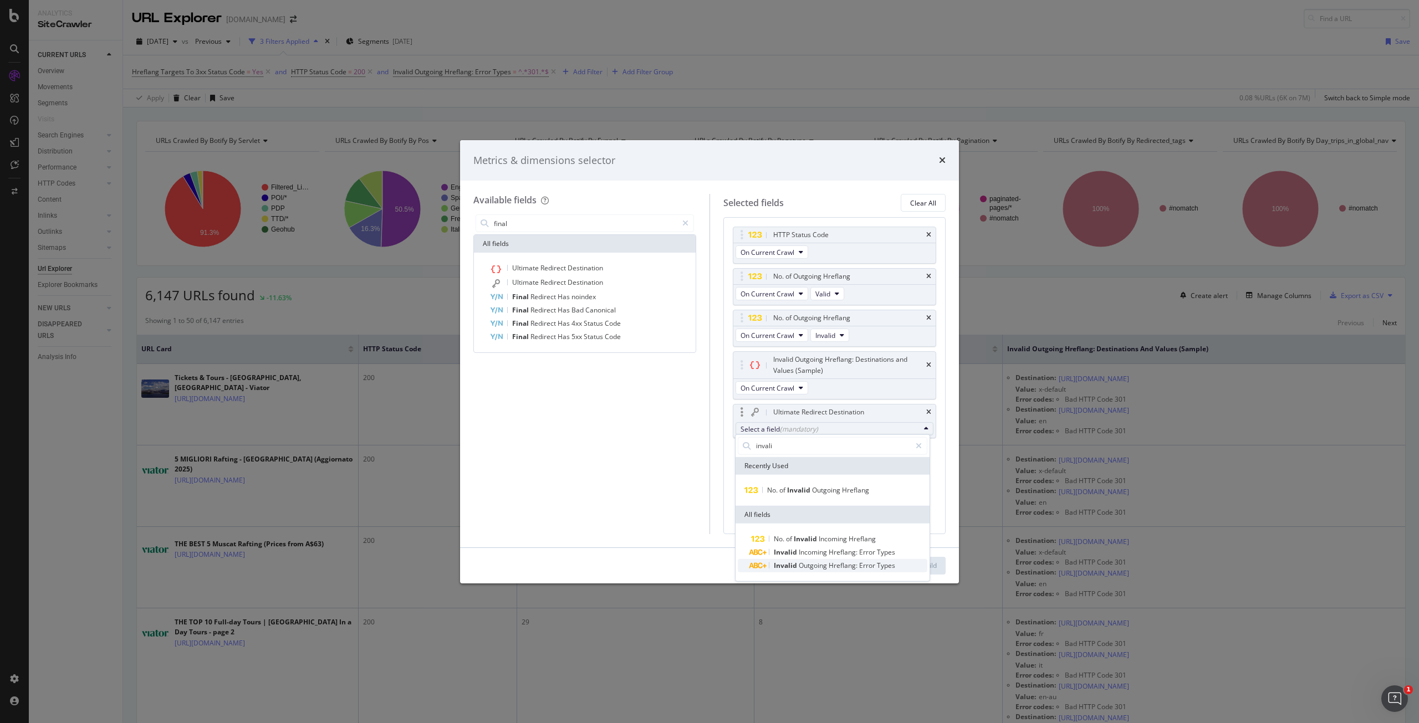
click at [868, 566] on span "Error" at bounding box center [868, 564] width 18 height 9
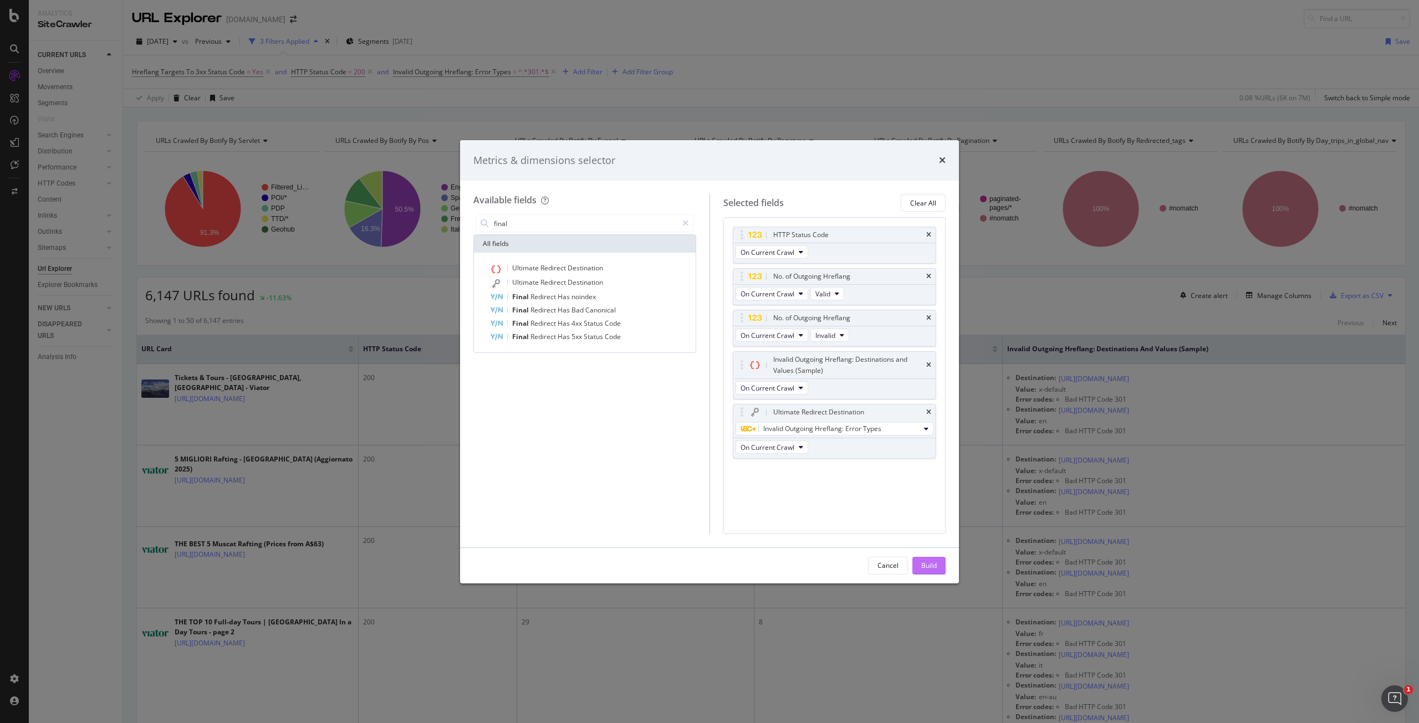
click at [935, 566] on div "Build" at bounding box center [929, 565] width 16 height 9
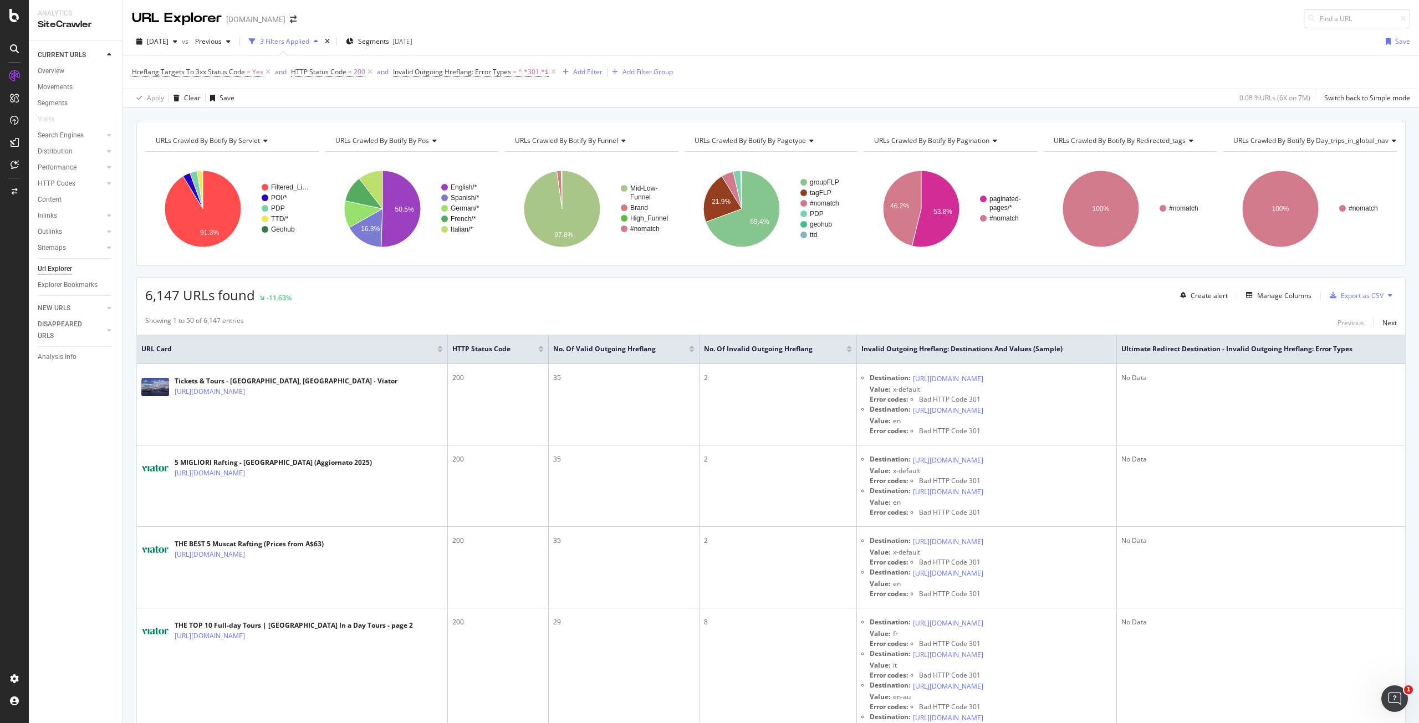
click at [1280, 287] on div "Create alert Manage Columns Export as CSV" at bounding box center [1286, 295] width 221 height 19
click at [1274, 296] on div "Manage Columns" at bounding box center [1284, 295] width 54 height 9
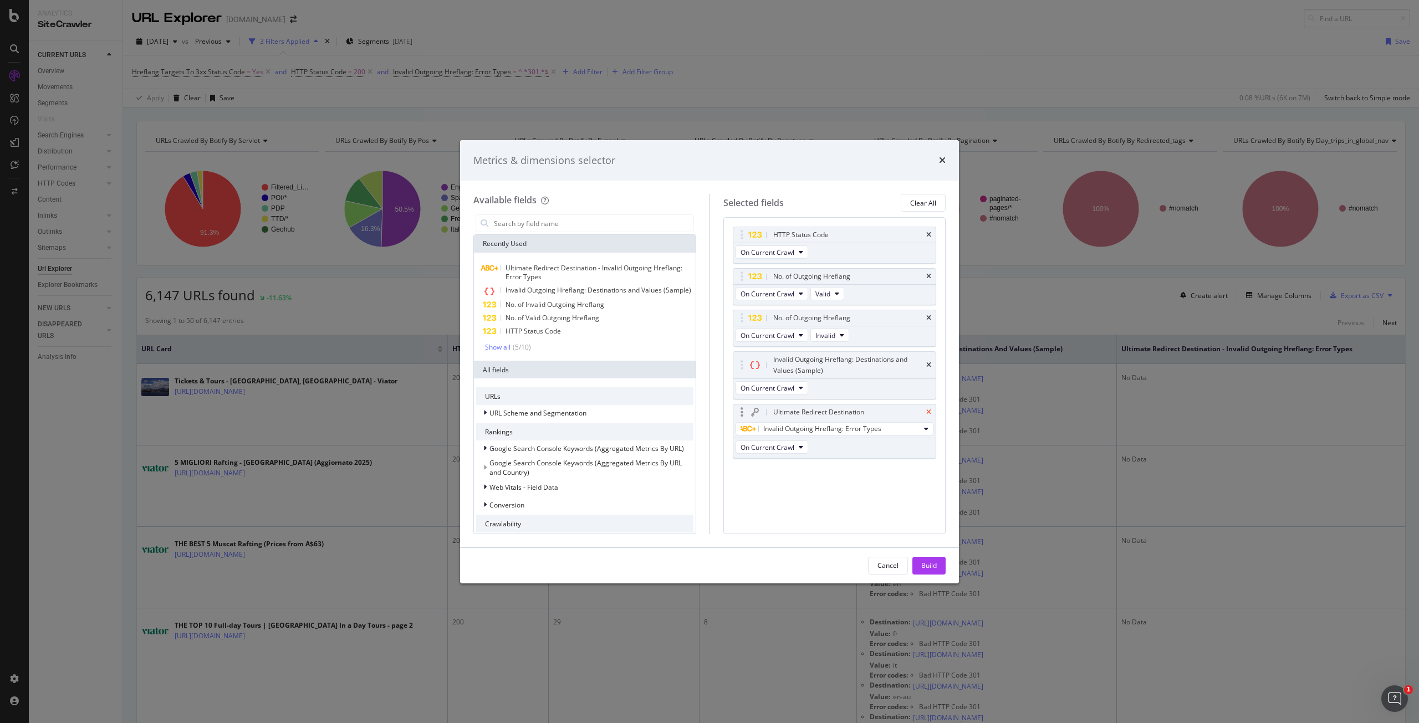
click at [931, 410] on icon "times" at bounding box center [928, 412] width 5 height 7
click at [548, 218] on input "modal" at bounding box center [593, 223] width 201 height 17
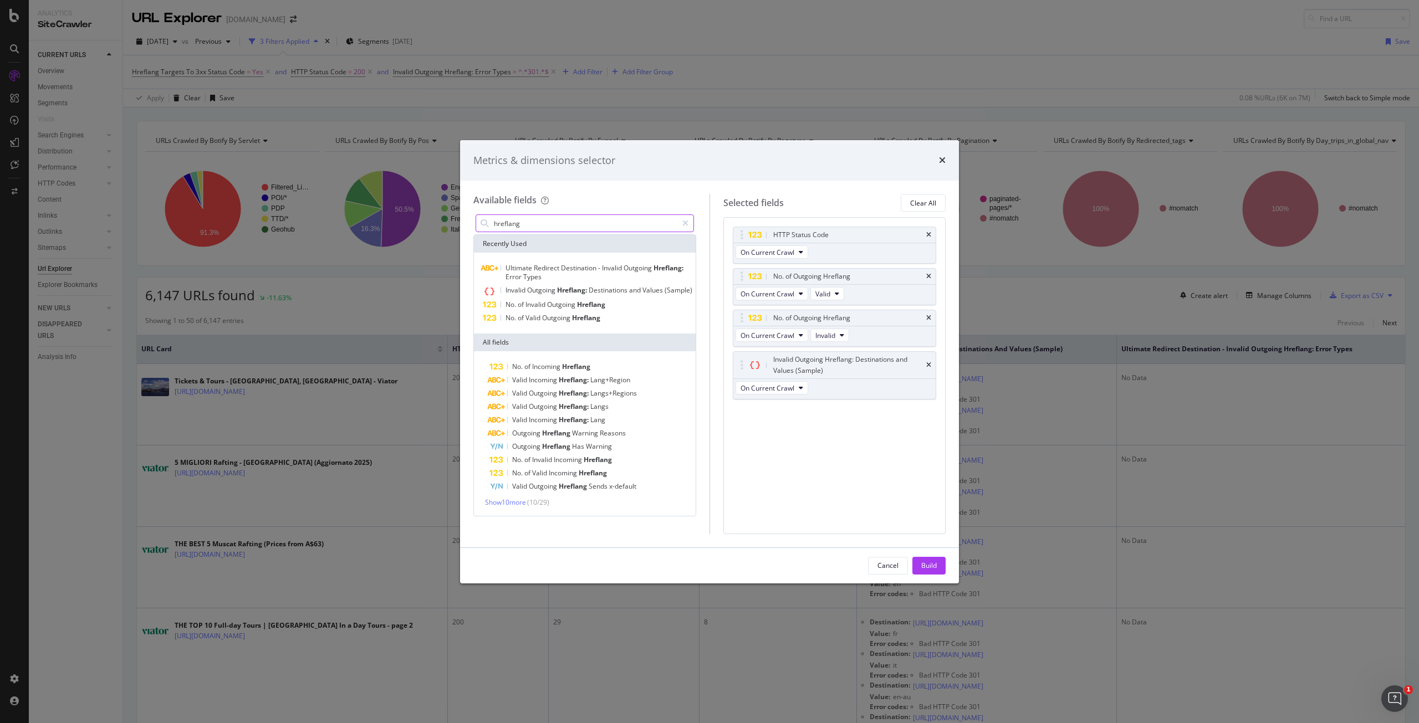
type input "hreflang"
click at [504, 507] on div "Show 10 more ( 10 / 29 )" at bounding box center [584, 502] width 217 height 9
click at [504, 503] on span "Show 10 more" at bounding box center [505, 502] width 41 height 9
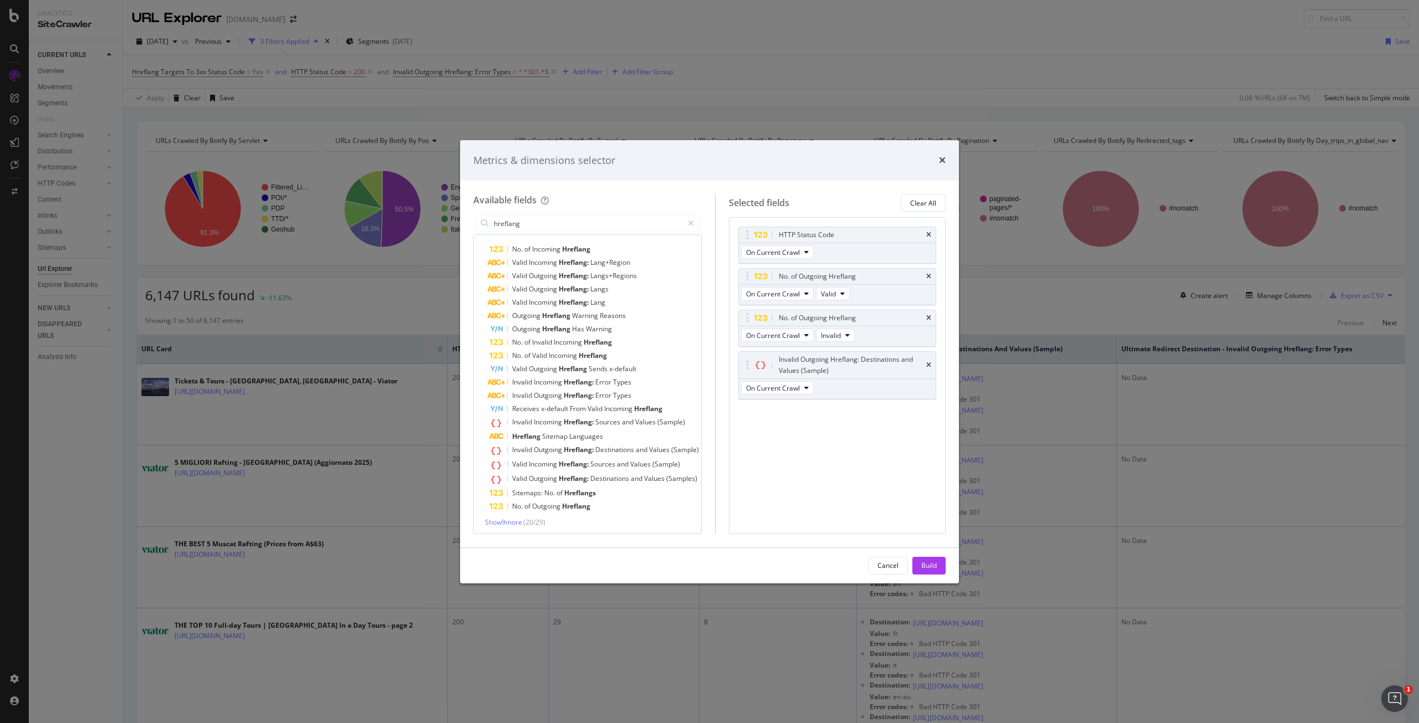
scroll to position [120, 0]
click at [940, 164] on icon "times" at bounding box center [942, 160] width 7 height 9
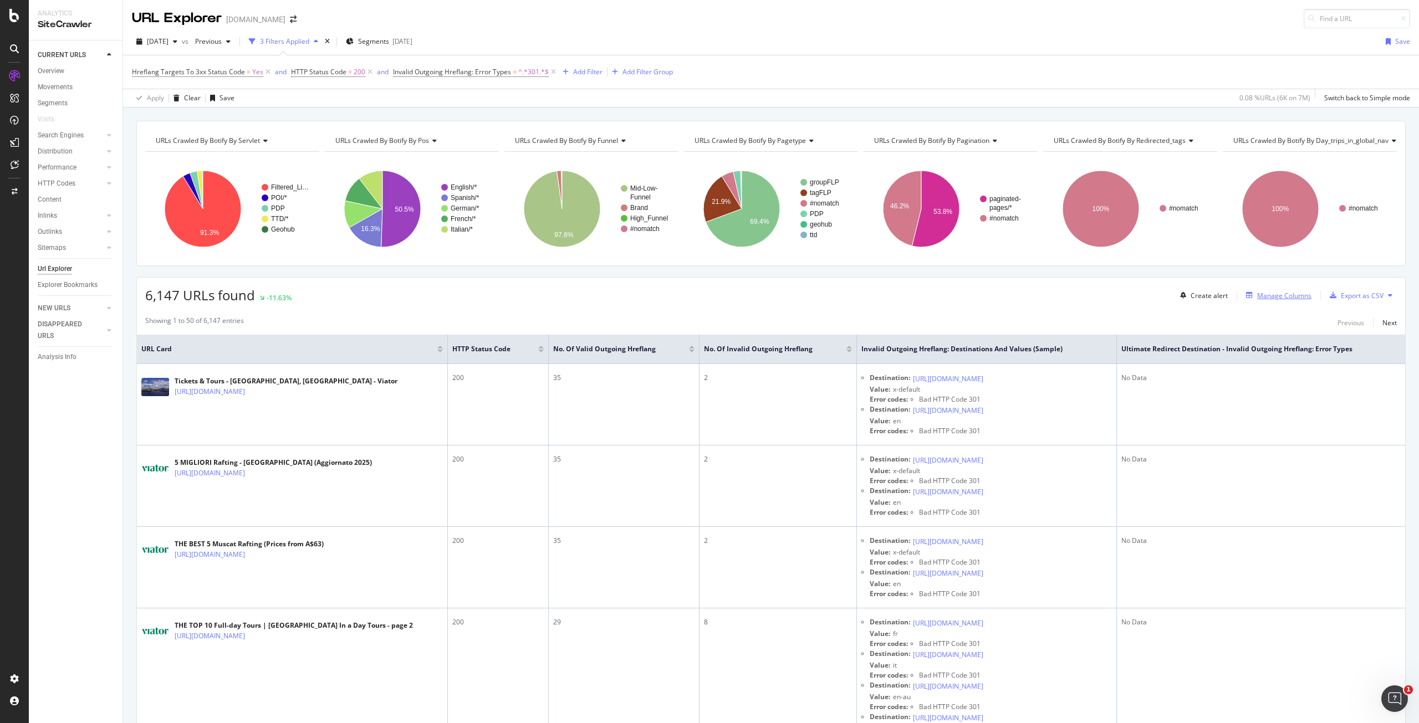
click at [1264, 291] on div "Manage Columns" at bounding box center [1284, 295] width 54 height 9
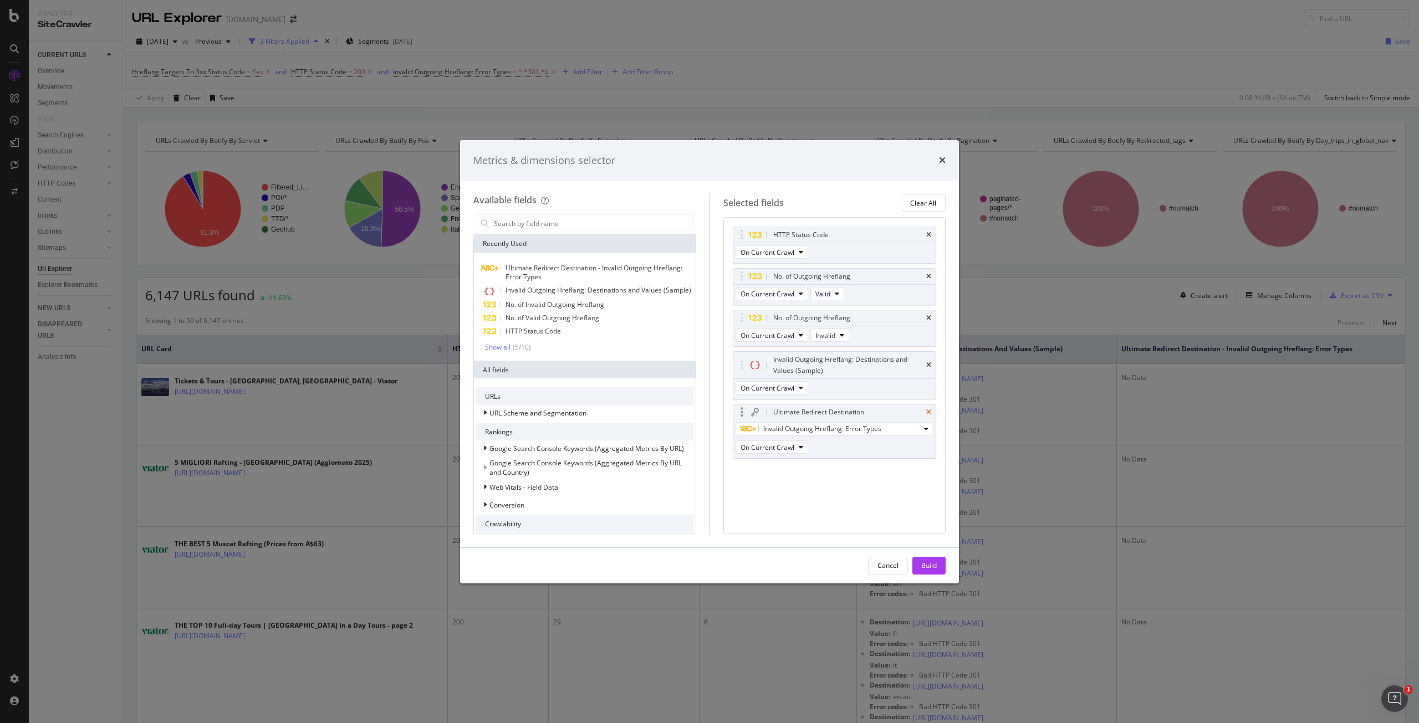
click at [929, 411] on icon "times" at bounding box center [928, 412] width 5 height 7
click at [932, 565] on div "Build" at bounding box center [929, 565] width 16 height 9
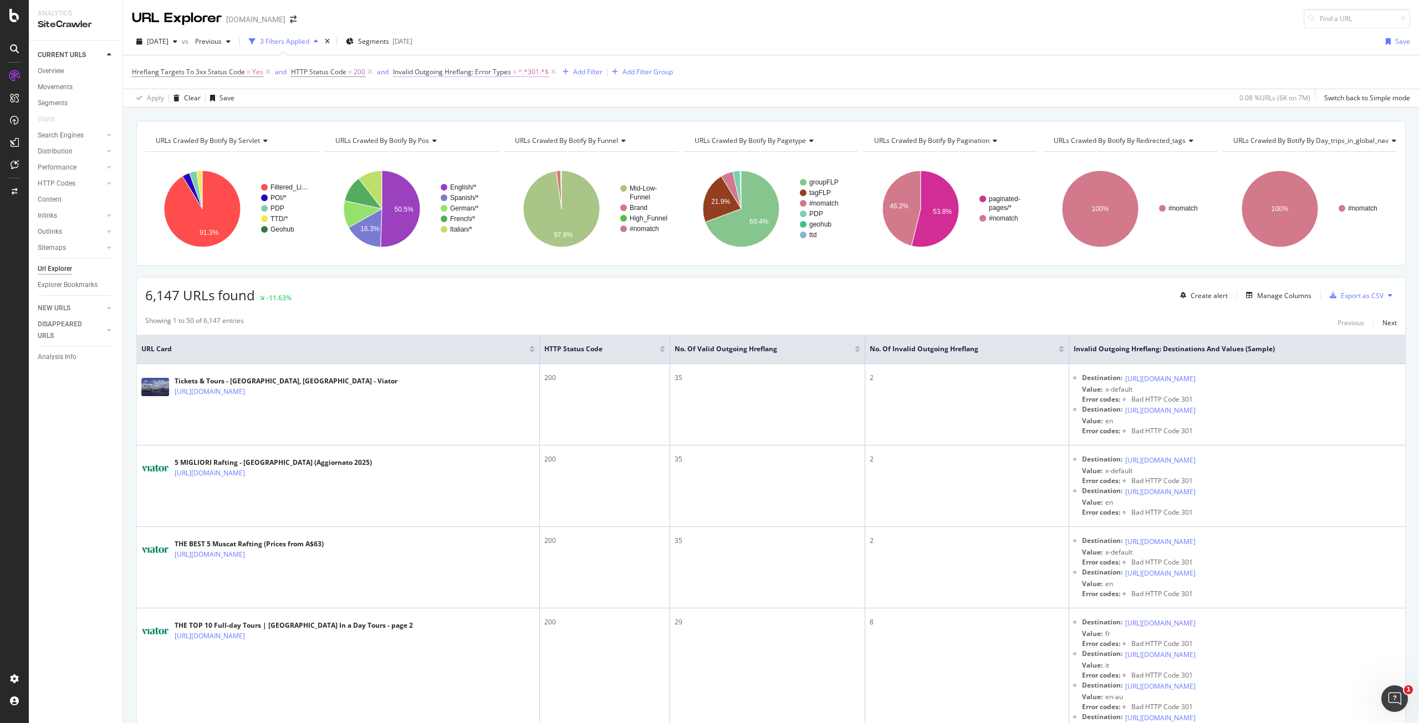
click at [522, 73] on span "^.*301.*$" at bounding box center [533, 72] width 30 height 16
click at [439, 134] on input "301" at bounding box center [455, 135] width 108 height 18
type input "404"
click at [513, 159] on div "Apply" at bounding box center [517, 158] width 17 height 9
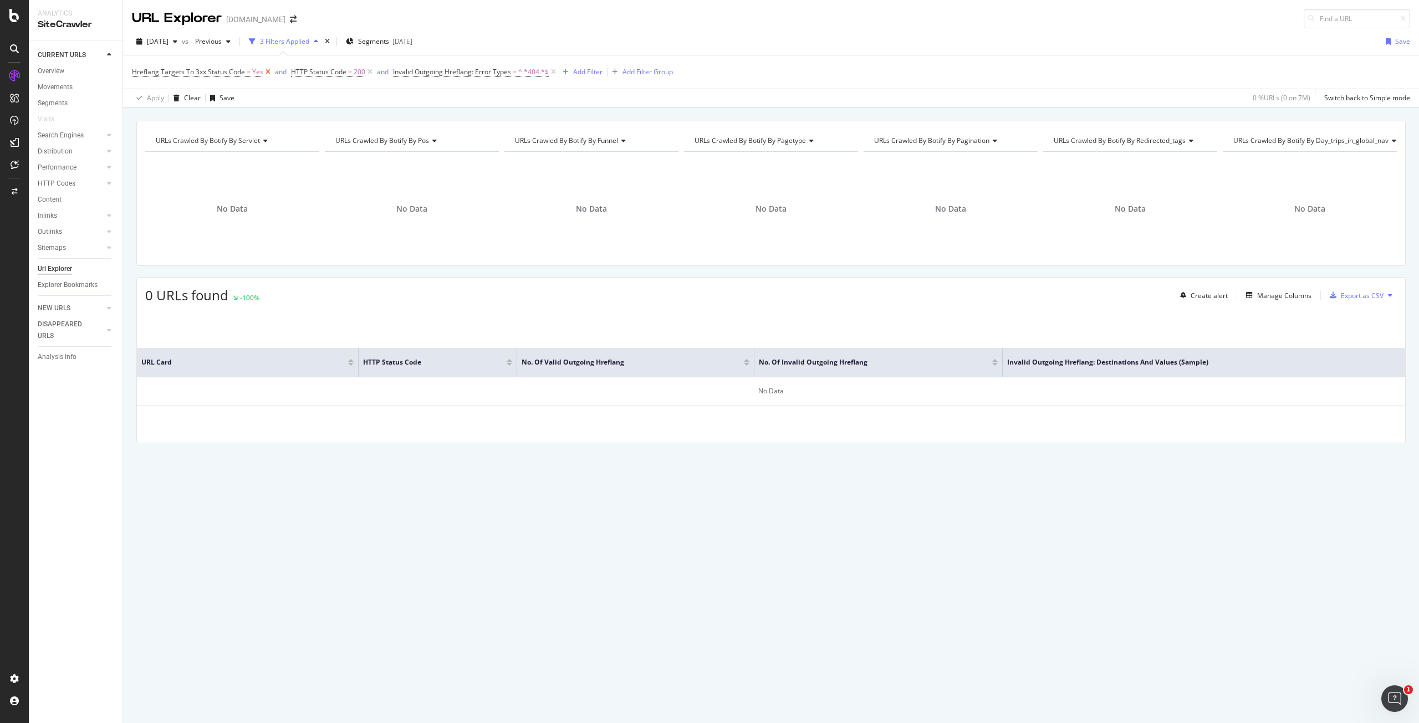
click at [267, 72] on icon at bounding box center [267, 72] width 9 height 11
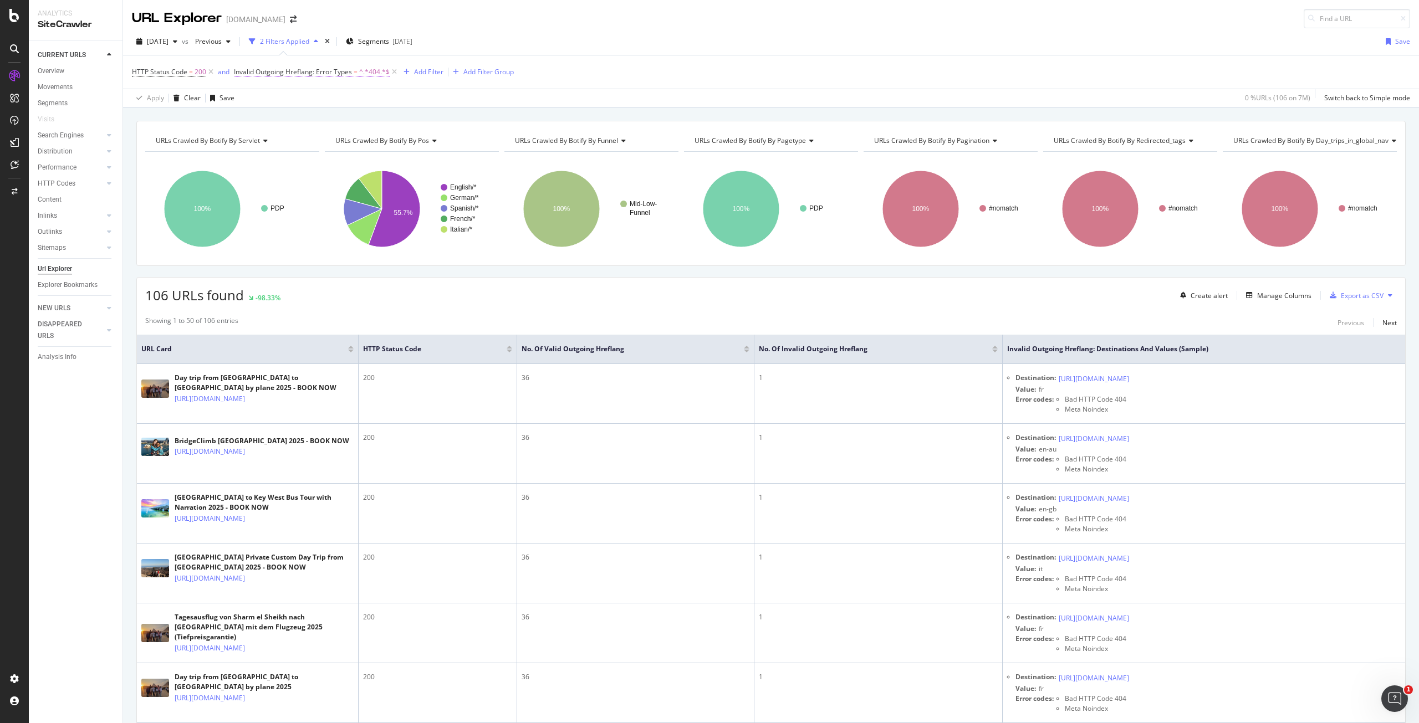
click at [381, 70] on span "^.*404.*$" at bounding box center [374, 72] width 30 height 16
click at [305, 136] on input "404" at bounding box center [297, 135] width 108 height 18
type input "500"
click at [354, 155] on div "Apply" at bounding box center [359, 158] width 17 height 9
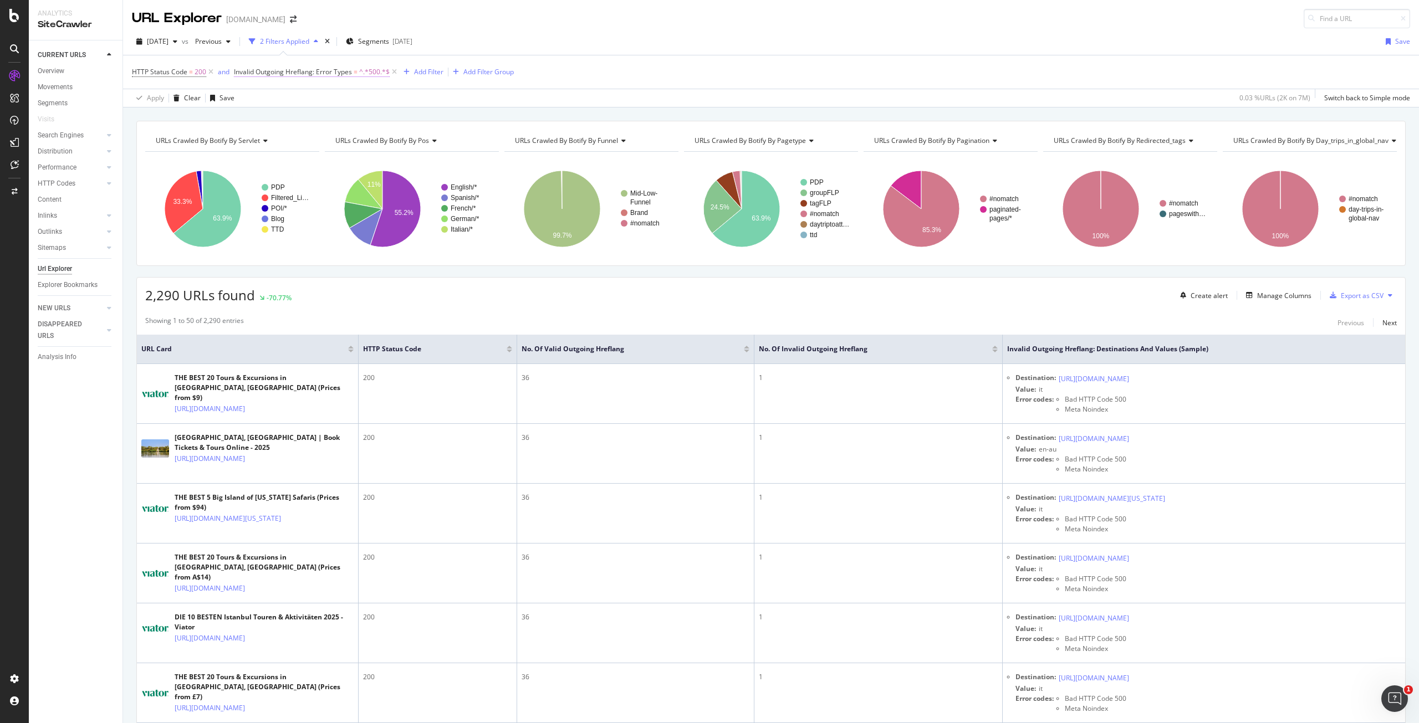
click at [373, 72] on span "^.*500.*$" at bounding box center [374, 72] width 30 height 16
click at [284, 135] on input "500" at bounding box center [297, 135] width 108 height 18
type input "no index"
click at [365, 155] on div "Apply" at bounding box center [359, 158] width 17 height 9
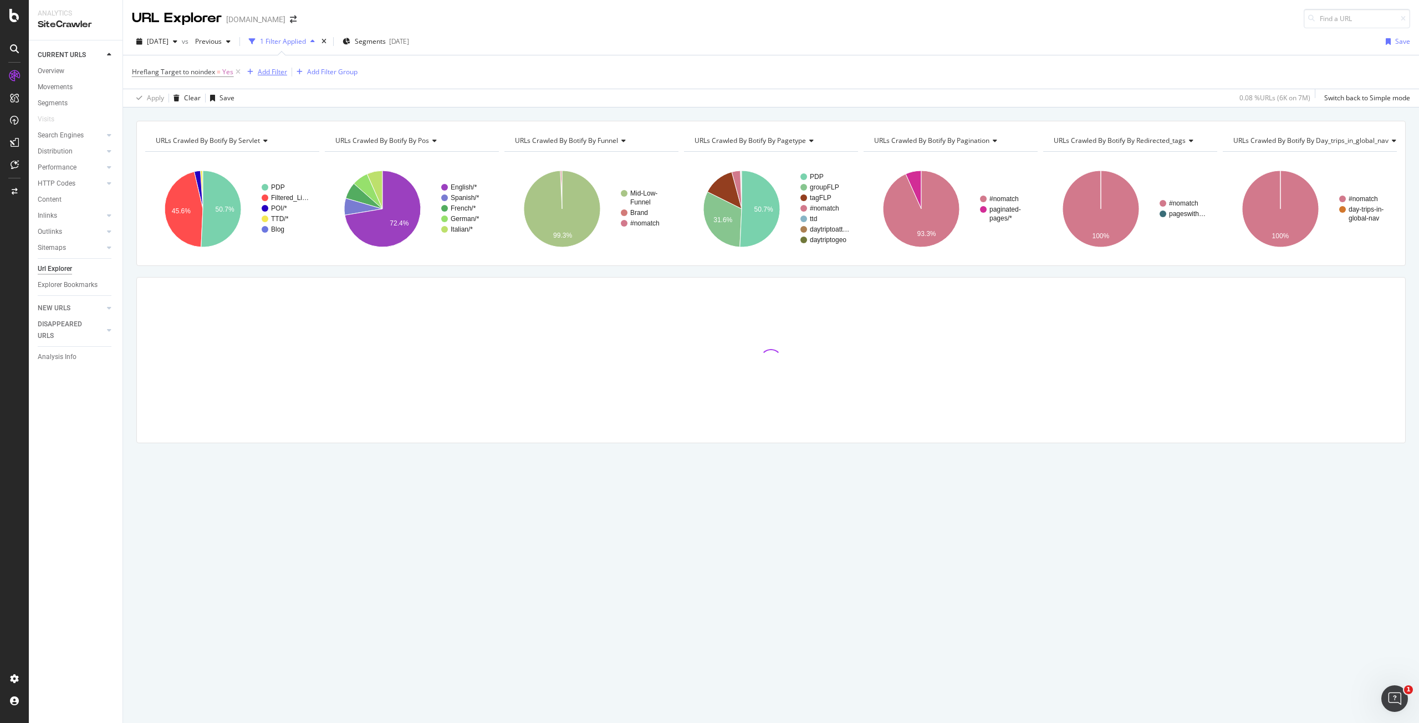
click at [275, 70] on div "Add Filter" at bounding box center [272, 71] width 29 height 9
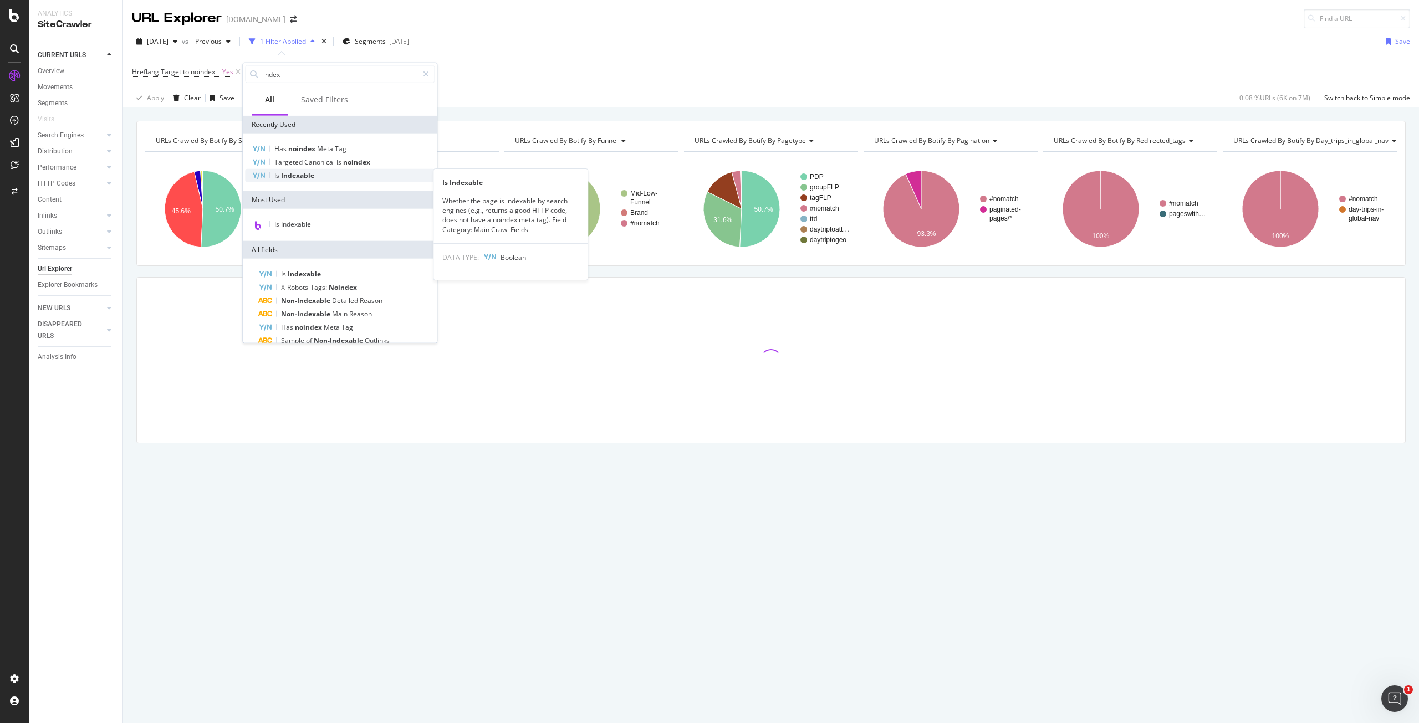
type input "index"
click at [306, 174] on span "Indexable" at bounding box center [297, 175] width 33 height 9
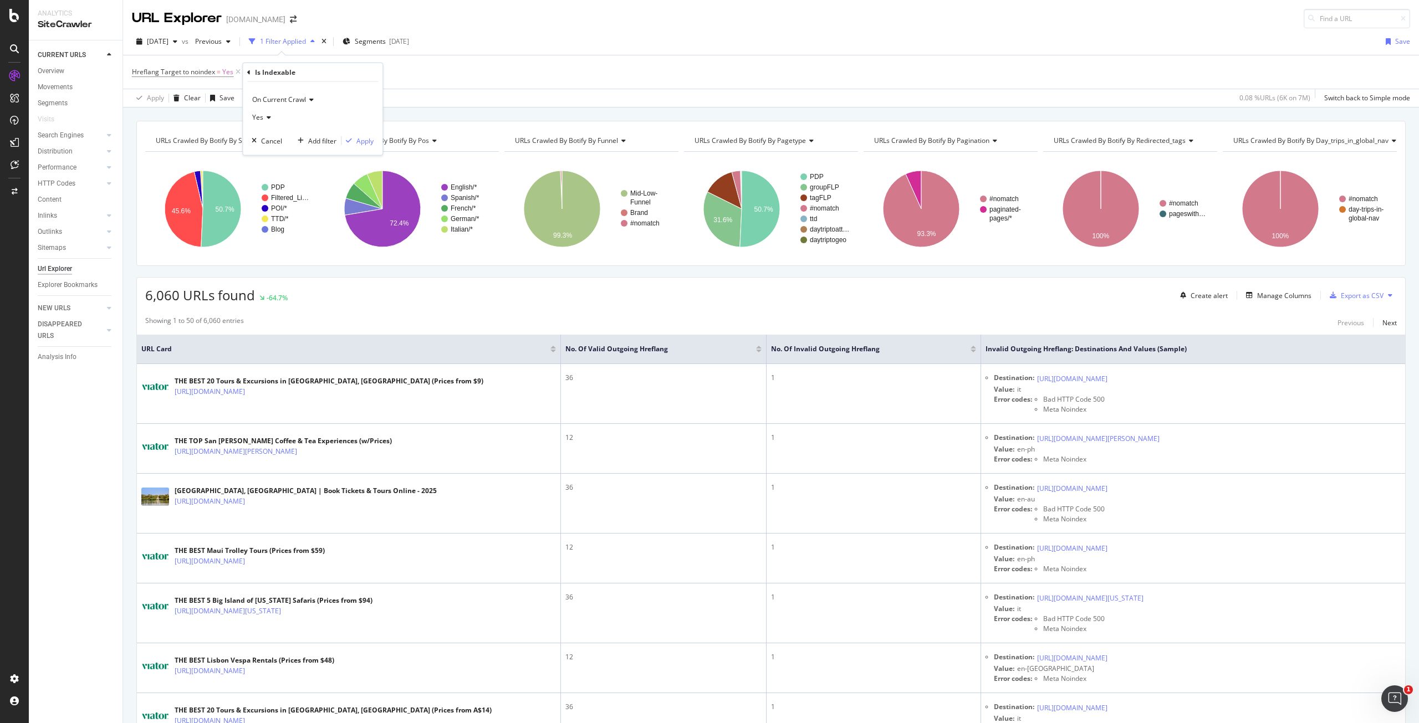
click at [246, 71] on div "Is Indexable On Current Crawl Yes Cancel Add filter Apply" at bounding box center [313, 109] width 140 height 92
click at [249, 69] on icon at bounding box center [248, 72] width 3 height 7
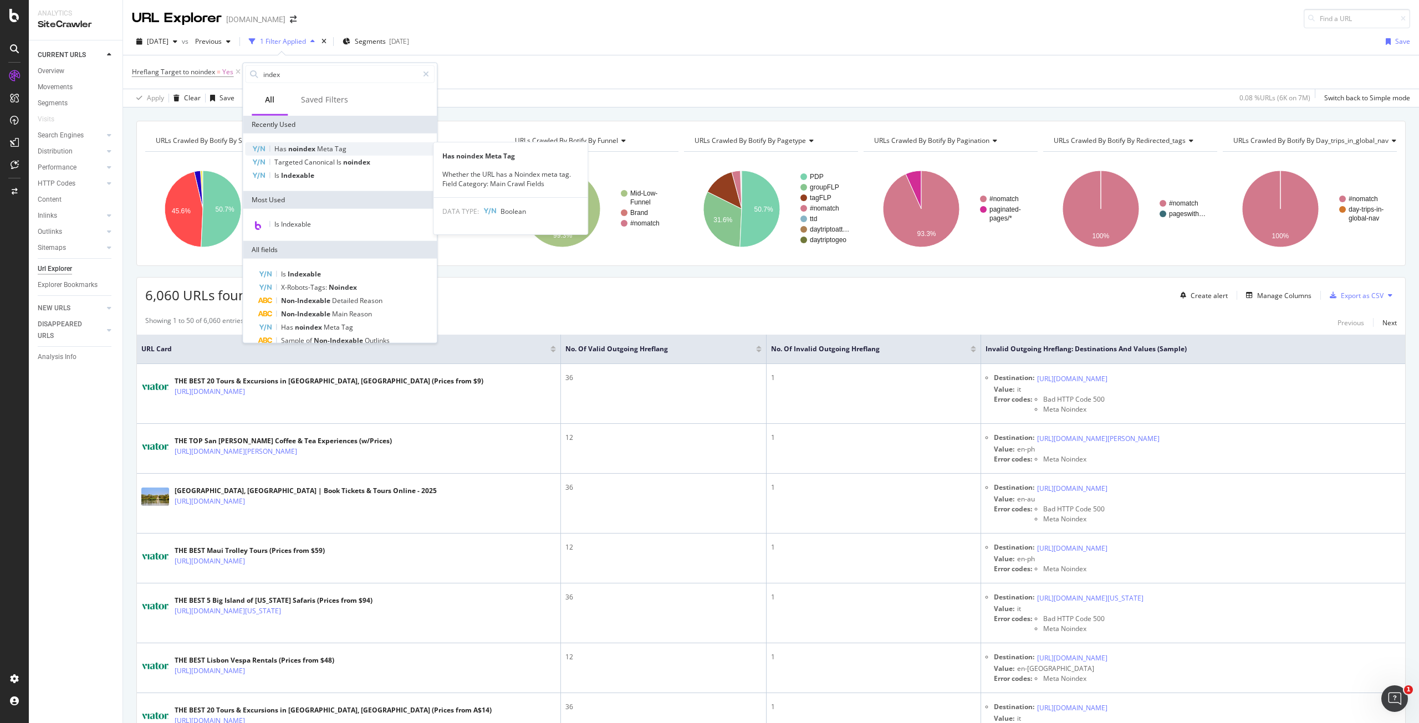
click at [331, 150] on span "Meta" at bounding box center [326, 148] width 18 height 9
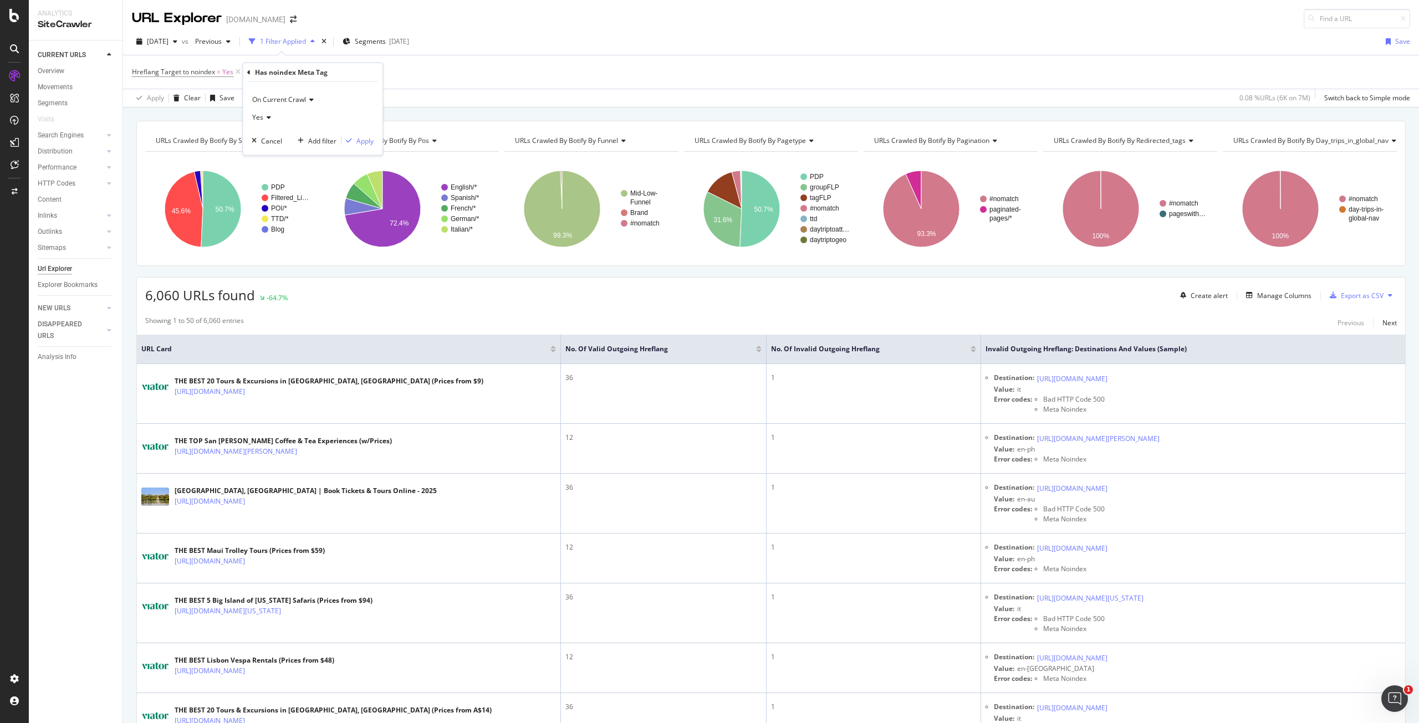
click at [266, 117] on icon at bounding box center [267, 117] width 8 height 7
click at [266, 151] on span "No" at bounding box center [261, 154] width 9 height 9
click at [358, 142] on div "Apply" at bounding box center [364, 140] width 17 height 9
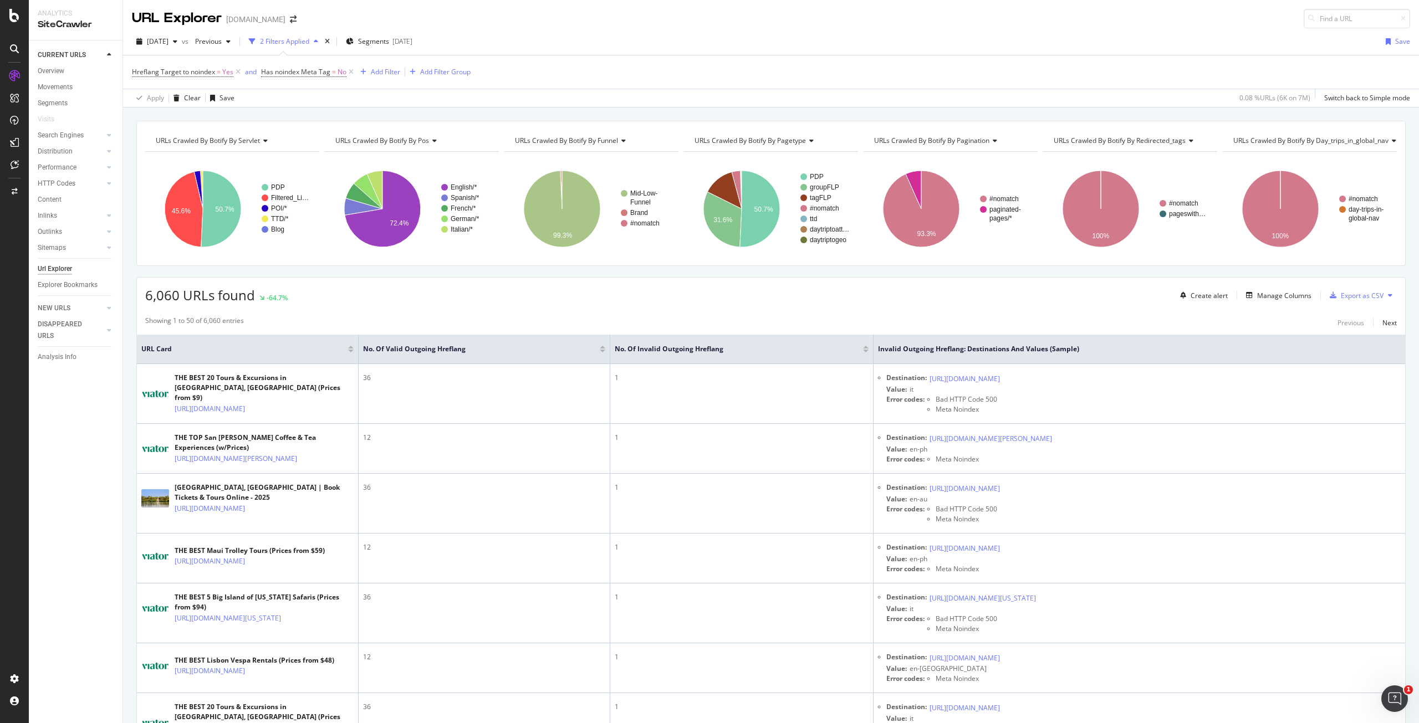
click at [1032, 3] on div "URL Explorer [DOMAIN_NAME]" at bounding box center [771, 14] width 1296 height 28
